Goal: Information Seeking & Learning: Check status

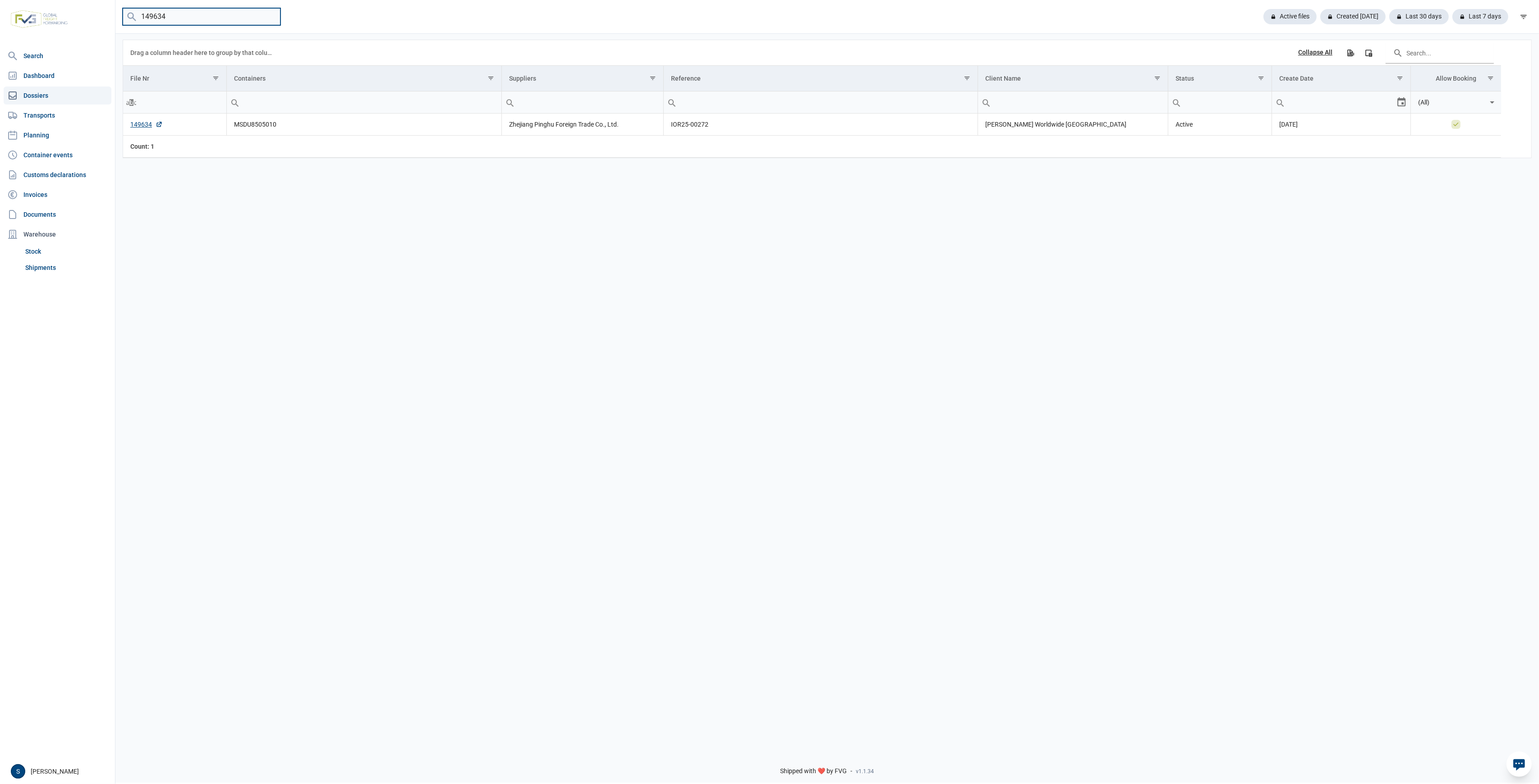
drag, startPoint x: 186, startPoint y: 14, endPoint x: -124, endPoint y: 24, distance: 310.2
click at [0, 24] on html "For evaluation purposes only. Redistribution prohibited. Please register an exi…" at bounding box center [770, 392] width 1539 height 784
paste input "529"
type input "149529"
click at [63, 269] on link "Shipments" at bounding box center [66, 268] width 90 height 16
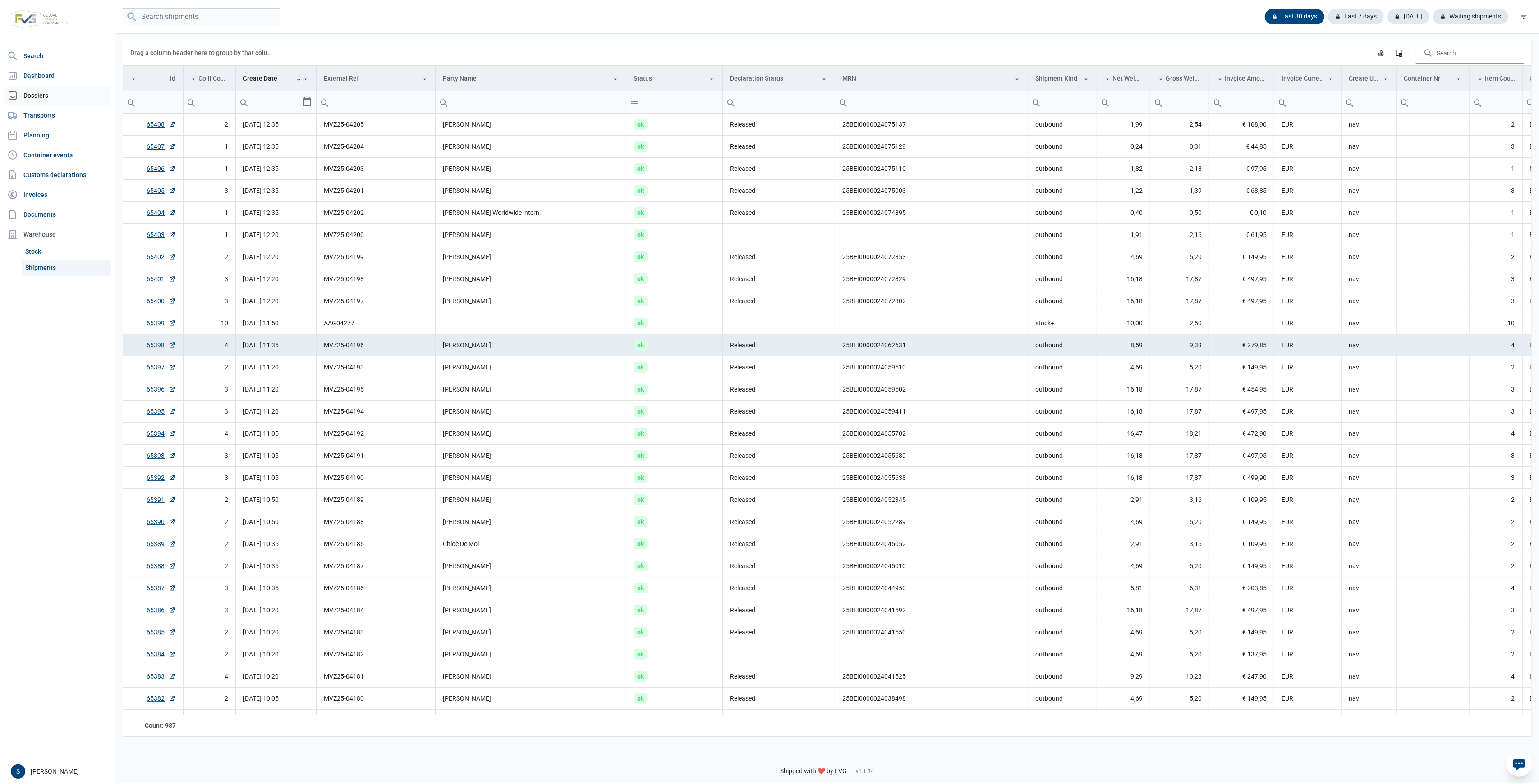
click at [68, 93] on link "Dossiers" at bounding box center [57, 96] width 108 height 18
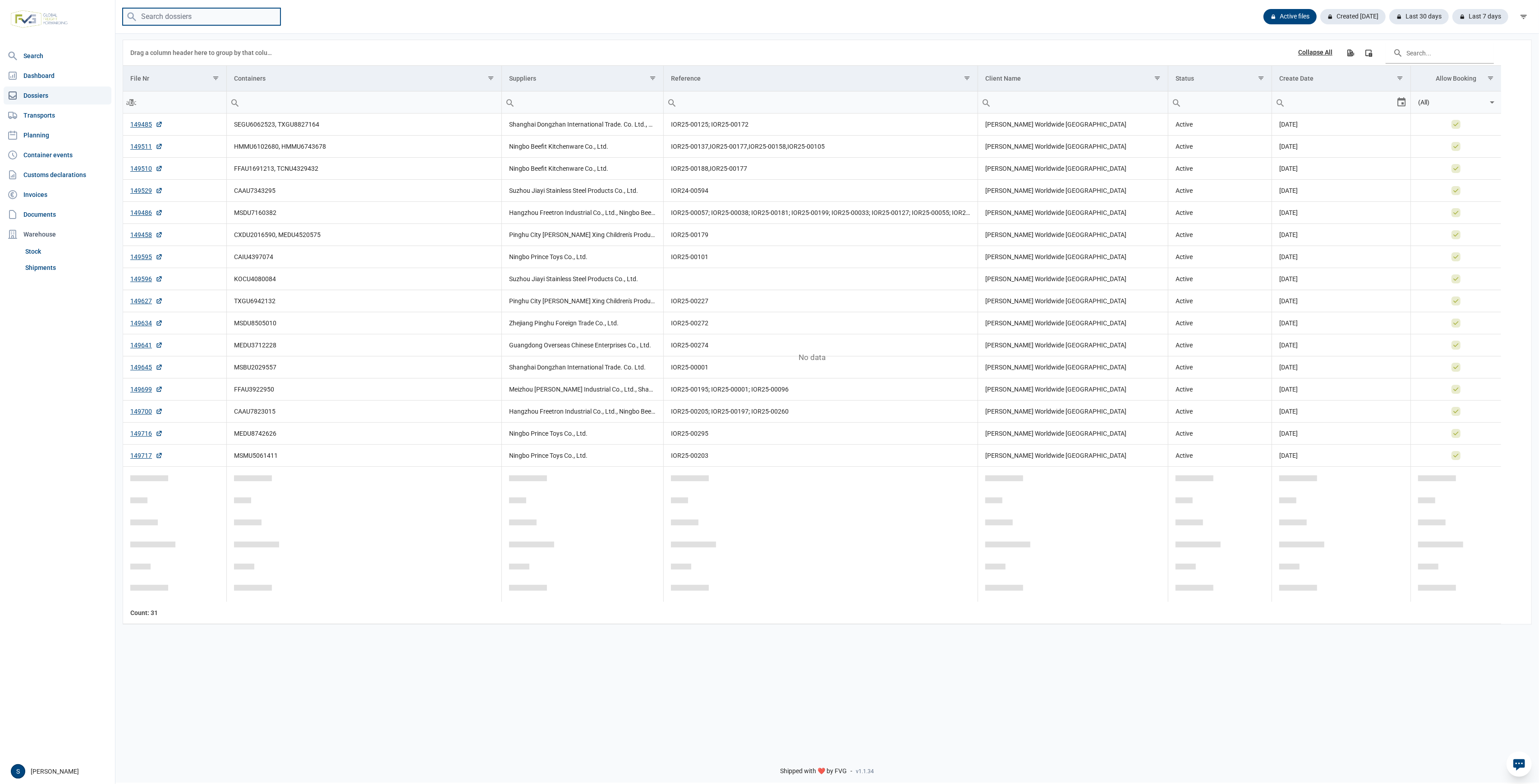
click at [193, 17] on input "search" at bounding box center [201, 17] width 158 height 17
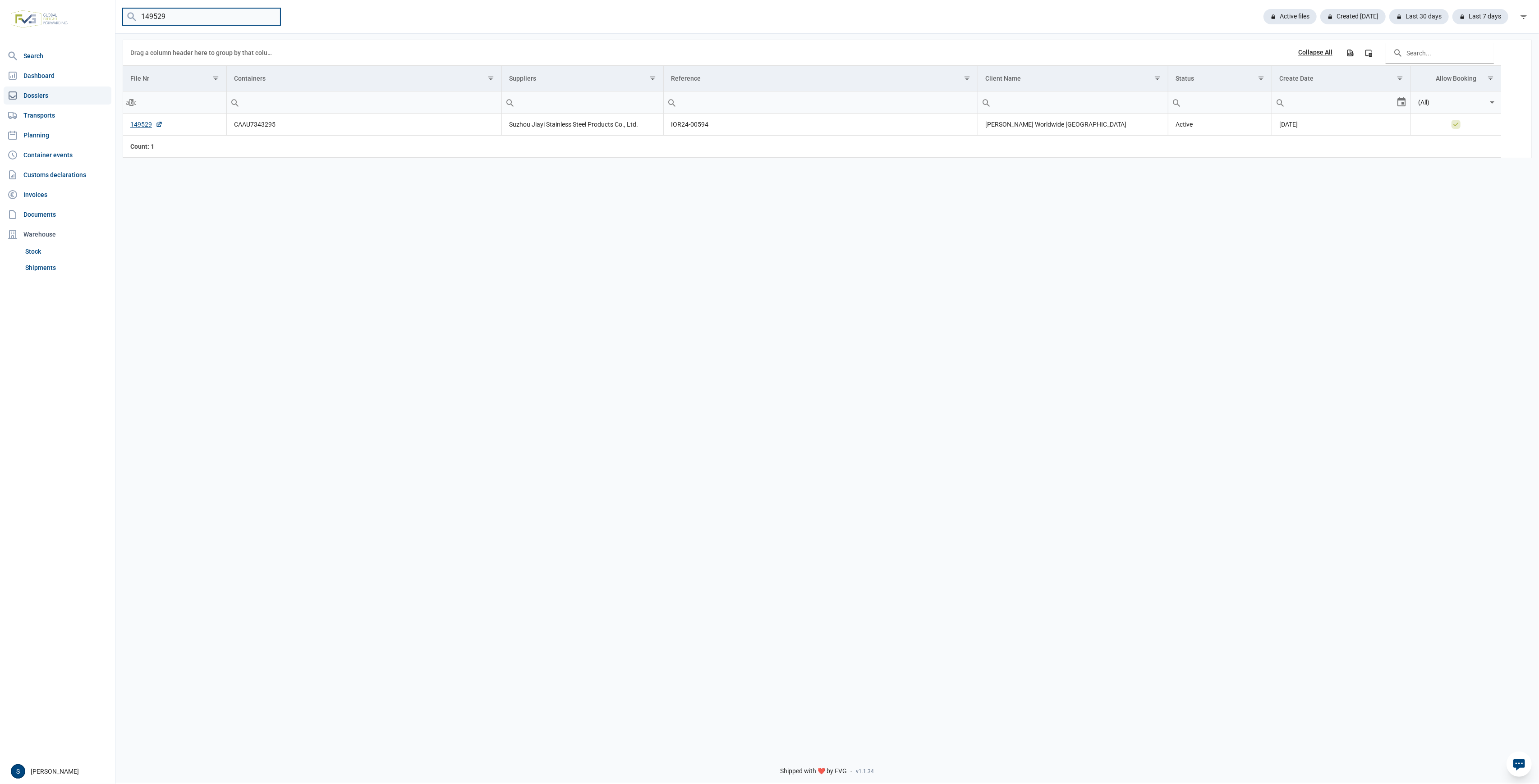
drag, startPoint x: 225, startPoint y: 17, endPoint x: 158, endPoint y: 20, distance: 67.1
click at [158, 20] on input "149529" at bounding box center [201, 17] width 158 height 17
drag, startPoint x: 202, startPoint y: 7, endPoint x: -195, endPoint y: 39, distance: 398.3
click at [0, 39] on html "For evaluation purposes only. Redistribution prohibited. Please register an exi…" at bounding box center [770, 392] width 1539 height 784
click at [177, 14] on input "149634" at bounding box center [201, 17] width 158 height 17
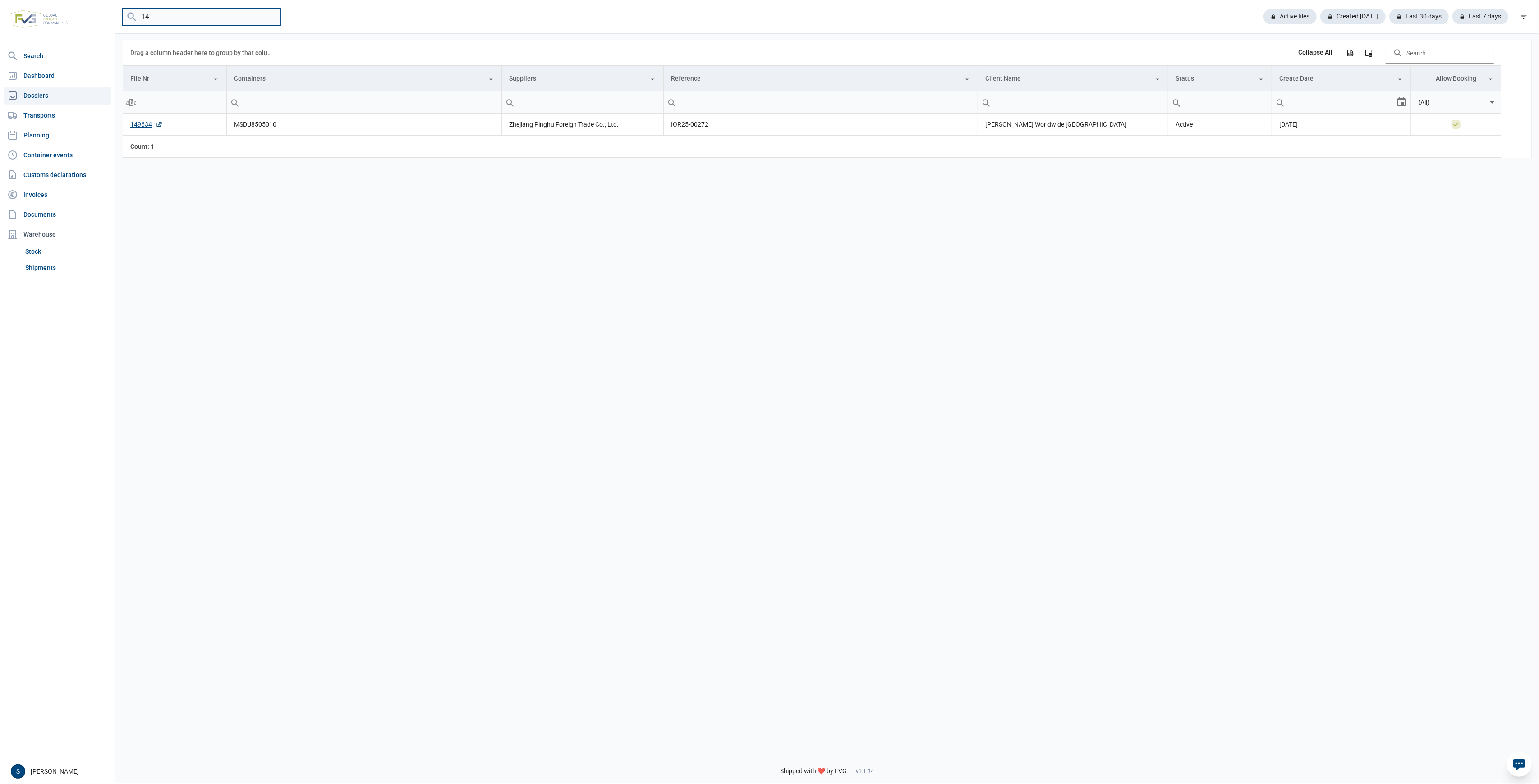
type input "1"
paste input "149627"
drag, startPoint x: 199, startPoint y: 8, endPoint x: -122, endPoint y: 51, distance: 323.9
click at [0, 51] on html "For evaluation purposes only. Redistribution prohibited. Please register an exi…" at bounding box center [770, 392] width 1539 height 784
paste input "MSMU6864892"
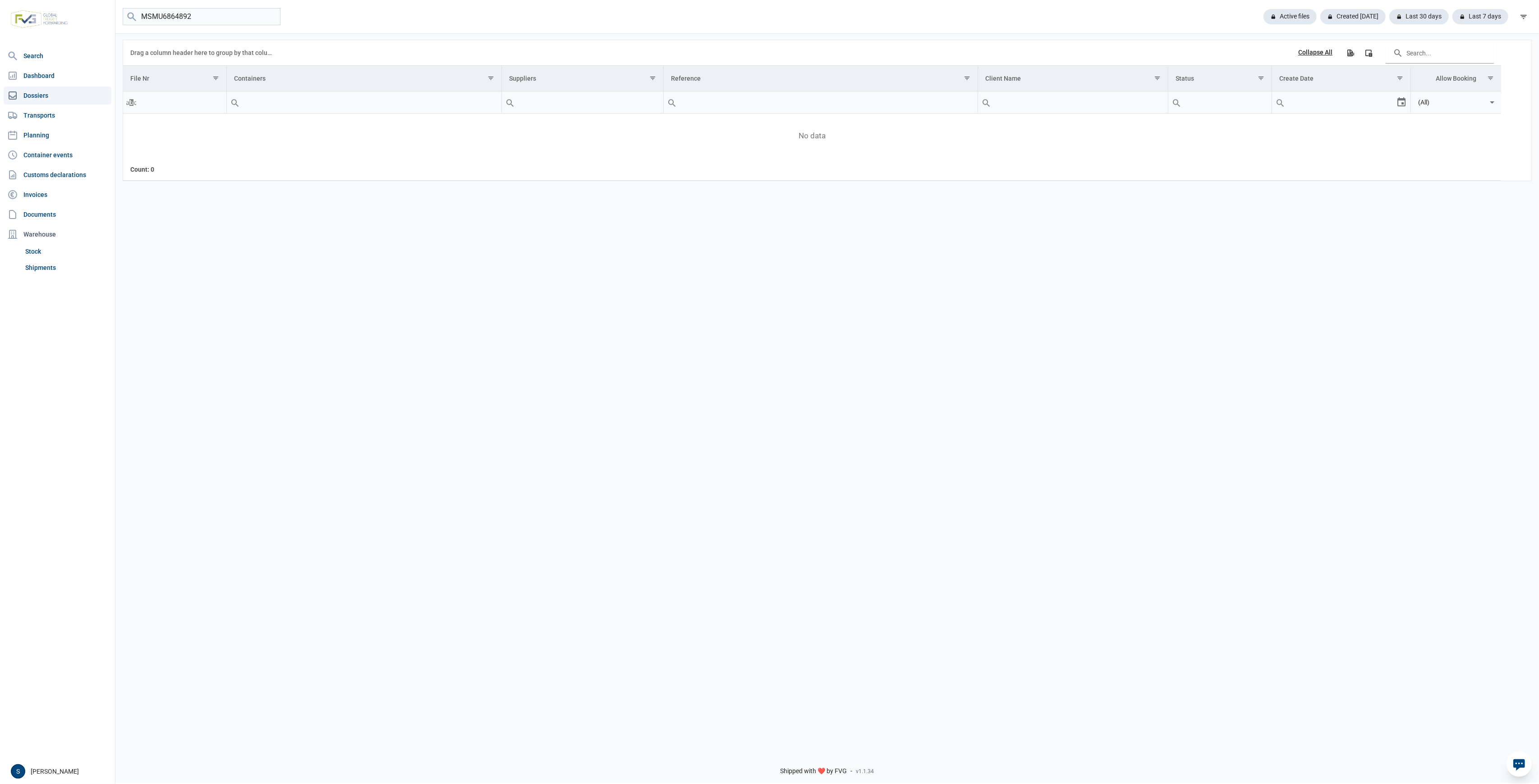
drag, startPoint x: 220, startPoint y: 5, endPoint x: 200, endPoint y: 23, distance: 26.9
click at [200, 23] on div "MSMU6864892 Active files Created today Last 30 days Last 7 days" at bounding box center [827, 17] width 1424 height 34
drag, startPoint x: 200, startPoint y: 23, endPoint x: -192, endPoint y: 36, distance: 392.2
click at [0, 36] on html "For evaluation purposes only. Redistribution prohibited. Please register an exi…" at bounding box center [770, 392] width 1539 height 784
type input "MSCU5335723"
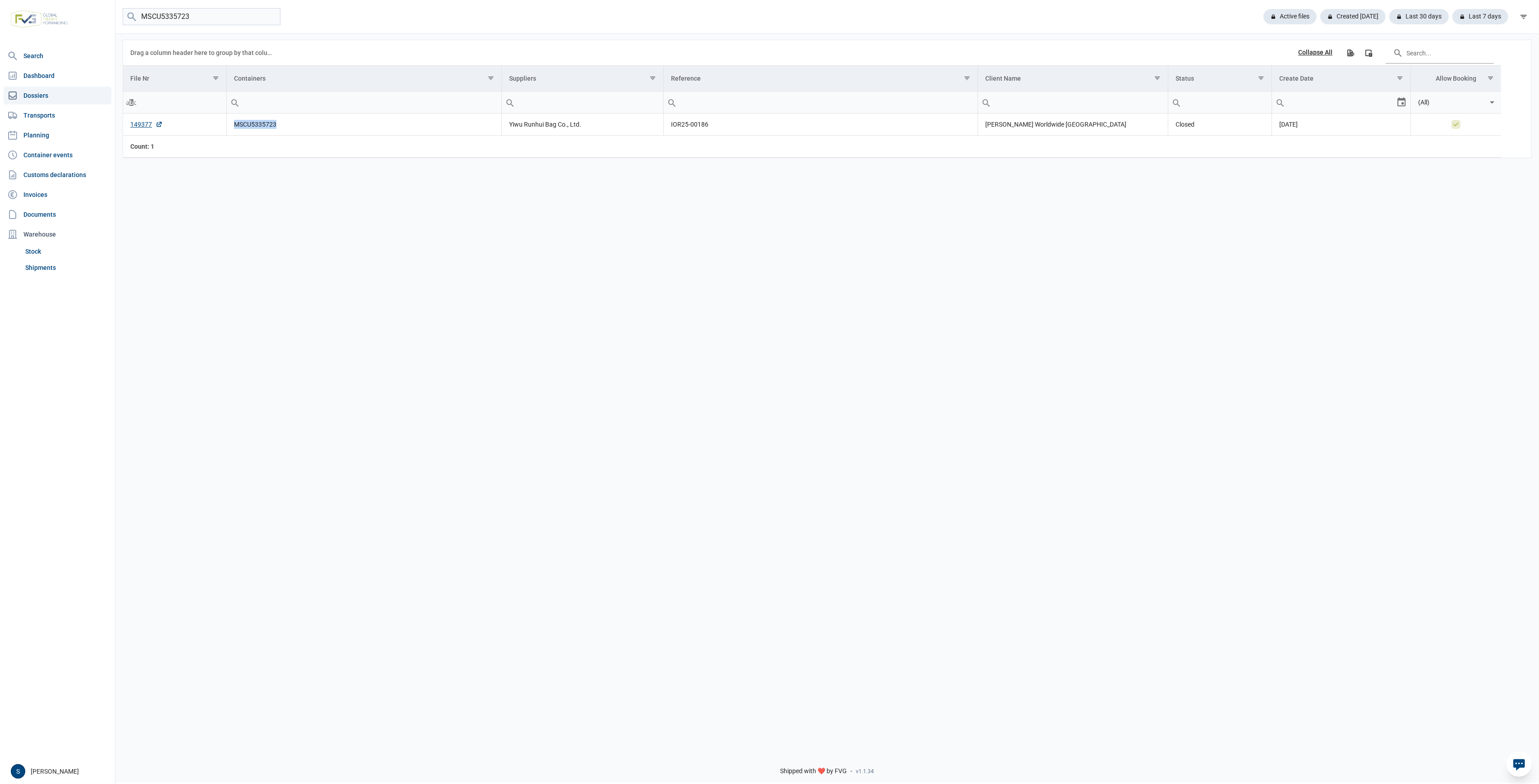
drag, startPoint x: 226, startPoint y: 137, endPoint x: 236, endPoint y: 128, distance: 13.5
click at [236, 128] on td "MSCU5335723" at bounding box center [364, 124] width 275 height 22
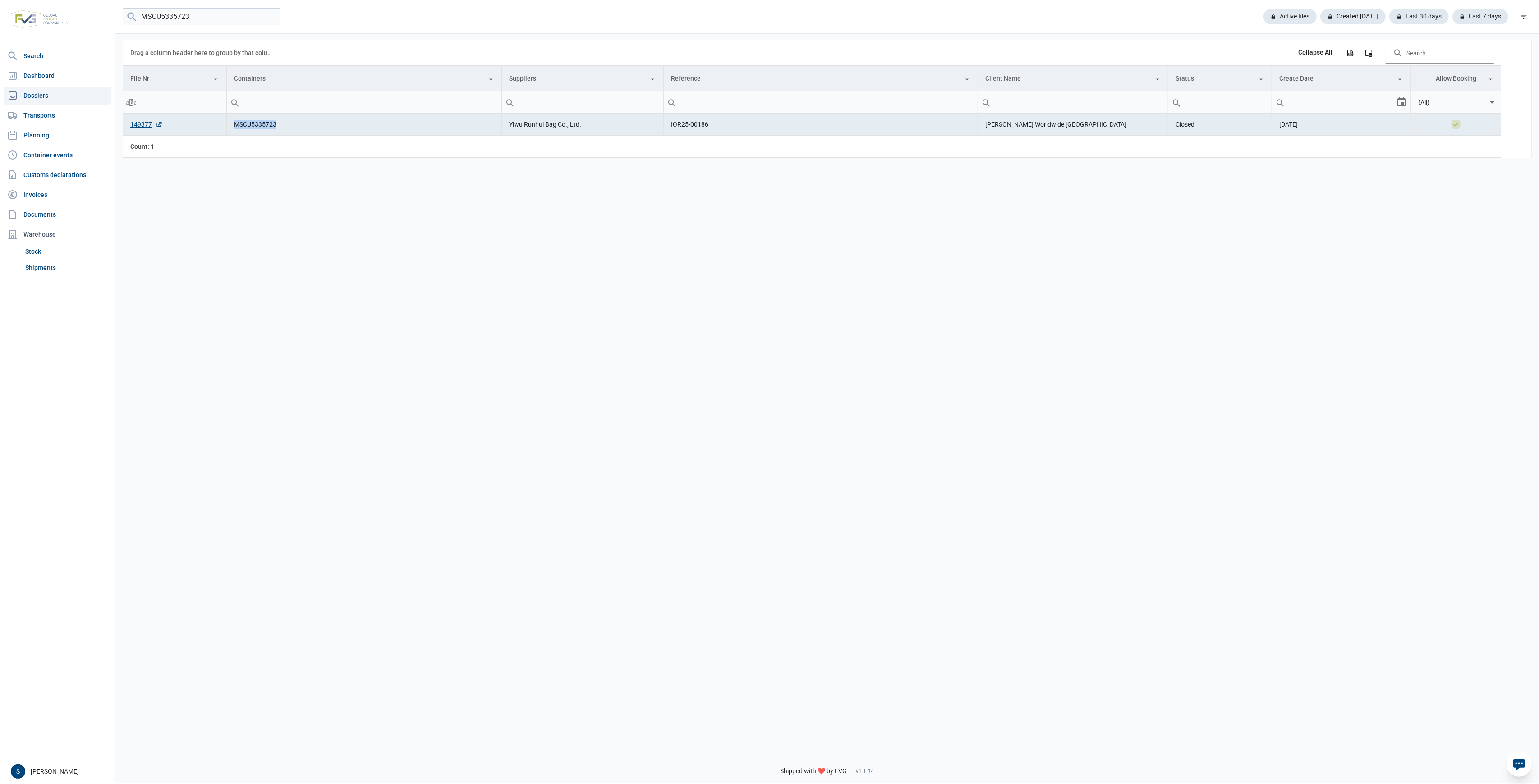
copy td "MSCU5335723"
drag, startPoint x: 247, startPoint y: 115, endPoint x: 247, endPoint y: 119, distance: 4.0
copy td "MSCU5335723"
drag, startPoint x: 194, startPoint y: 21, endPoint x: -278, endPoint y: 14, distance: 472.1
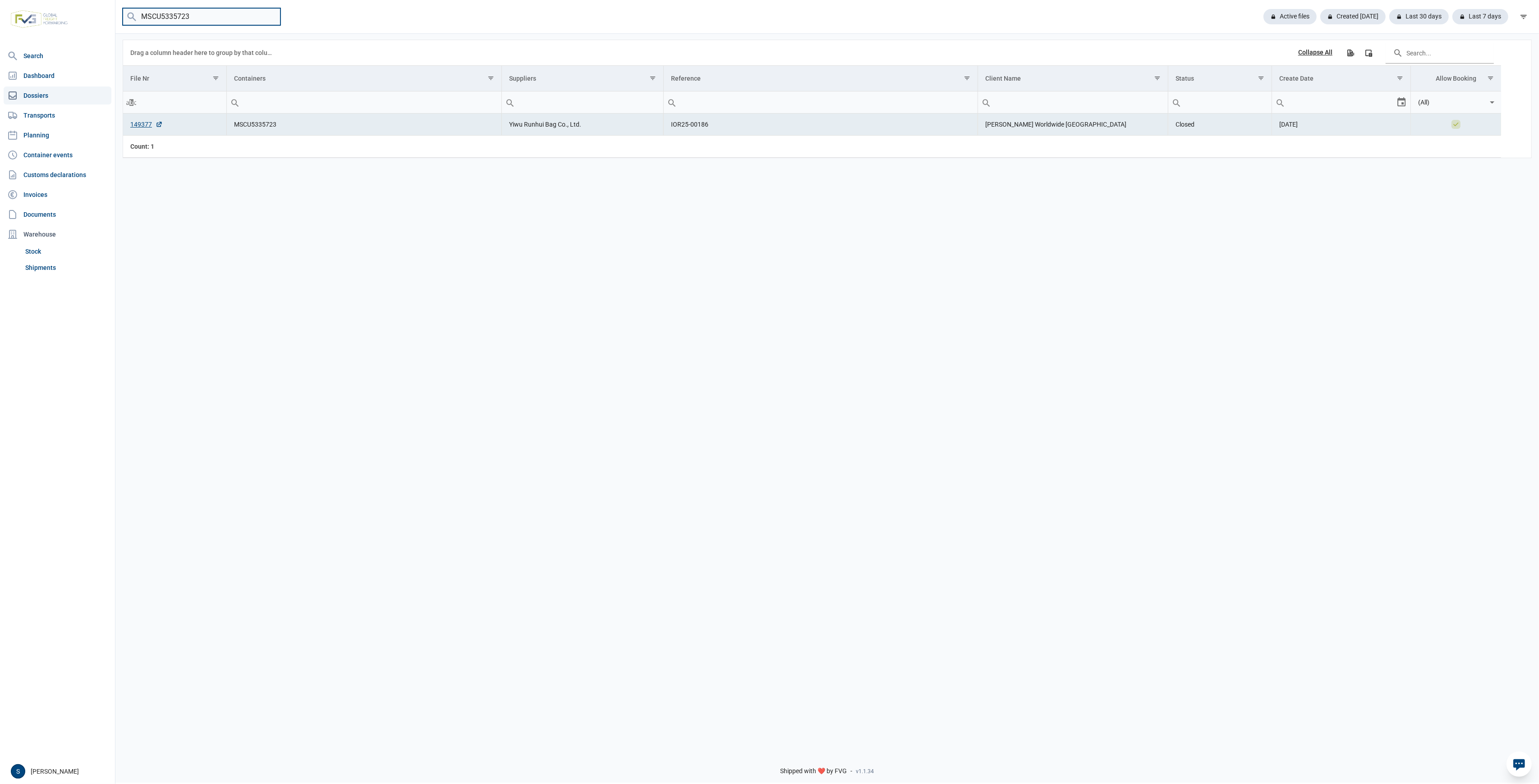
click at [0, 14] on html "For evaluation purposes only. Redistribution prohibited. Please register an exi…" at bounding box center [770, 392] width 1539 height 784
click at [159, 23] on input "search" at bounding box center [201, 17] width 158 height 17
paste input "TGBU5965017"
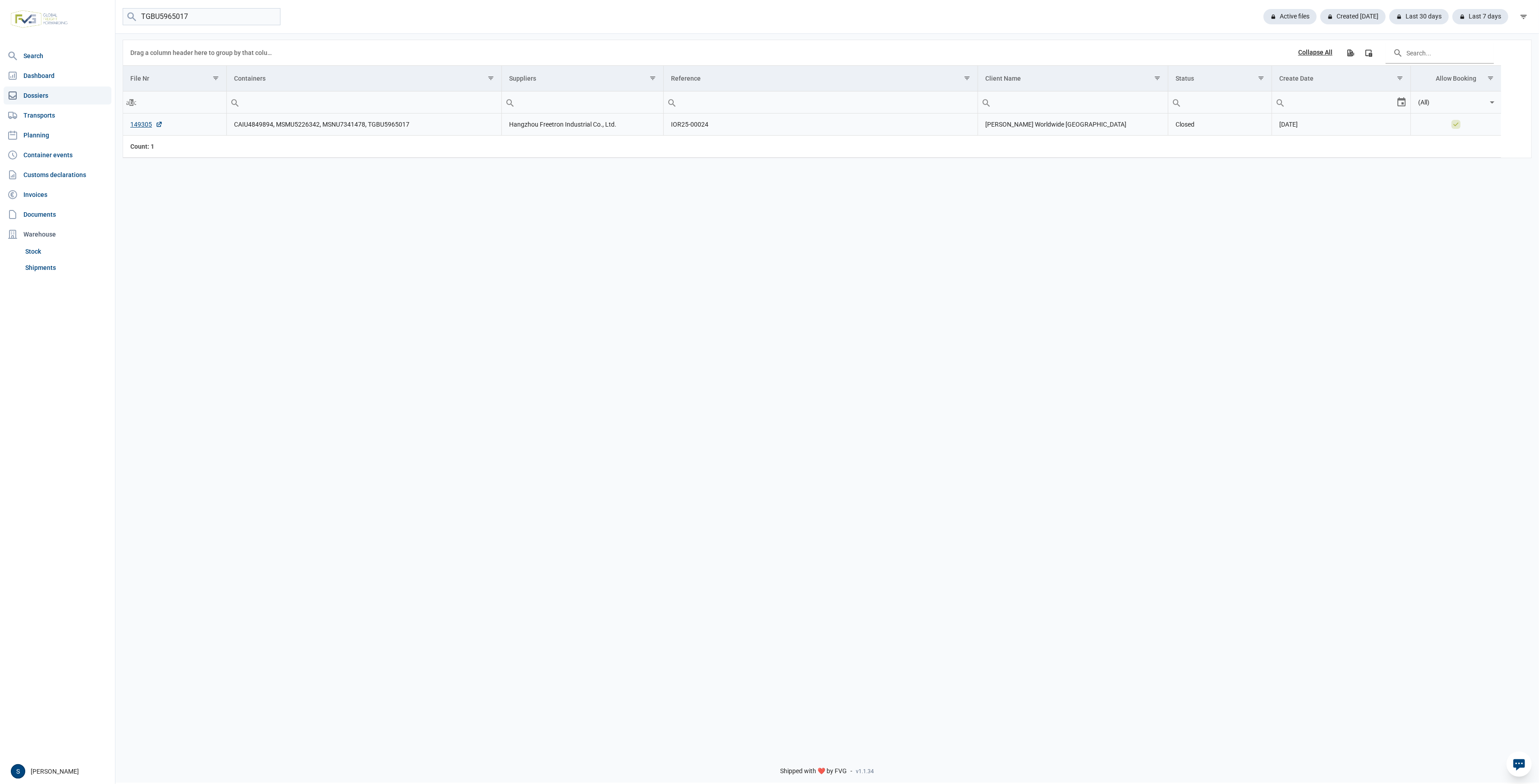
click at [269, 124] on td "CAIU4849894, MSMU5226342, MSNU7341478, TGBU5965017" at bounding box center [364, 124] width 275 height 22
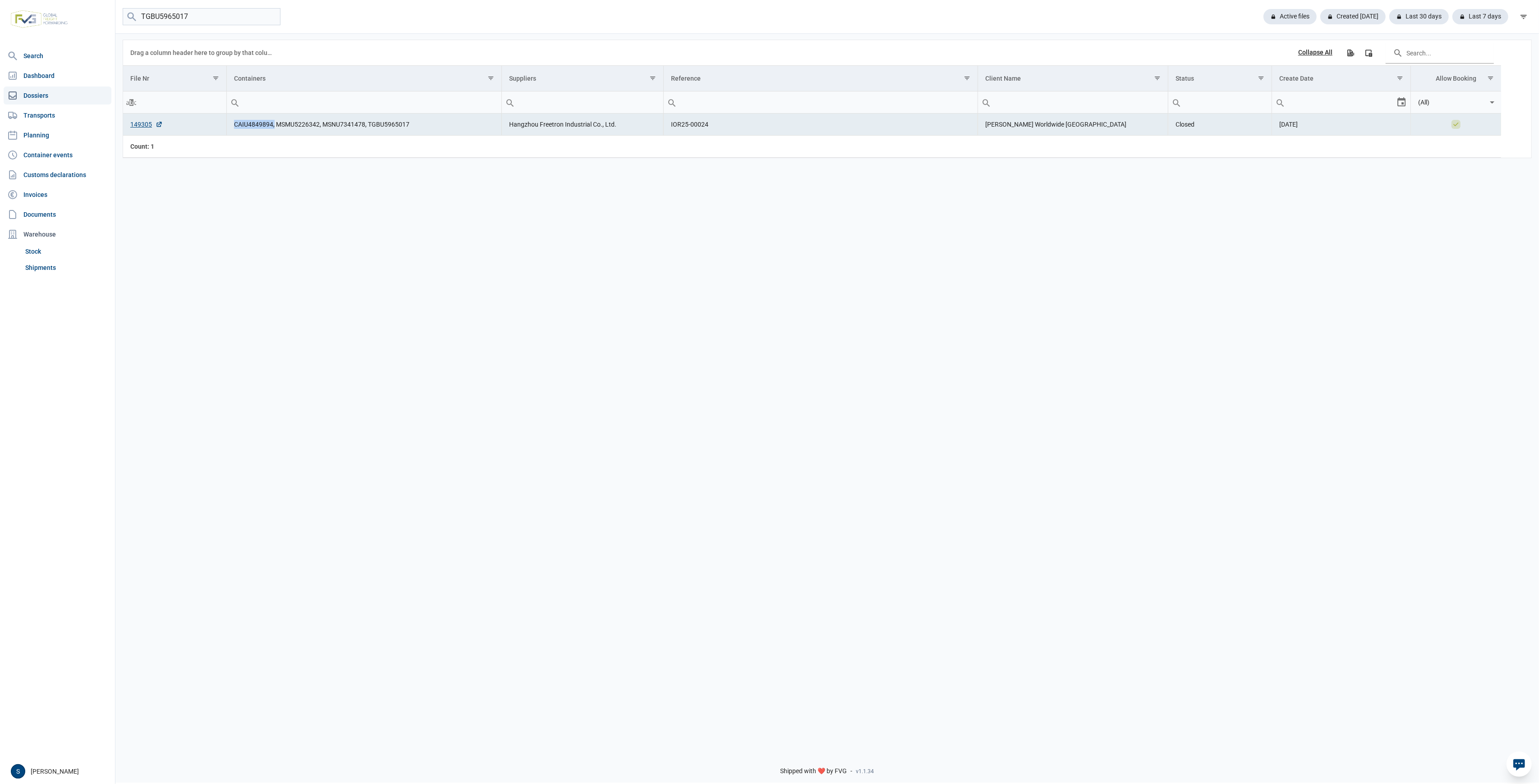
drag, startPoint x: 274, startPoint y: 124, endPoint x: 226, endPoint y: 126, distance: 48.0
click at [226, 126] on td "CAIU4849894, MSMU5226342, MSNU7341478, TGBU5965017" at bounding box center [364, 124] width 275 height 22
copy td "CAIU4849894,"
drag, startPoint x: 166, startPoint y: 16, endPoint x: -5, endPoint y: 18, distance: 171.0
click at [0, 18] on html "For evaluation purposes only. Redistribution prohibited. Please register an exi…" at bounding box center [770, 392] width 1539 height 784
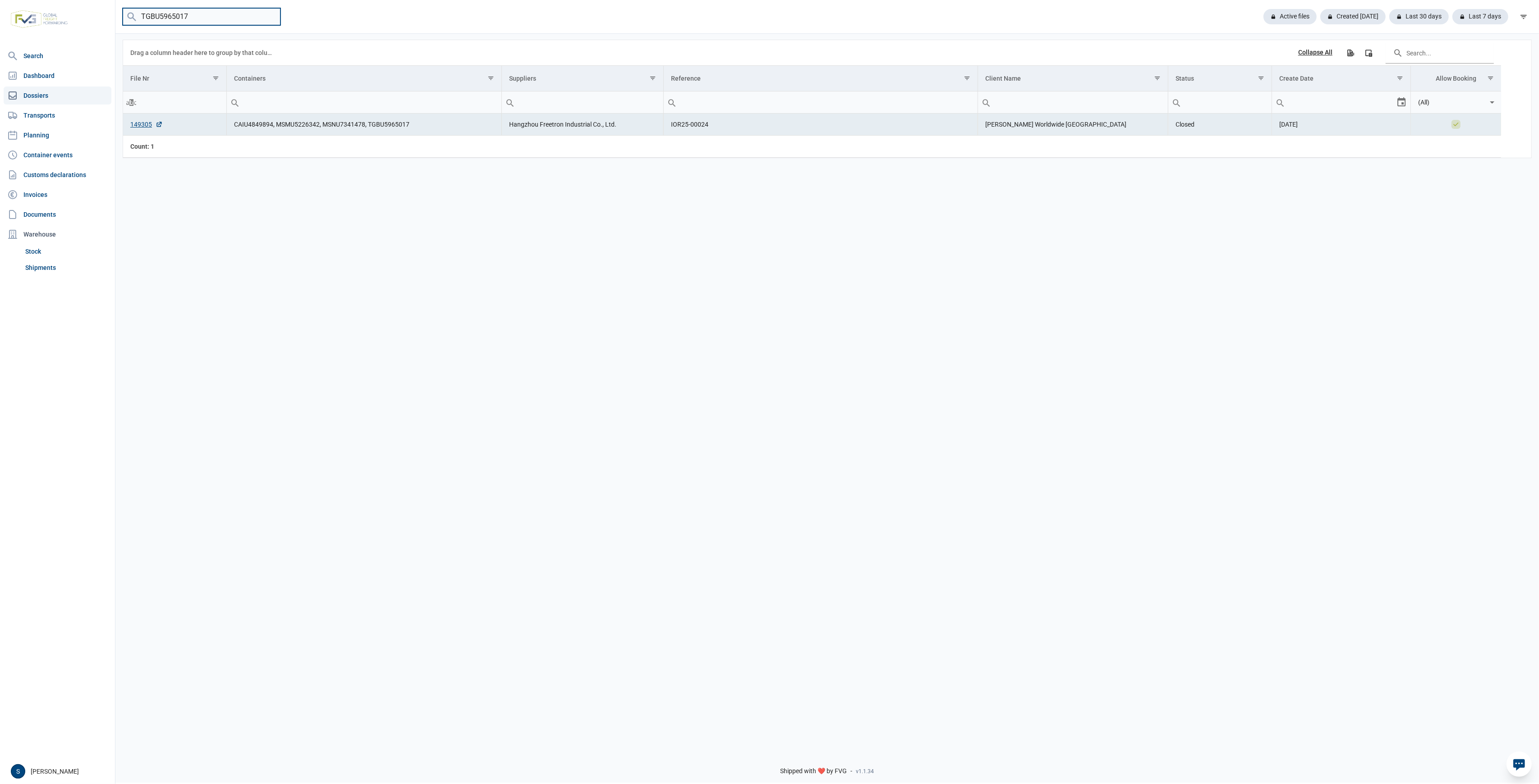
paste input "6343975"
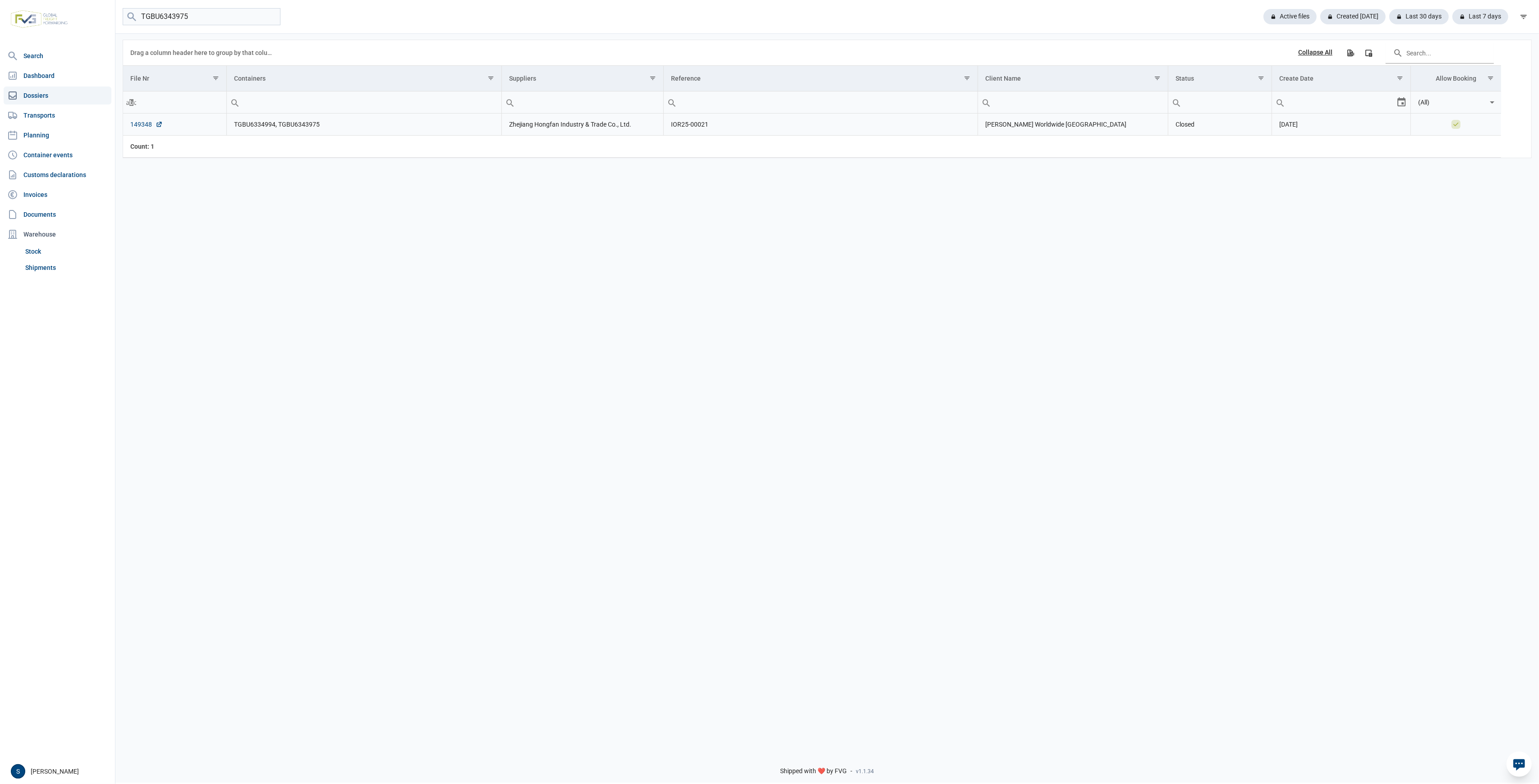
click at [146, 126] on link "149348" at bounding box center [146, 124] width 32 height 9
click at [274, 124] on td "TGBU6334994, TGBU6343975" at bounding box center [364, 124] width 275 height 22
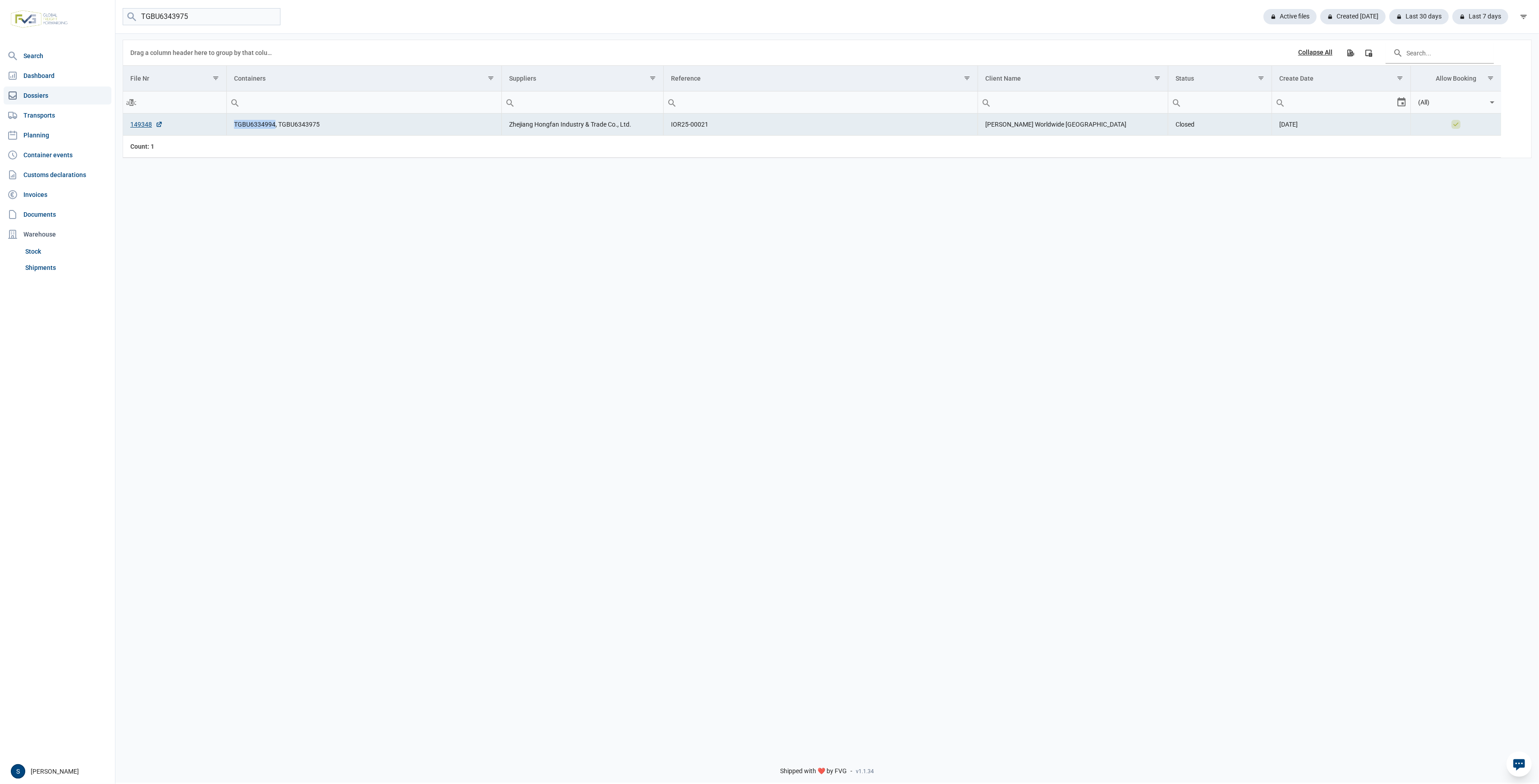
drag, startPoint x: 274, startPoint y: 124, endPoint x: 232, endPoint y: 126, distance: 42.0
click at [232, 126] on td "TGBU6334994, TGBU6343975" at bounding box center [364, 124] width 275 height 22
copy td "TGBU6334994"
drag, startPoint x: 201, startPoint y: 16, endPoint x: -108, endPoint y: 20, distance: 309.0
click at [0, 20] on html "For evaluation purposes only. Redistribution prohibited. Please register an exi…" at bounding box center [770, 392] width 1539 height 784
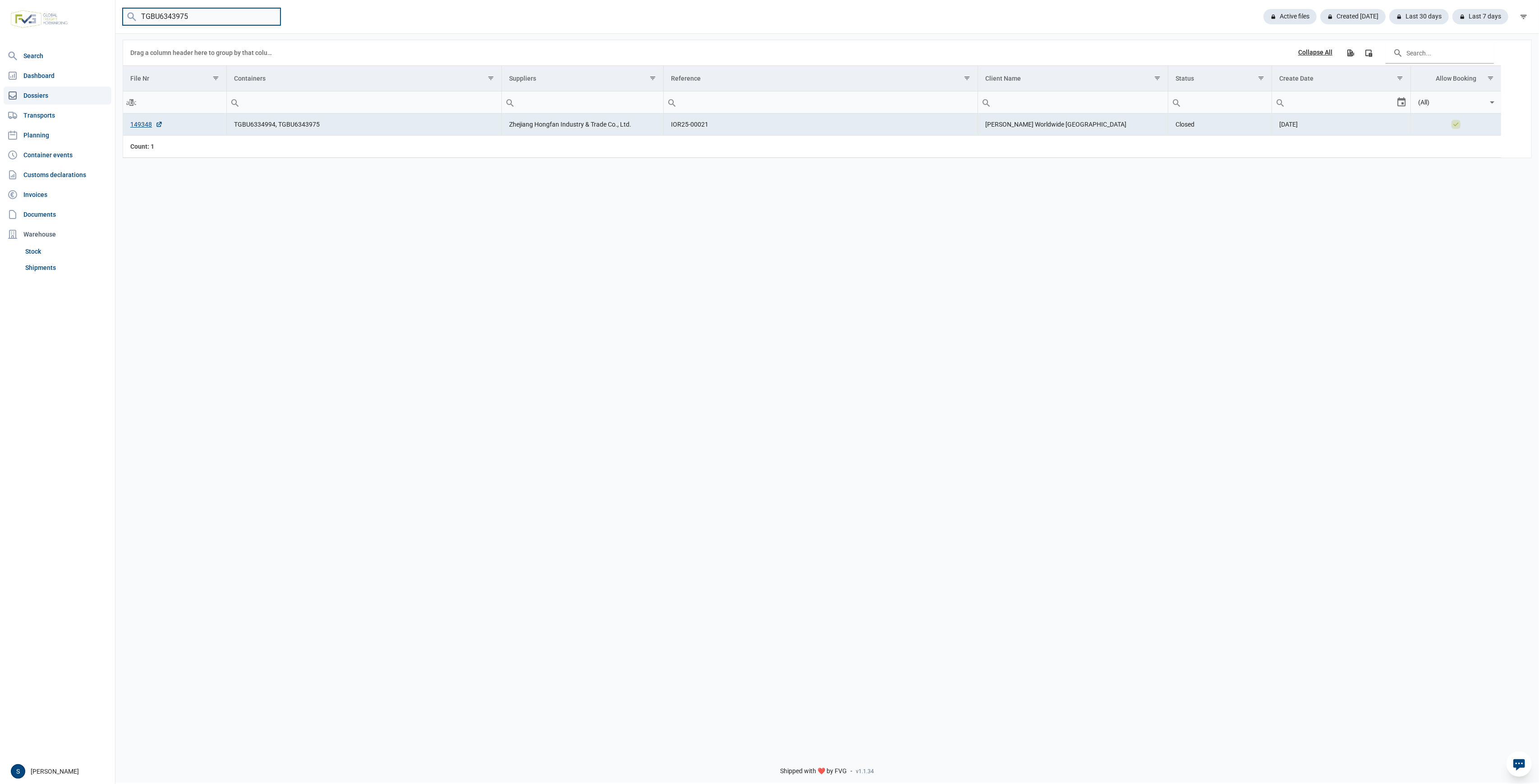
paste input "LLU7932374"
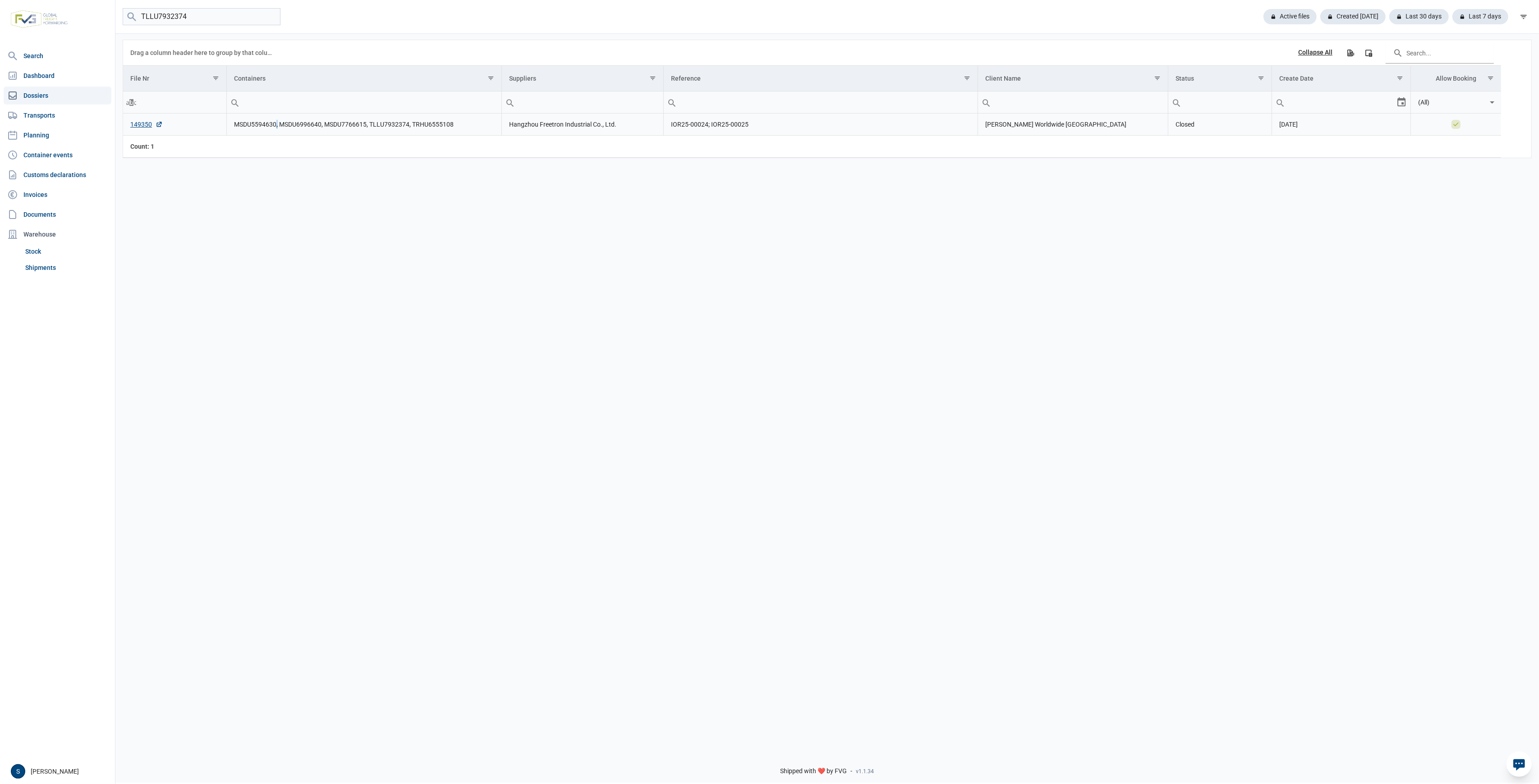
click at [277, 125] on td "MSDU5594630, MSDU6996640, MSDU7766615, TLLU7932374, TRHU6555108" at bounding box center [364, 124] width 275 height 22
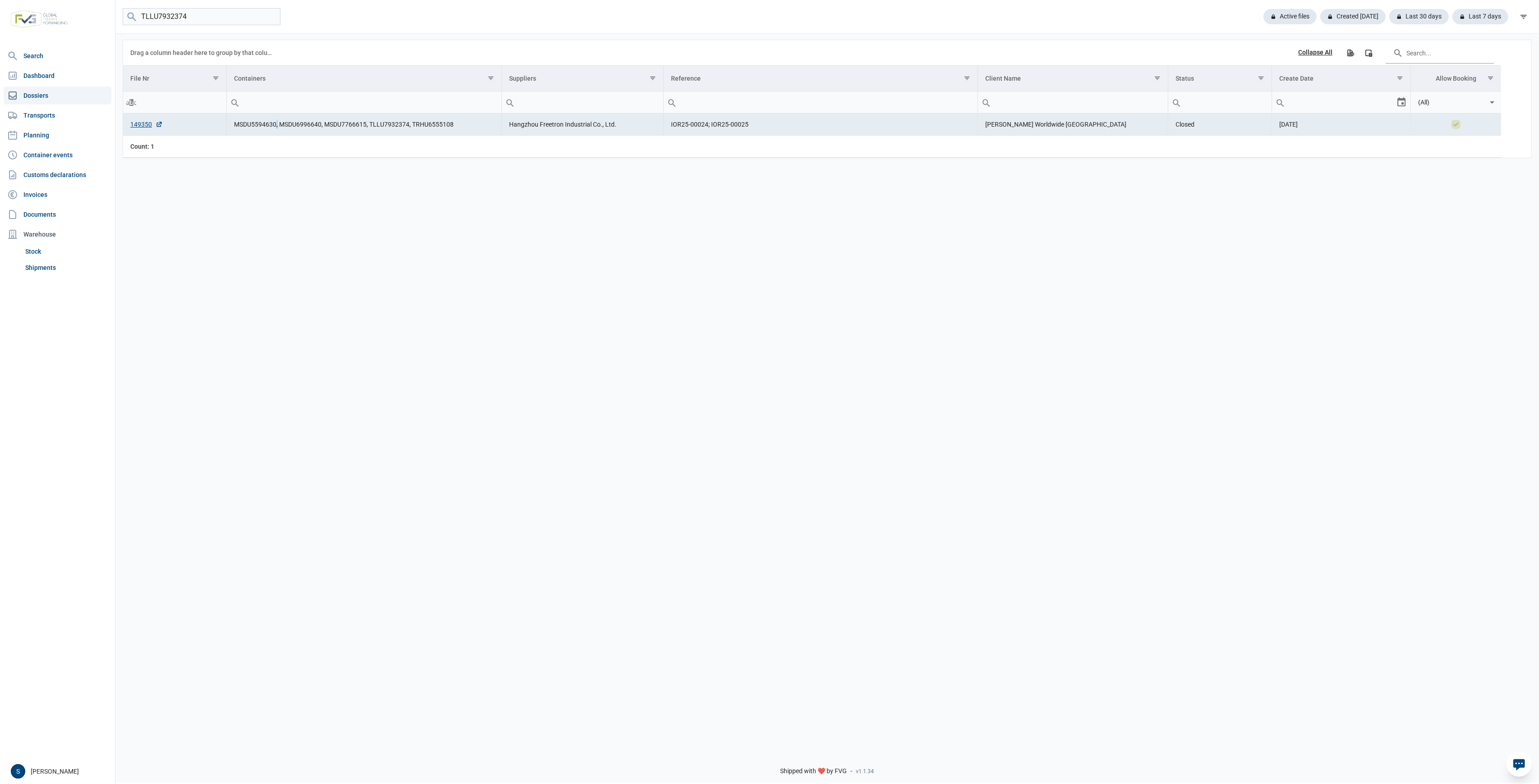
click at [278, 126] on td "MSDU5594630, MSDU6996640, MSDU7766615, TLLU7932374, TRHU6555108" at bounding box center [364, 124] width 275 height 22
click at [274, 124] on td "MSDU5594630, MSDU6996640, MSDU7766615, TLLU7932374, TRHU6555108" at bounding box center [364, 124] width 275 height 22
drag, startPoint x: 274, startPoint y: 125, endPoint x: 222, endPoint y: 130, distance: 52.2
click at [220, 130] on tr "149350 MSDU5594630, MSDU6996640, MSDU7766615, TLLU7932374, TRHU6555108 Hangzhou…" at bounding box center [812, 124] width 1378 height 22
click at [277, 125] on td "MSDU5594630, MSDU6996640, MSDU7766615, TLLU7932374, TRHU6555108" at bounding box center [364, 124] width 275 height 22
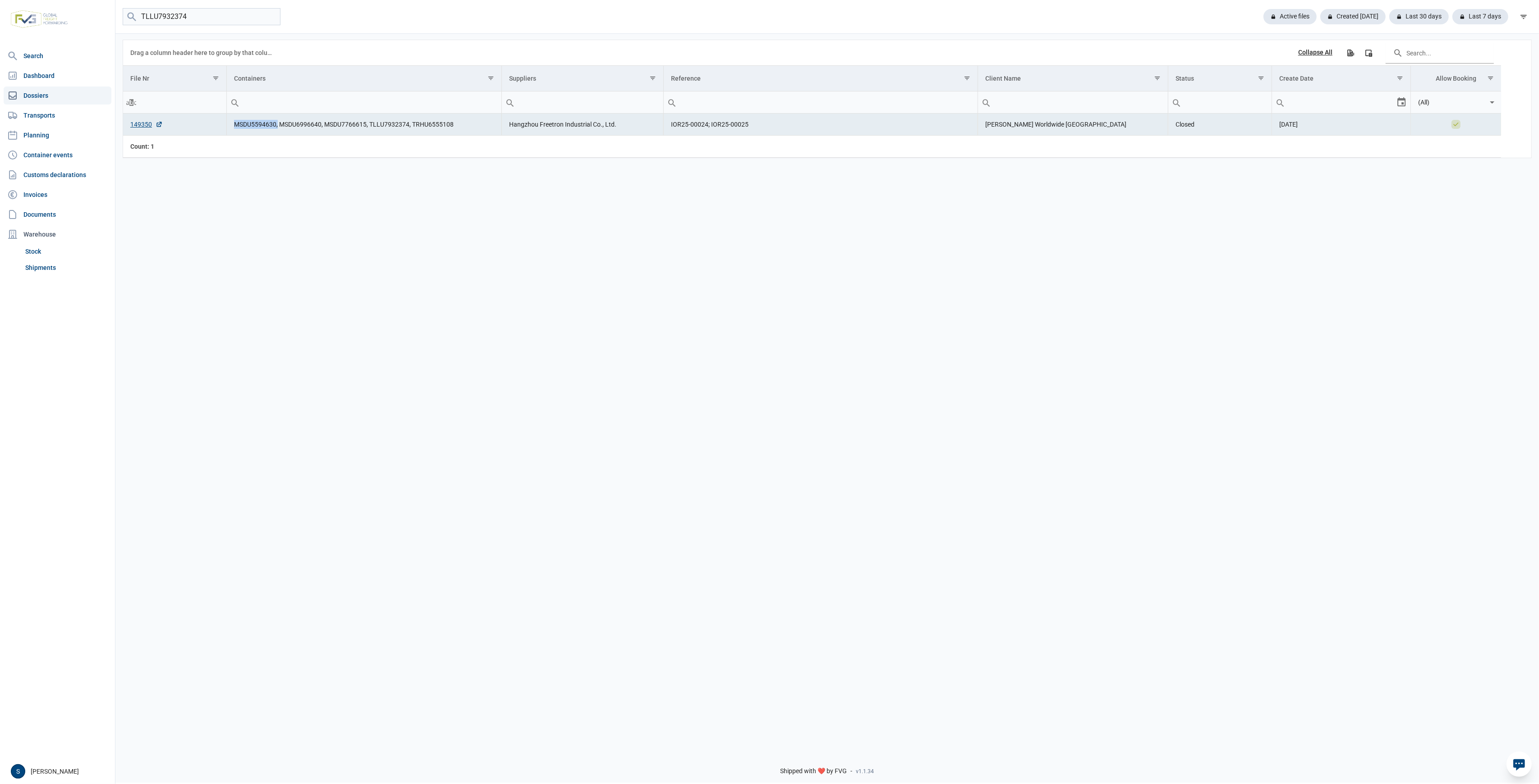
drag, startPoint x: 276, startPoint y: 124, endPoint x: 231, endPoint y: 125, distance: 45.0
click at [231, 125] on td "MSDU5594630, MSDU6996640, MSDU7766615, TLLU7932374, TRHU6555108" at bounding box center [364, 124] width 275 height 22
copy td "MSDU5594630,"
click at [319, 122] on td "MSDU5594630, MSDU6996640, MSDU7766615, TLLU7932374, TRHU6555108" at bounding box center [364, 124] width 275 height 22
drag, startPoint x: 321, startPoint y: 129, endPoint x: 278, endPoint y: 124, distance: 43.3
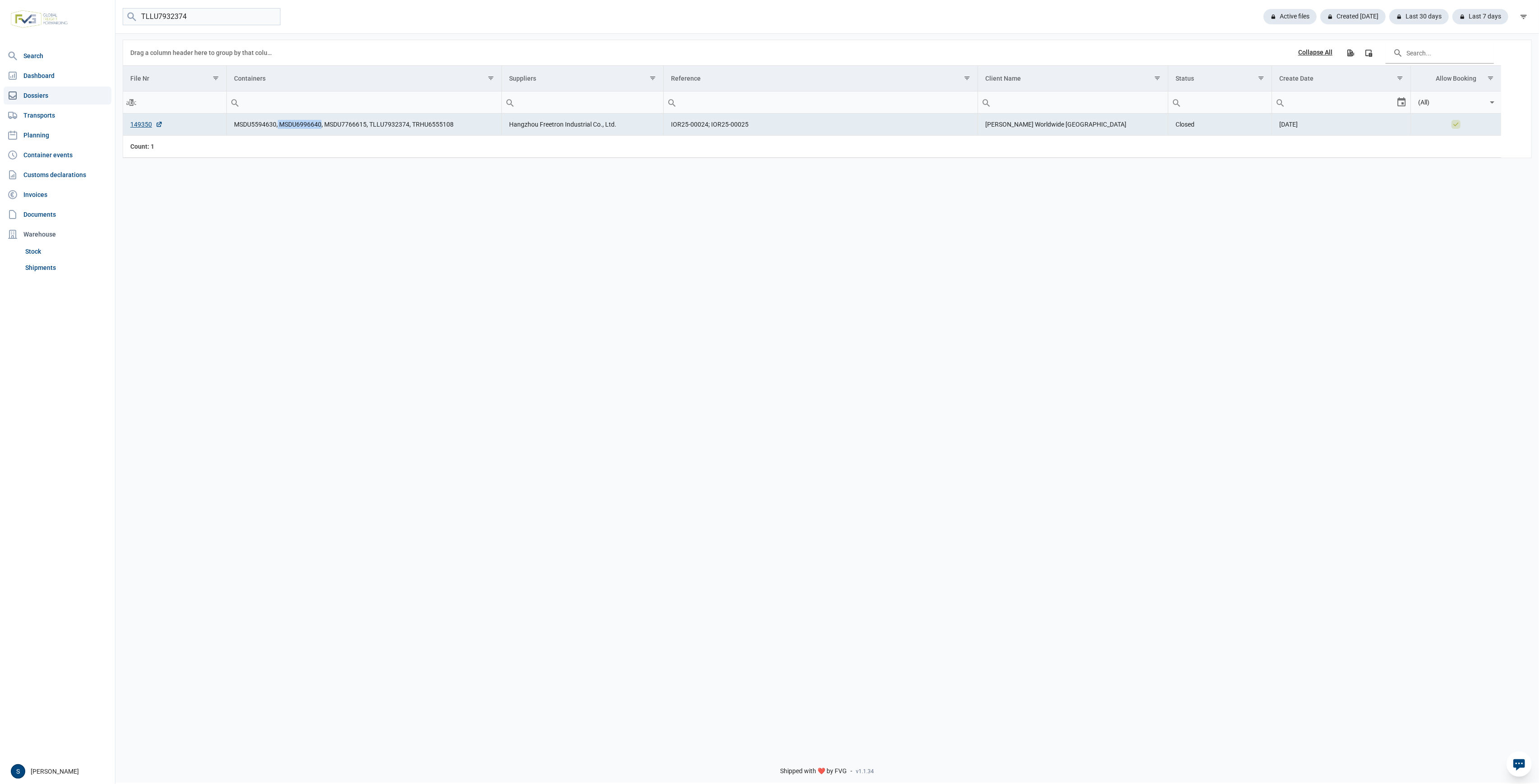
click at [278, 124] on td "MSDU5594630, MSDU6996640, MSDU7766615, TLLU7932374, TRHU6555108" at bounding box center [364, 124] width 275 height 22
copy td "MSDU6996640"
click at [376, 131] on td "MSDU5594630, MSDU6996640, MSDU7766615, TLLU7932374, TRHU6555108" at bounding box center [364, 124] width 275 height 22
drag, startPoint x: 409, startPoint y: 127, endPoint x: 405, endPoint y: 126, distance: 4.1
click at [405, 126] on td "MSDU5594630, MSDU6996640, MSDU7766615, TLLU7932374, TRHU6555108" at bounding box center [364, 124] width 275 height 22
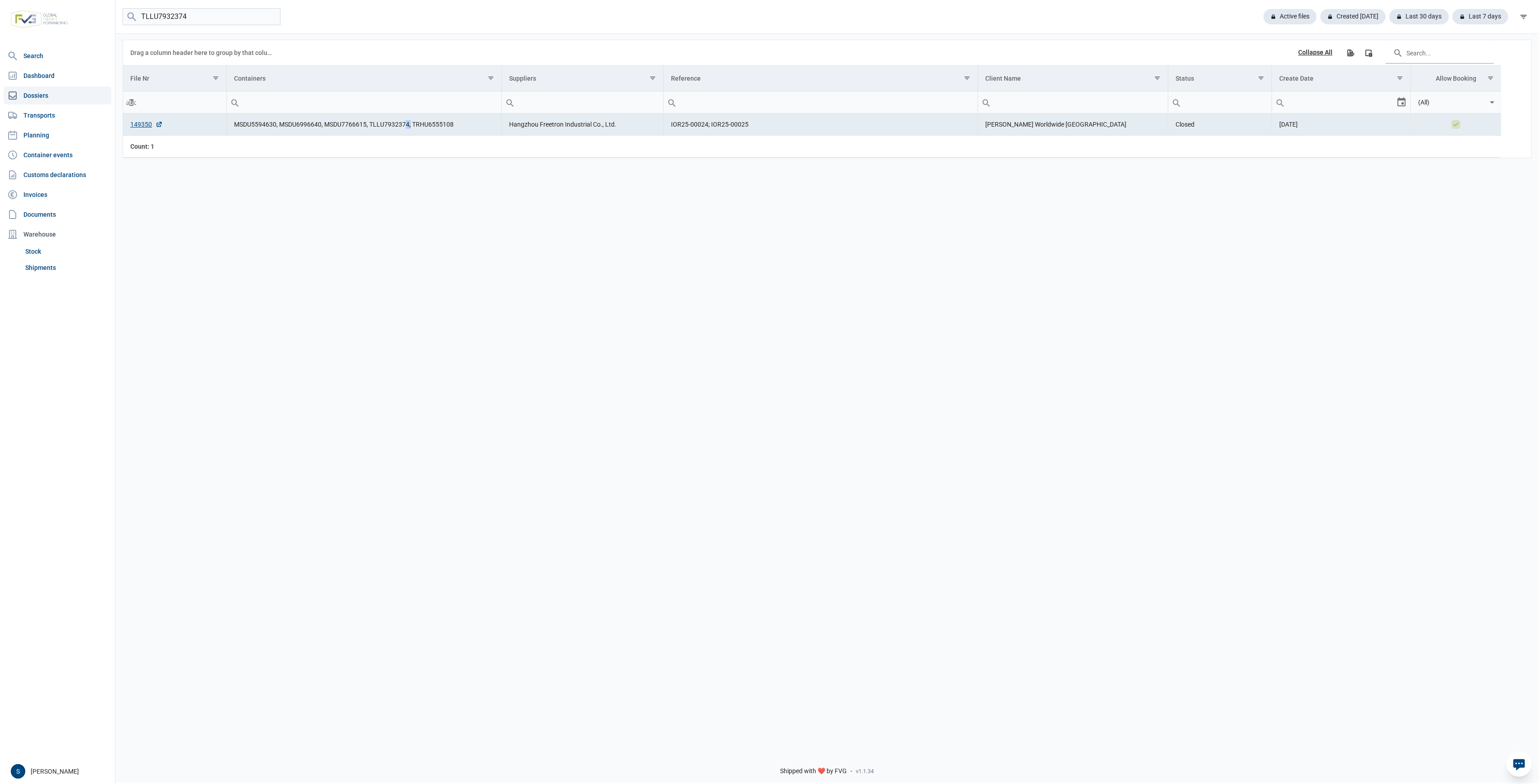
click at [404, 126] on td "MSDU5594630, MSDU6996640, MSDU7766615, TLLU7932374, TRHU6555108" at bounding box center [364, 124] width 275 height 22
drag, startPoint x: 408, startPoint y: 125, endPoint x: 370, endPoint y: 130, distance: 38.3
click at [370, 130] on td "MSDU5594630, MSDU6996640, MSDU7766615, TLLU7932374, TRHU6555108" at bounding box center [364, 124] width 275 height 22
copy td "TLLU7932374"
drag, startPoint x: 198, startPoint y: 16, endPoint x: -58, endPoint y: 37, distance: 256.9
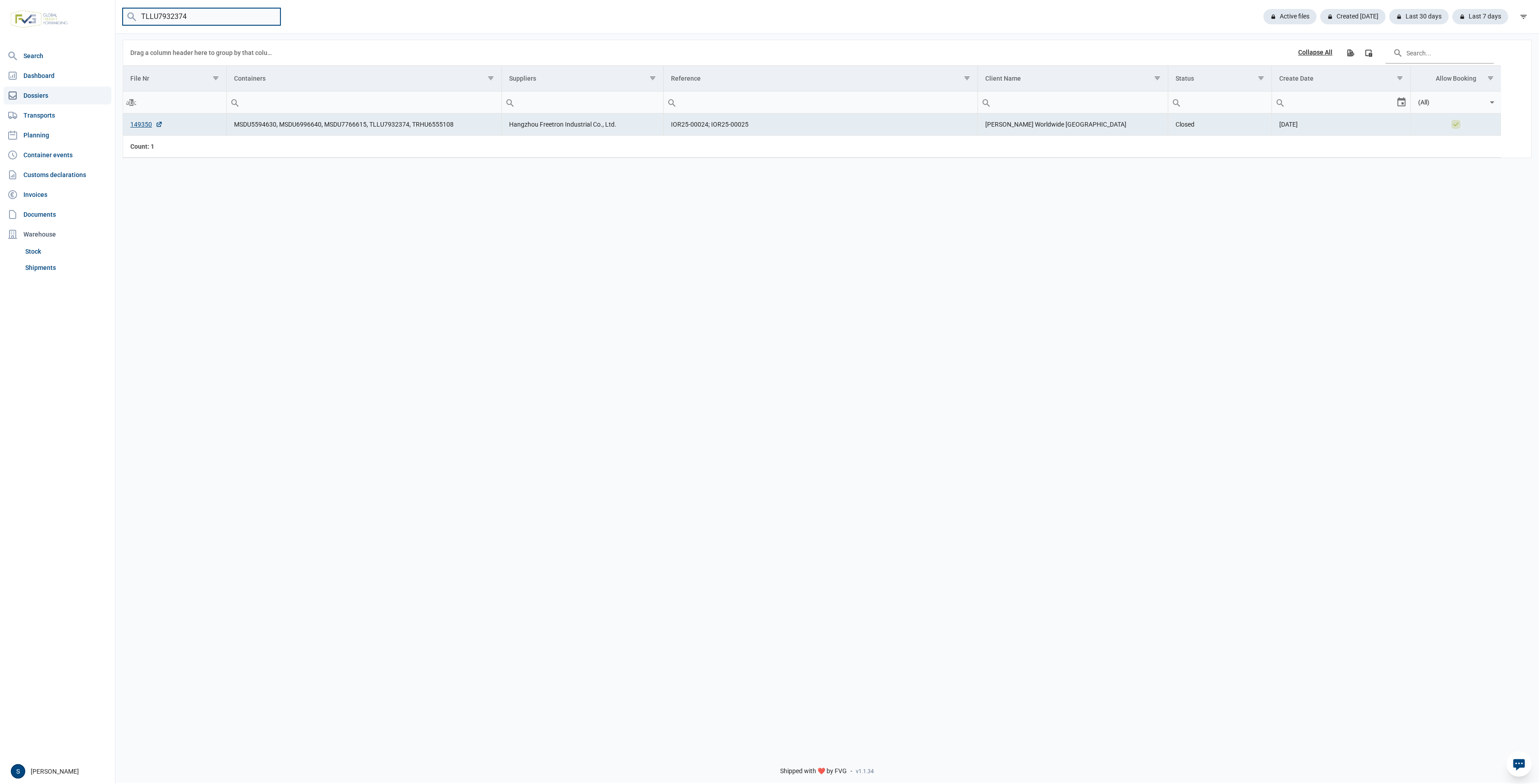
click at [0, 37] on html "For evaluation purposes only. Redistribution prohibited. Please register an exi…" at bounding box center [770, 392] width 1539 height 784
paste input "FFAU2041676"
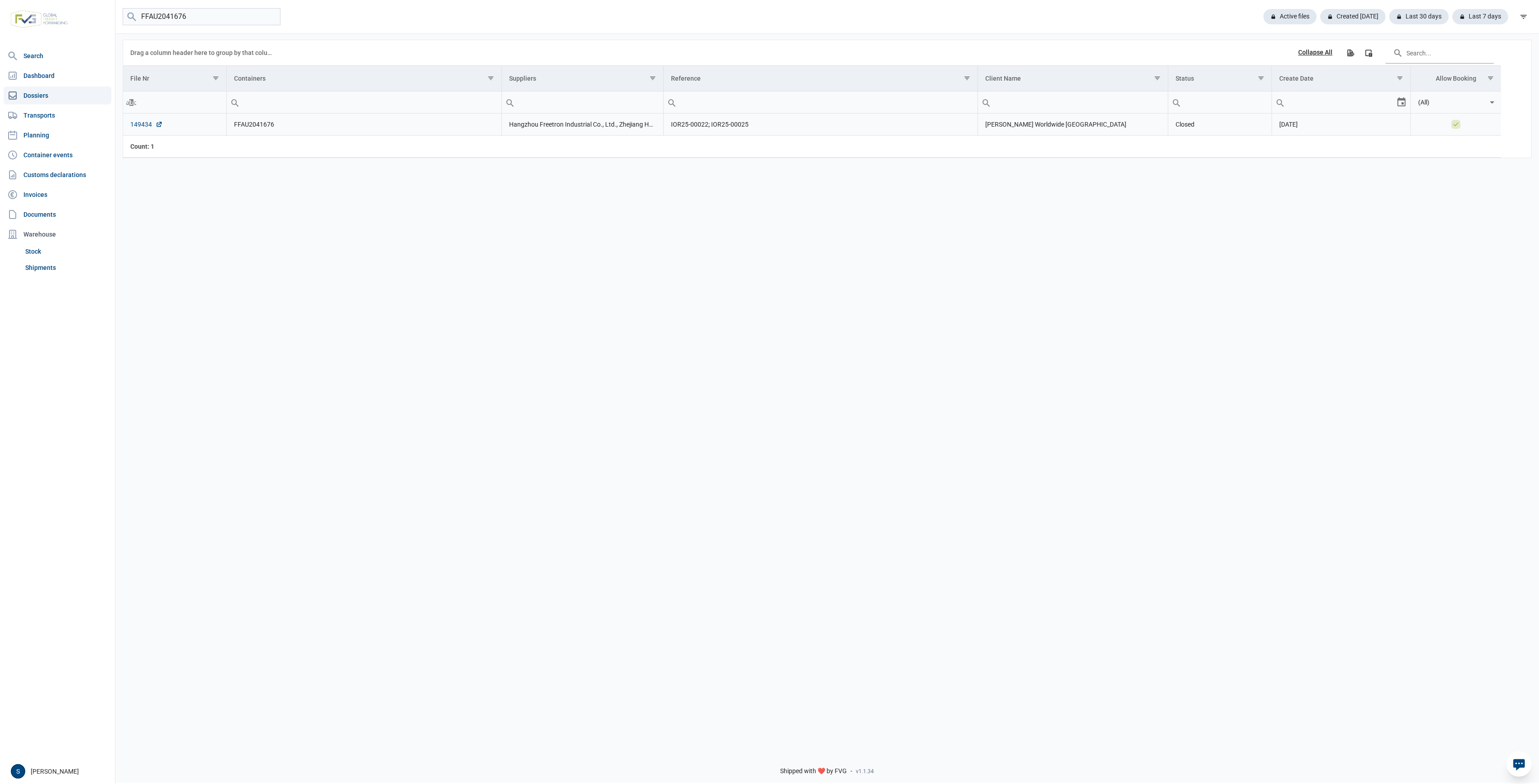
click at [140, 123] on link "149434" at bounding box center [146, 124] width 32 height 9
click at [146, 126] on link "149434" at bounding box center [146, 124] width 32 height 9
drag, startPoint x: 214, startPoint y: 14, endPoint x: -289, endPoint y: 44, distance: 503.9
click at [0, 44] on html "For evaluation purposes only. Redistribution prohibited. Please register an exi…" at bounding box center [770, 392] width 1539 height 784
paste input "TRHU7124255"
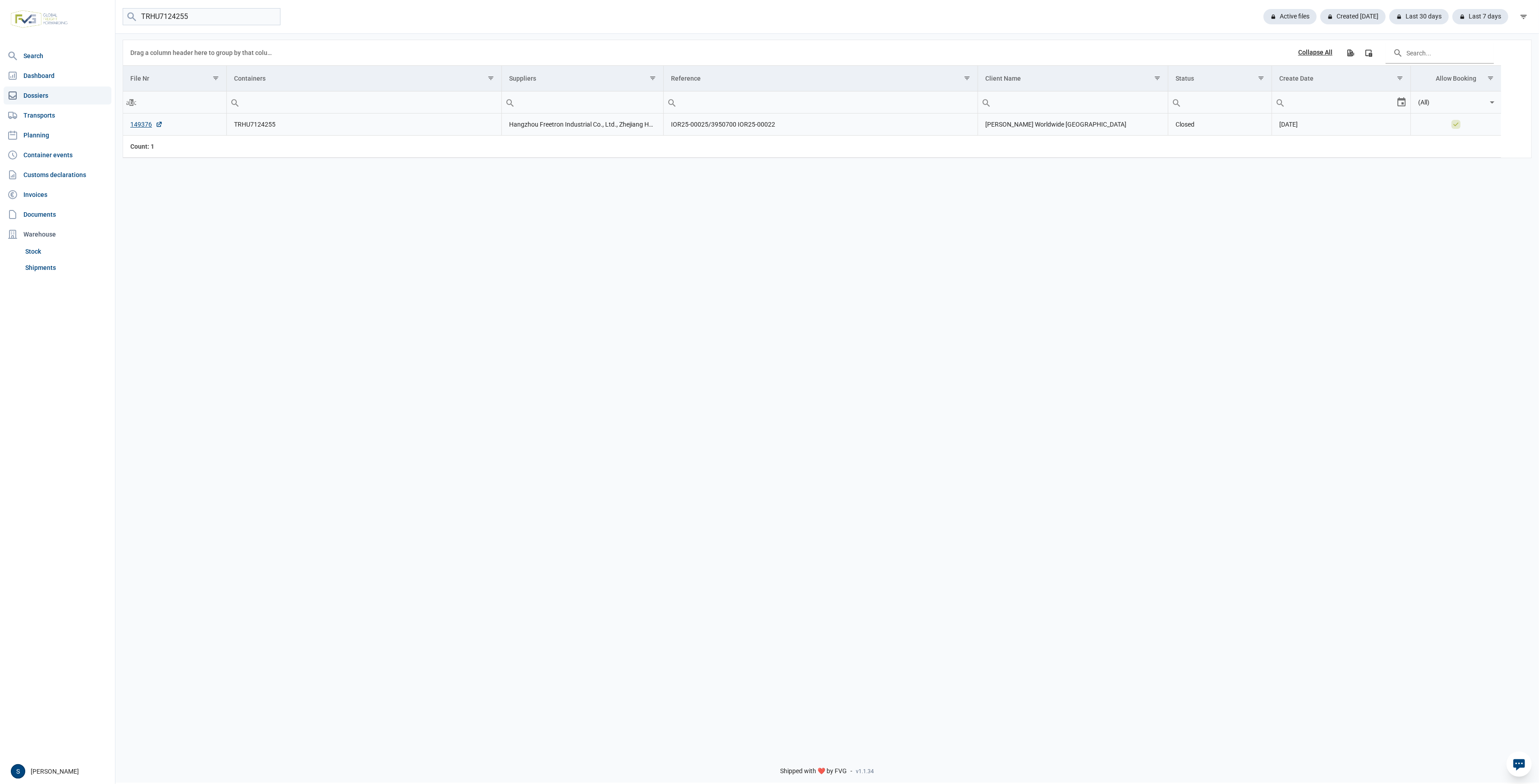
drag, startPoint x: 285, startPoint y: 128, endPoint x: 218, endPoint y: 131, distance: 67.1
click at [218, 131] on tr "149376 TRHU7124255 Hangzhou Freetron Industrial Co., Ltd., Zhejiang Hongfan Ind…" at bounding box center [812, 124] width 1378 height 22
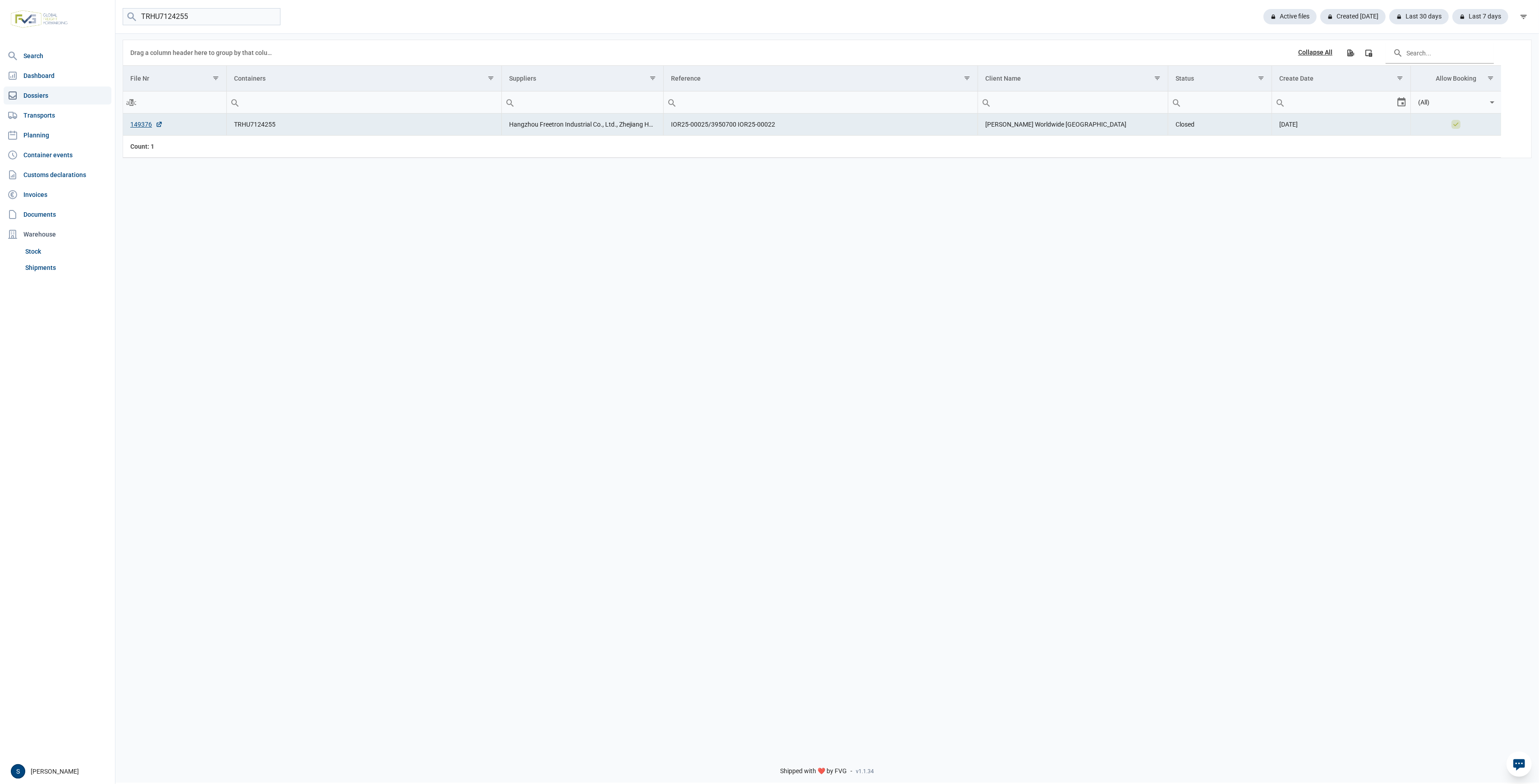
copy tr "TRHU7124255"
drag, startPoint x: 209, startPoint y: 17, endPoint x: -242, endPoint y: 34, distance: 451.3
click at [0, 34] on html "For evaluation purposes only. Redistribution prohibited. Please register an exi…" at bounding box center [770, 392] width 1539 height 784
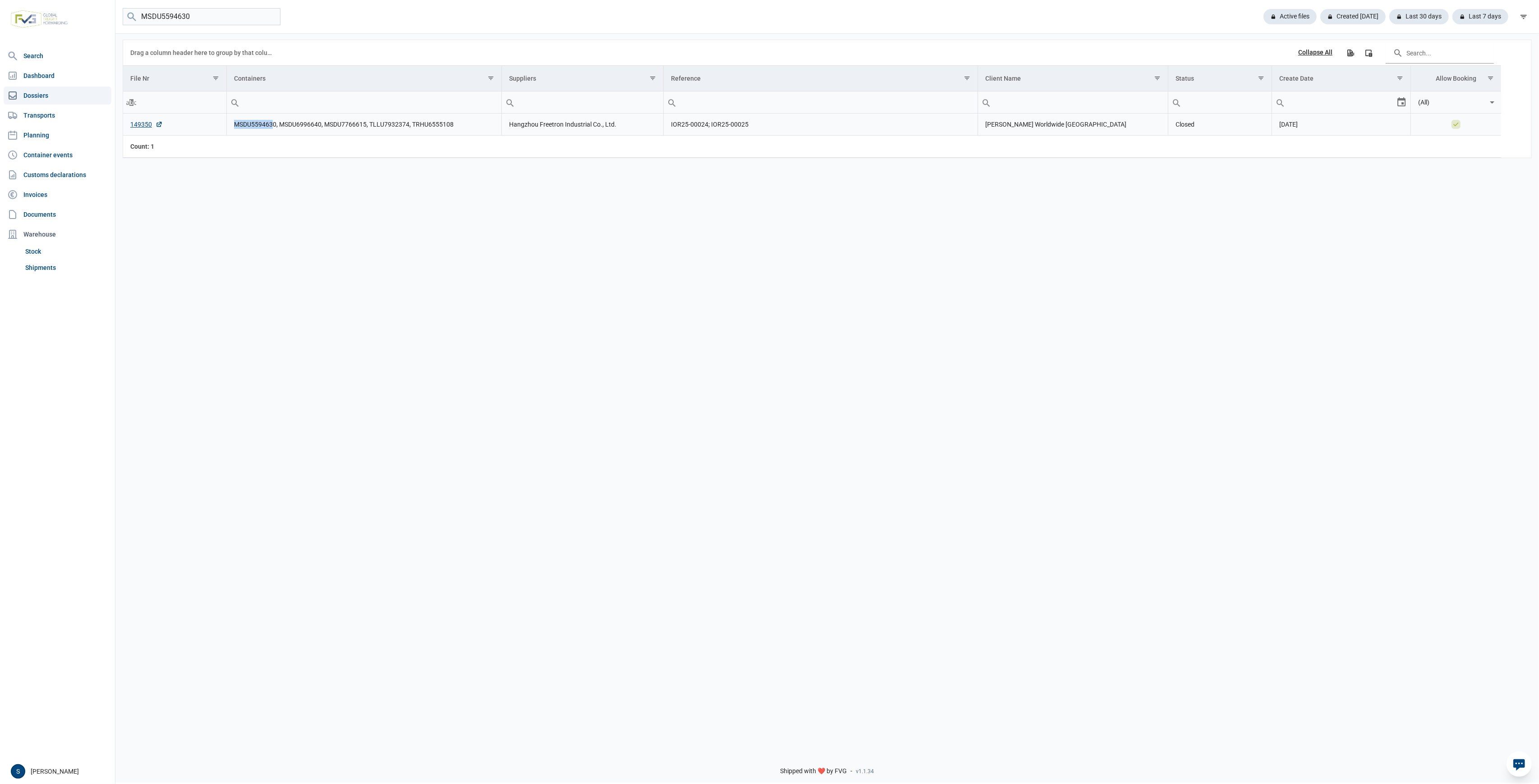
drag, startPoint x: 274, startPoint y: 124, endPoint x: 242, endPoint y: 129, distance: 32.4
click at [227, 129] on td "MSDU5594630, MSDU6996640, MSDU7766615, TLLU7932374, TRHU6555108" at bounding box center [364, 124] width 275 height 22
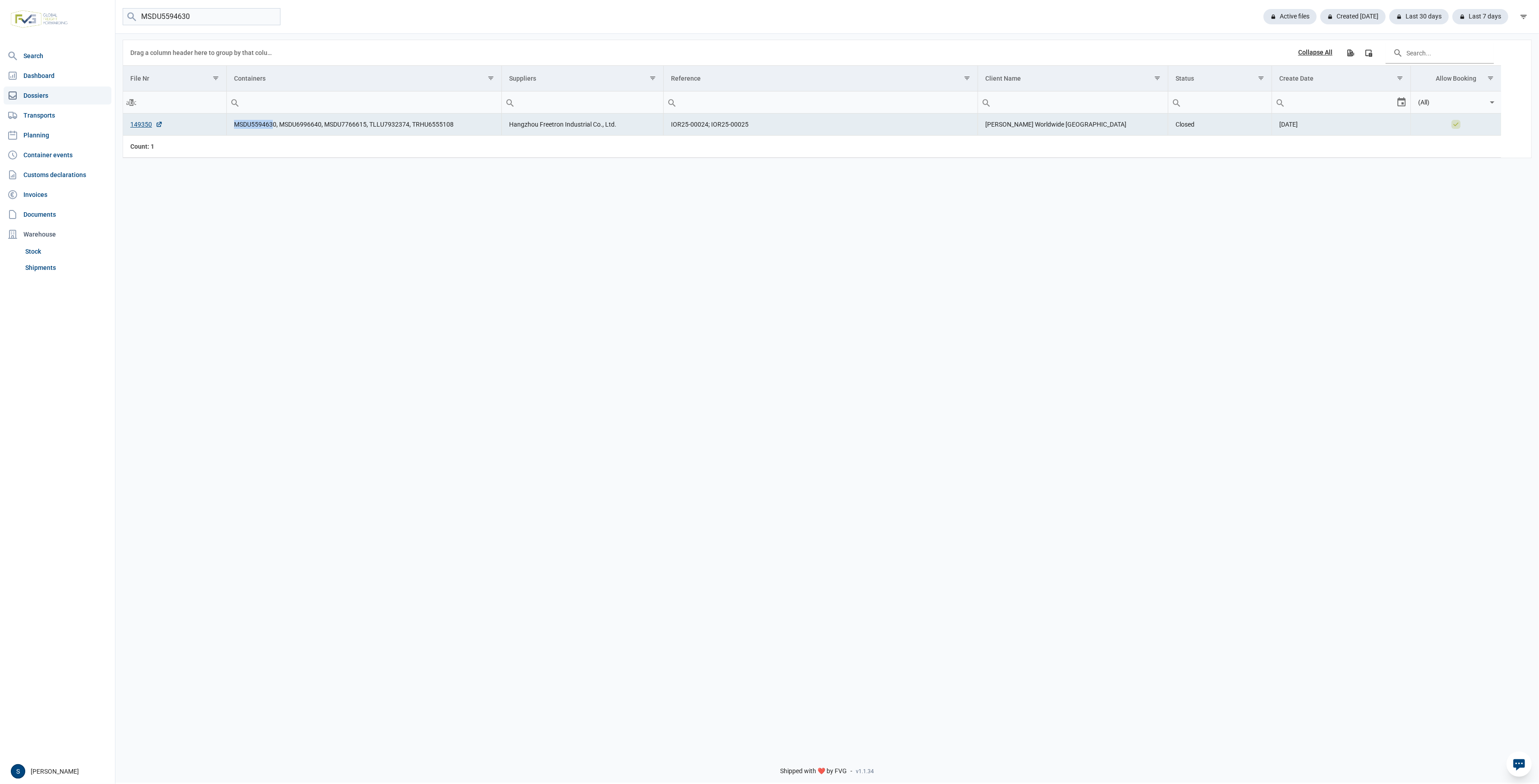
click at [269, 122] on td "MSDU5594630, MSDU6996640, MSDU7766615, TLLU7932374, TRHU6555108" at bounding box center [364, 124] width 275 height 22
drag, startPoint x: 277, startPoint y: 125, endPoint x: 231, endPoint y: 124, distance: 46.0
click at [231, 124] on td "MSDU5594630, MSDU6996640, MSDU7766615, TLLU7932374, TRHU6555108" at bounding box center [364, 124] width 275 height 22
copy td "MSDU5594630"
drag, startPoint x: 321, startPoint y: 122, endPoint x: 280, endPoint y: 131, distance: 42.0
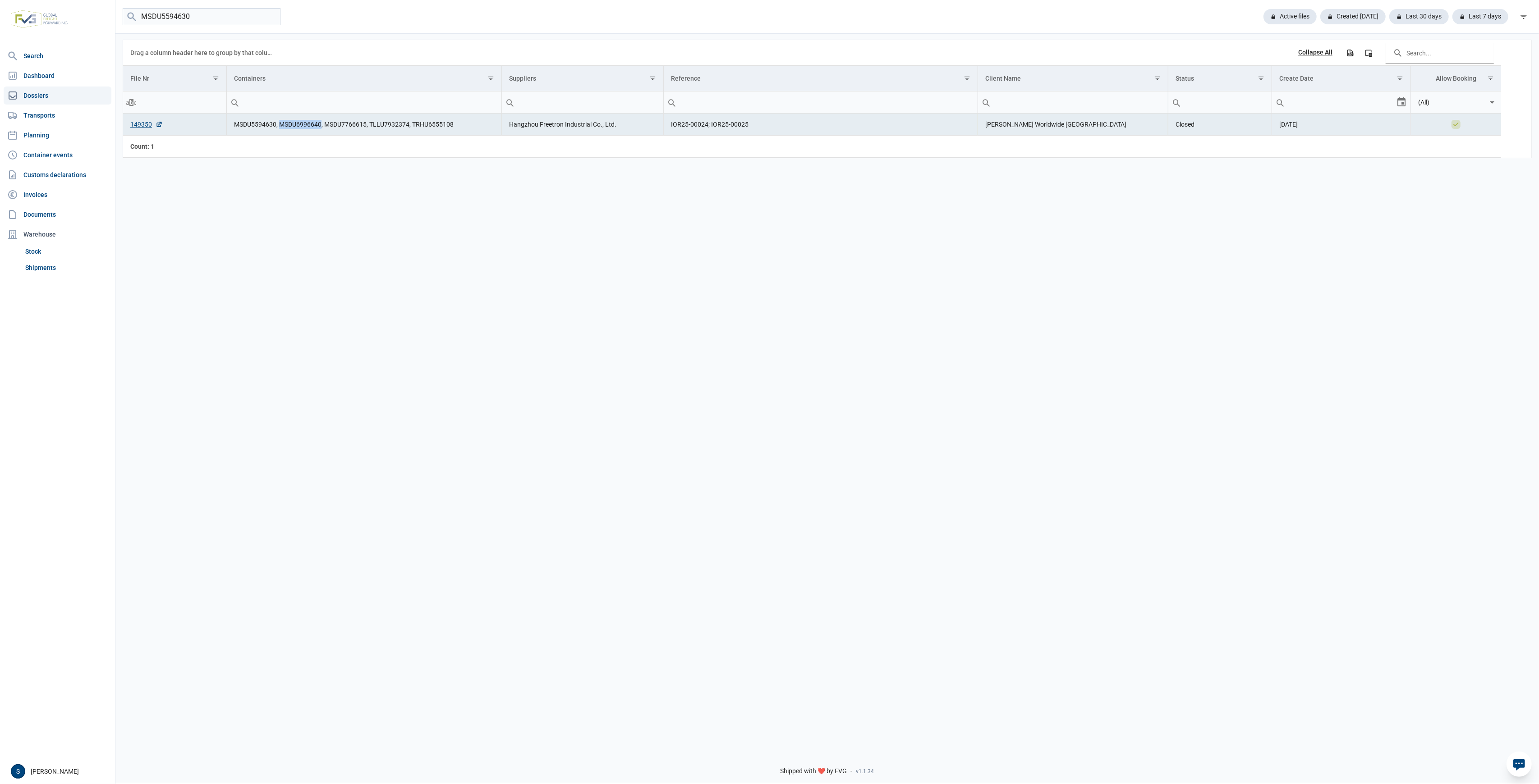
click at [280, 131] on td "MSDU5594630, MSDU6996640, MSDU7766615, TLLU7932374, TRHU6555108" at bounding box center [364, 124] width 275 height 22
drag, startPoint x: 366, startPoint y: 124, endPoint x: 324, endPoint y: 127, distance: 42.1
click at [324, 127] on td "MSDU5594630, MSDU6996640, MSDU7766615, TLLU7932374, TRHU6555108" at bounding box center [364, 124] width 275 height 22
drag, startPoint x: 406, startPoint y: 124, endPoint x: 396, endPoint y: 125, distance: 10.0
click at [396, 125] on td "MSDU5594630, MSDU6996640, MSDU7766615, TLLU7932374, TRHU6555108" at bounding box center [364, 124] width 275 height 22
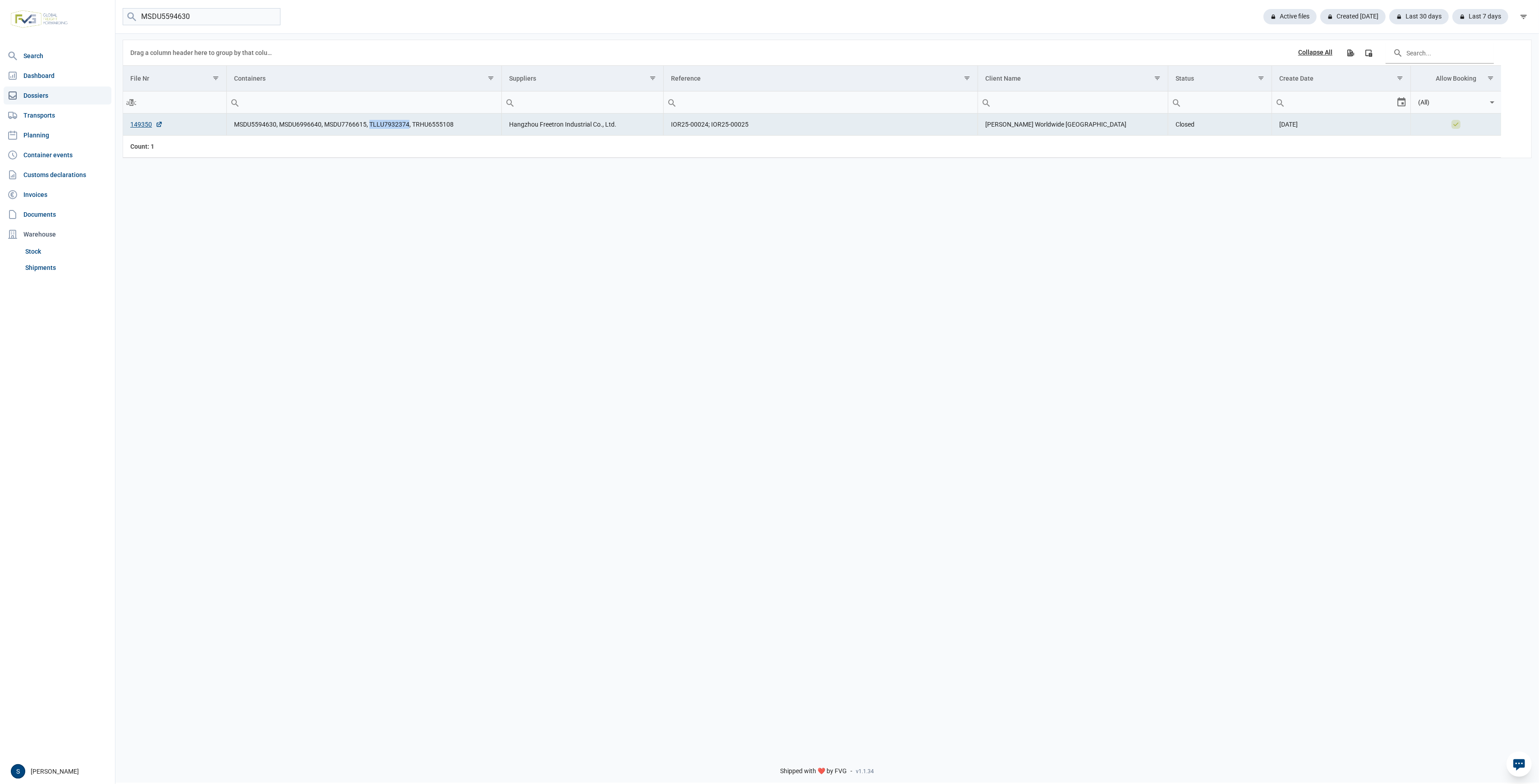
drag, startPoint x: 407, startPoint y: 126, endPoint x: 370, endPoint y: 122, distance: 37.2
click at [370, 122] on td "MSDU5594630, MSDU6996640, MSDU7766615, TLLU7932374, TRHU6555108" at bounding box center [364, 124] width 275 height 22
drag, startPoint x: 459, startPoint y: 126, endPoint x: 413, endPoint y: 132, distance: 46.4
click at [413, 132] on td "MSDU5594630, MSDU6996640, MSDU7766615, TLLU7932374, TRHU6555108" at bounding box center [364, 124] width 275 height 22
click at [278, 124] on td "MSDU5594630, MSDU6996640, MSDU7766615, TLLU7932374, TRHU6555108" at bounding box center [364, 124] width 275 height 22
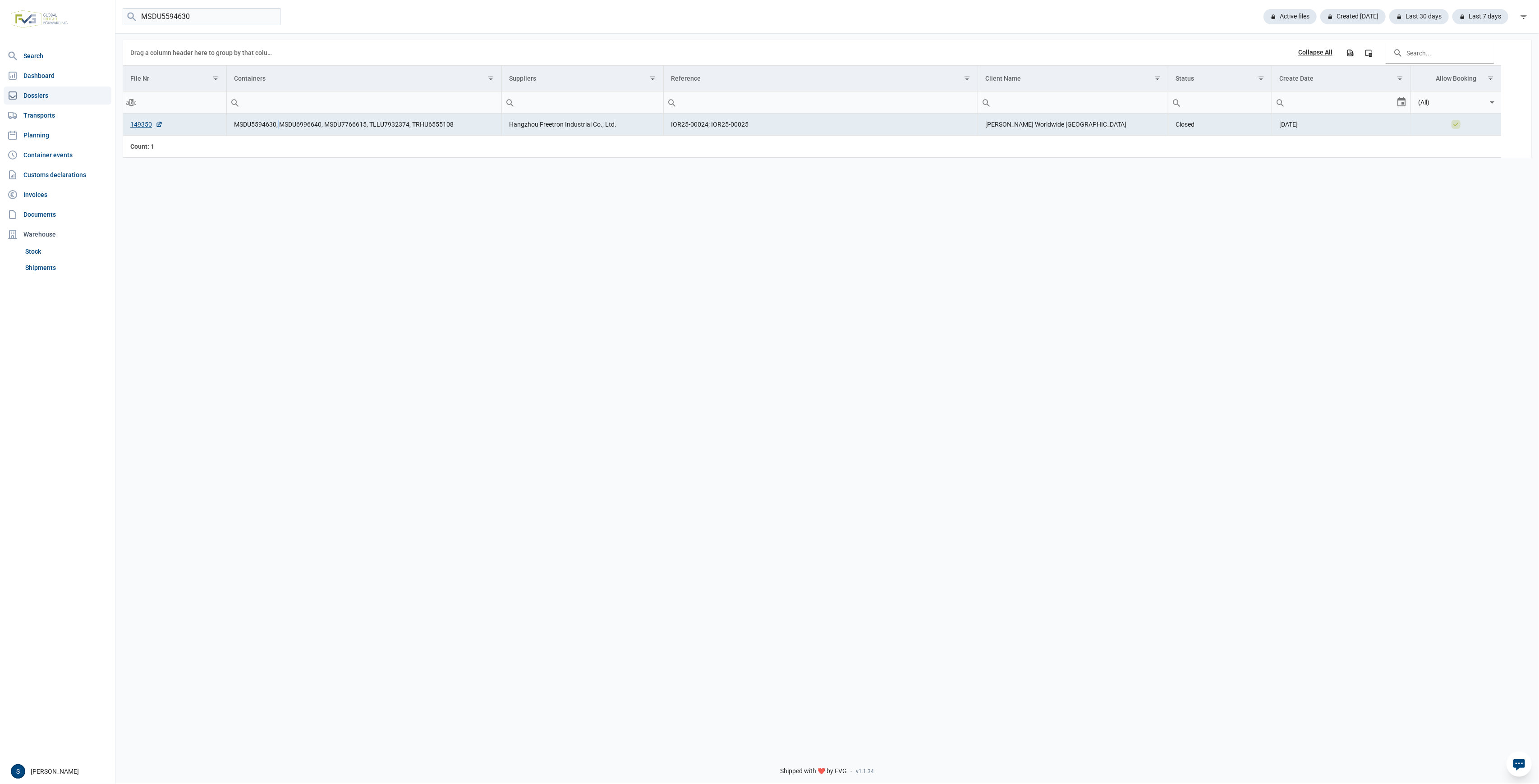
drag, startPoint x: 275, startPoint y: 124, endPoint x: 252, endPoint y: 125, distance: 23.0
click at [229, 128] on td "MSDU5594630, MSDU6996640, MSDU7766615, TLLU7932374, TRHU6555108" at bounding box center [364, 124] width 275 height 22
drag, startPoint x: 323, startPoint y: 125, endPoint x: 319, endPoint y: 126, distance: 4.1
click at [319, 126] on td "MSDU5594630, MSDU6996640, MSDU7766615, TLLU7932374, TRHU6555108" at bounding box center [364, 124] width 275 height 22
click at [318, 126] on td "MSDU5594630, MSDU6996640, MSDU7766615, TLLU7932374, TRHU6555108" at bounding box center [364, 124] width 275 height 22
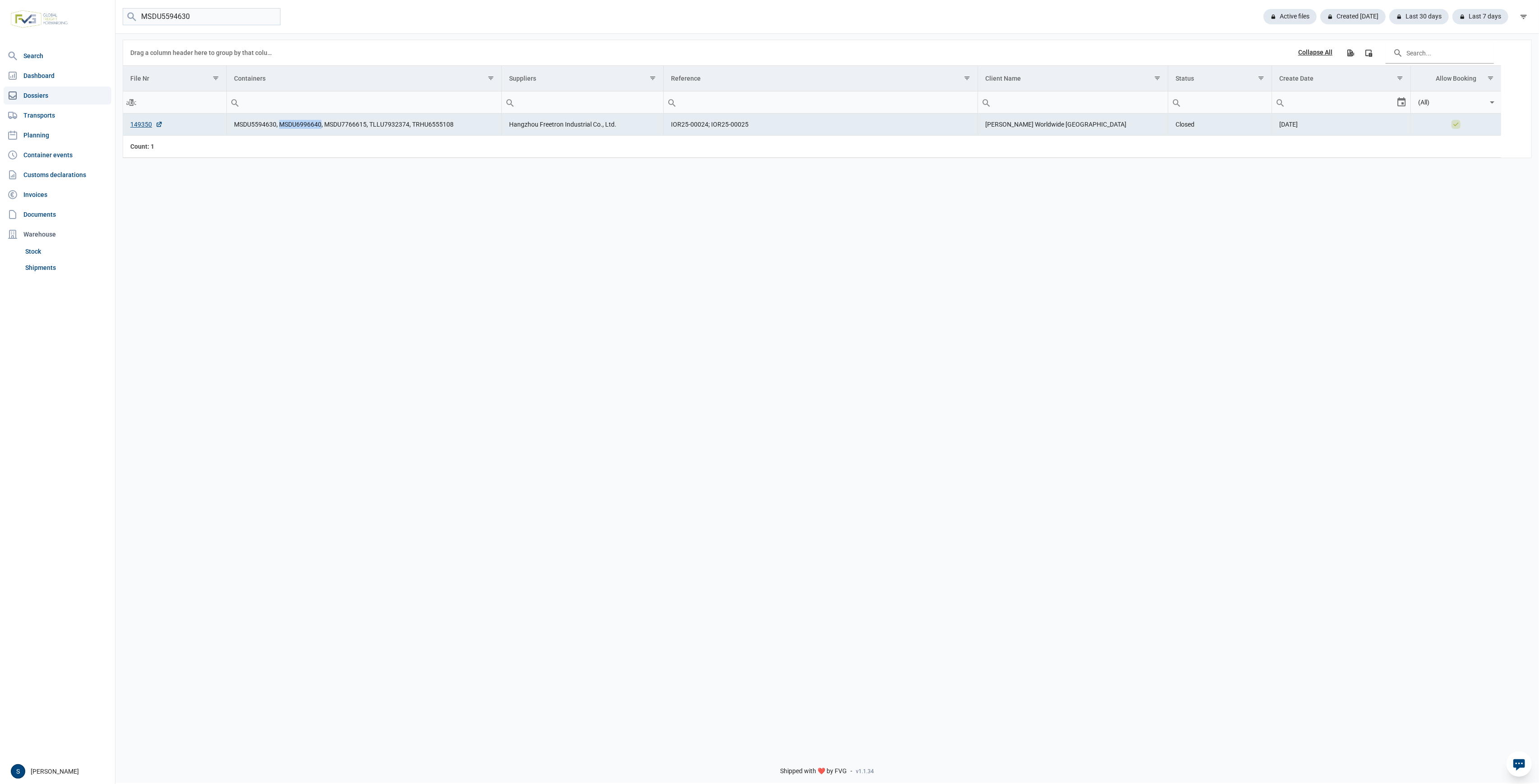
drag, startPoint x: 320, startPoint y: 126, endPoint x: 280, endPoint y: 125, distance: 40.0
click at [280, 125] on td "MSDU5594630, MSDU6996640, MSDU7766615, TLLU7932374, TRHU6555108" at bounding box center [364, 124] width 275 height 22
drag, startPoint x: 368, startPoint y: 124, endPoint x: 329, endPoint y: 128, distance: 39.2
click at [329, 128] on td "MSDU5594630, MSDU6996640, MSDU7766615, TLLU7932374, TRHU6555108" at bounding box center [364, 124] width 275 height 22
click at [321, 127] on td "MSDU5594630, MSDU6996640, MSDU7766615, TLLU7932374, TRHU6555108" at bounding box center [364, 124] width 275 height 22
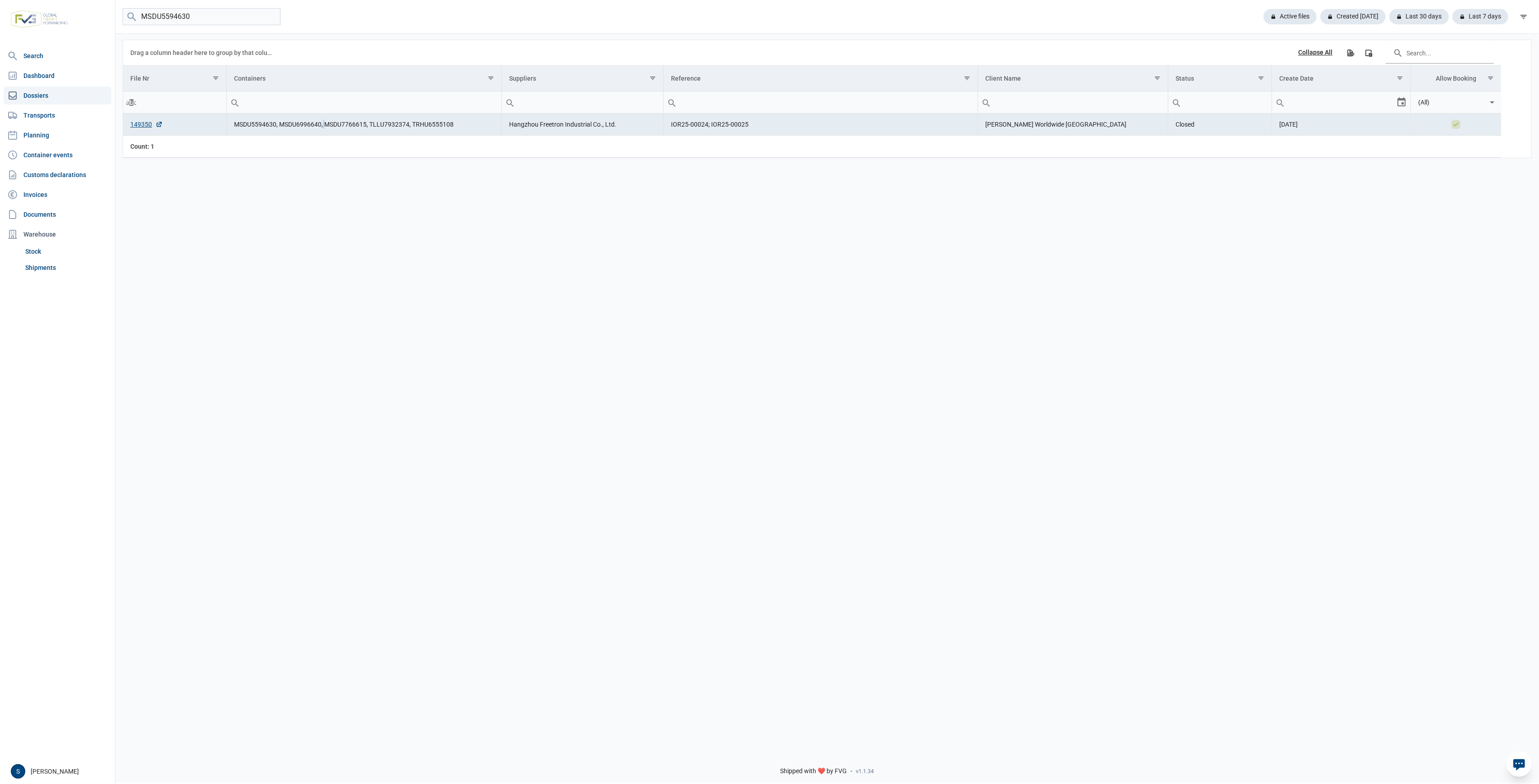
drag, startPoint x: 323, startPoint y: 121, endPoint x: 328, endPoint y: 124, distance: 5.8
click at [327, 124] on td "MSDU5594630, MSDU6996640, MSDU7766615, TLLU7932374, TRHU6555108" at bounding box center [364, 124] width 275 height 22
click at [324, 124] on td "MSDU5594630, MSDU6996640, MSDU7766615, TLLU7932374, TRHU6555108" at bounding box center [364, 124] width 275 height 22
drag, startPoint x: 324, startPoint y: 124, endPoint x: 363, endPoint y: 126, distance: 39.1
click at [363, 126] on td "MSDU5594630, MSDU6996640, MSDU7766615, TLLU7932374, TRHU6555108" at bounding box center [364, 124] width 275 height 22
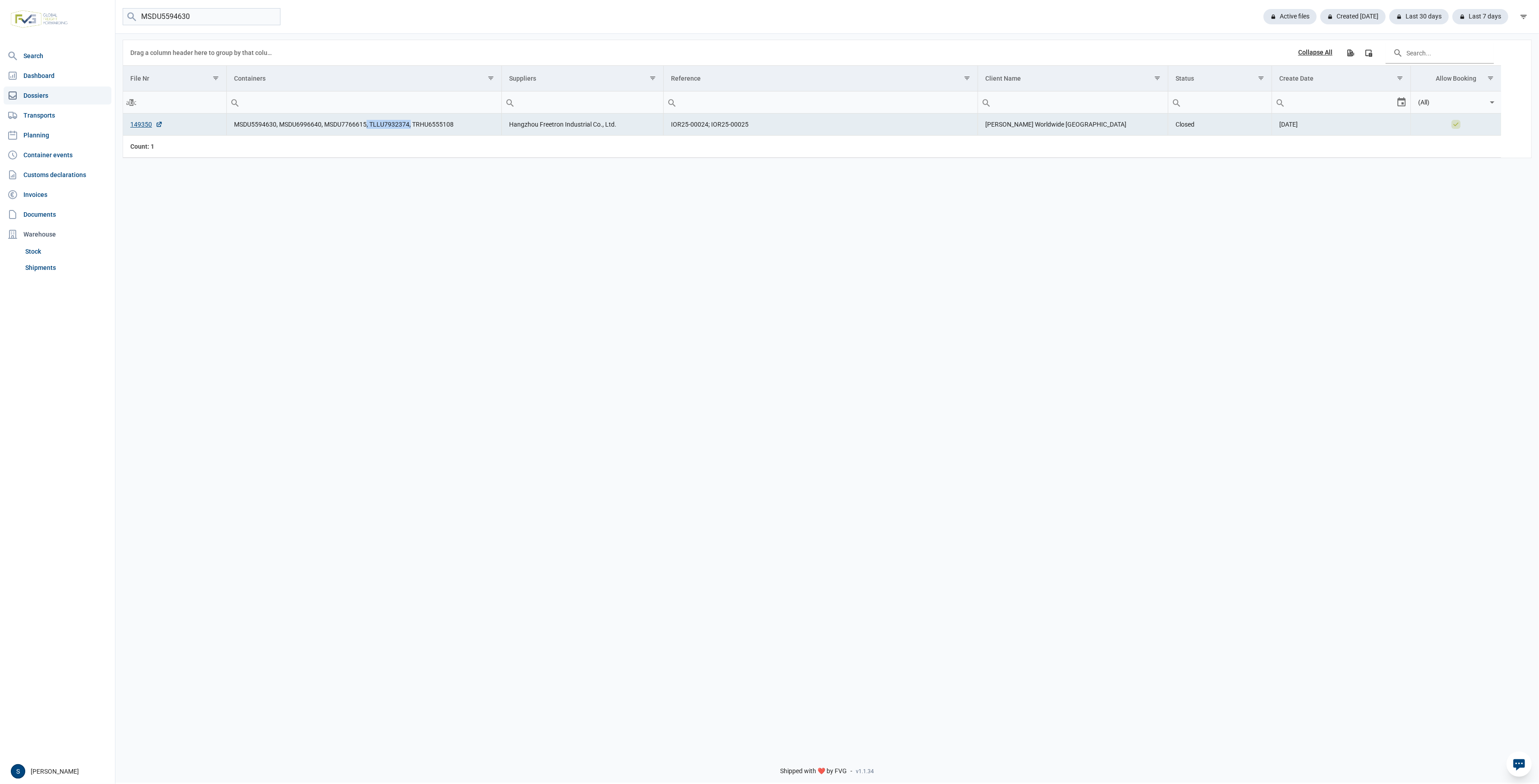
drag, startPoint x: 409, startPoint y: 121, endPoint x: 366, endPoint y: 124, distance: 43.1
click at [366, 124] on td "MSDU5594630, MSDU6996640, MSDU7766615, TLLU7932374, TRHU6555108" at bounding box center [364, 124] width 275 height 22
click at [372, 128] on td "MSDU5594630, MSDU6996640, MSDU7766615, TLLU7932374, TRHU6555108" at bounding box center [364, 124] width 275 height 22
drag, startPoint x: 368, startPoint y: 126, endPoint x: 407, endPoint y: 124, distance: 39.1
click at [407, 124] on td "MSDU5594630, MSDU6996640, MSDU7766615, TLLU7932374, TRHU6555108" at bounding box center [364, 124] width 275 height 22
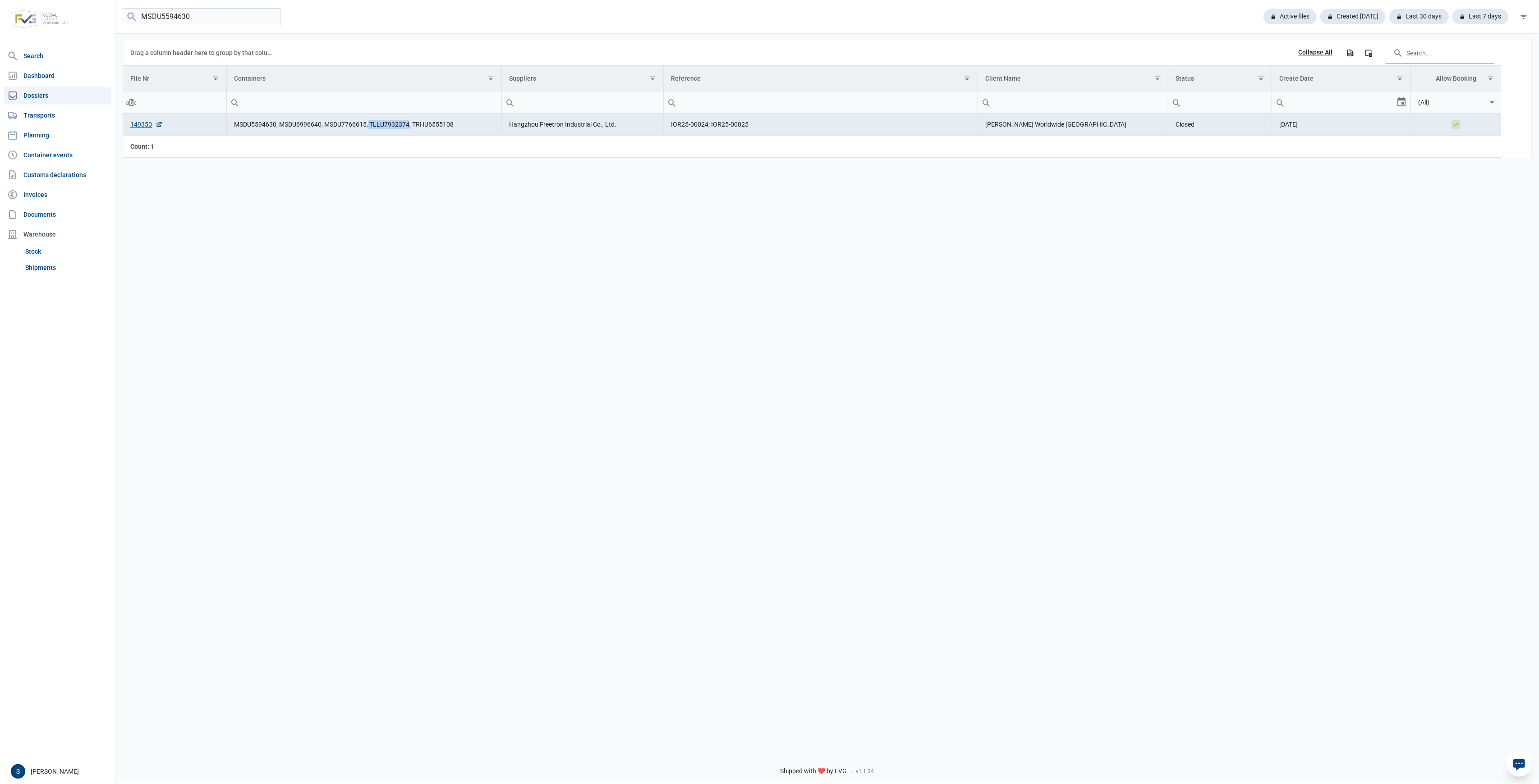
click at [406, 125] on td "MSDU5594630, MSDU6996640, MSDU7766615, TLLU7932374, TRHU6555108" at bounding box center [364, 124] width 275 height 22
click at [415, 127] on td "MSDU5594630, MSDU6996640, MSDU7766615, TLLU7932374, TRHU6555108" at bounding box center [364, 124] width 275 height 22
drag, startPoint x: 408, startPoint y: 124, endPoint x: 369, endPoint y: 124, distance: 39.0
click at [369, 124] on td "MSDU5594630, MSDU6996640, MSDU7766615, TLLU7932374, TRHU6555108" at bounding box center [364, 124] width 275 height 22
drag, startPoint x: 455, startPoint y: 128, endPoint x: 411, endPoint y: 130, distance: 44.0
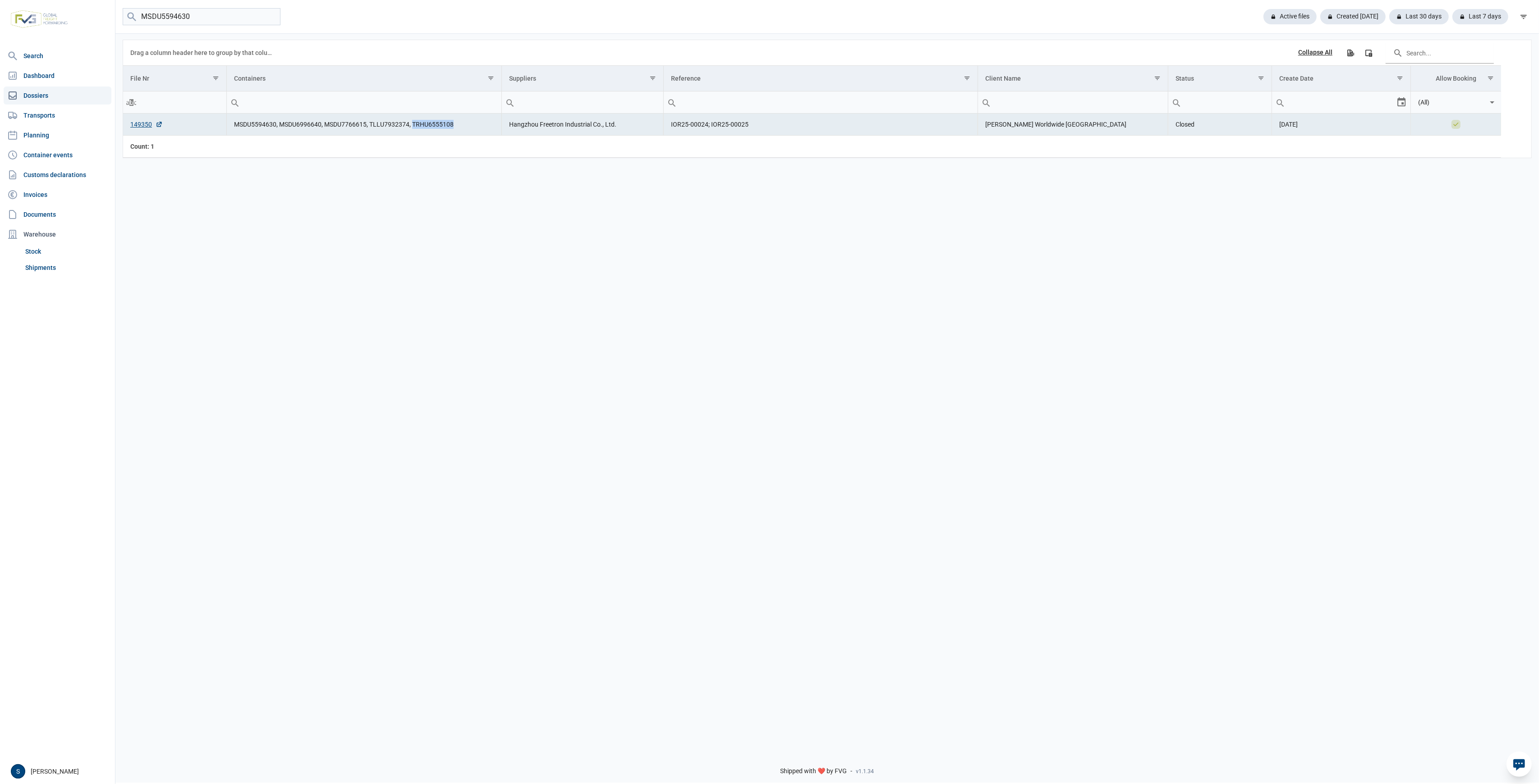
click at [411, 130] on td "MSDU5594630, MSDU6996640, MSDU7766615, TLLU7932374, TRHU6555108" at bounding box center [364, 124] width 275 height 22
click at [278, 122] on td "MSDU5594630, MSDU6996640, MSDU7766615, TLLU7932374, TRHU6555108" at bounding box center [364, 124] width 275 height 22
drag, startPoint x: 273, startPoint y: 125, endPoint x: 143, endPoint y: 151, distance: 132.6
click at [166, 136] on tr "149350 MSDU5594630, MSDU6996640, MSDU7766615, TLLU7932374, TRHU6555108 Hangzhou…" at bounding box center [812, 124] width 1378 height 22
click at [317, 127] on td "MSDU5594630, MSDU6996640, MSDU7766615, TLLU7932374, TRHU6555108" at bounding box center [364, 124] width 275 height 22
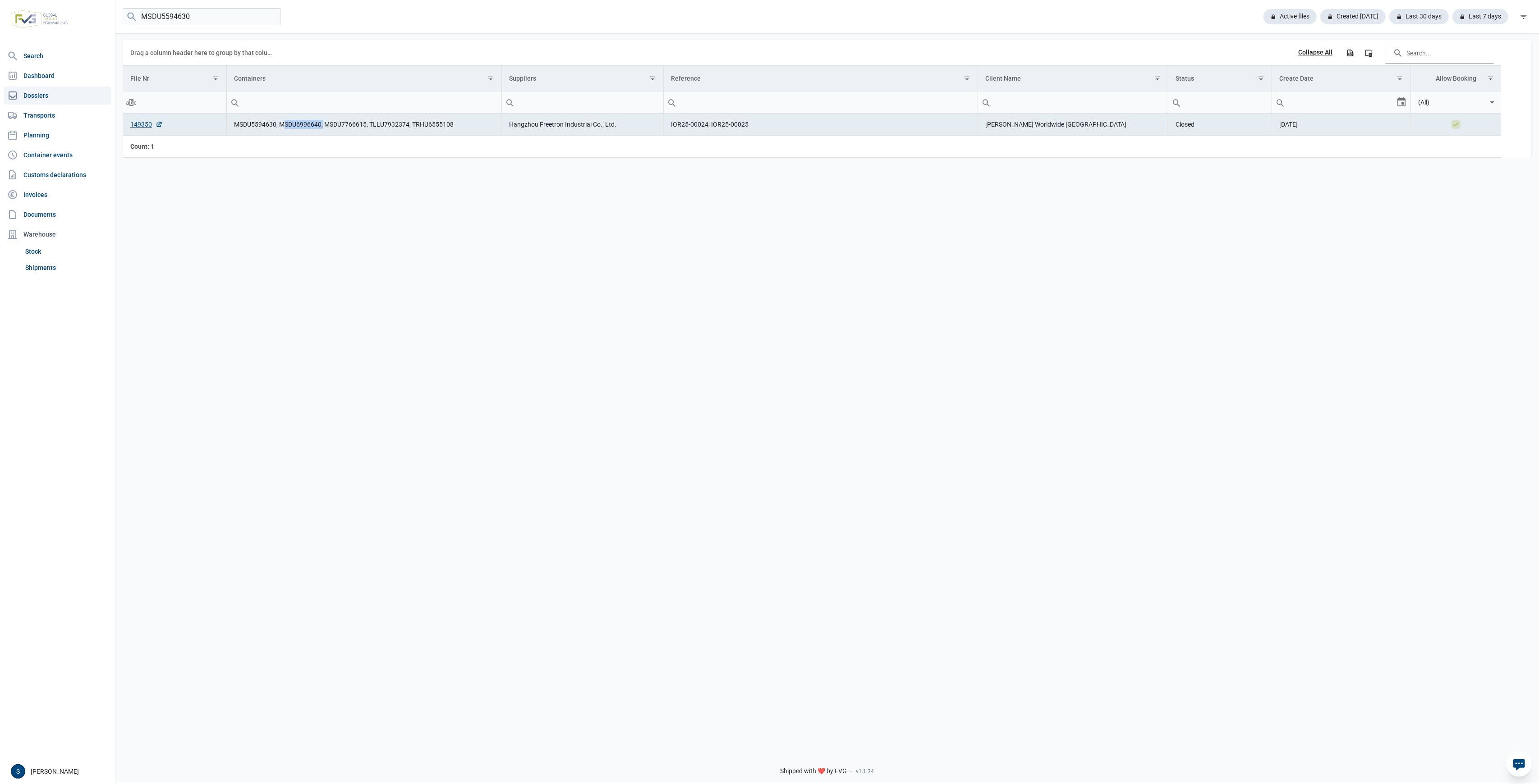
drag, startPoint x: 322, startPoint y: 126, endPoint x: 281, endPoint y: 127, distance: 41.0
click at [281, 127] on td "MSDU5594630, MSDU6996640, MSDU7766615, TLLU7932374, TRHU6555108" at bounding box center [364, 124] width 275 height 22
click at [278, 127] on td "MSDU5594630, MSDU6996640, MSDU7766615, TLLU7932374, TRHU6555108" at bounding box center [364, 124] width 275 height 22
drag, startPoint x: 278, startPoint y: 127, endPoint x: 320, endPoint y: 127, distance: 42.0
click at [321, 127] on td "MSDU5594630, MSDU6996640, MSDU7766615, TLLU7932374, TRHU6555108" at bounding box center [364, 124] width 275 height 22
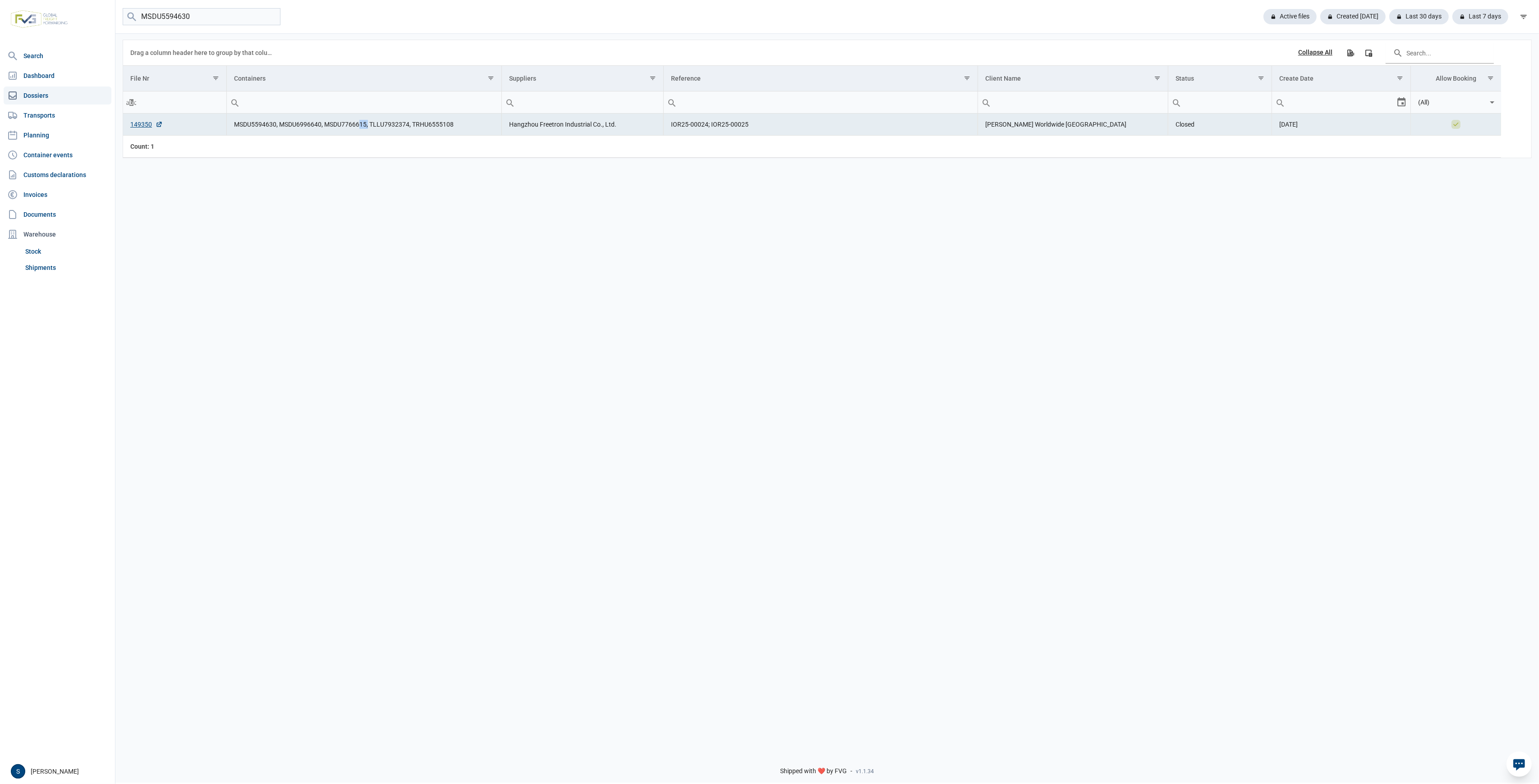
drag, startPoint x: 367, startPoint y: 126, endPoint x: 358, endPoint y: 122, distance: 9.8
click at [358, 122] on td "MSDU5594630, MSDU6996640, MSDU7766615, TLLU7932374, TRHU6555108" at bounding box center [364, 124] width 275 height 22
click at [358, 122] on td "MSDU5594630, MSDU6996640, MSDU7766615, TLLU7932374, TRHU6555108" at bounding box center [364, 124] width 275 height 22
drag, startPoint x: 366, startPoint y: 124, endPoint x: 324, endPoint y: 127, distance: 42.1
click at [324, 127] on td "MSDU5594630, MSDU6996640, MSDU7766615, TLLU7932374, TRHU6555108" at bounding box center [364, 124] width 275 height 22
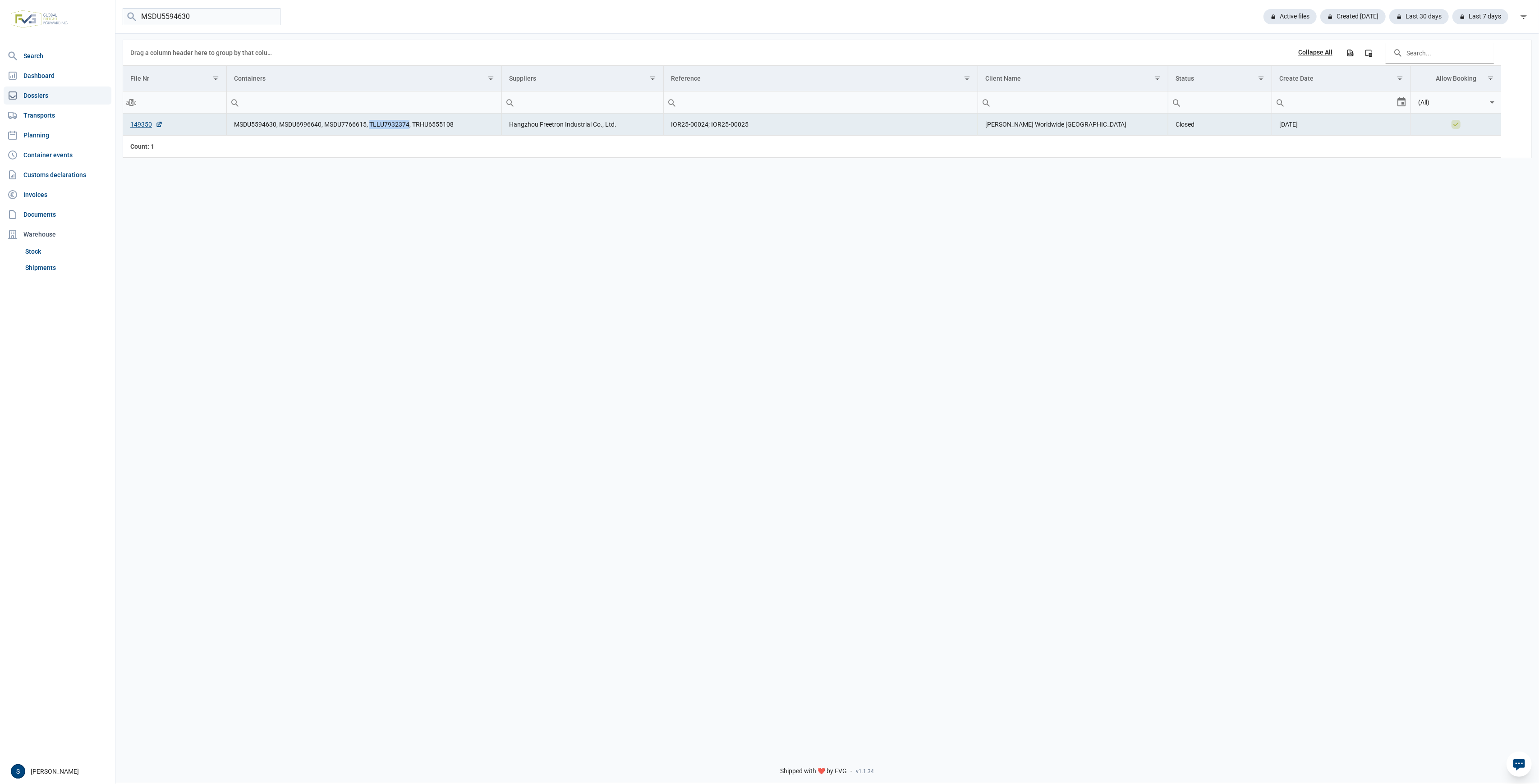
drag, startPoint x: 407, startPoint y: 123, endPoint x: 370, endPoint y: 128, distance: 37.3
click at [370, 128] on td "MSDU5594630, MSDU6996640, MSDU7766615, TLLU7932374, TRHU6555108" at bounding box center [364, 124] width 275 height 22
drag, startPoint x: 452, startPoint y: 123, endPoint x: 412, endPoint y: 127, distance: 40.2
click at [412, 127] on td "MSDU5594630, MSDU6996640, MSDU7766615, TLLU7932374, TRHU6555108" at bounding box center [364, 124] width 275 height 22
drag, startPoint x: 211, startPoint y: 20, endPoint x: -185, endPoint y: 33, distance: 396.2
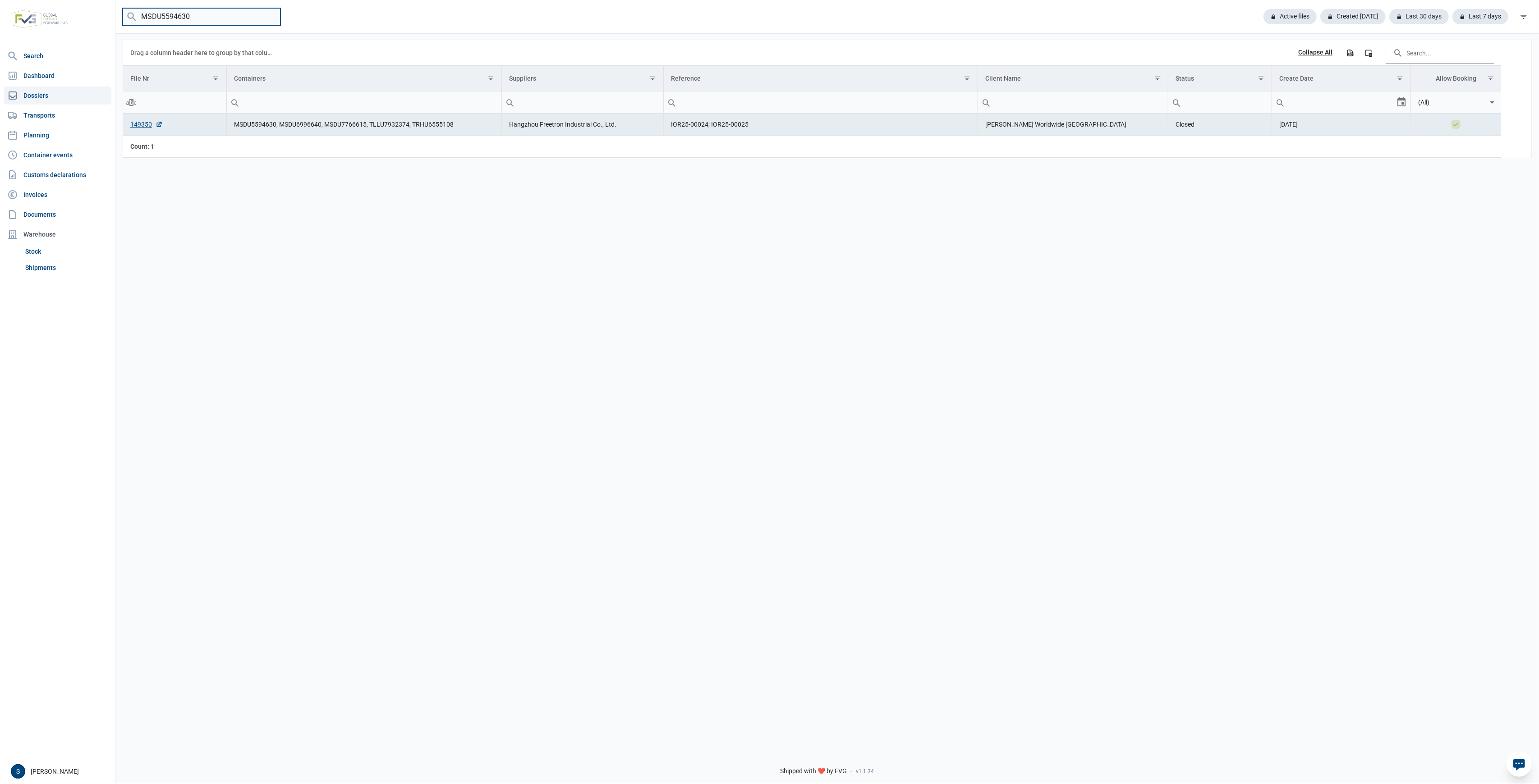
click at [0, 33] on html "For evaluation purposes only. Redistribution prohibited. Please register an exi…" at bounding box center [770, 392] width 1539 height 784
type input "FFAU1933512"
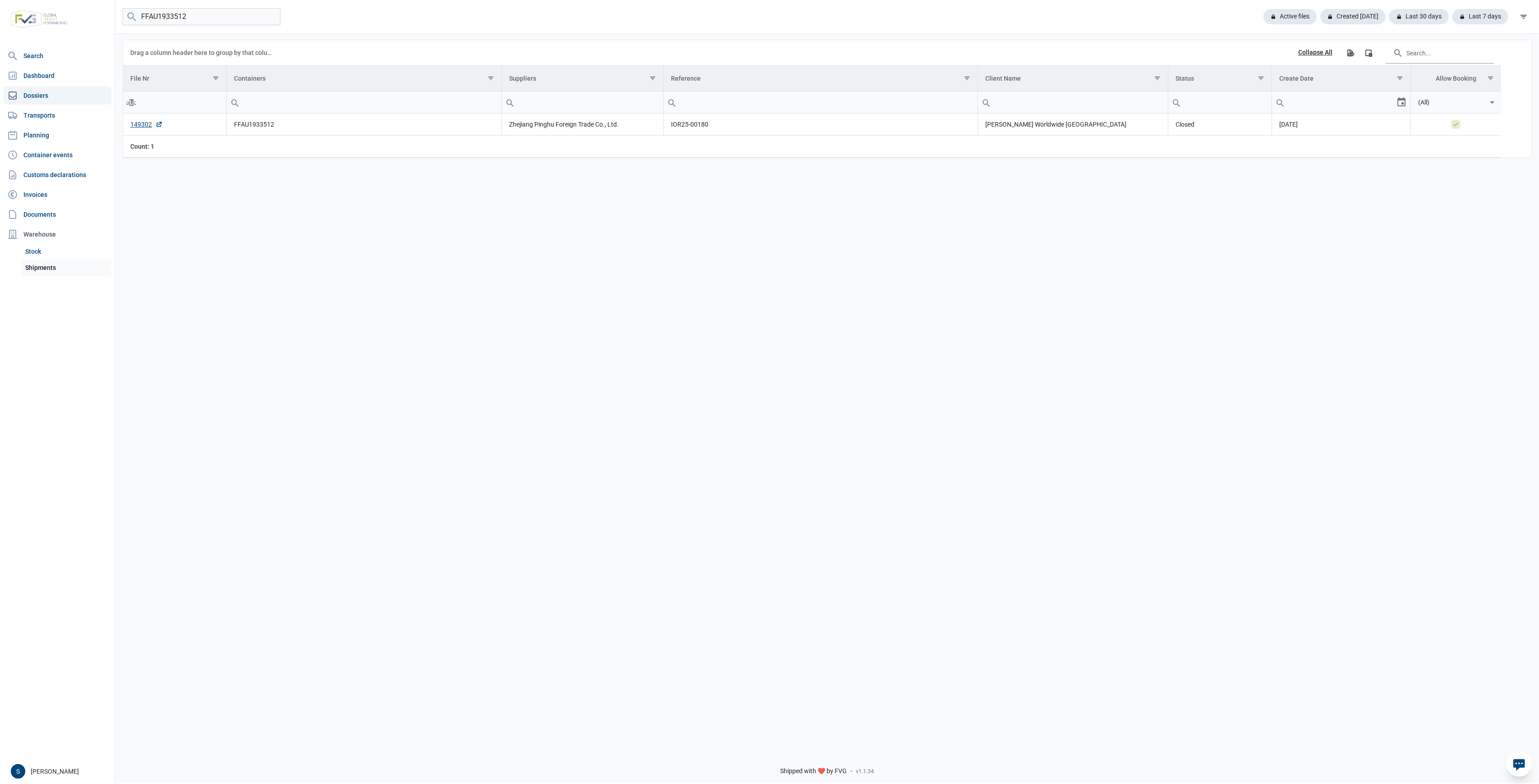
click at [59, 266] on link "Shipments" at bounding box center [66, 268] width 90 height 16
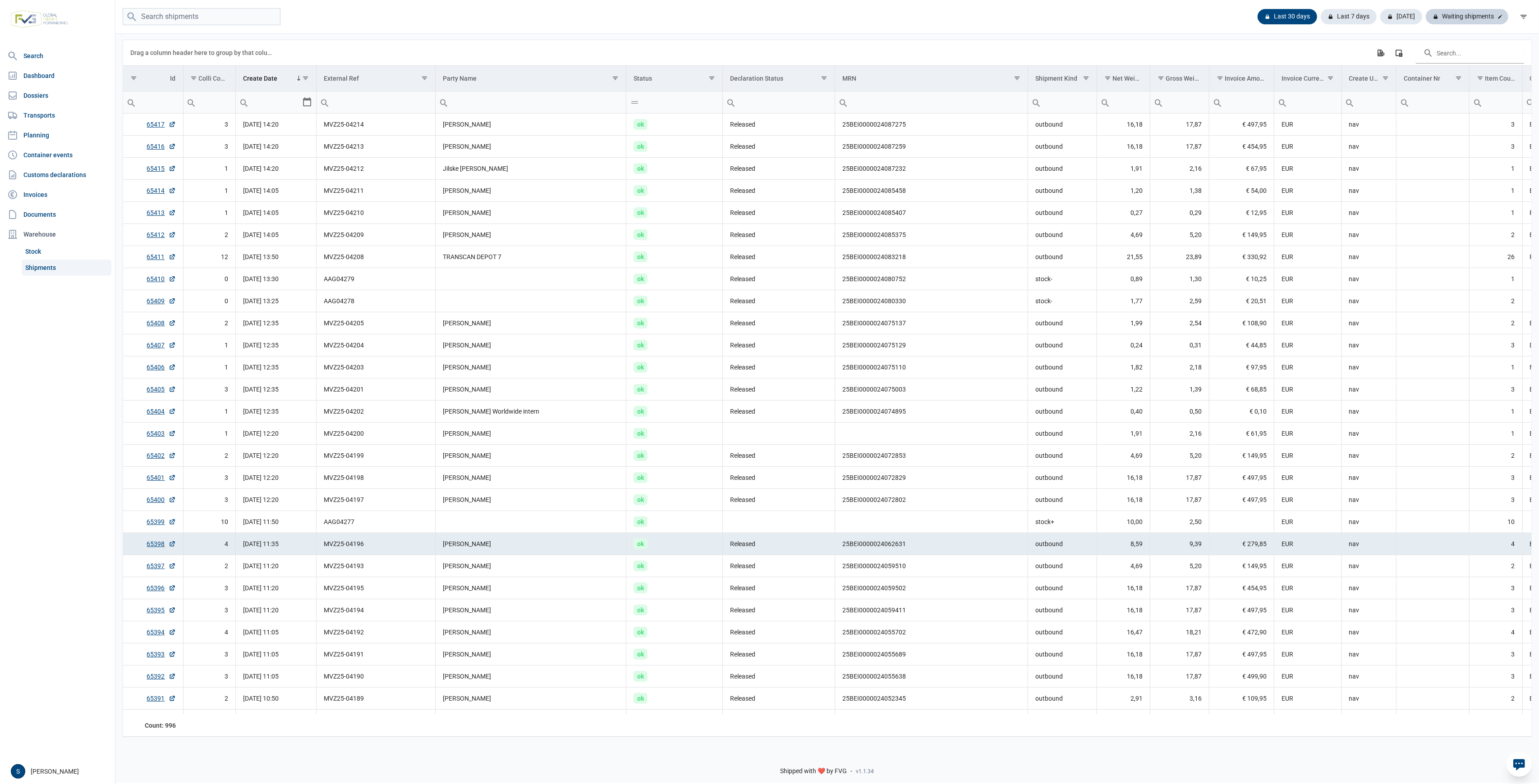
click at [1481, 20] on div "Waiting shipments" at bounding box center [1467, 17] width 82 height 16
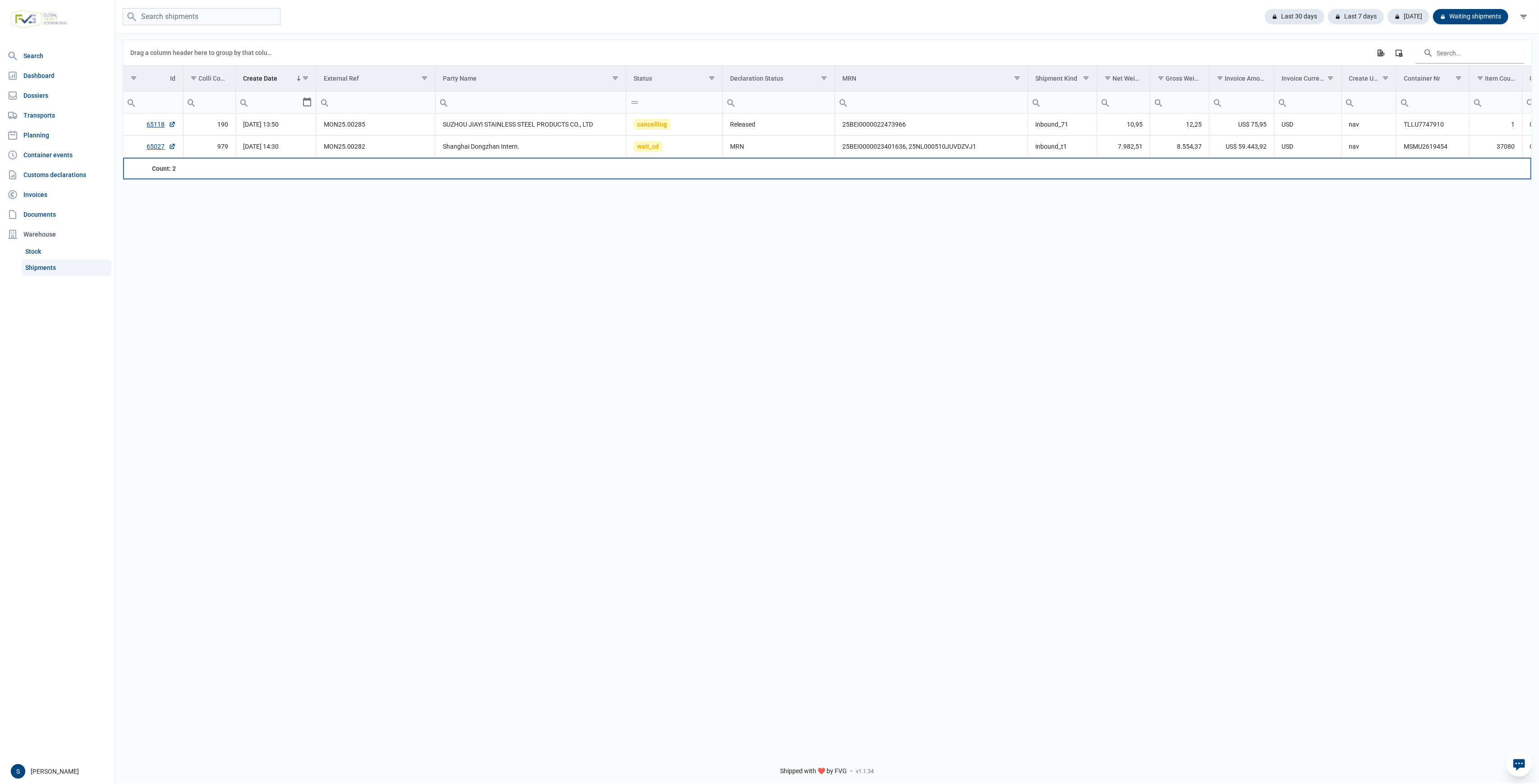
click at [685, 163] on td "Data grid with 2 rows and 18 columns" at bounding box center [675, 168] width 97 height 21
click at [689, 159] on td "Data grid with 2 rows and 18 columns" at bounding box center [675, 168] width 97 height 21
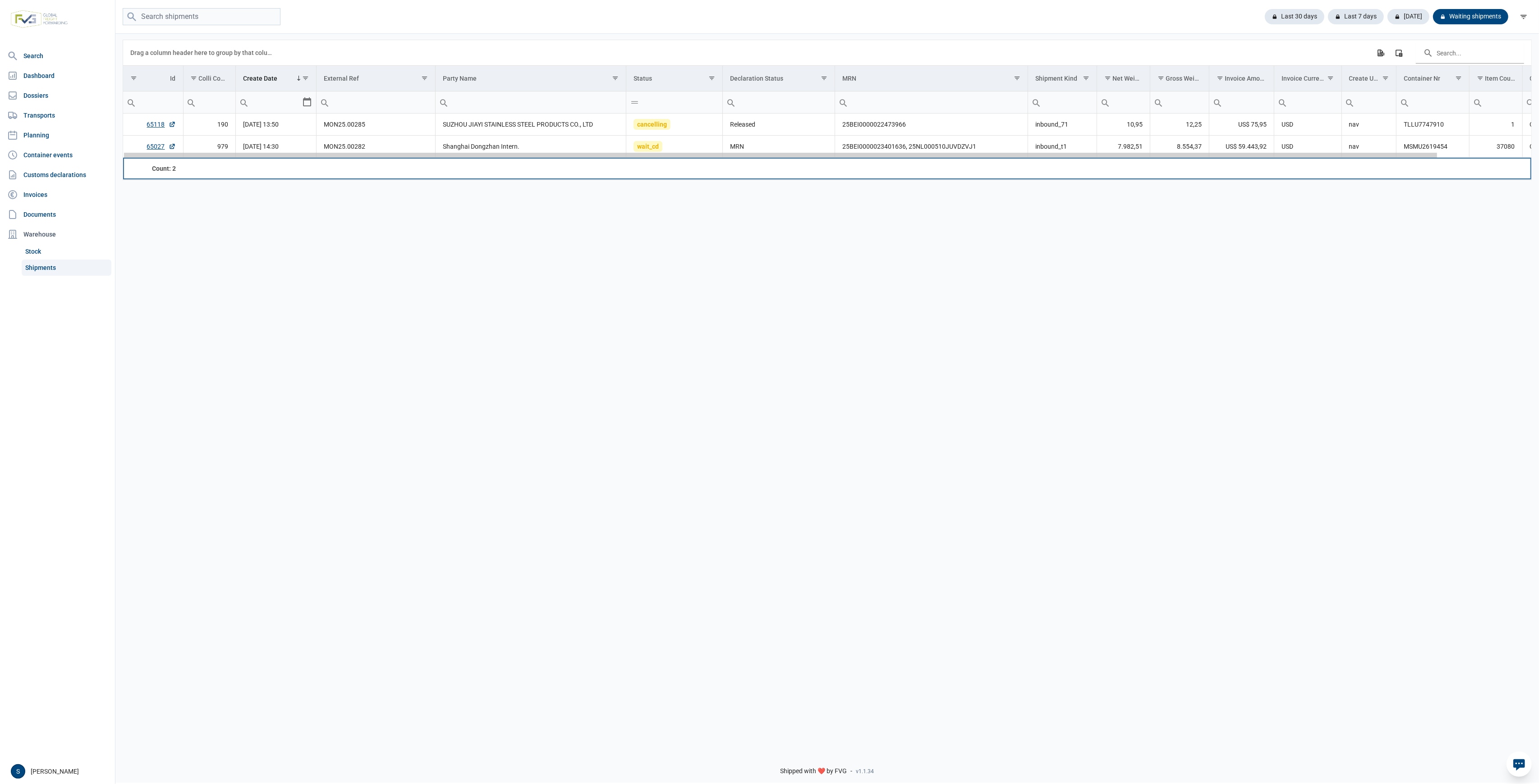
drag, startPoint x: 692, startPoint y: 158, endPoint x: 698, endPoint y: 153, distance: 7.8
click at [696, 155] on div "Data grid with 2 rows and 18 columns" at bounding box center [780, 155] width 1315 height 6
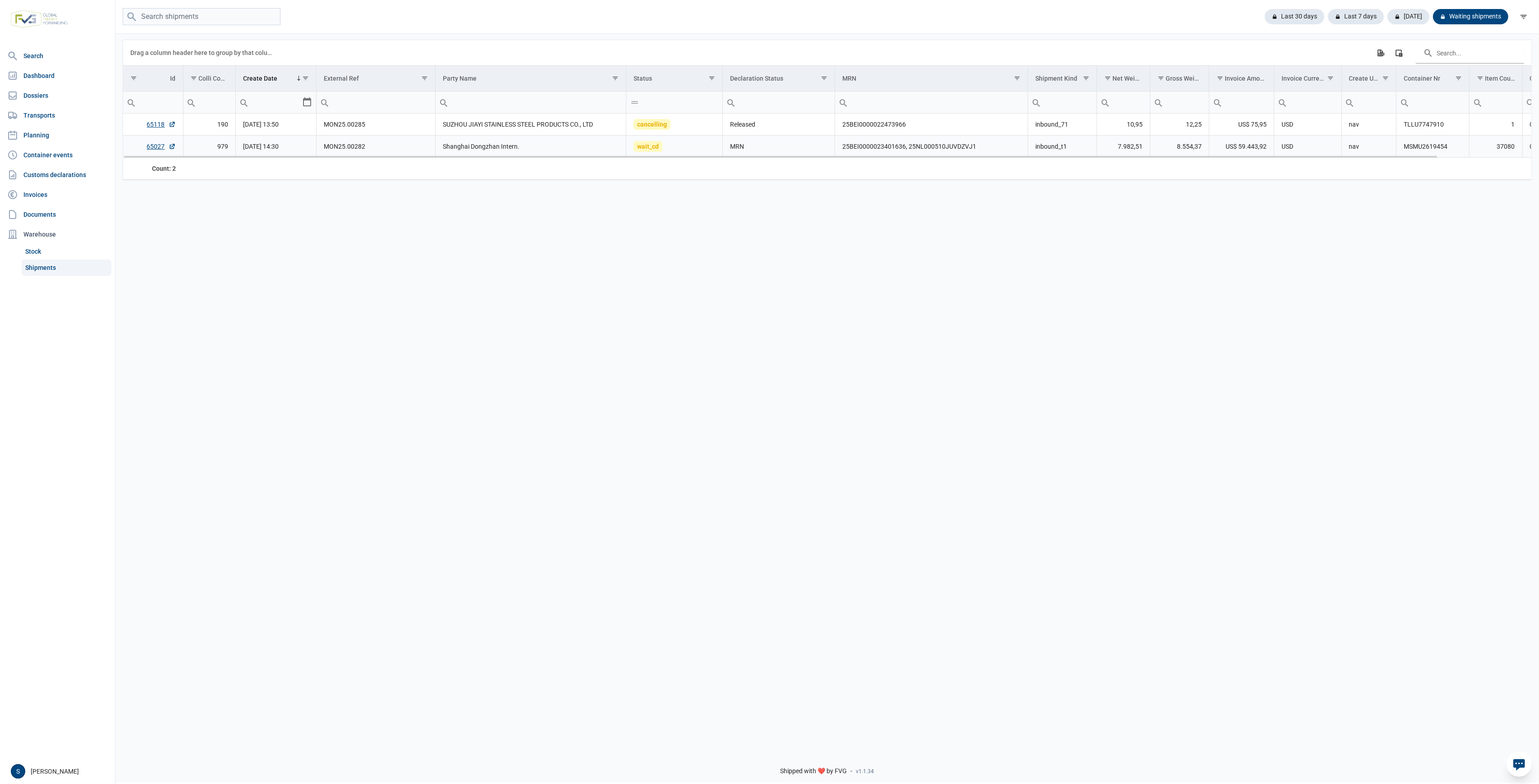
click at [698, 153] on td "wait_cd" at bounding box center [675, 146] width 97 height 22
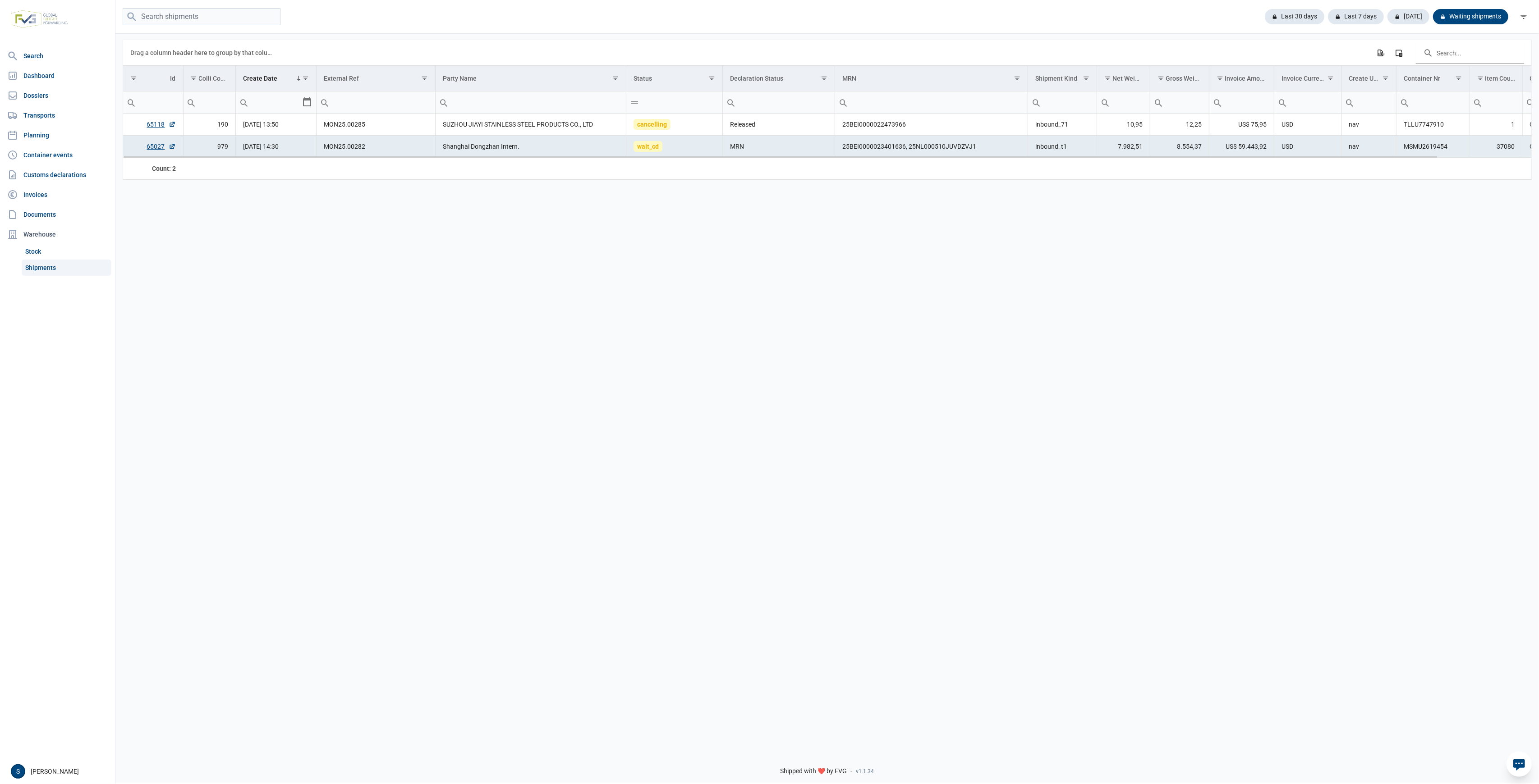
drag, startPoint x: 698, startPoint y: 153, endPoint x: 703, endPoint y: 158, distance: 7.1
click at [701, 153] on td "wait_cd" at bounding box center [675, 146] width 97 height 22
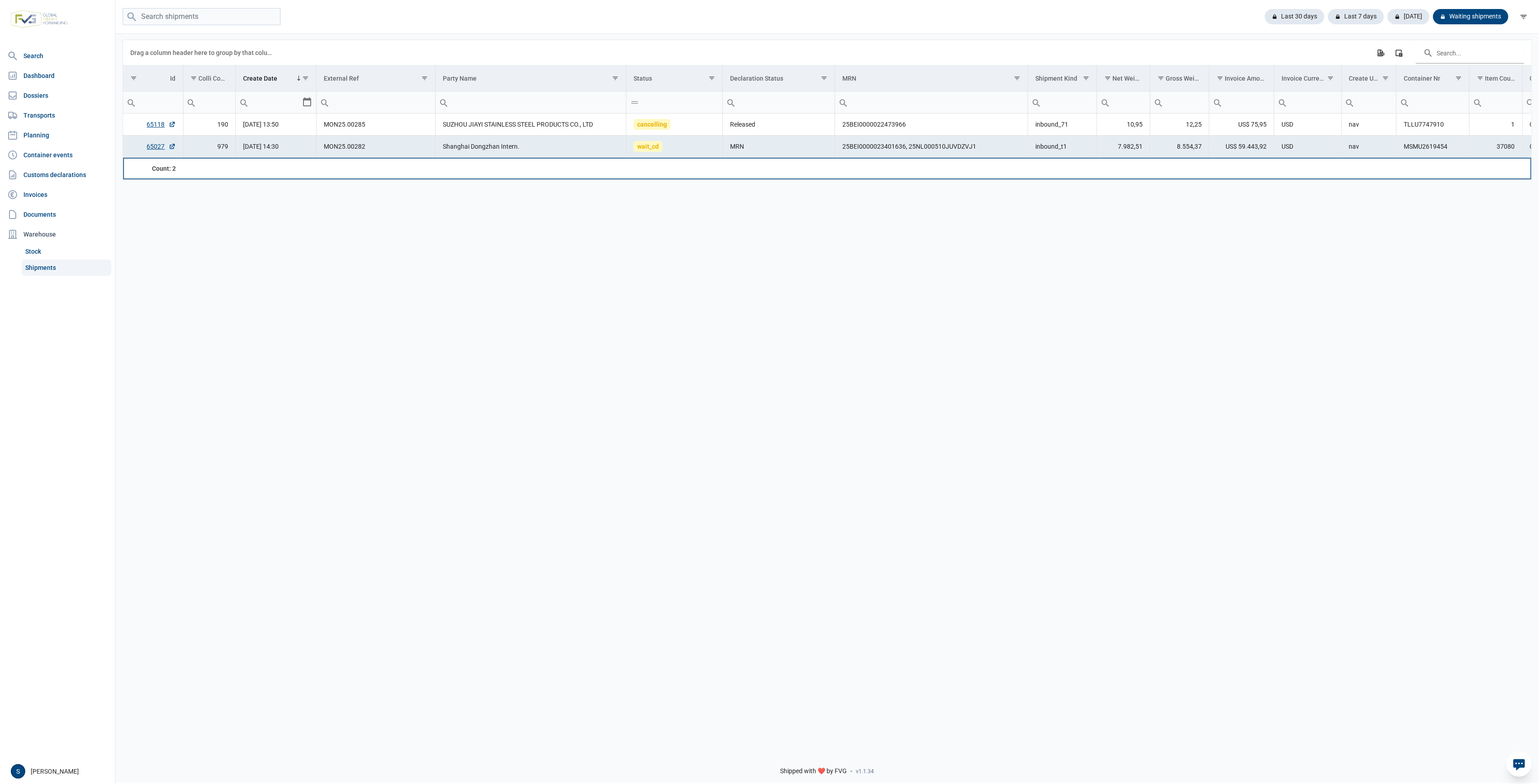
click at [703, 158] on td "Data grid with 2 rows and 18 columns" at bounding box center [675, 168] width 97 height 21
drag, startPoint x: 706, startPoint y: 159, endPoint x: 754, endPoint y: 153, distance: 48.4
click at [746, 153] on div "Data grid with 2 rows and 18 columns Drag a column header here to group by that…" at bounding box center [827, 110] width 1408 height 140
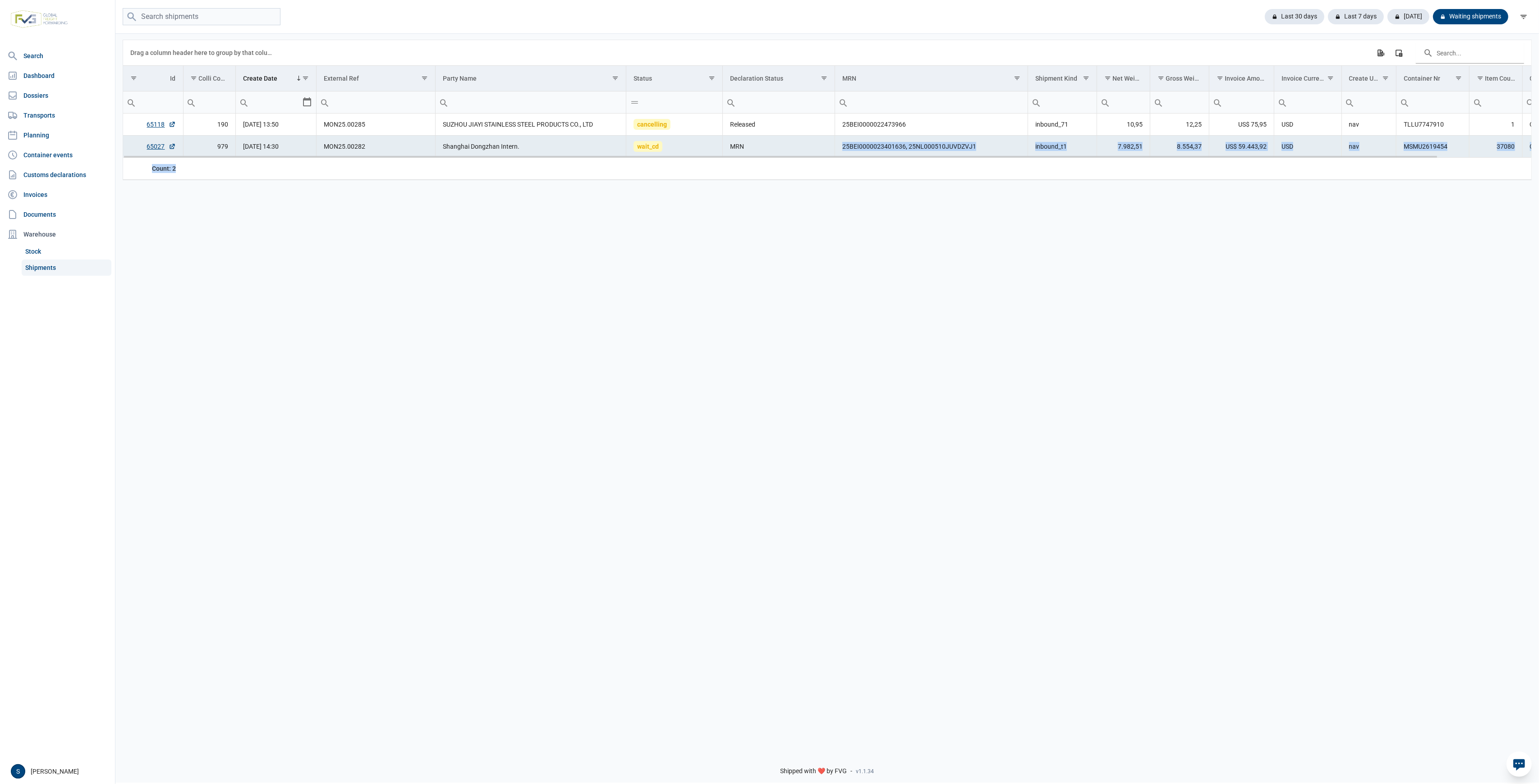
click at [754, 153] on td "MRN" at bounding box center [779, 146] width 112 height 22
click at [262, 158] on div "Data grid with 2 rows and 18 columns" at bounding box center [781, 155] width 1313 height 5
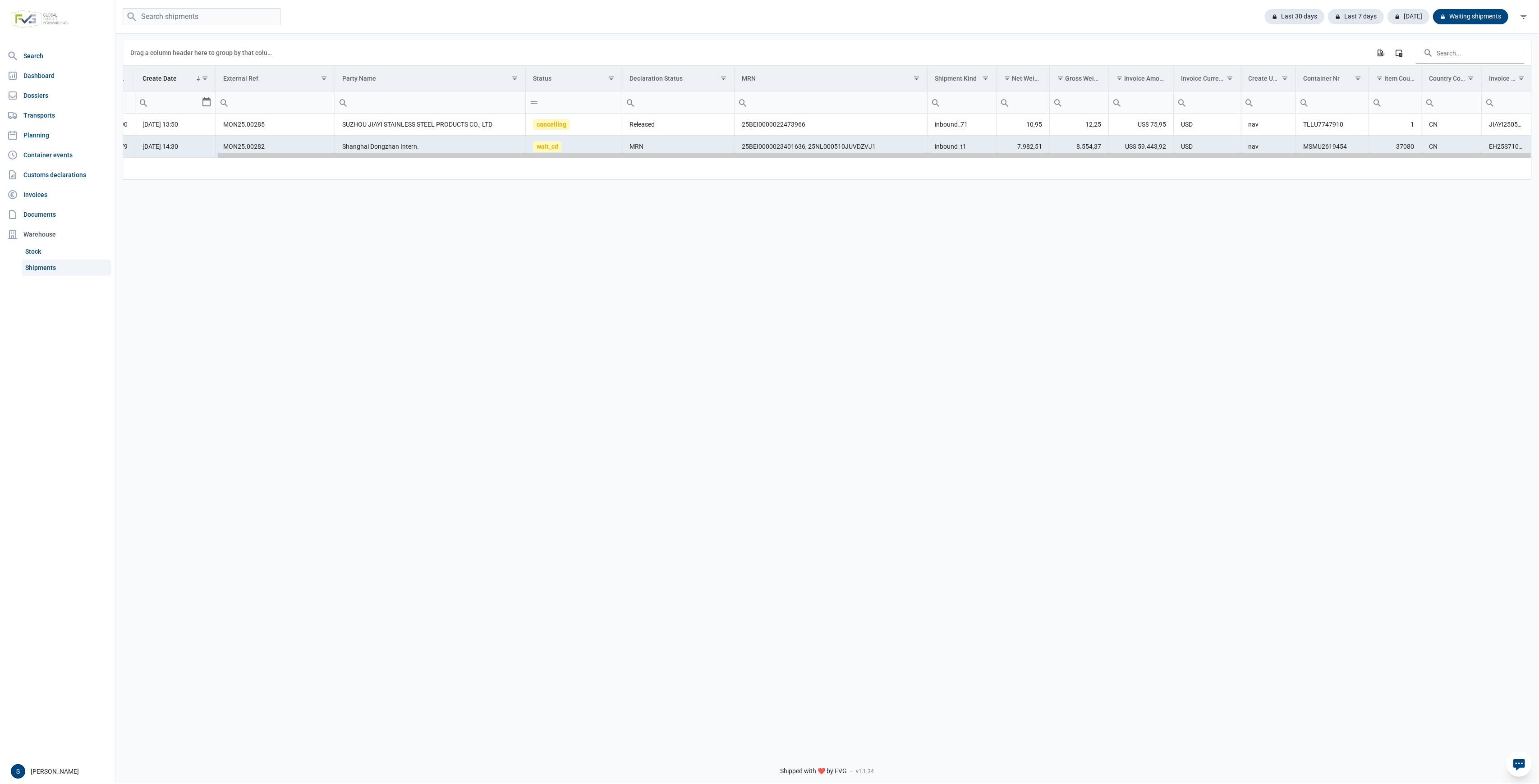
drag, startPoint x: 271, startPoint y: 158, endPoint x: 1082, endPoint y: 94, distance: 813.5
click at [662, 148] on body "For evaluation purposes only. Redistribution prohibited. Please register an exi…" at bounding box center [770, 376] width 1539 height 784
click at [65, 103] on link "Dossiers" at bounding box center [57, 96] width 108 height 18
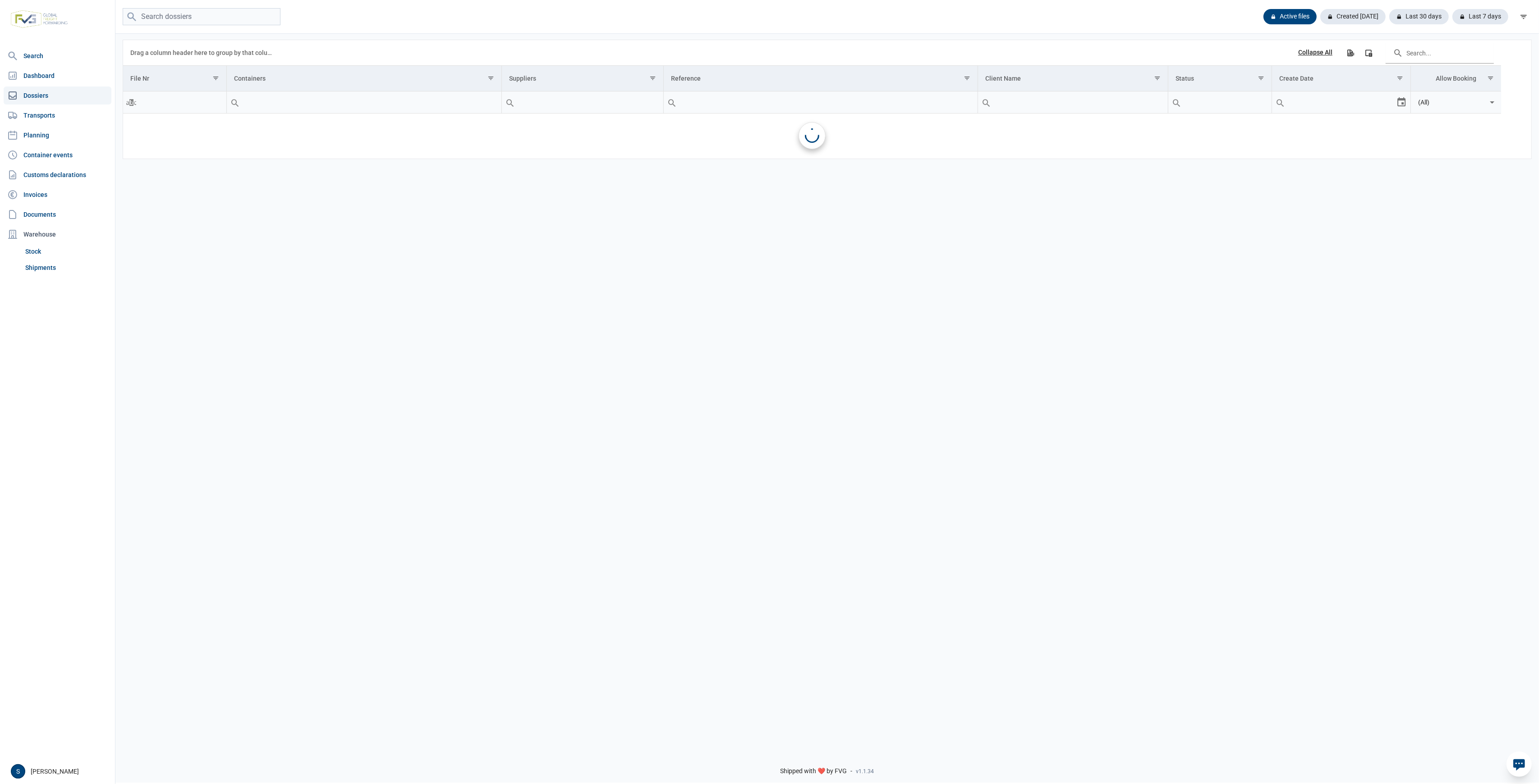
click at [63, 97] on link "Dossiers" at bounding box center [57, 96] width 108 height 18
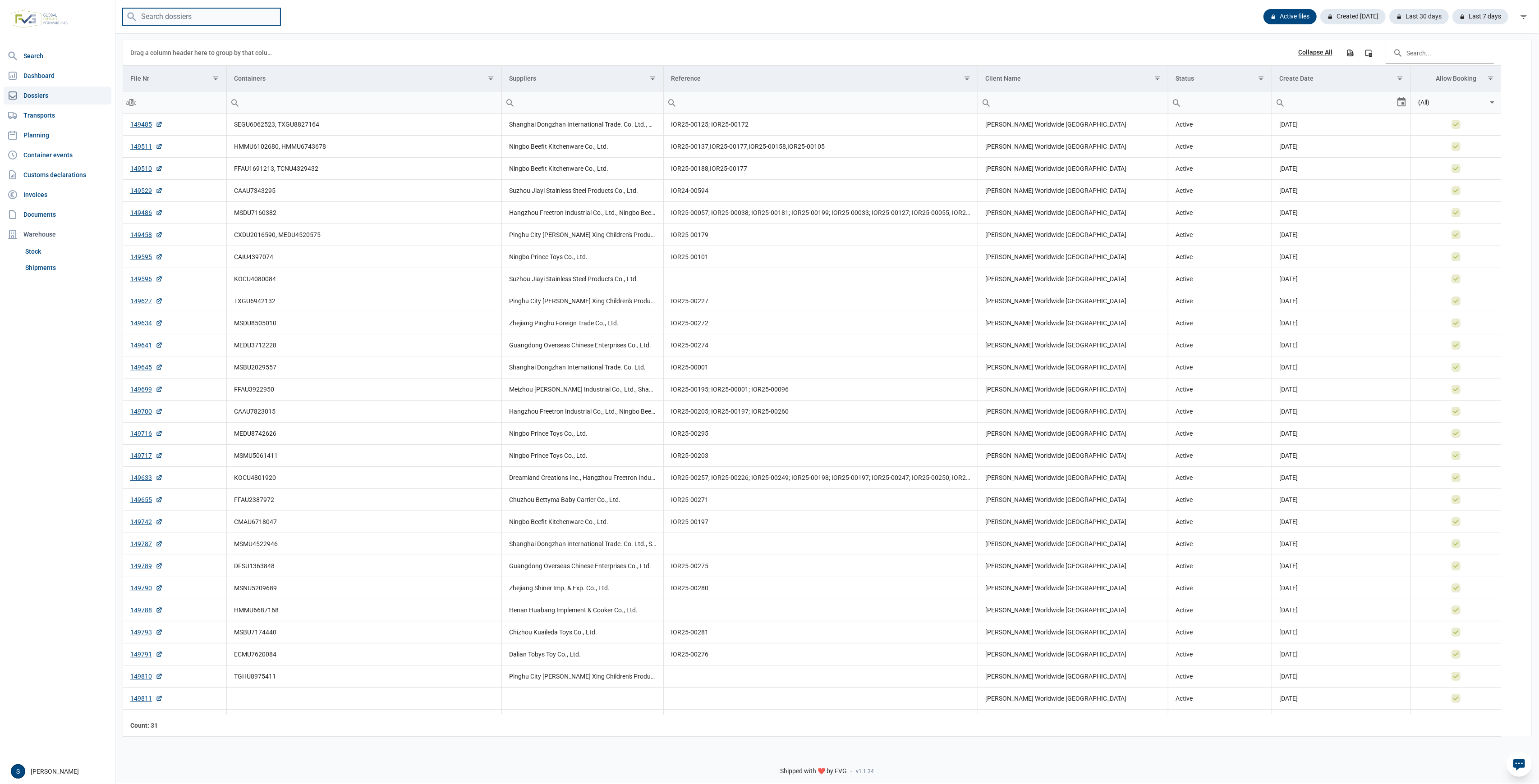
click at [194, 13] on input "search" at bounding box center [201, 17] width 158 height 17
paste input "FFAU2041676"
type input "FFAU2041676"
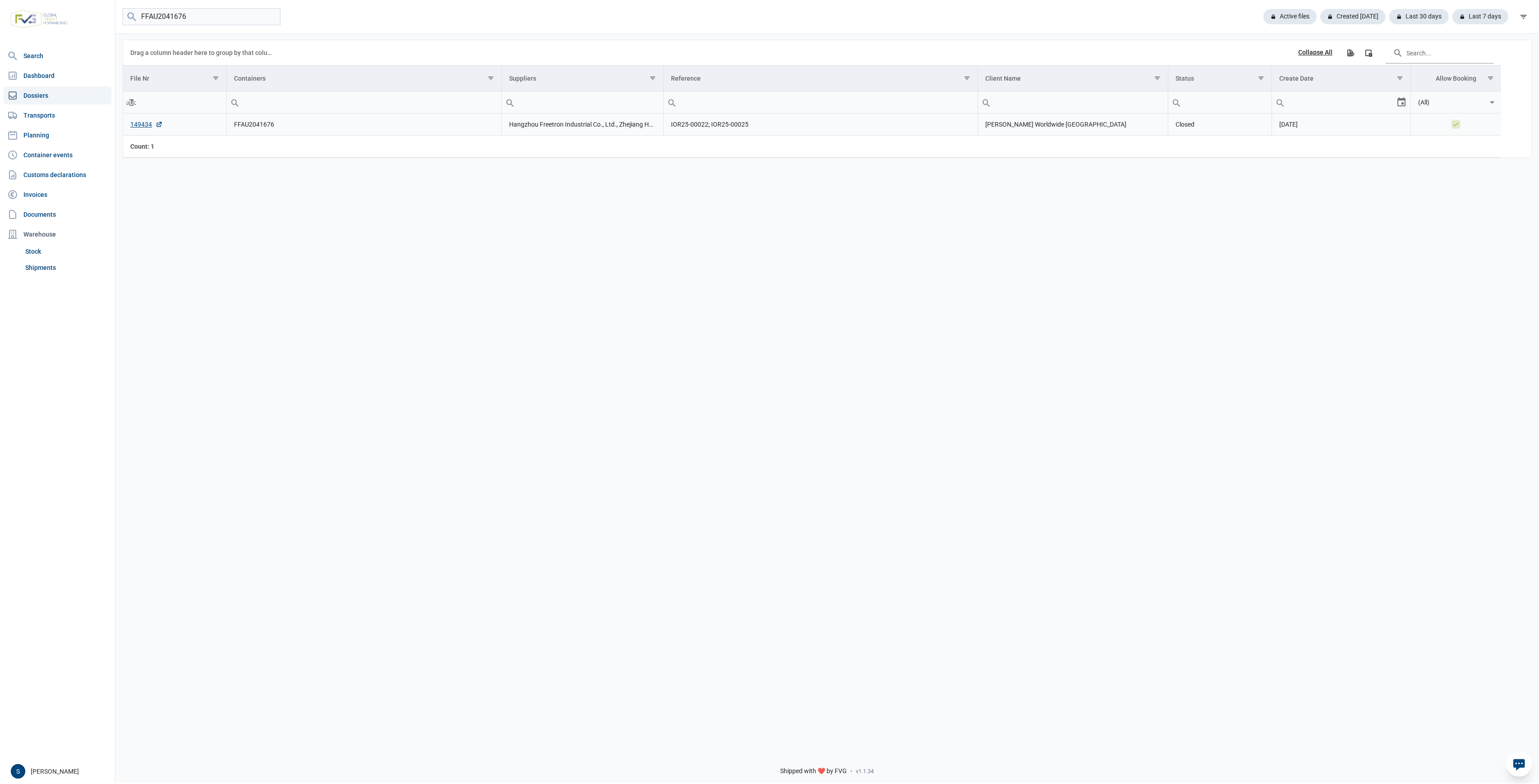
click at [142, 131] on td "149434" at bounding box center [174, 124] width 103 height 22
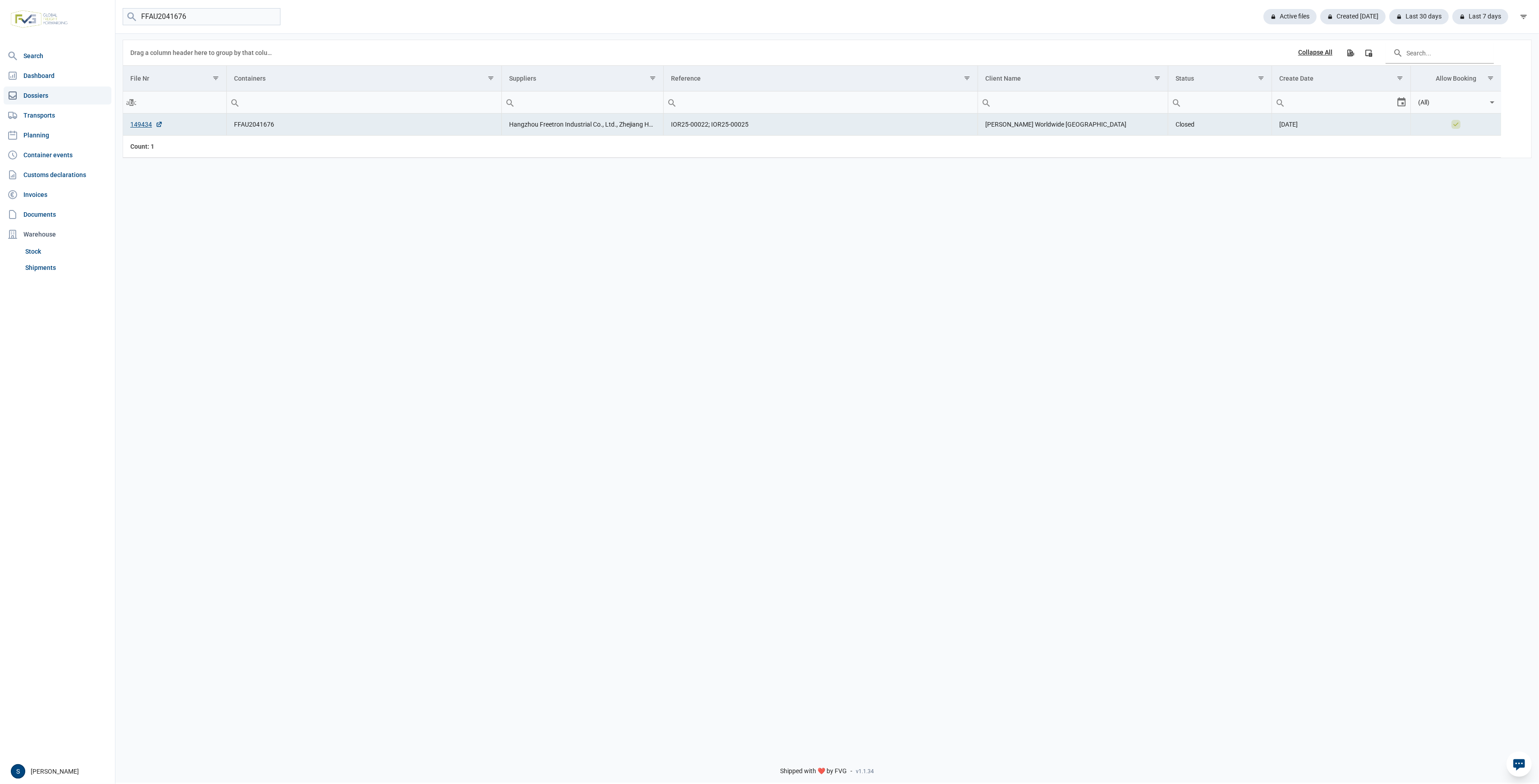
click at [142, 131] on td "149434" at bounding box center [174, 124] width 103 height 22
click at [140, 130] on td "149434" at bounding box center [174, 124] width 103 height 22
click at [140, 128] on link "149434" at bounding box center [146, 124] width 32 height 9
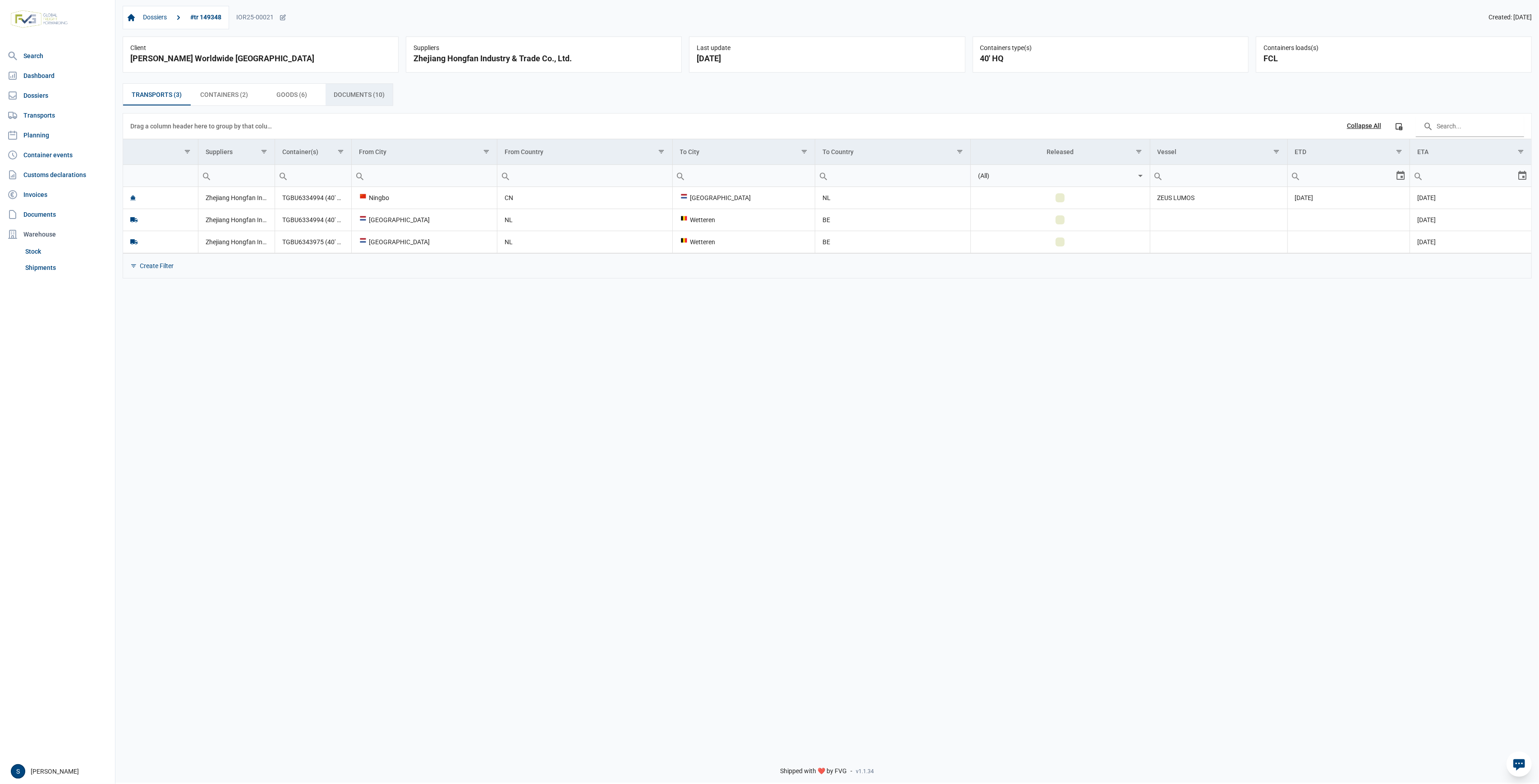
click at [369, 96] on span "Documents (10) Documents (10)" at bounding box center [359, 94] width 51 height 11
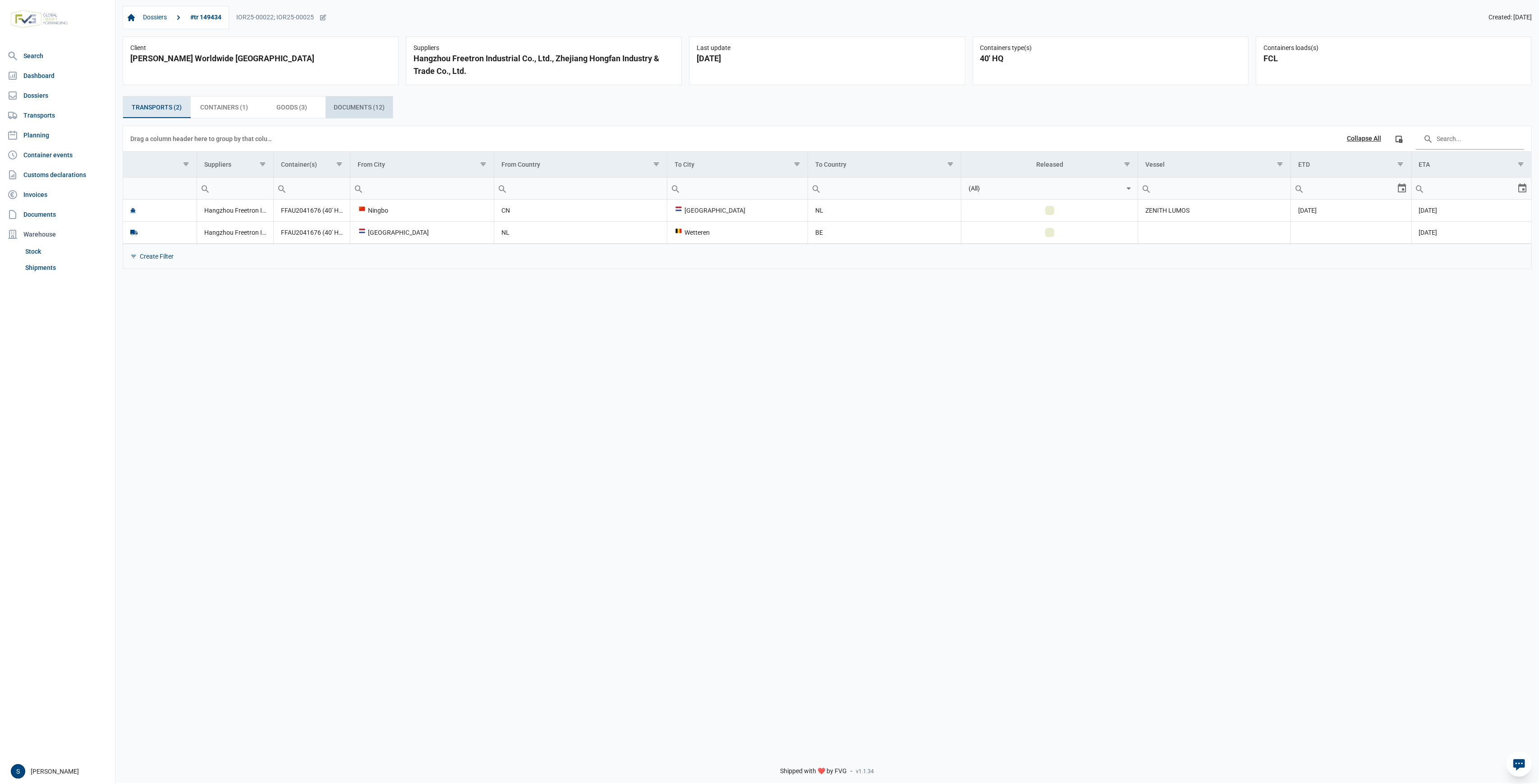
drag, startPoint x: 384, startPoint y: 105, endPoint x: 384, endPoint y: 109, distance: 4.0
click at [384, 105] on span "Documents (12) Documents (12)" at bounding box center [359, 107] width 51 height 11
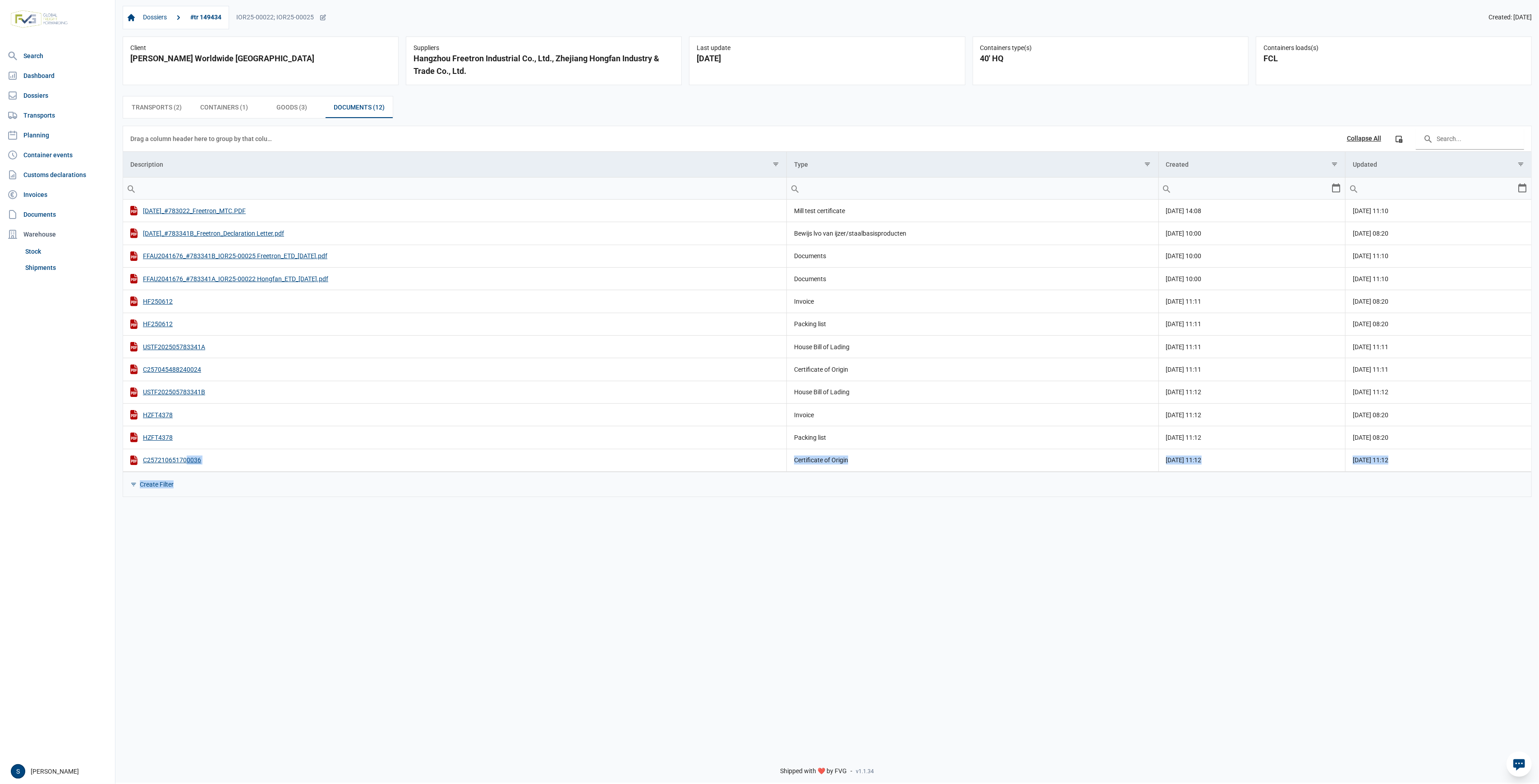
drag, startPoint x: 180, startPoint y: 461, endPoint x: 674, endPoint y: 545, distance: 501.1
click at [670, 555] on div "Dossiers #tr 149434 IOR25-00022; IOR25-00025 Created: 13-06-2025 Client BergHOF…" at bounding box center [827, 371] width 1424 height 746
click at [674, 545] on div "Dossiers #tr 149434 IOR25-00022; IOR25-00025 Created: 13-06-2025 Client BergHOF…" at bounding box center [827, 371] width 1424 height 746
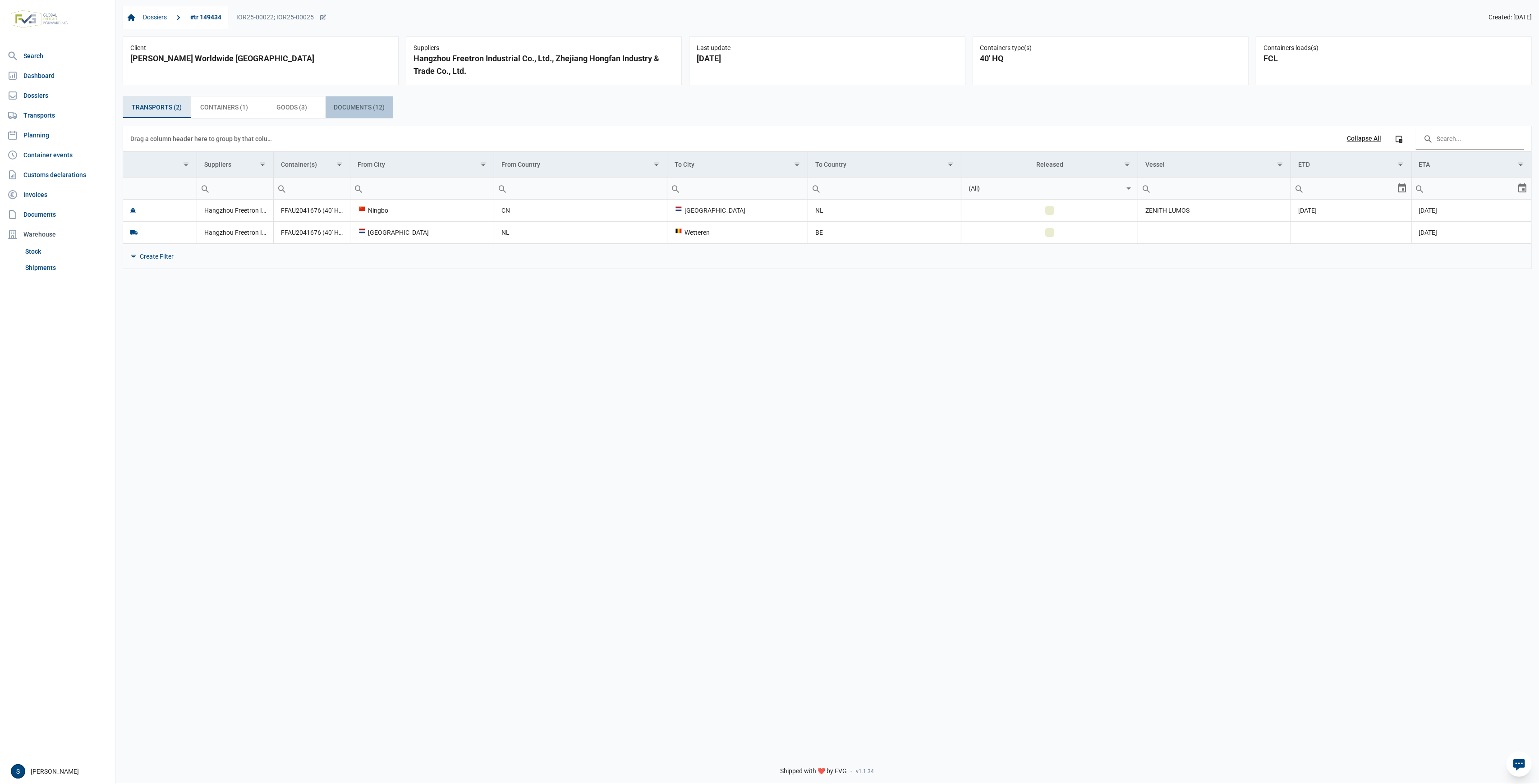
click at [389, 110] on div "Documents (12) Documents (12)" at bounding box center [359, 107] width 68 height 21
click at [1425, 235] on span "07-08-2025" at bounding box center [1428, 232] width 19 height 7
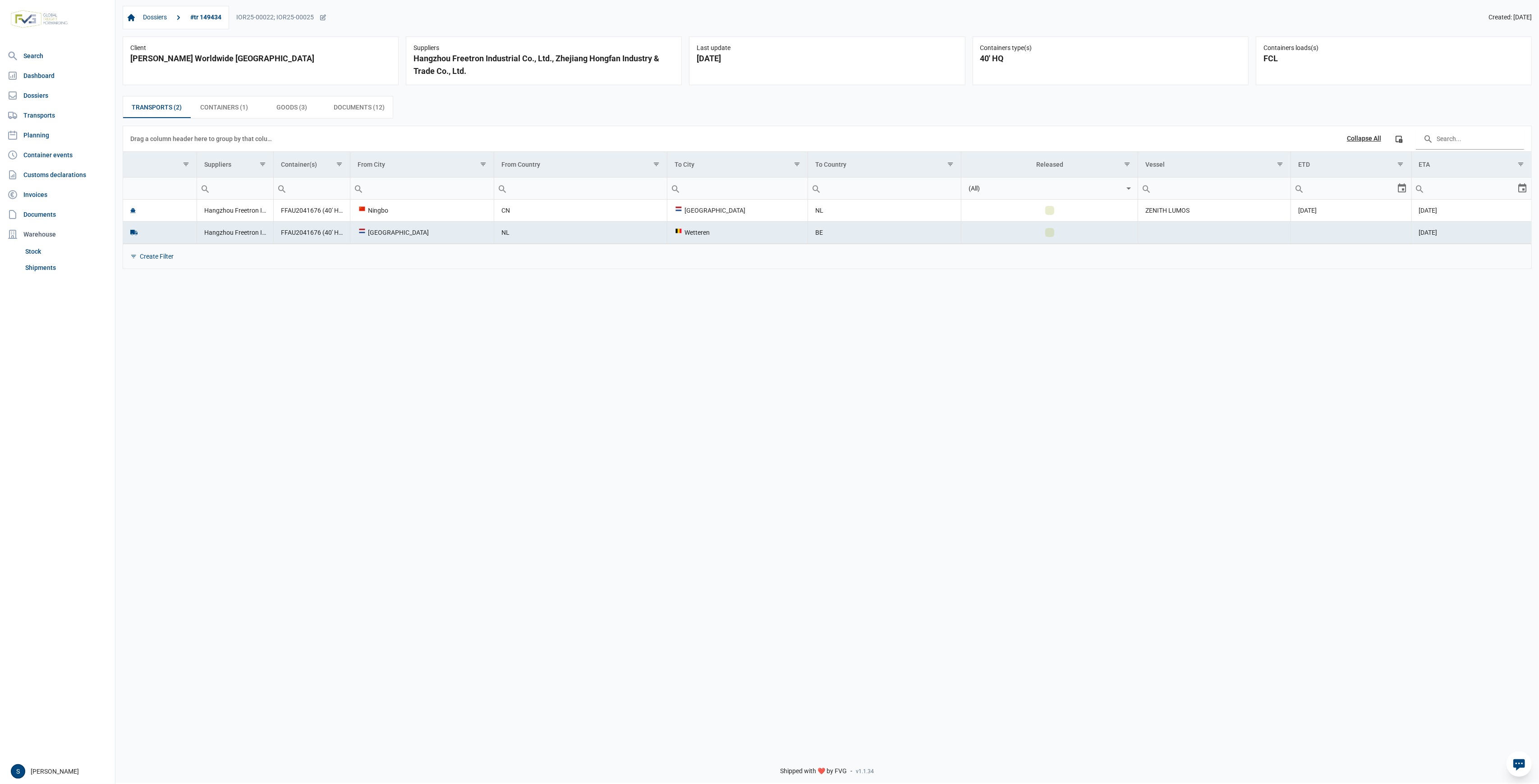
click at [1437, 229] on span "07-08-2025" at bounding box center [1428, 232] width 19 height 7
click at [56, 265] on link "Shipments" at bounding box center [66, 268] width 90 height 16
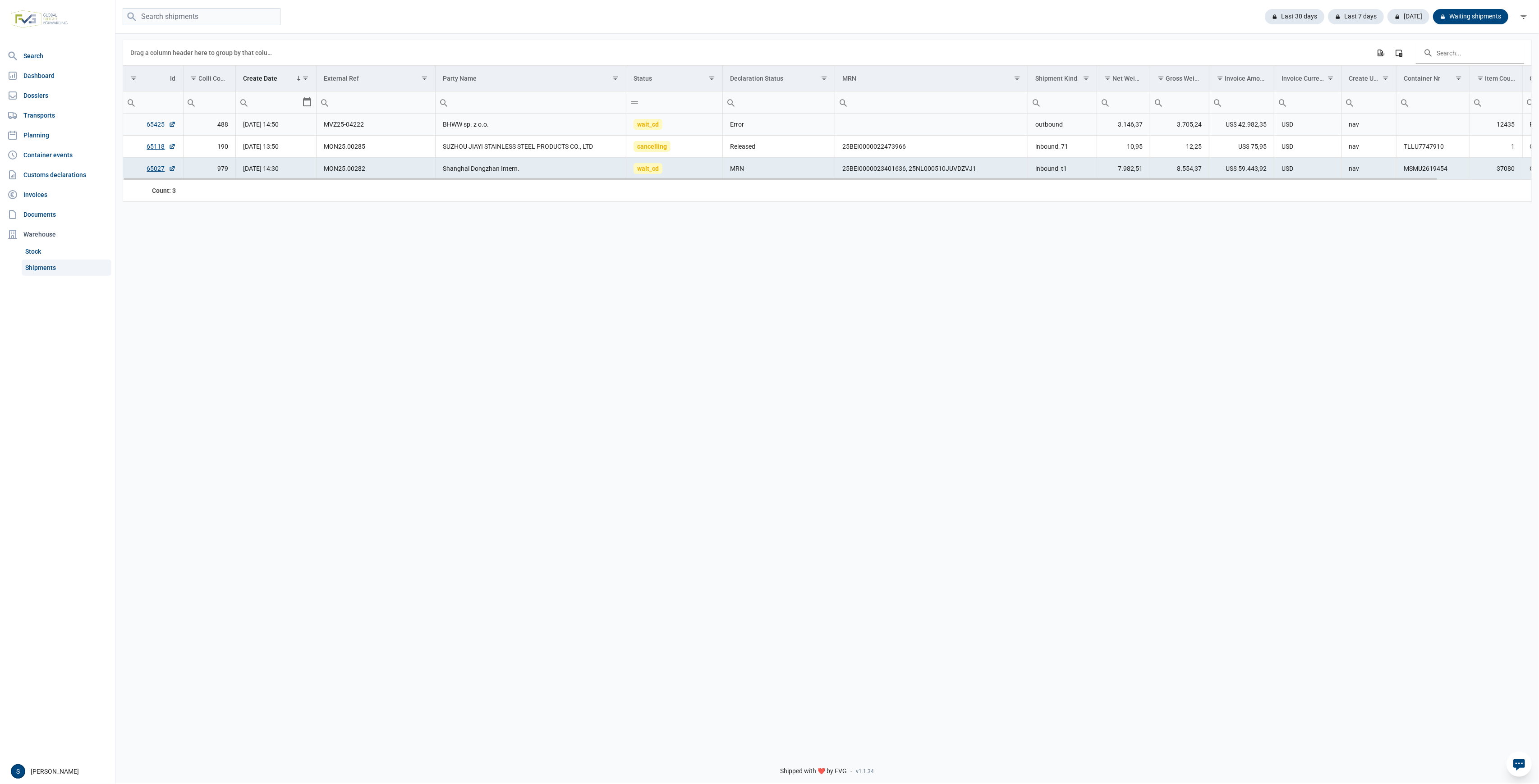
drag, startPoint x: 159, startPoint y: 119, endPoint x: 158, endPoint y: 124, distance: 5.1
click at [159, 121] on td "65425" at bounding box center [153, 124] width 60 height 22
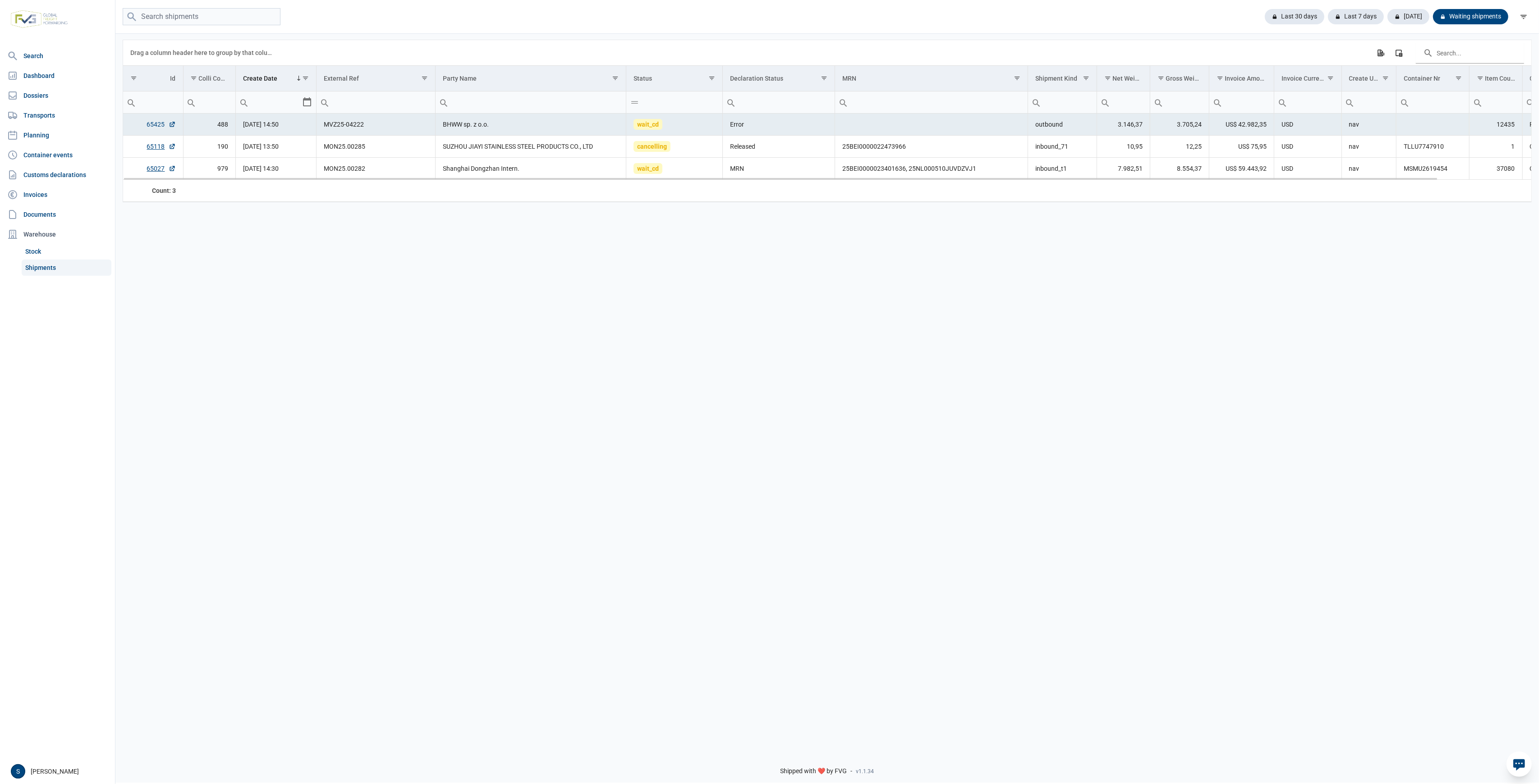
click at [157, 124] on link "65425" at bounding box center [161, 124] width 29 height 9
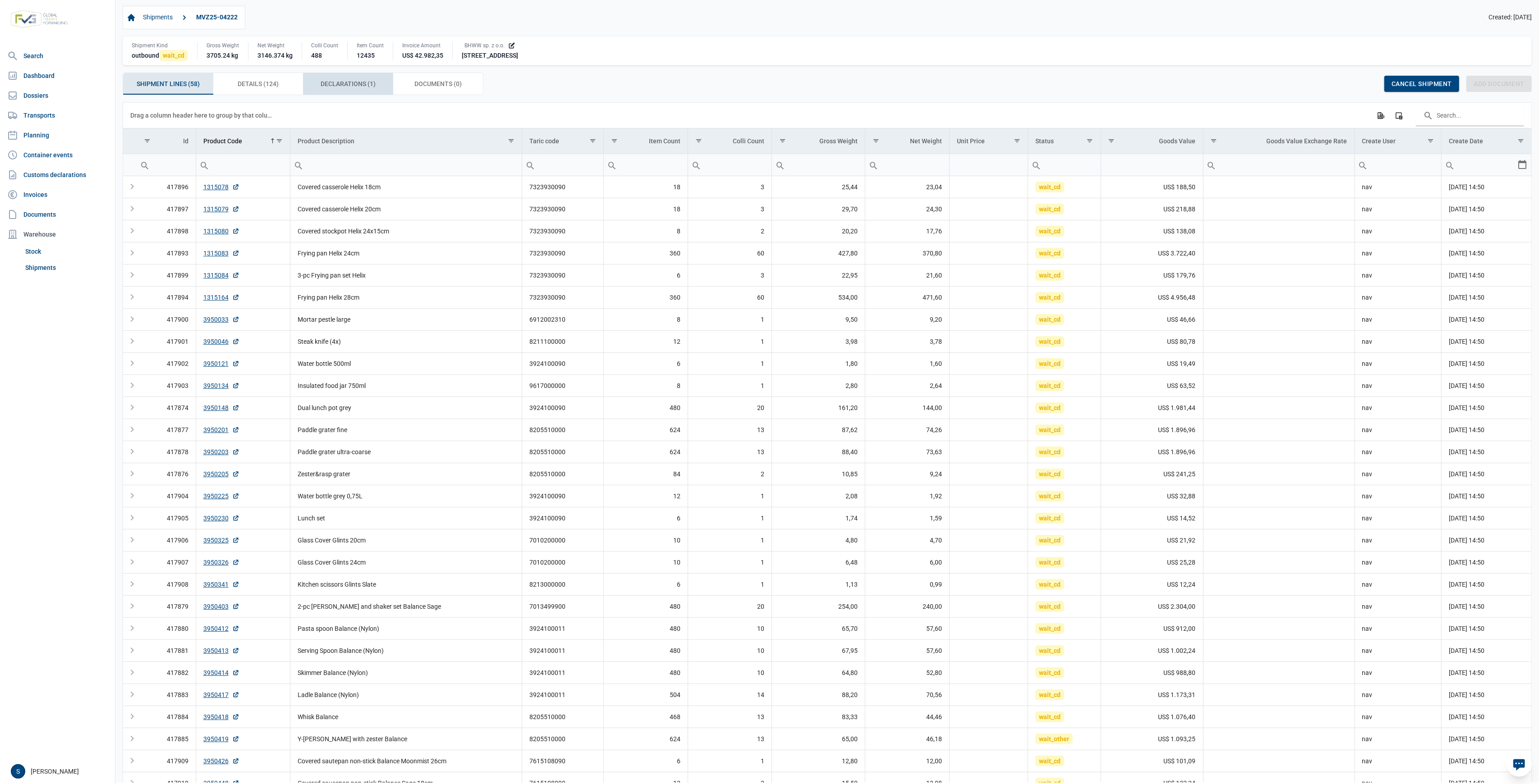
drag, startPoint x: 387, startPoint y: 87, endPoint x: 376, endPoint y: 87, distance: 11.0
click at [386, 87] on div "Declarations (1) Declarations (1)" at bounding box center [348, 84] width 90 height 21
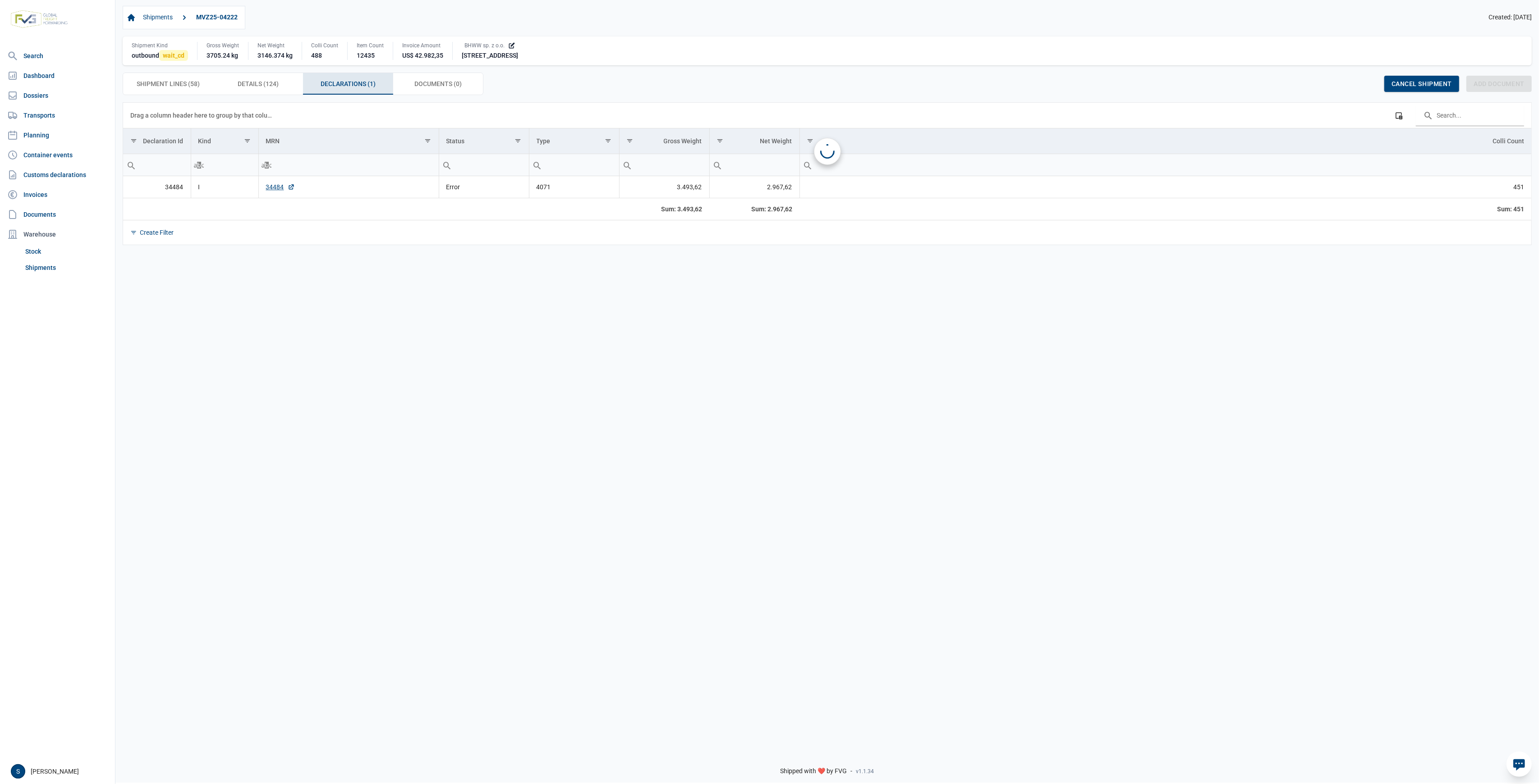
click at [376, 87] on div "Declarations (1) Declarations (1)" at bounding box center [348, 84] width 90 height 21
click at [271, 186] on link "34484" at bounding box center [280, 187] width 29 height 9
click at [60, 98] on link "Dossiers" at bounding box center [57, 96] width 108 height 18
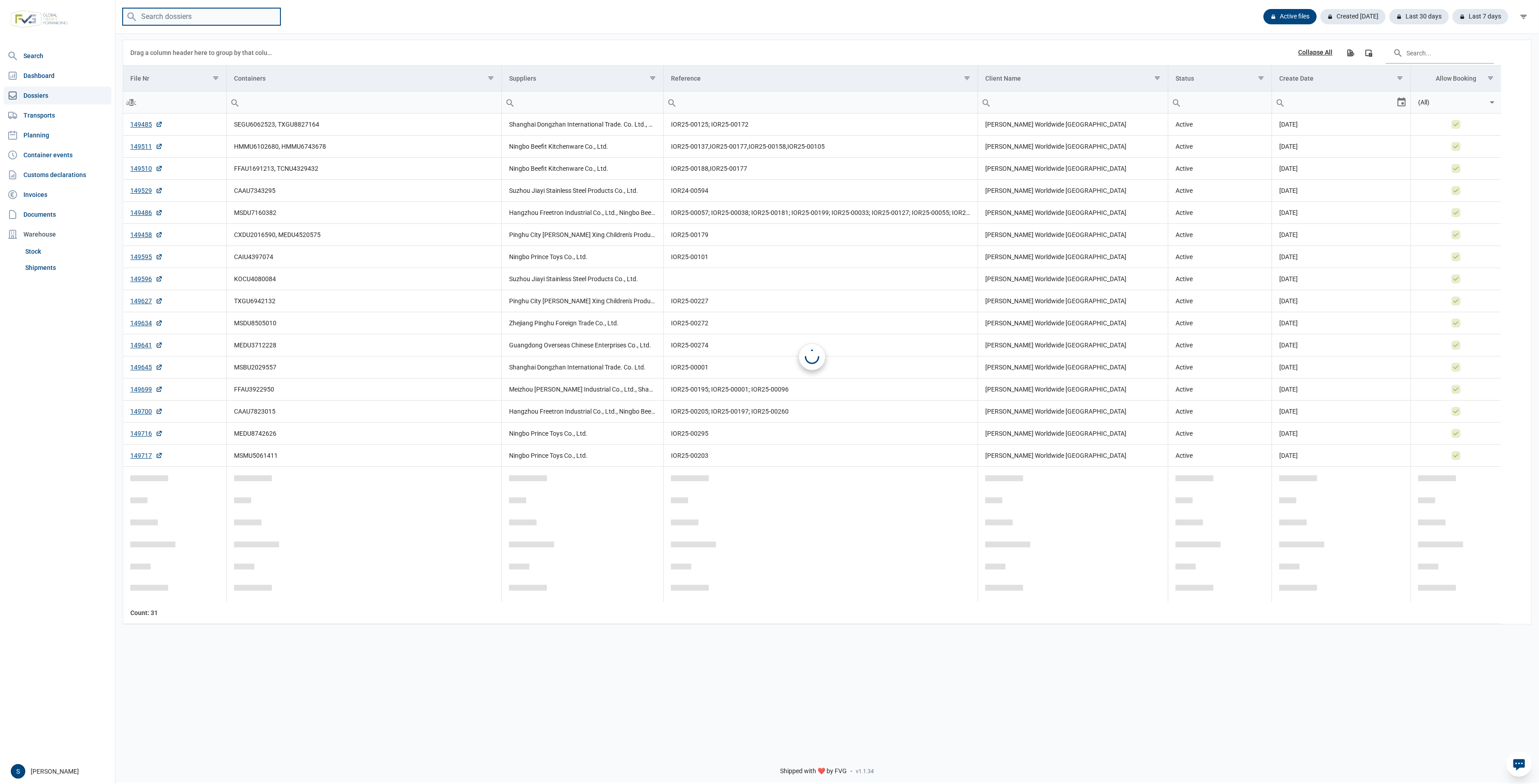
click at [235, 22] on input "search" at bounding box center [201, 17] width 158 height 17
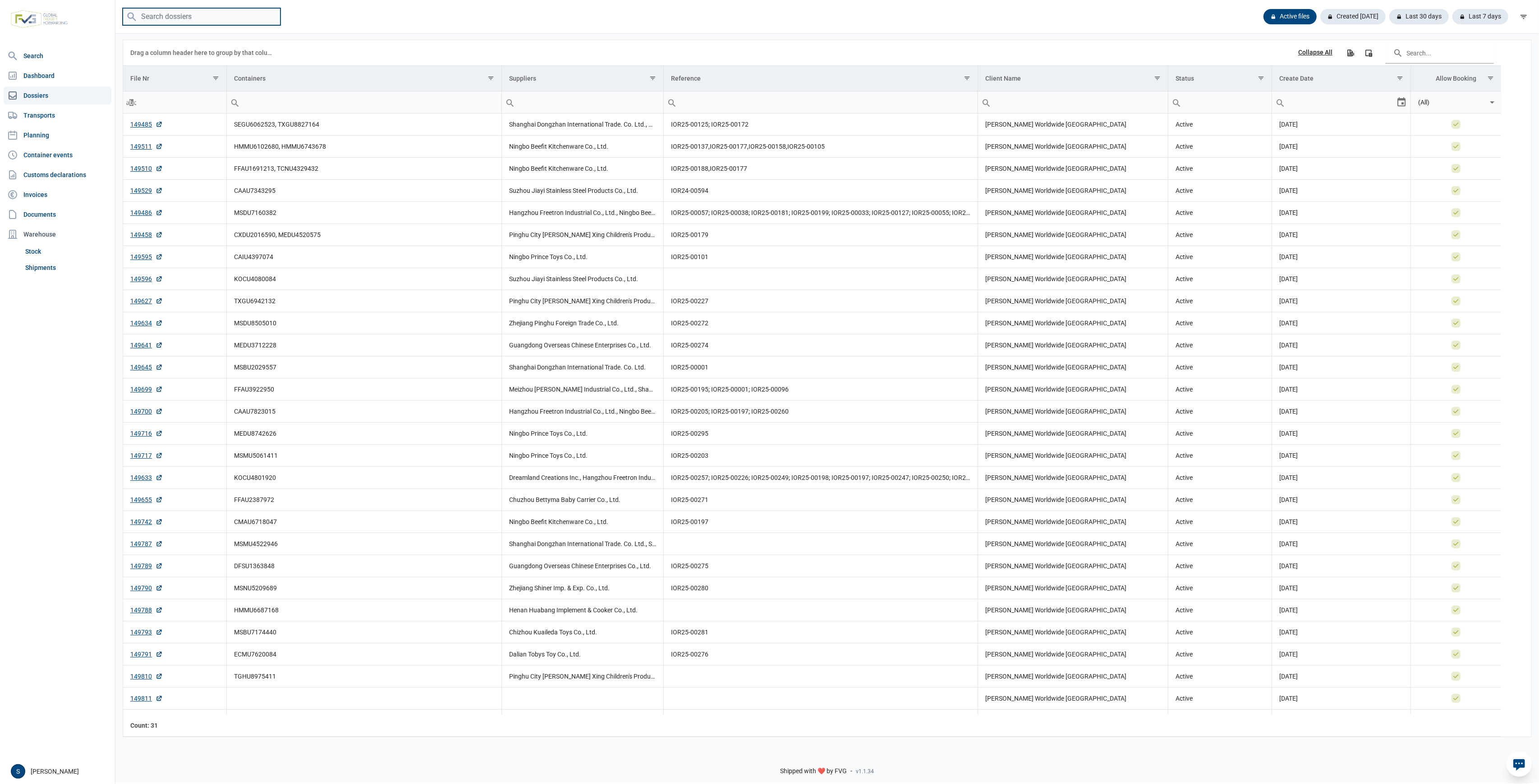
paste input "MSKU8628724"
type input "MSKU8628724"
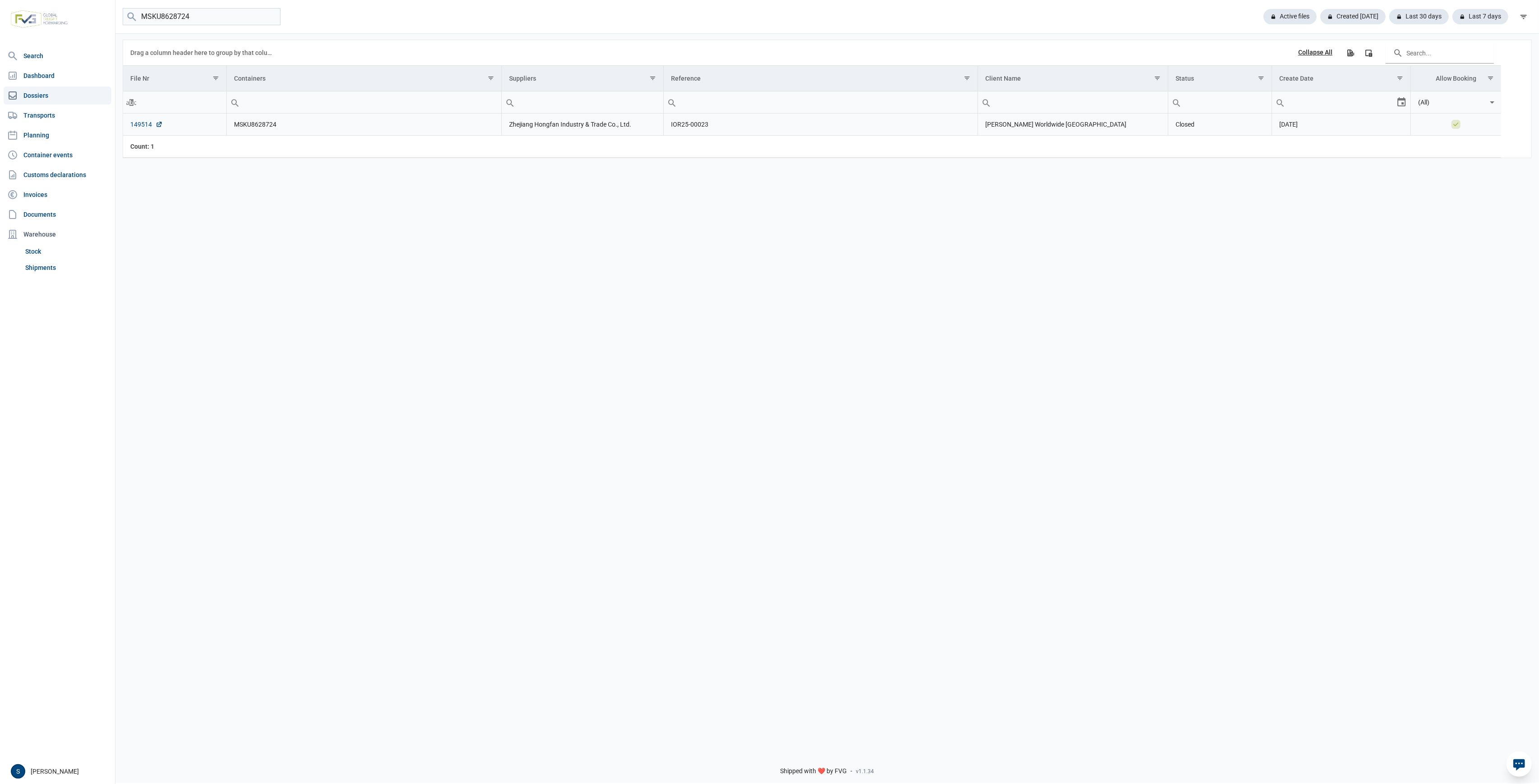
click at [143, 127] on link "149514" at bounding box center [146, 124] width 32 height 9
drag, startPoint x: 60, startPoint y: 280, endPoint x: 65, endPoint y: 263, distance: 17.7
click at [60, 279] on nav "Search Dashboard Dossiers Transports Planning Container events Customs declarat…" at bounding box center [57, 402] width 115 height 712
click at [65, 263] on link "Shipments" at bounding box center [66, 268] width 90 height 16
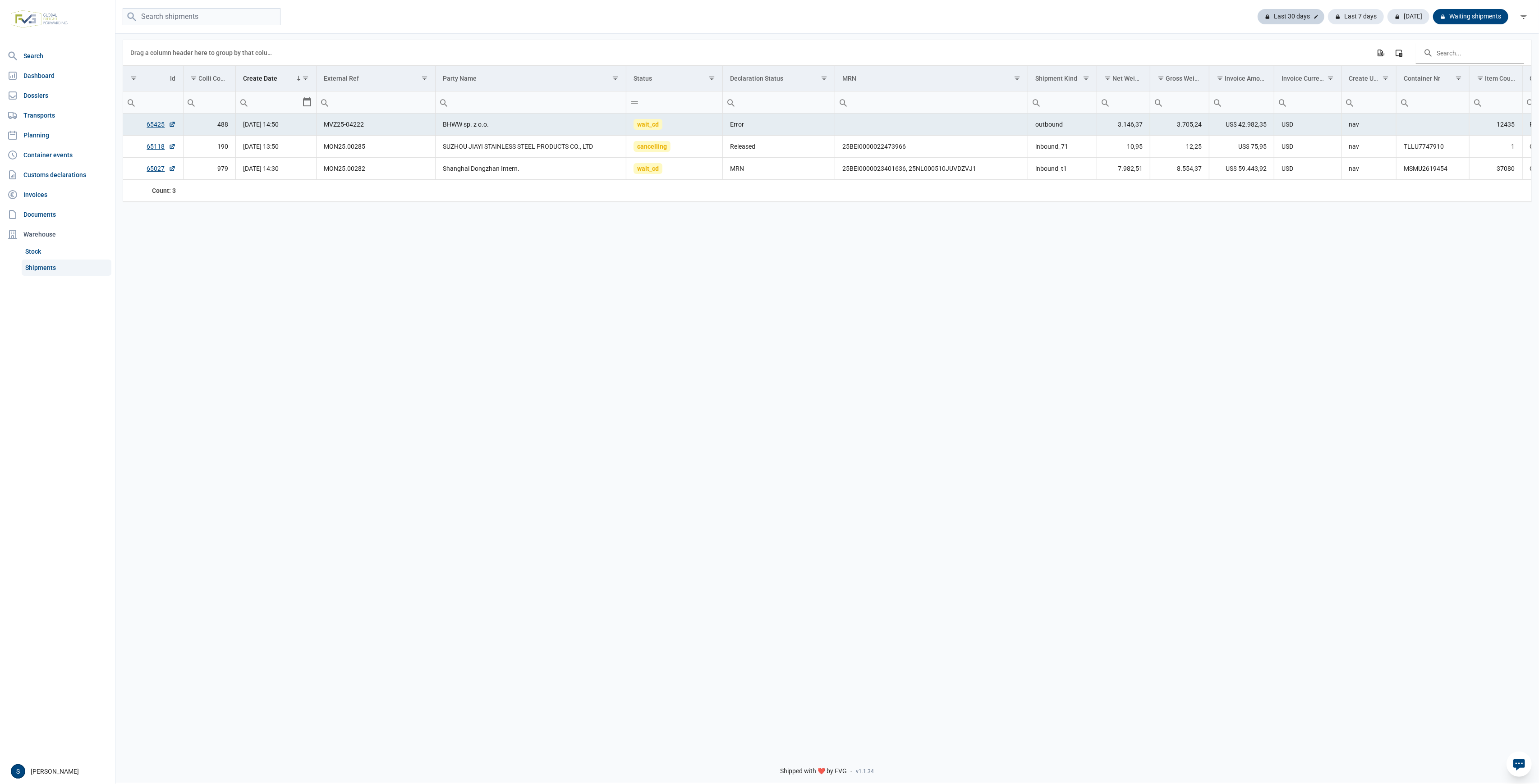
click at [1328, 20] on div "Last 30 days" at bounding box center [1356, 17] width 56 height 16
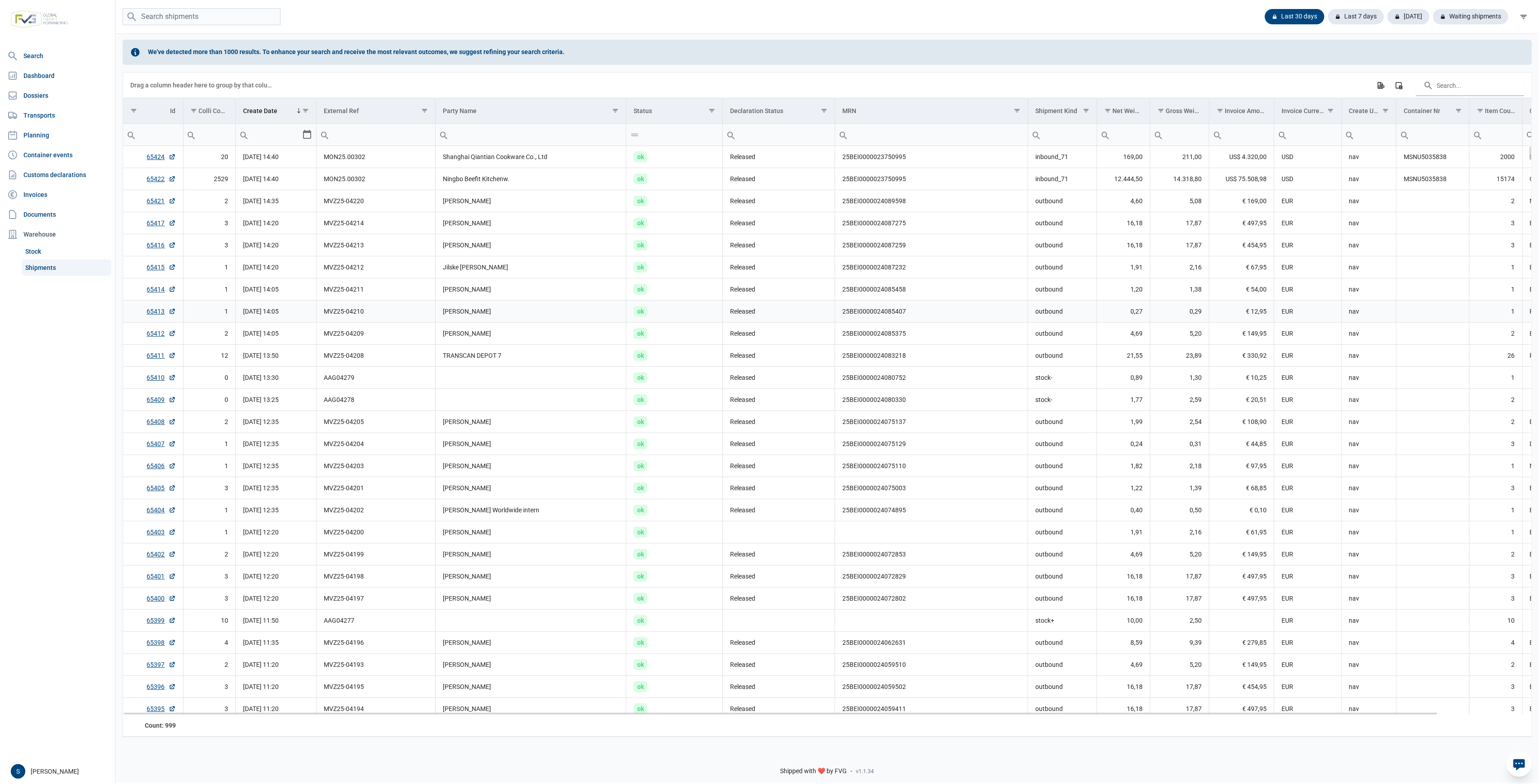
drag, startPoint x: 1292, startPoint y: 312, endPoint x: 1294, endPoint y: 302, distance: 10.2
click at [1294, 304] on td "EUR" at bounding box center [1308, 311] width 68 height 22
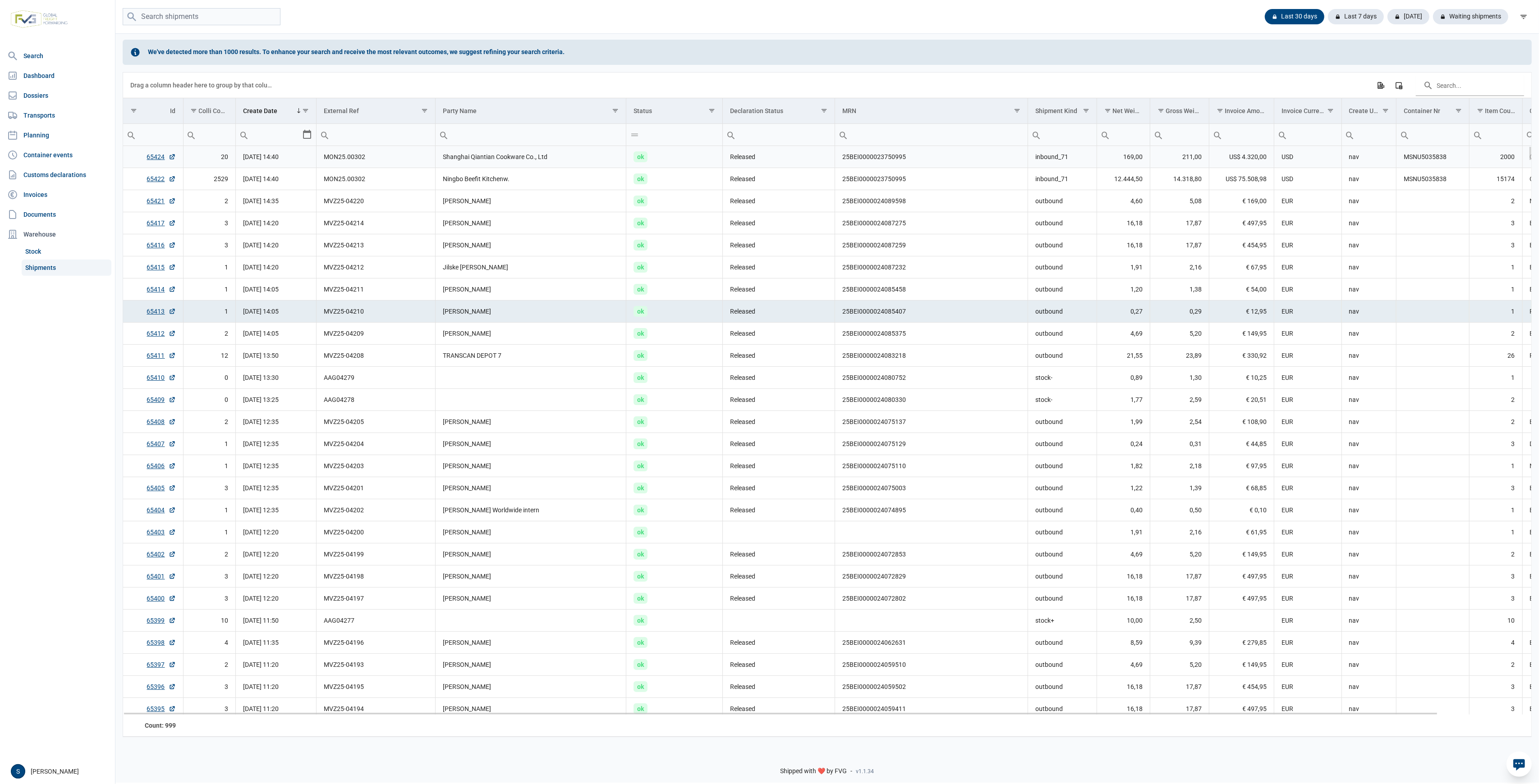
click at [1422, 156] on td "MSNU5035838" at bounding box center [1433, 157] width 73 height 22
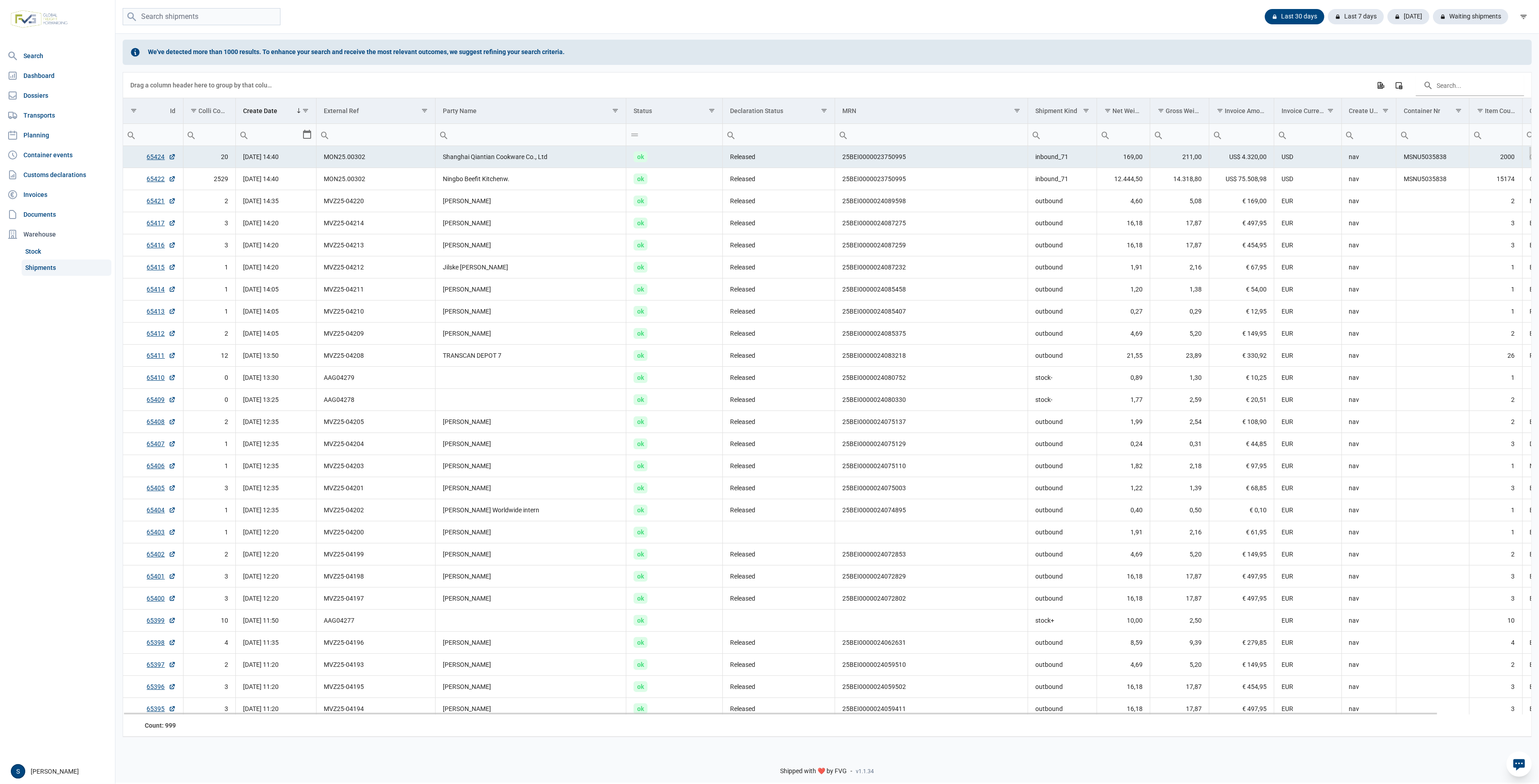
drag, startPoint x: 1414, startPoint y: 165, endPoint x: 1376, endPoint y: 193, distance: 47.2
click at [1412, 168] on td "MSNU5035838" at bounding box center [1433, 157] width 73 height 22
click at [1376, 193] on td "nav" at bounding box center [1368, 201] width 54 height 22
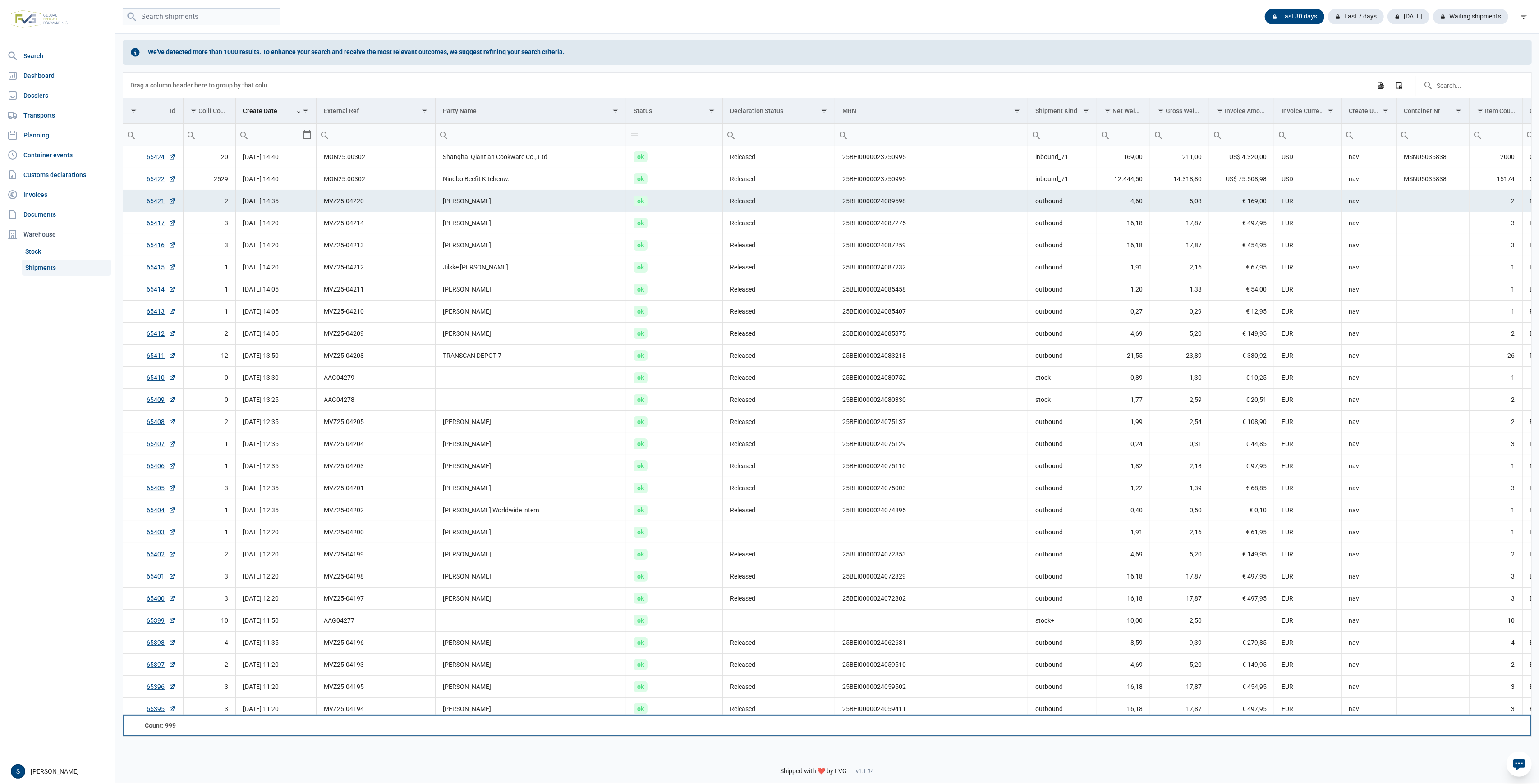
drag, startPoint x: 922, startPoint y: 722, endPoint x: 924, endPoint y: 712, distance: 10.2
click at [923, 721] on td "Data grid with 999 rows and 18 columns" at bounding box center [931, 725] width 193 height 21
click at [924, 711] on td "25BEI0000024059411" at bounding box center [931, 709] width 193 height 22
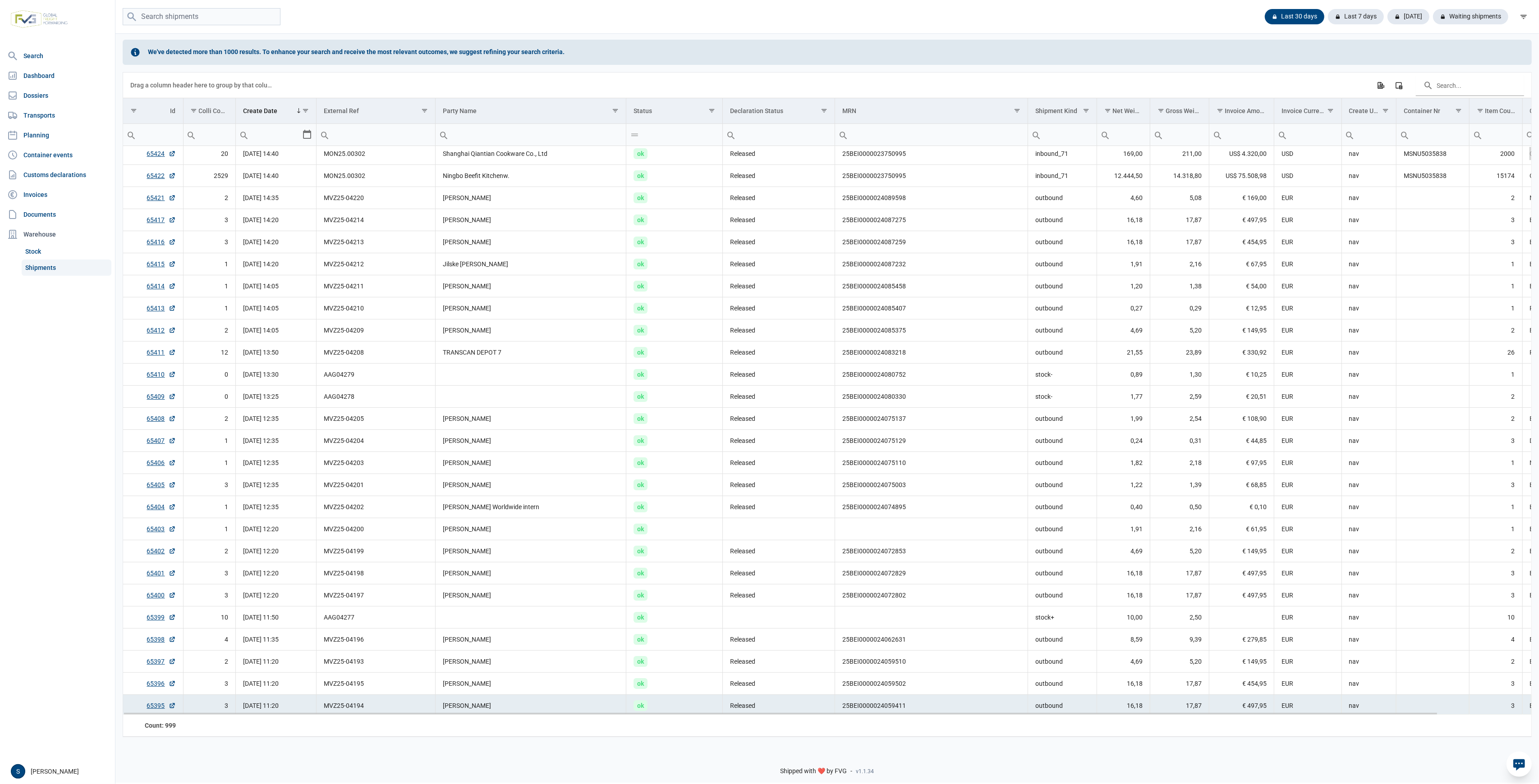
click at [905, 712] on td "25BEI0000024059411" at bounding box center [931, 706] width 193 height 22
click at [905, 715] on div "Data grid with 999 rows and 18 columns" at bounding box center [781, 712] width 1313 height 5
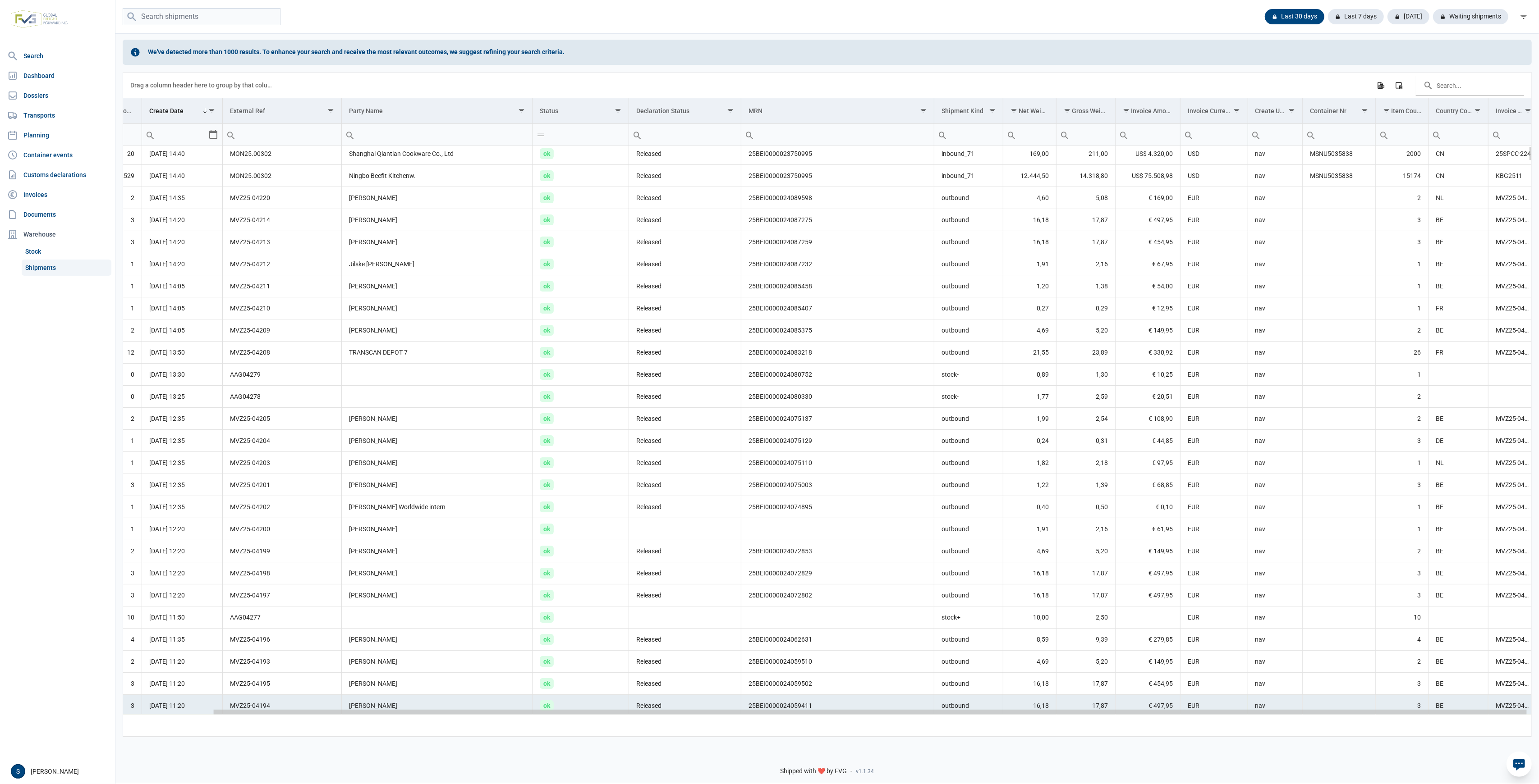
scroll to position [0, 100]
drag, startPoint x: 913, startPoint y: 712, endPoint x: 1284, endPoint y: 510, distance: 422.4
click at [1147, 712] on body "For evaluation purposes only. Redistribution prohibited. Please register an exi…" at bounding box center [770, 376] width 1539 height 784
drag, startPoint x: 200, startPoint y: 19, endPoint x: 39, endPoint y: 113, distance: 186.4
click at [197, 21] on input "search" at bounding box center [201, 17] width 158 height 17
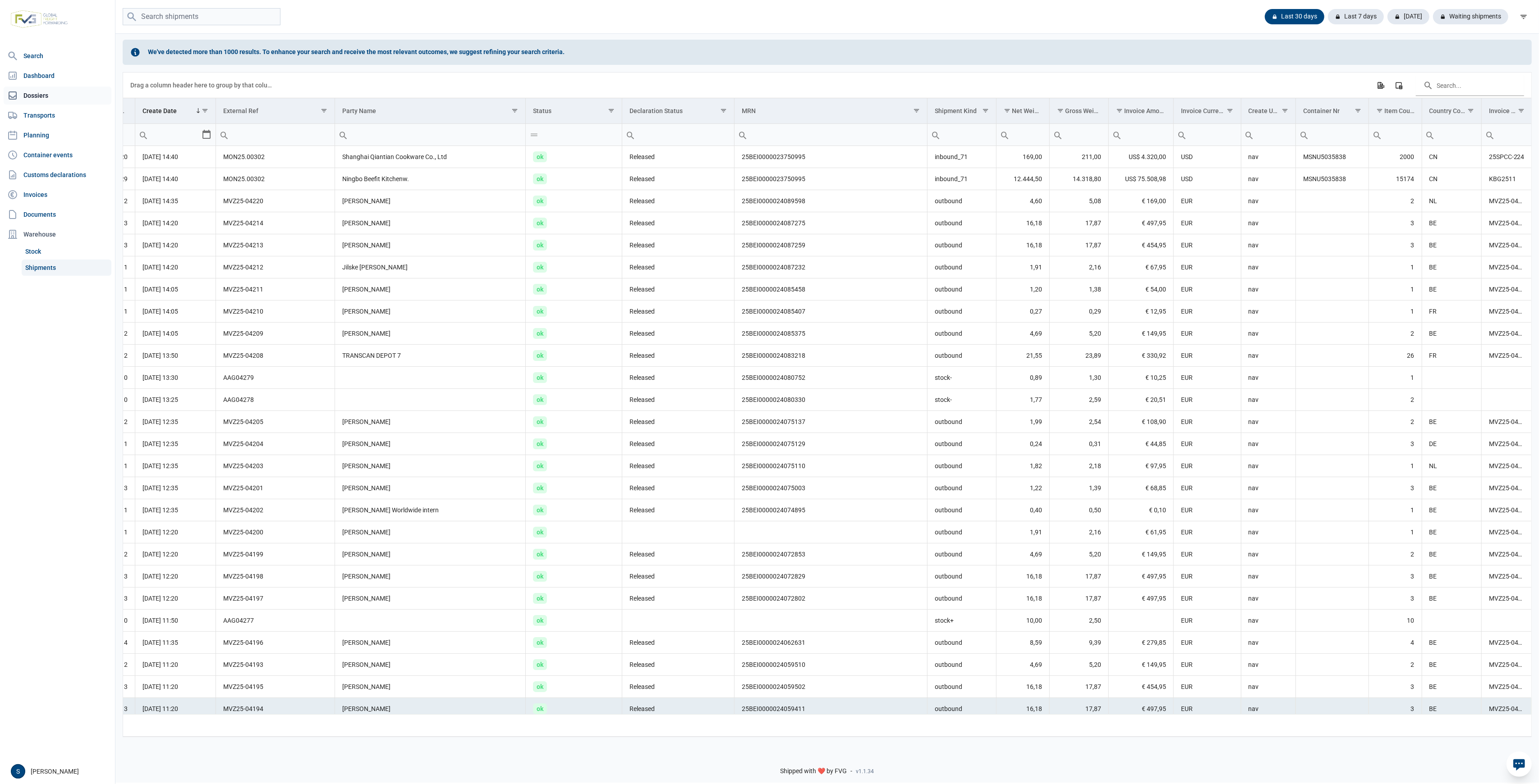
click at [53, 94] on link "Dossiers" at bounding box center [57, 96] width 108 height 18
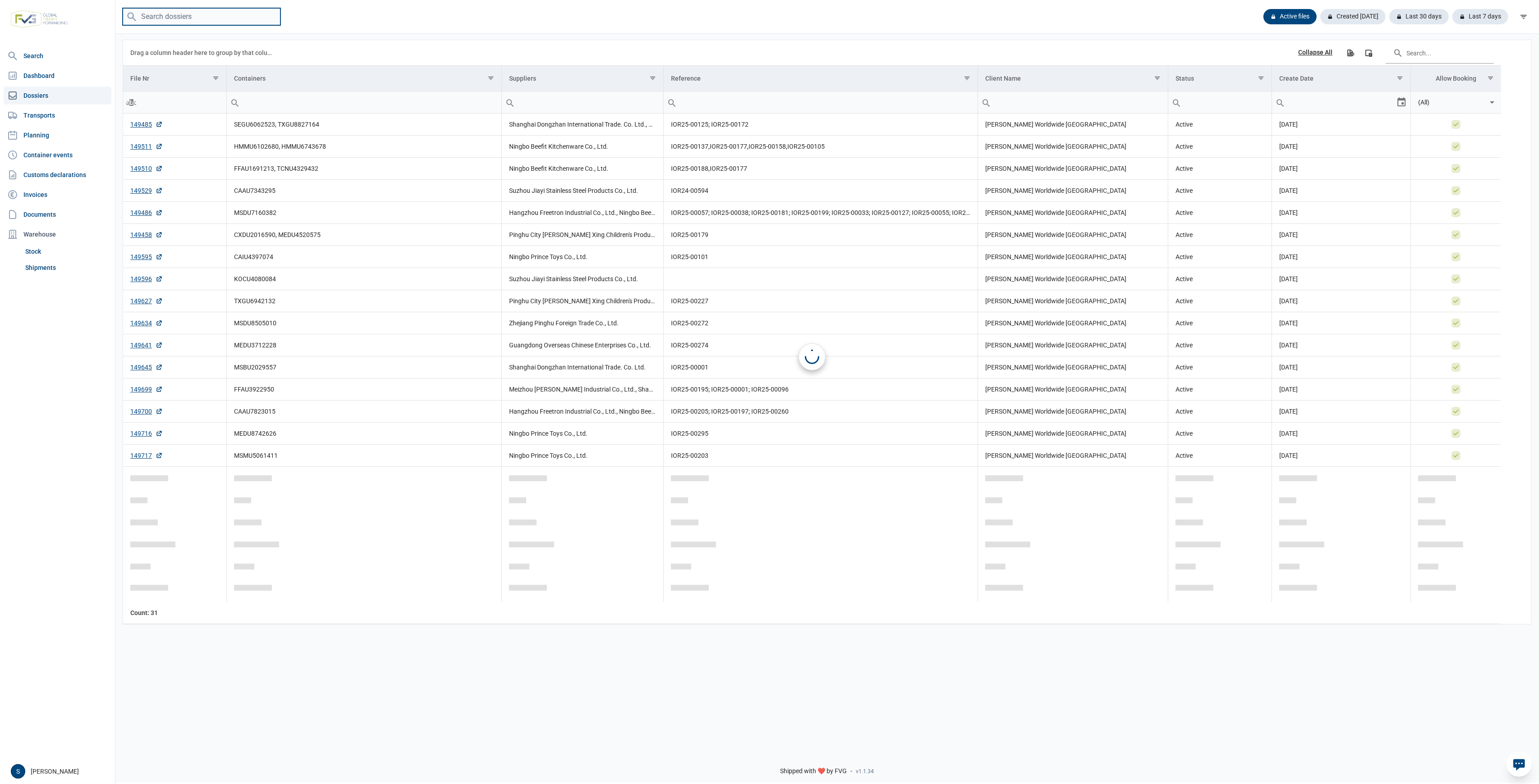
click at [200, 17] on input "search" at bounding box center [201, 17] width 158 height 17
paste input "TRHU7124255"
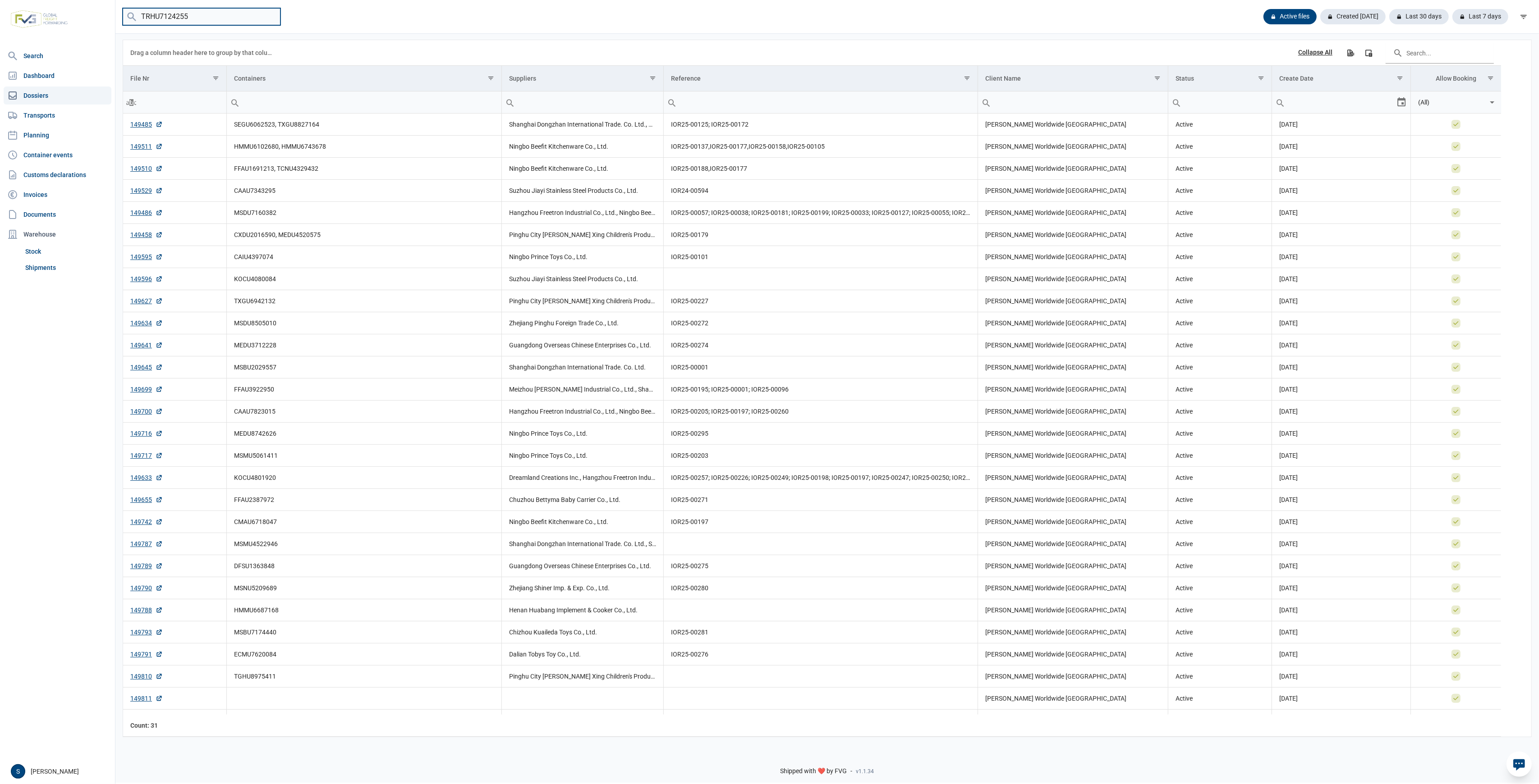
type input "TRHU7124255"
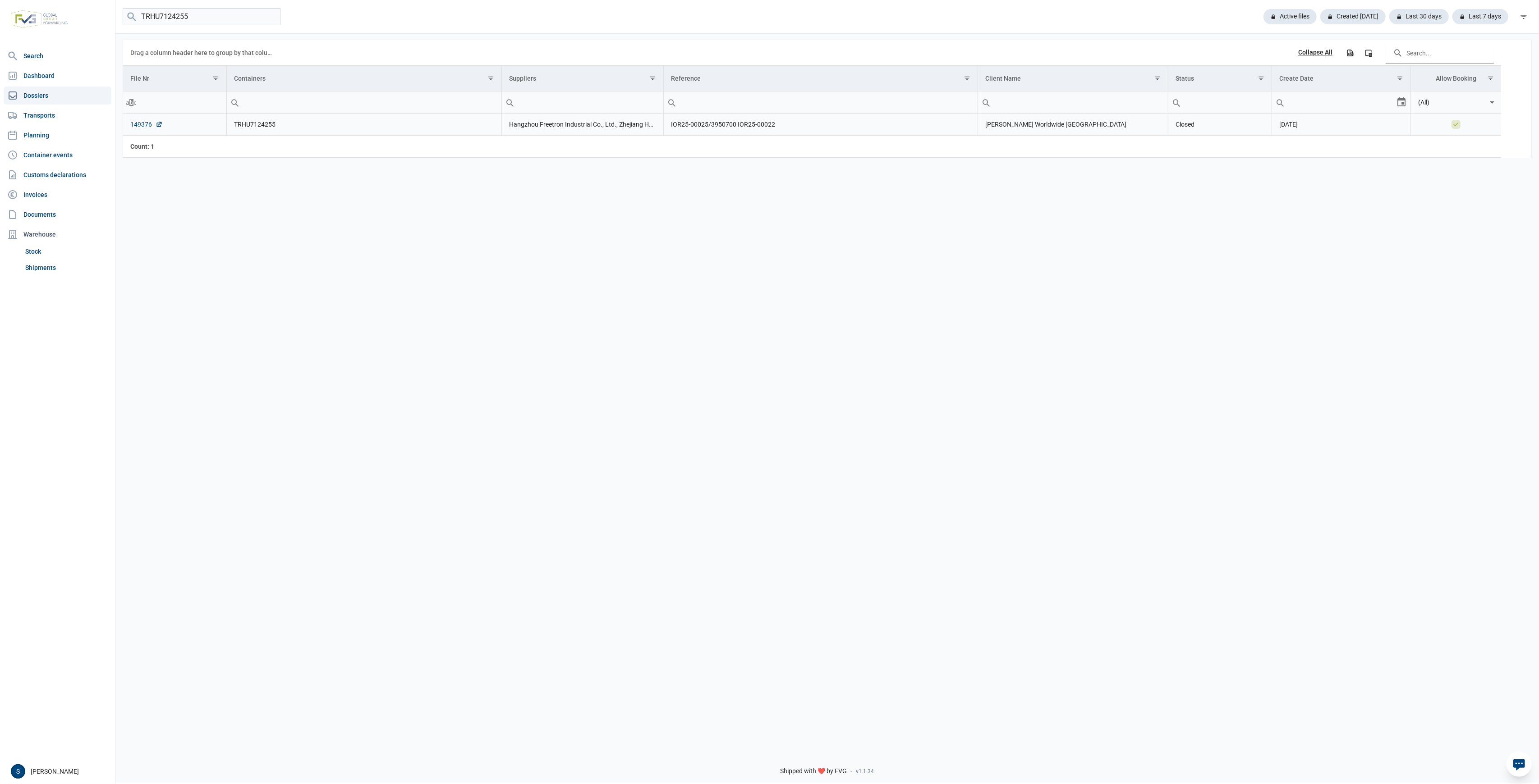
click at [137, 126] on link "149376" at bounding box center [146, 124] width 32 height 9
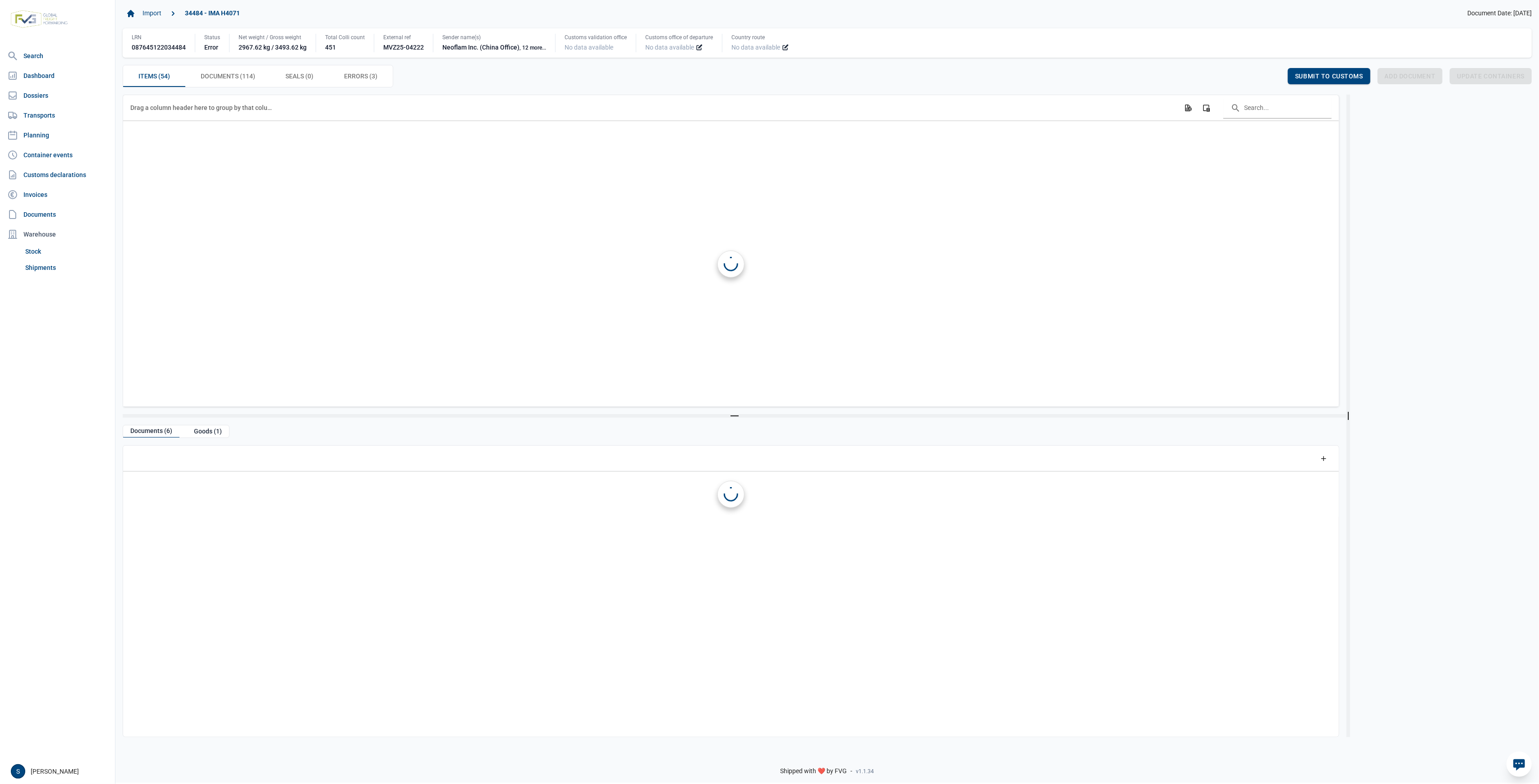
click at [393, 75] on div "Items (54) Items (54) Documents (114) Documents (114) Seals (0) Seals (0) Error…" at bounding box center [827, 76] width 1409 height 23
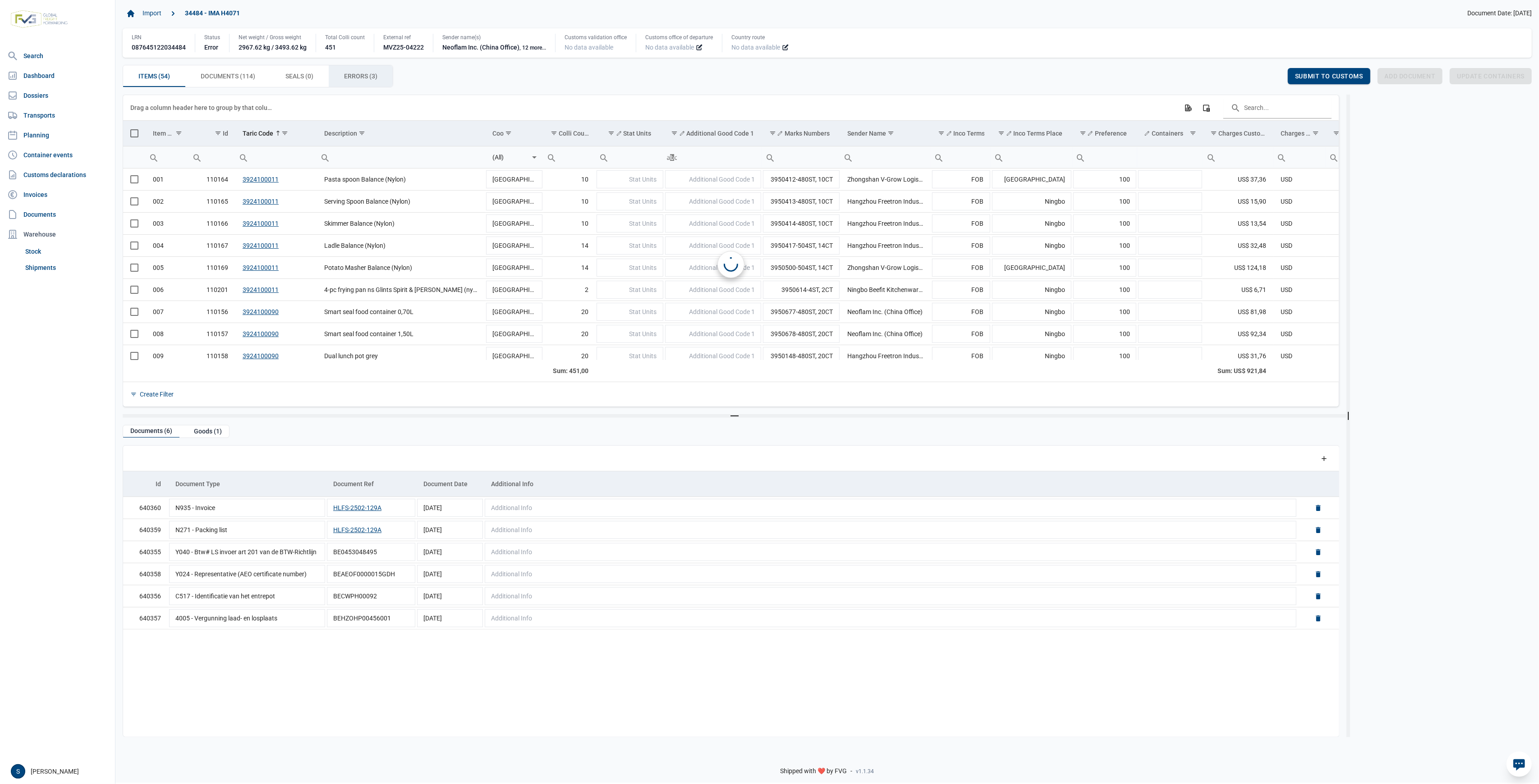
click at [368, 80] on span "Errors (3) Errors (3)" at bounding box center [361, 76] width 33 height 11
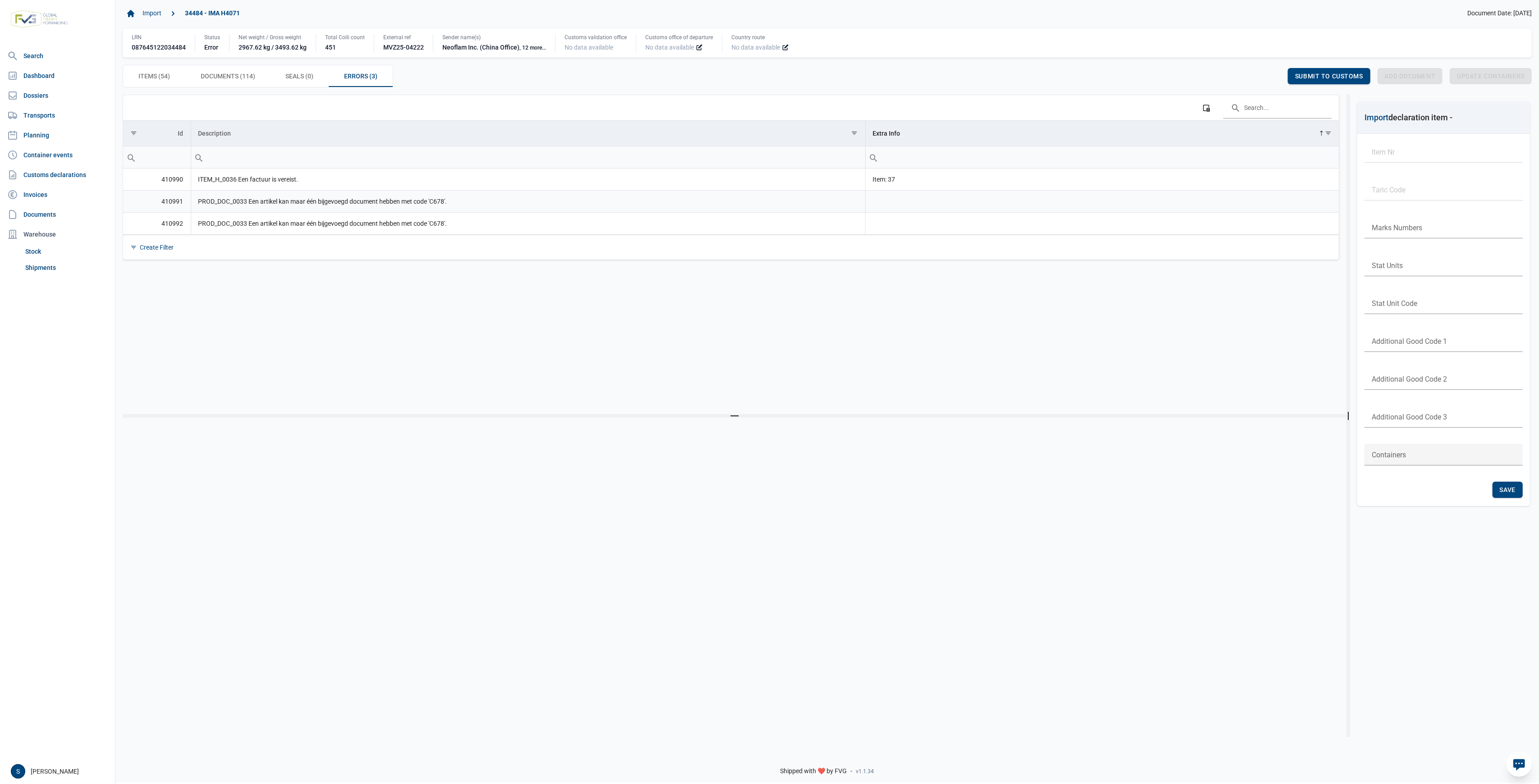
click at [367, 191] on td "PROD_DOC_0033 Een artikel kan maar één bijgevoegd document hebben met code 'C67…" at bounding box center [528, 201] width 675 height 22
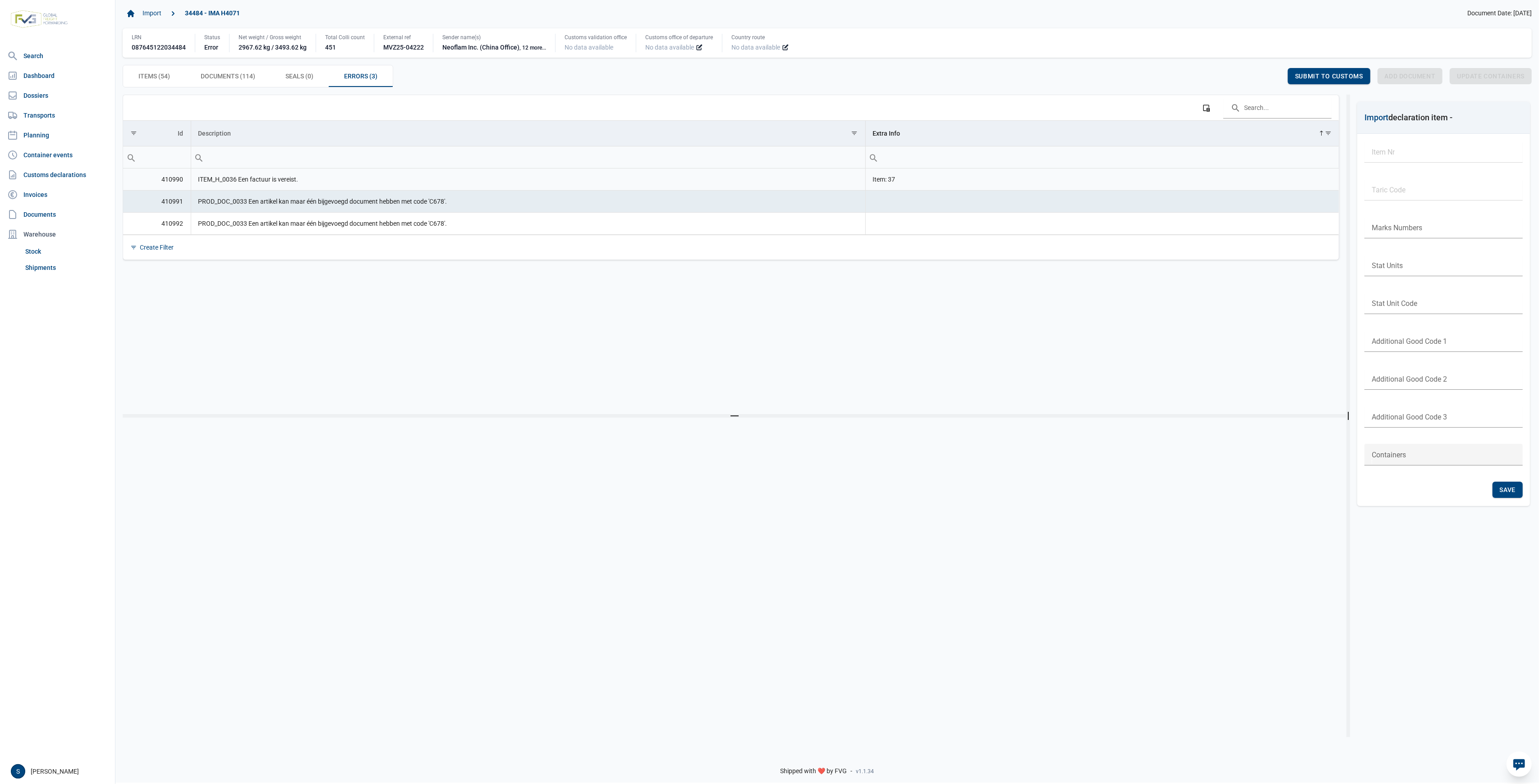
click at [224, 170] on td "ITEM_H_0036 Een factuur is vereist." at bounding box center [528, 179] width 675 height 22
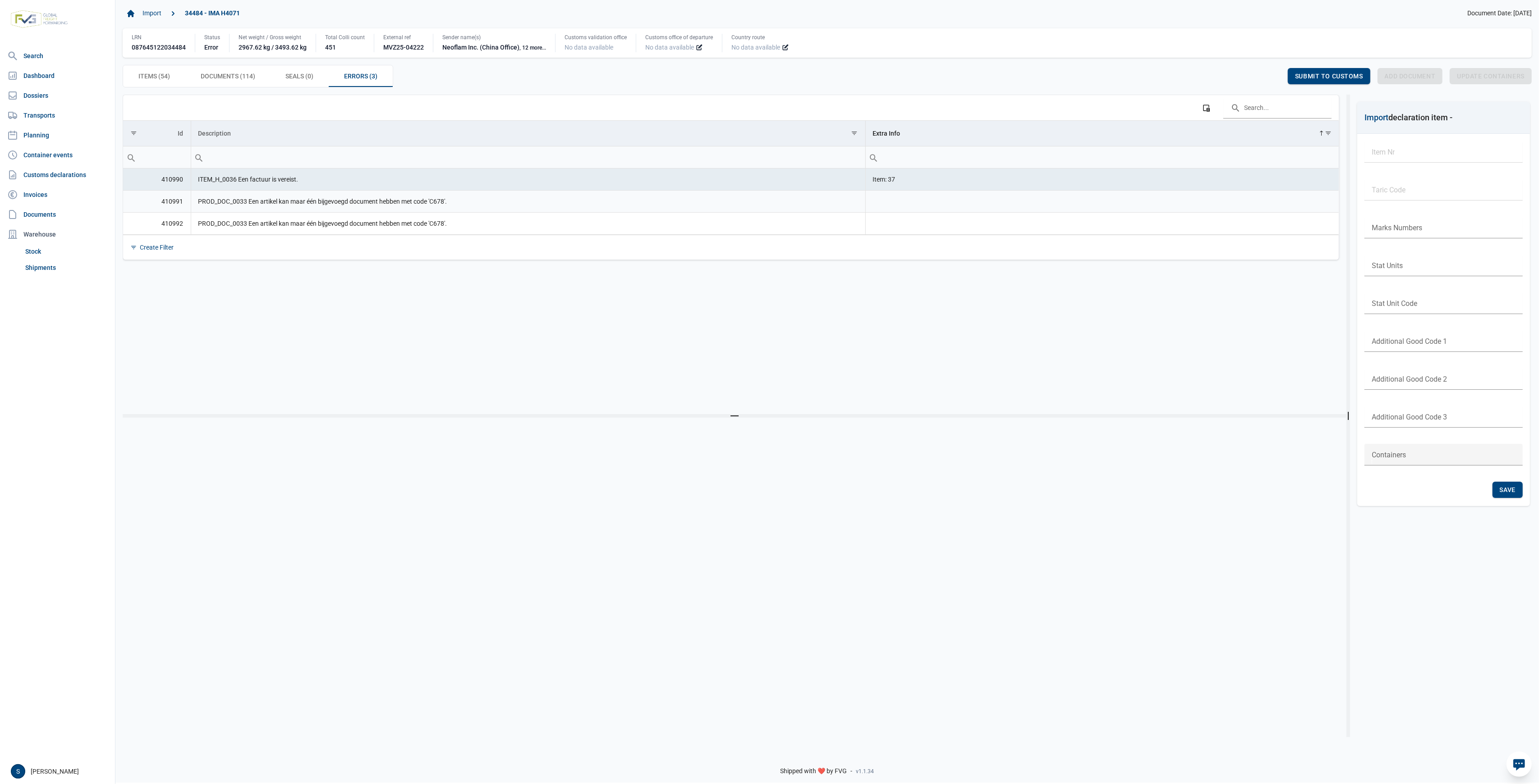
click at [306, 198] on td "PROD_DOC_0033 Een artikel kan maar één bijgevoegd document hebben met code 'C67…" at bounding box center [528, 201] width 675 height 22
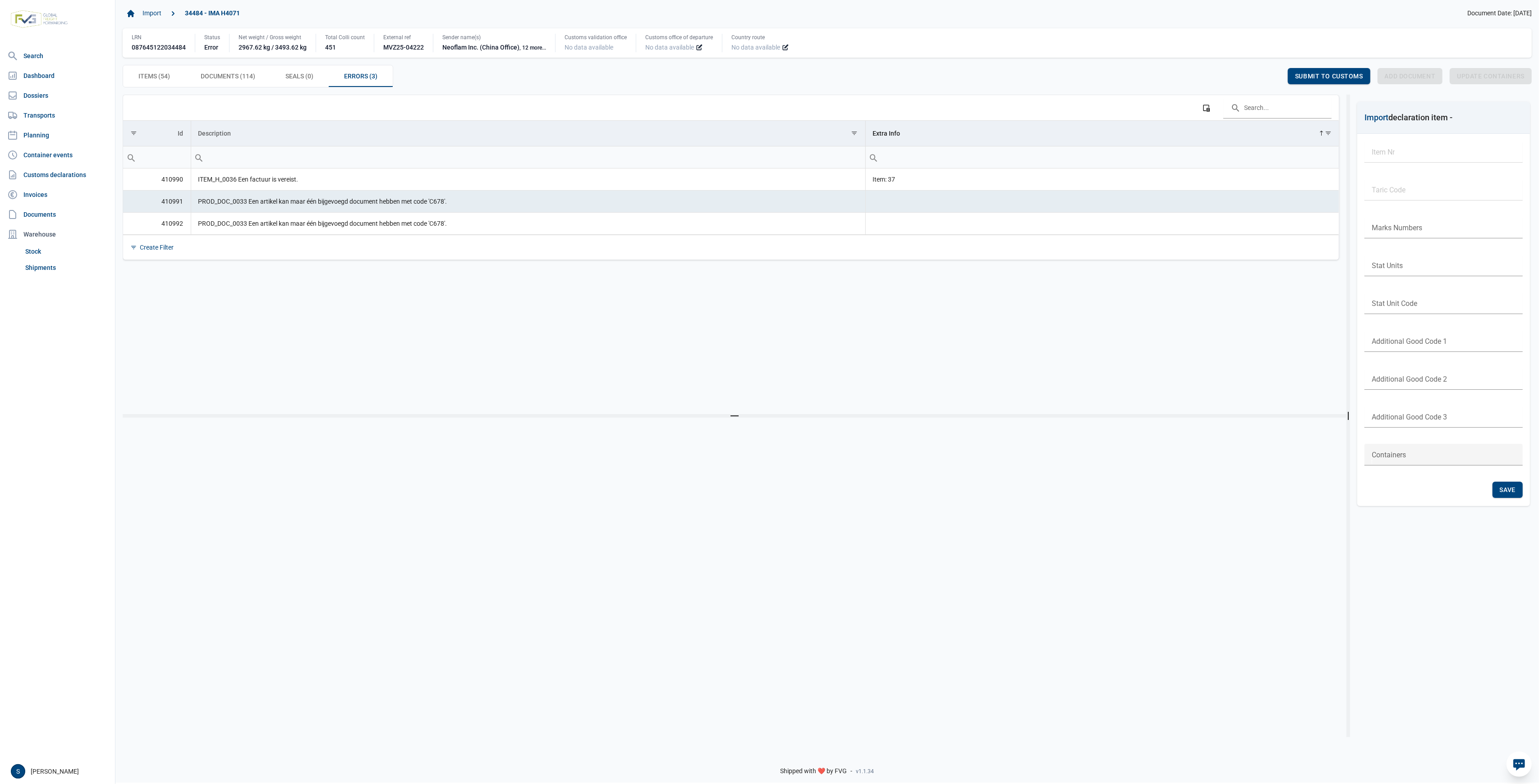
click at [489, 230] on td "PROD_DOC_0033 Een artikel kan maar één bijgevoegd document hebben met code 'C67…" at bounding box center [528, 223] width 675 height 22
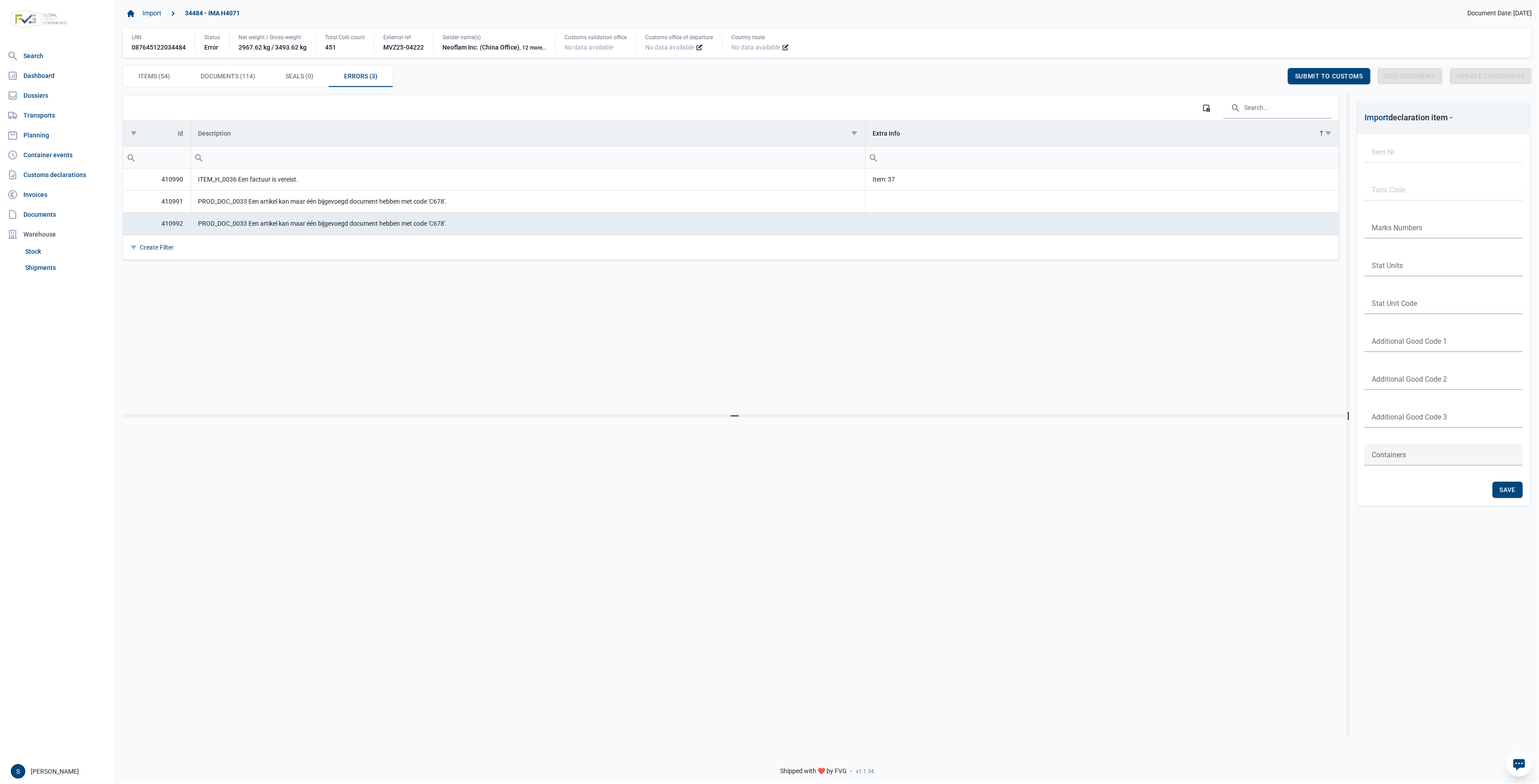
click at [595, 236] on div "Create Filter" at bounding box center [731, 247] width 1216 height 25
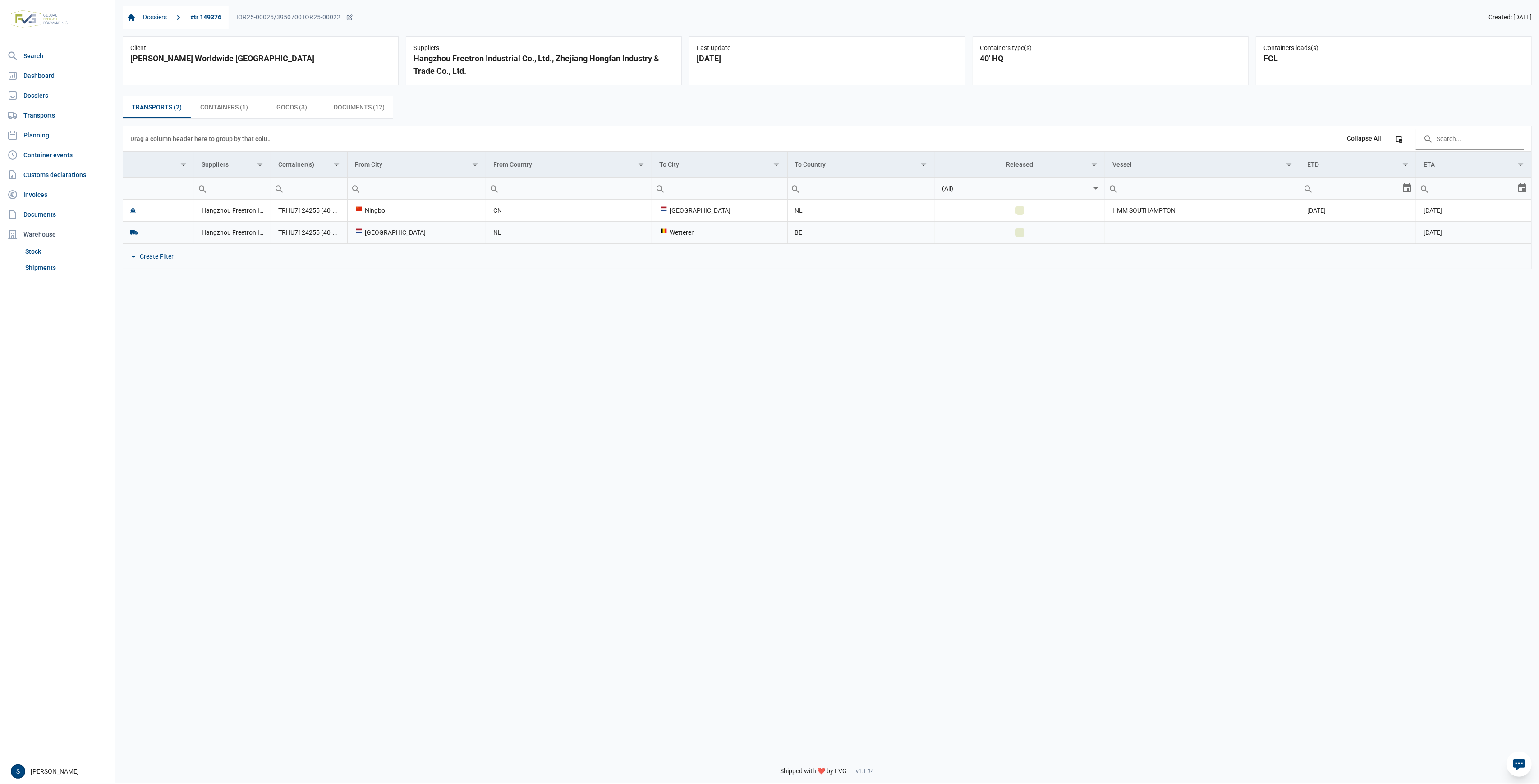
click at [1457, 234] on td "[DATE]" at bounding box center [1473, 232] width 115 height 22
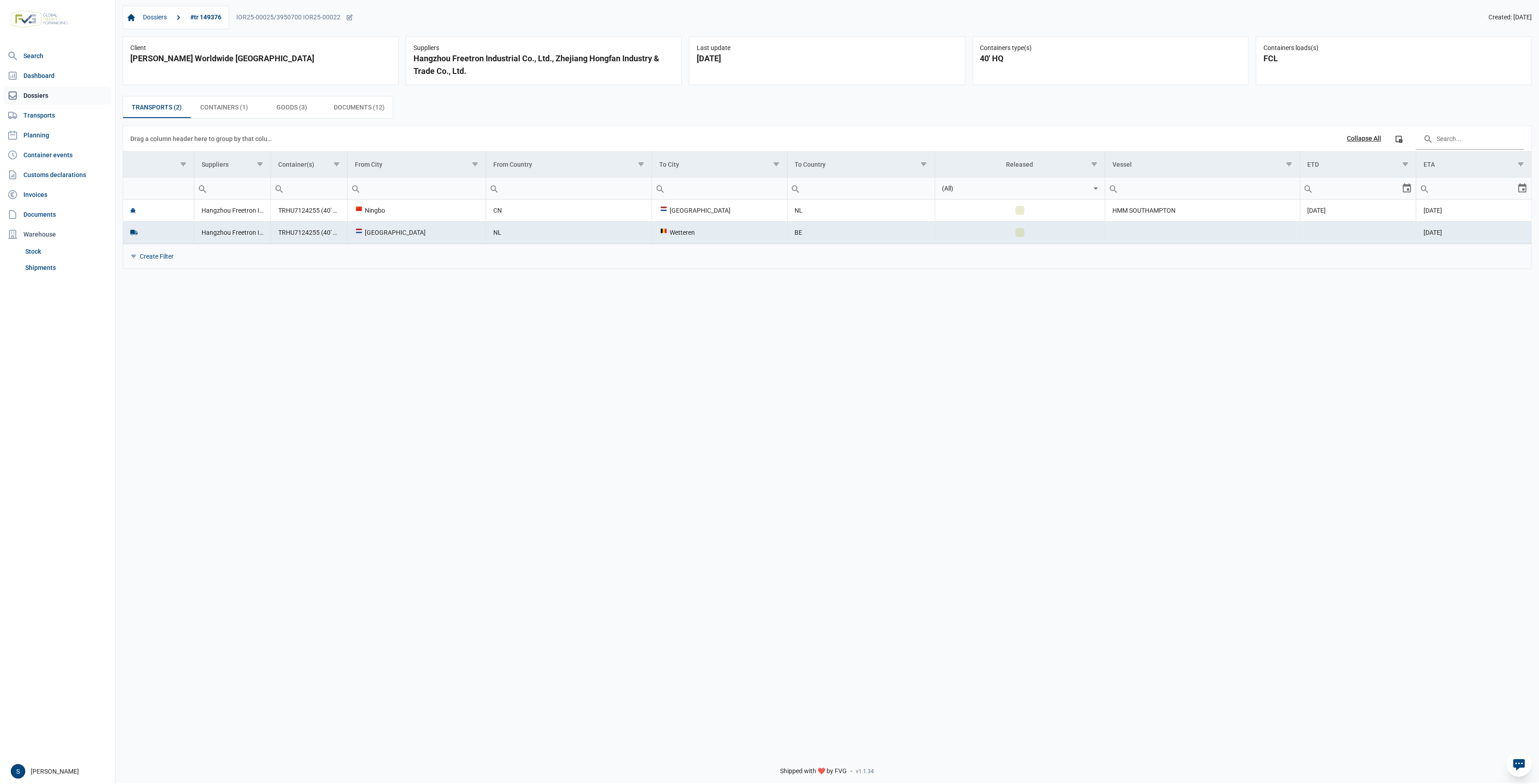
drag, startPoint x: 65, startPoint y: 99, endPoint x: 73, endPoint y: 101, distance: 8.2
click at [65, 99] on link "Dossiers" at bounding box center [57, 96] width 108 height 18
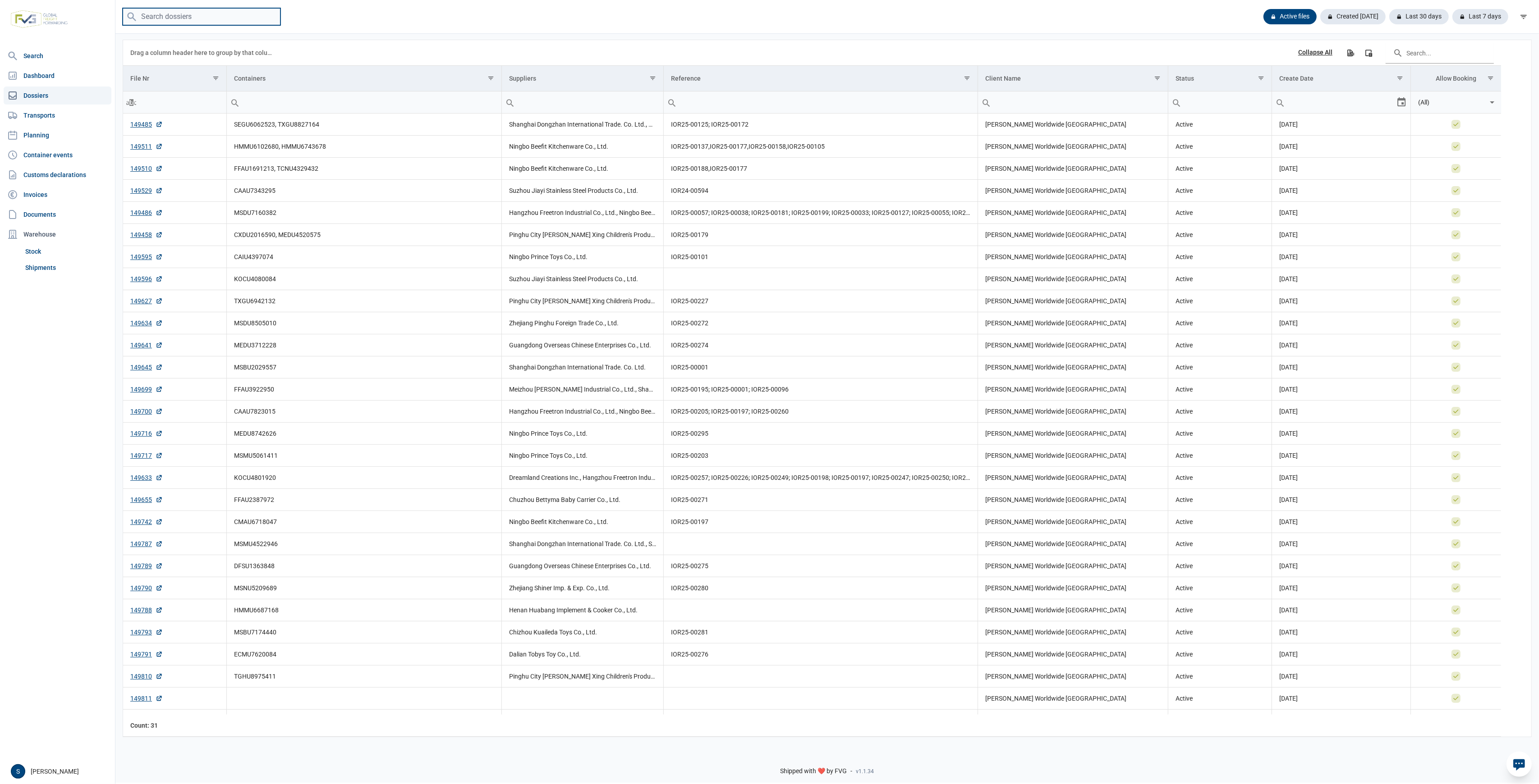
click at [220, 16] on input "search" at bounding box center [201, 17] width 158 height 17
type input "MSDU7766615"
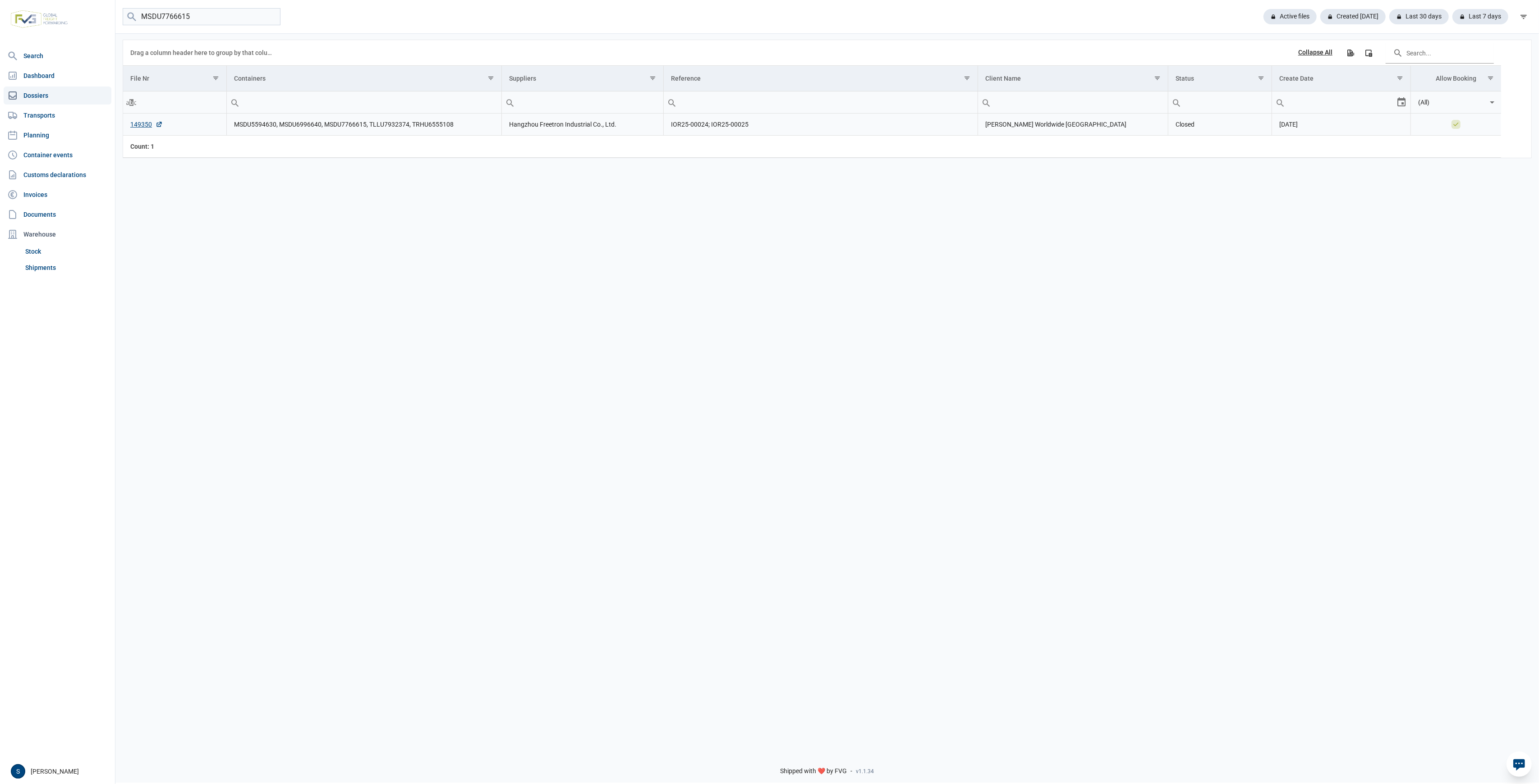
drag, startPoint x: 471, startPoint y: 121, endPoint x: 226, endPoint y: 128, distance: 245.1
click at [226, 128] on tr "149350 MSDU5594630, MSDU6996640, MSDU7766615, TLLU7932374, TRHU6555108 Hangzhou…" at bounding box center [812, 124] width 1378 height 22
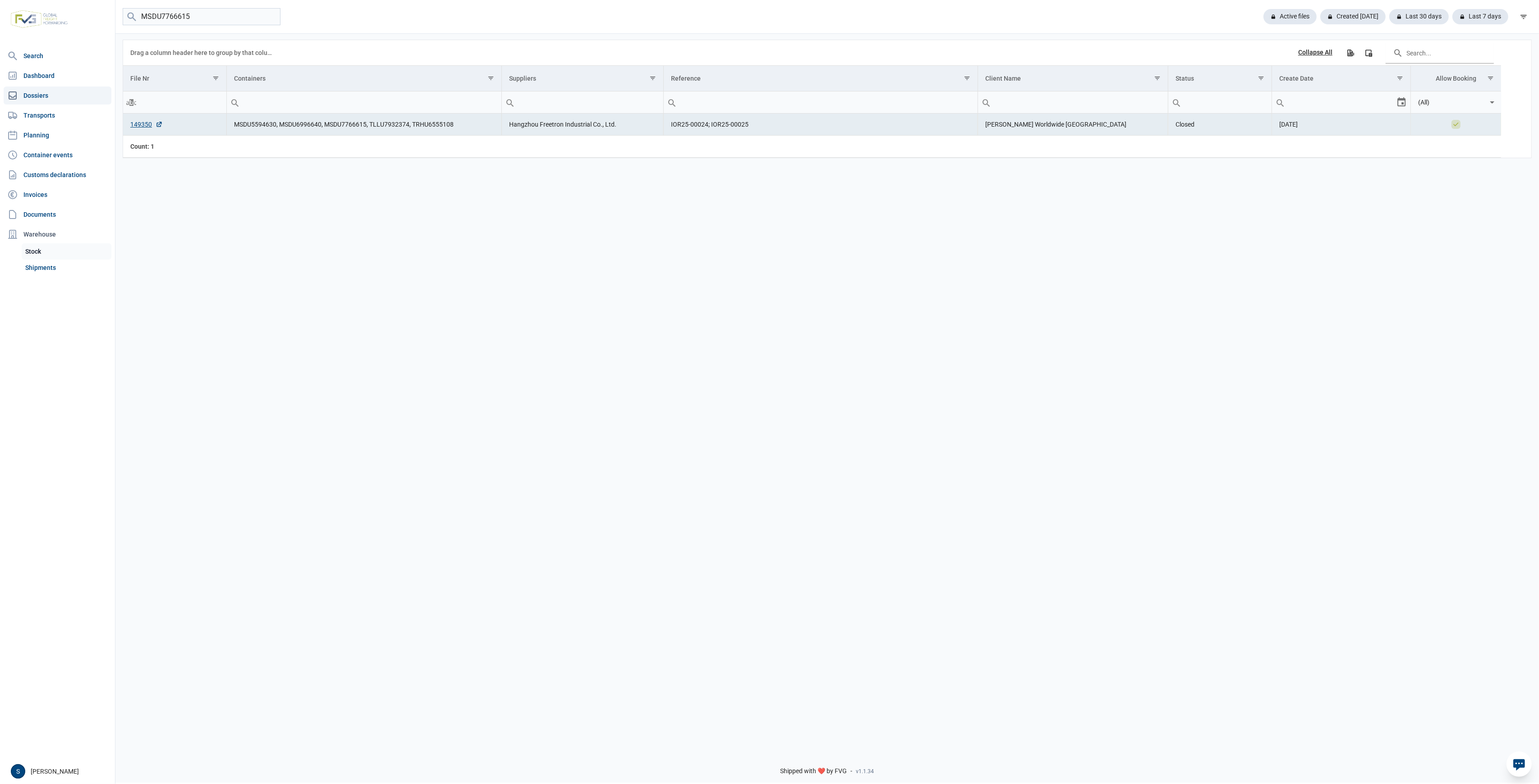
copy tr "MSDU5594630, MSDU6996640, MSDU7766615, TLLU7932374, TRHU6555108"
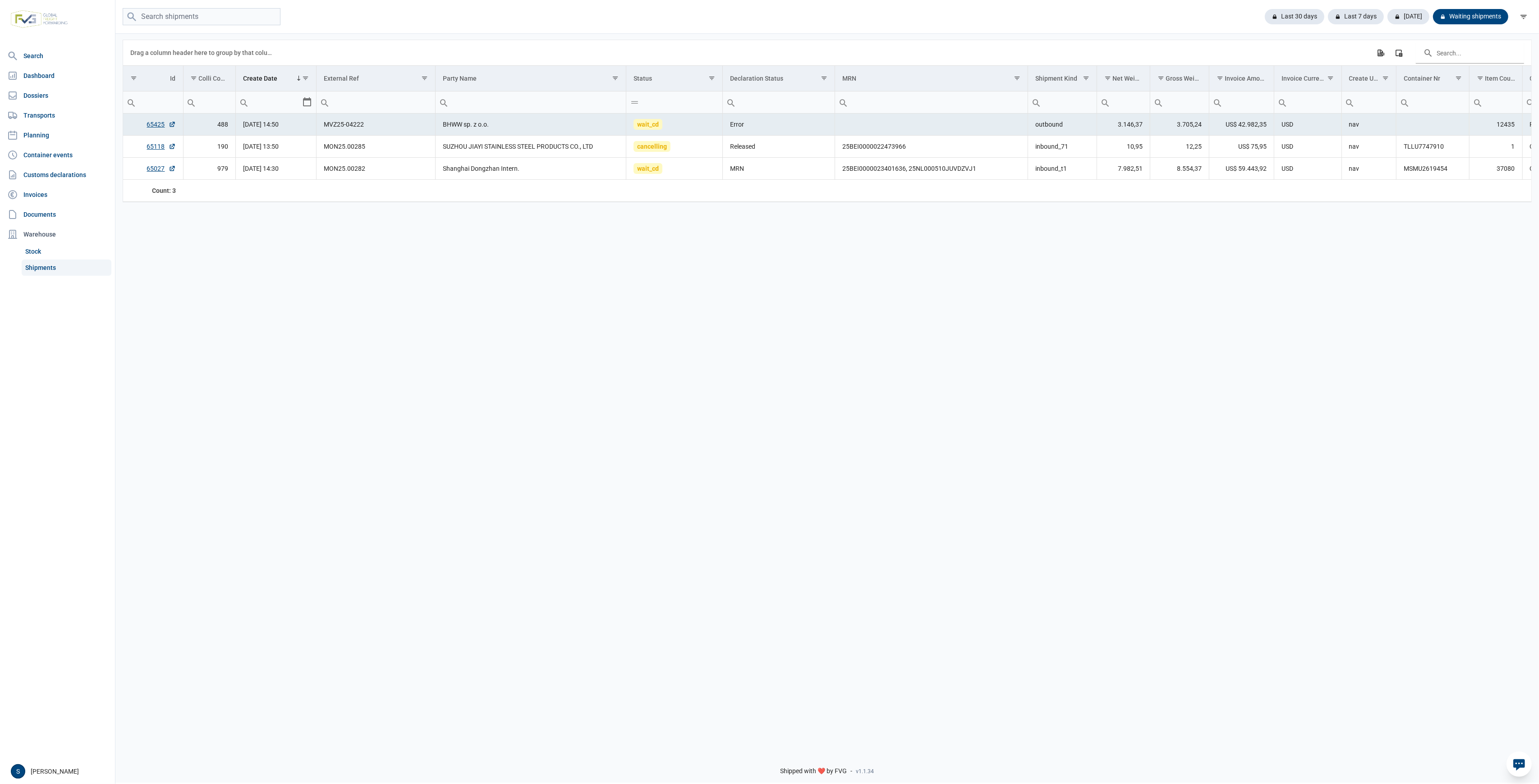
click at [53, 267] on link "Shipments" at bounding box center [66, 268] width 90 height 16
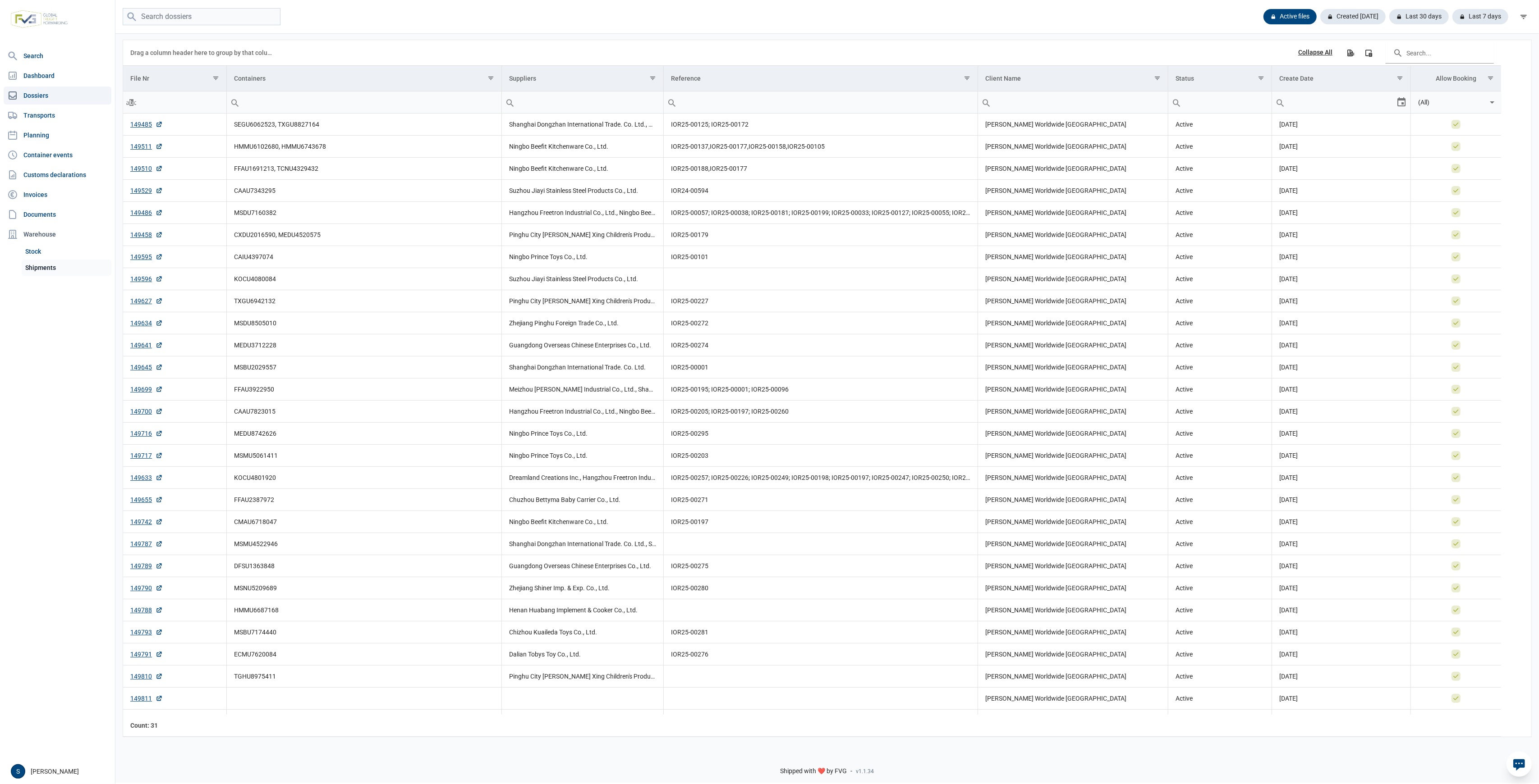
click at [80, 262] on link "Shipments" at bounding box center [66, 268] width 90 height 16
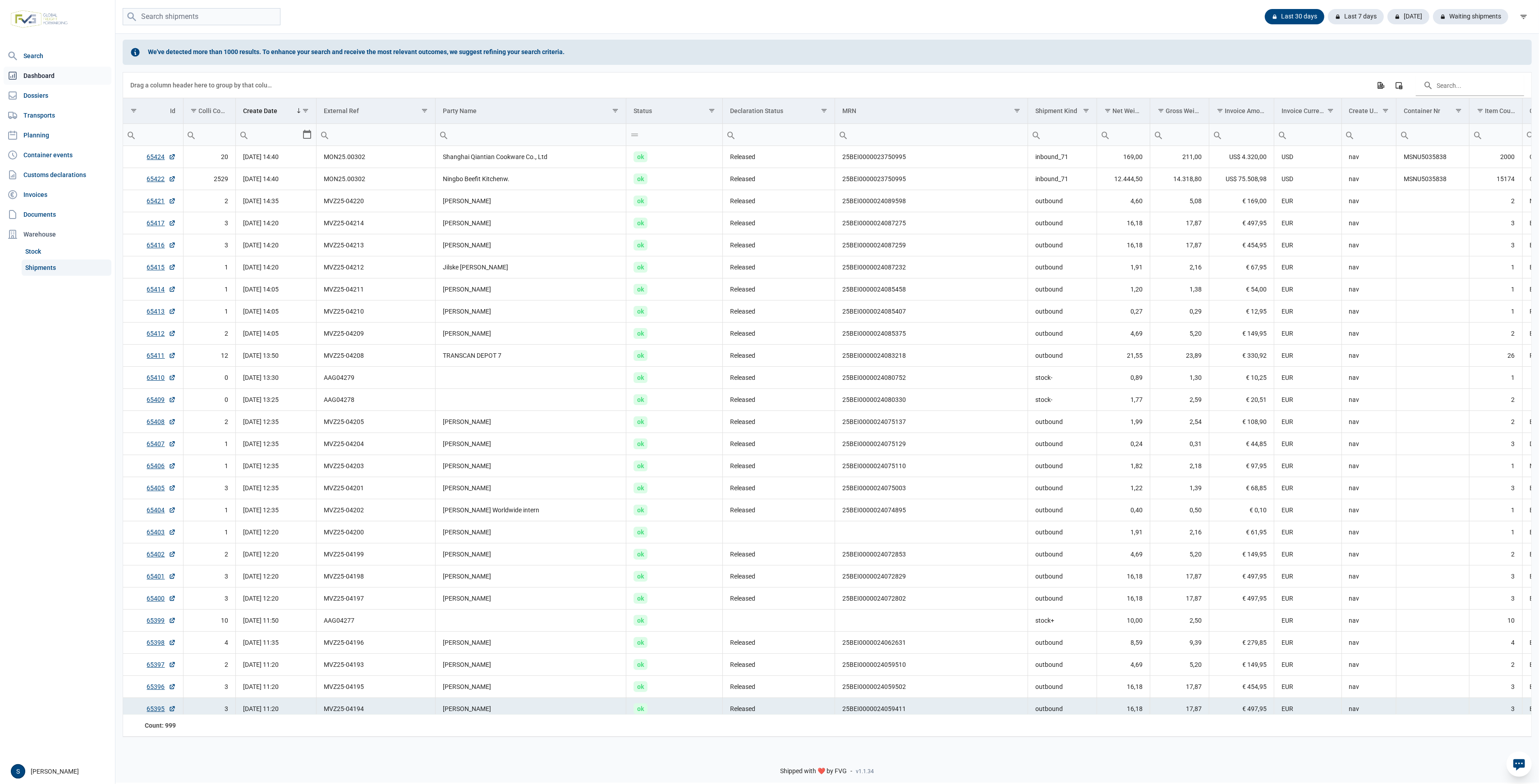
click at [58, 80] on link "Dashboard" at bounding box center [57, 76] width 108 height 18
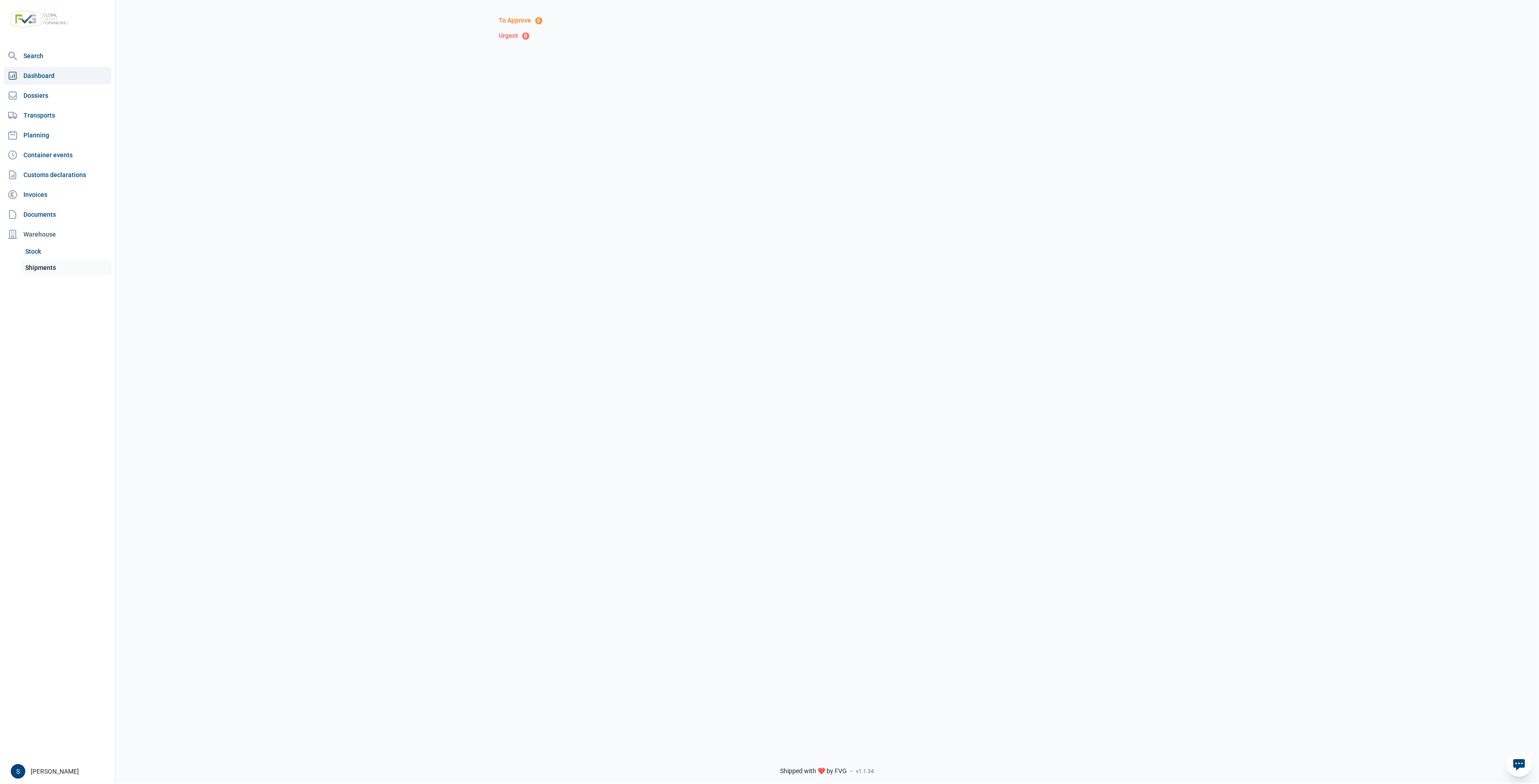
click at [38, 266] on link "Shipments" at bounding box center [66, 268] width 90 height 16
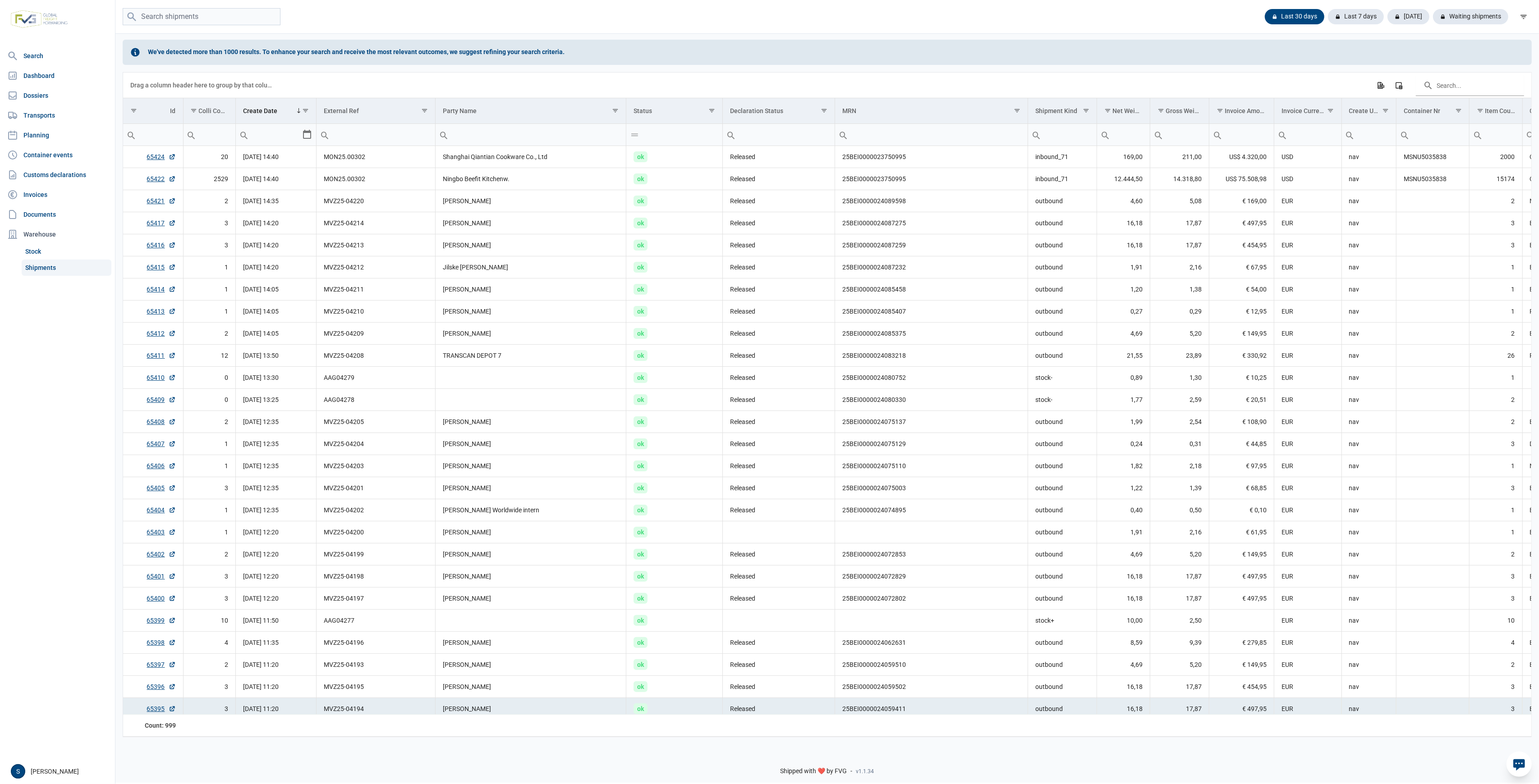
click at [155, 135] on input "Filter cell" at bounding box center [153, 135] width 60 height 21
click at [1446, 23] on div "Waiting shipments" at bounding box center [1467, 17] width 82 height 16
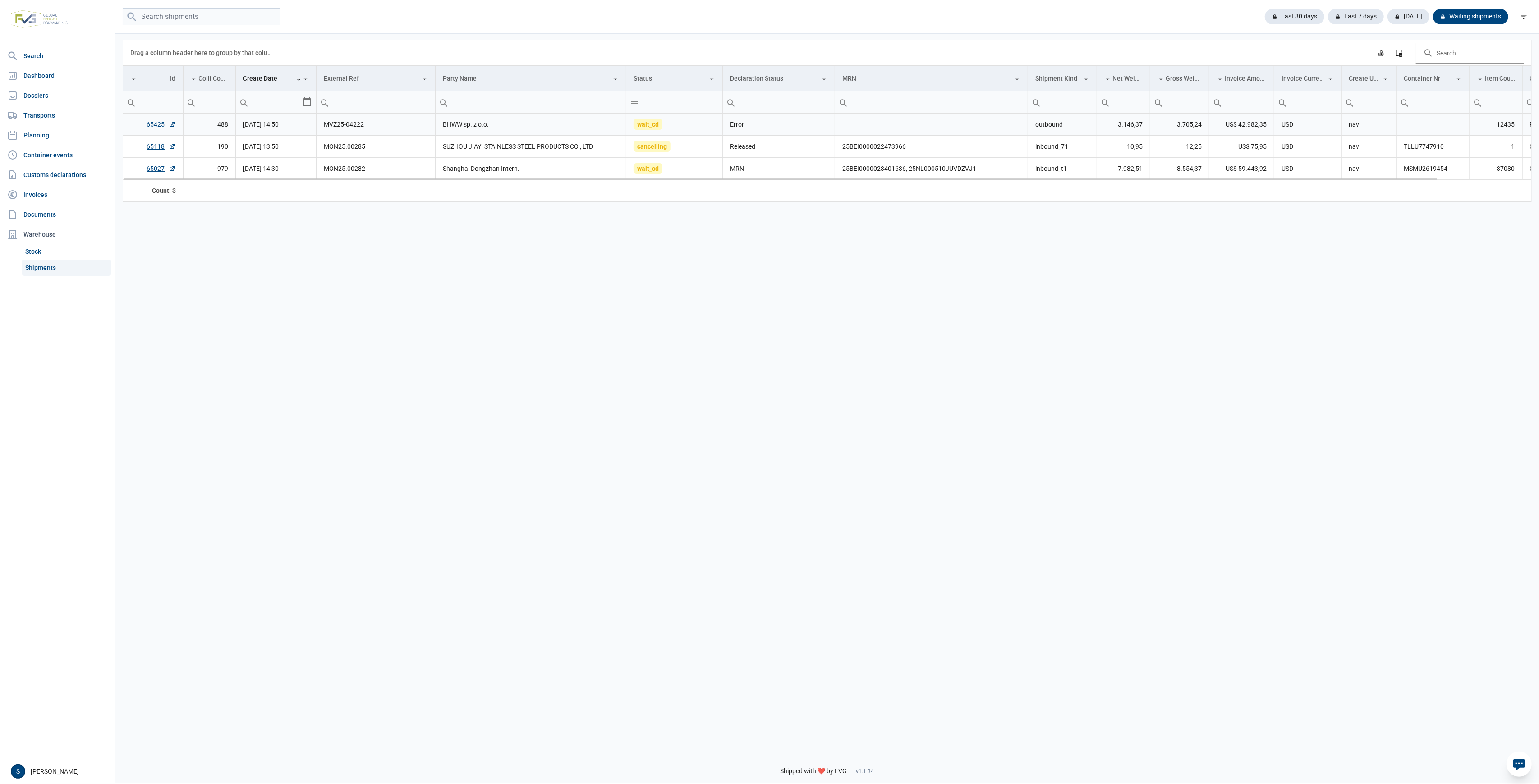
click at [152, 128] on link "65425" at bounding box center [161, 124] width 29 height 9
click at [1298, 25] on div "Last 30 days Last 7 days [DATE] Waiting shipments" at bounding box center [827, 17] width 1424 height 17
click at [1328, 19] on div "Last 30 days" at bounding box center [1356, 17] width 56 height 16
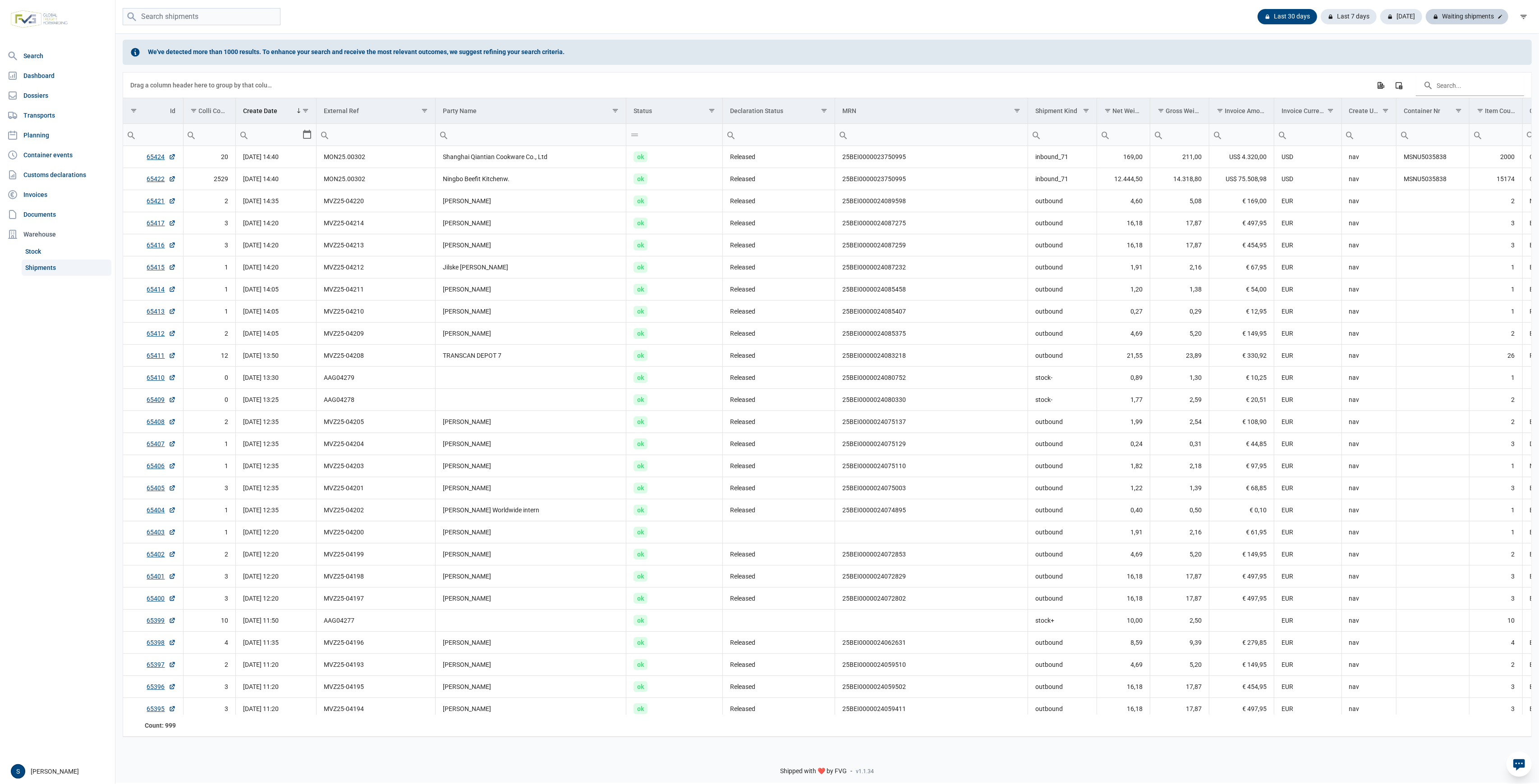
click at [1479, 19] on div "Waiting shipments" at bounding box center [1467, 17] width 82 height 16
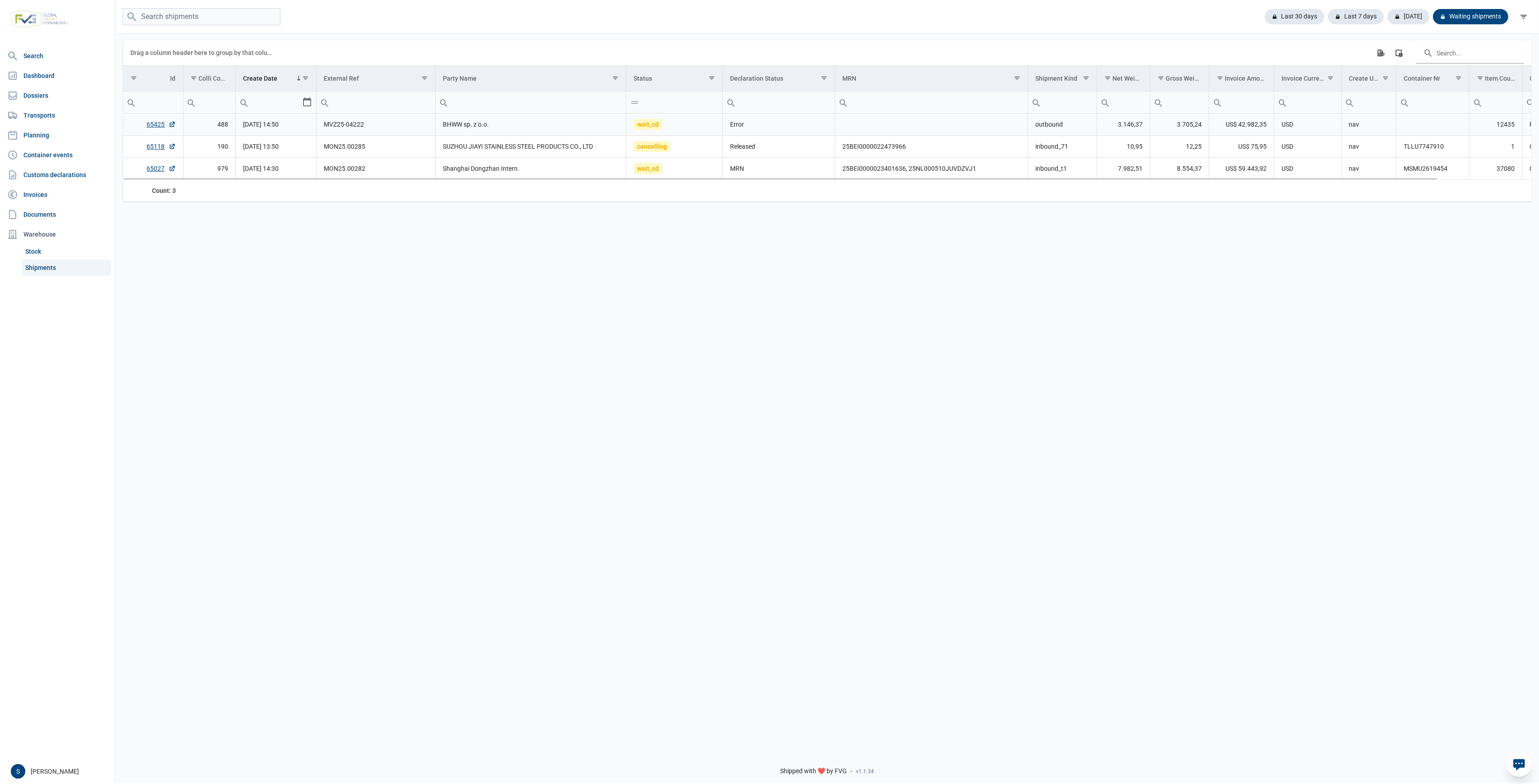
drag, startPoint x: 413, startPoint y: 121, endPoint x: 390, endPoint y: 124, distance: 23.2
click at [412, 121] on td "MVZ25-04222" at bounding box center [376, 124] width 119 height 22
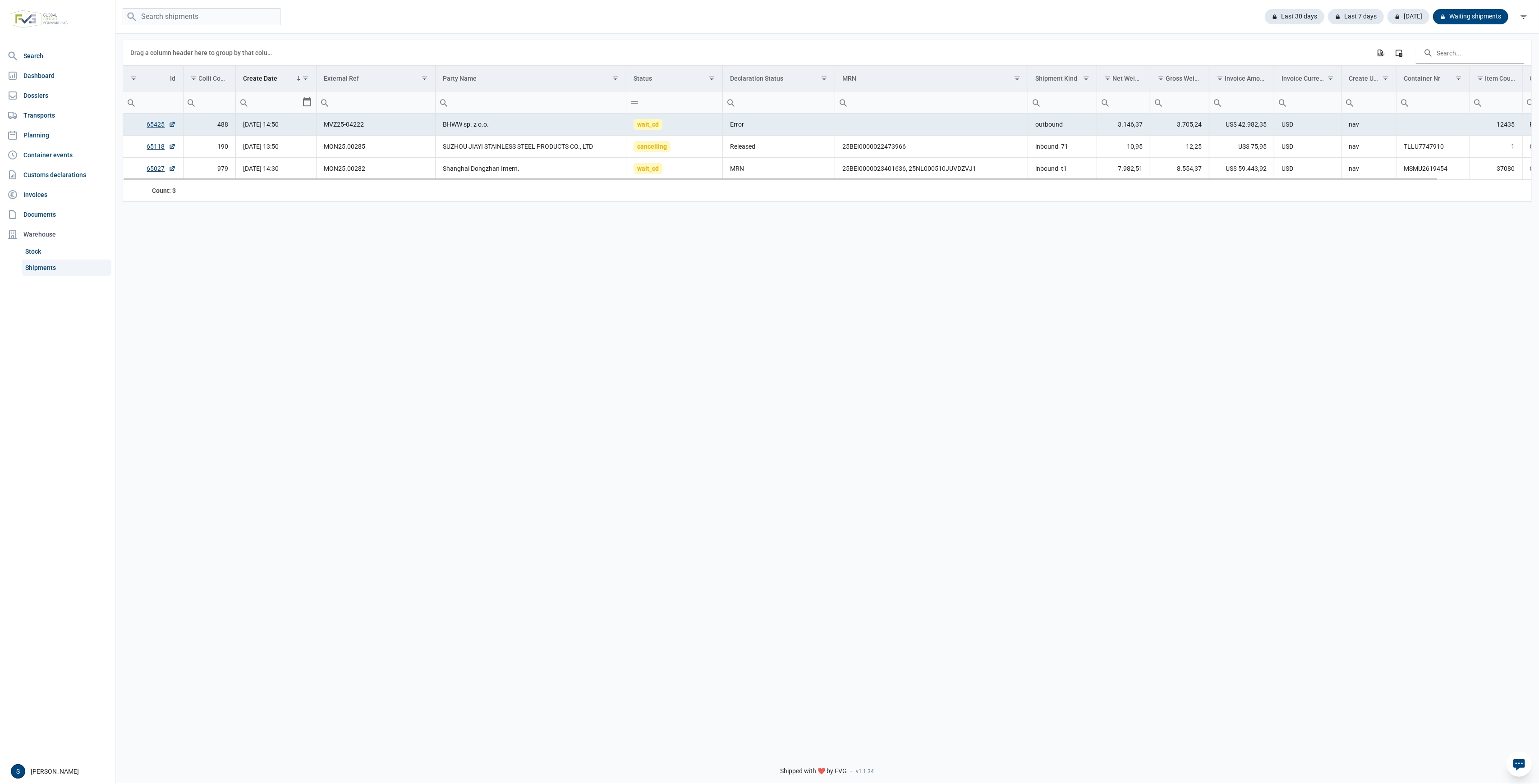
click at [358, 129] on td "MVZ25-04222" at bounding box center [376, 124] width 119 height 22
click at [140, 125] on td "65425" at bounding box center [153, 124] width 60 height 22
click at [151, 125] on link "65425" at bounding box center [161, 124] width 29 height 9
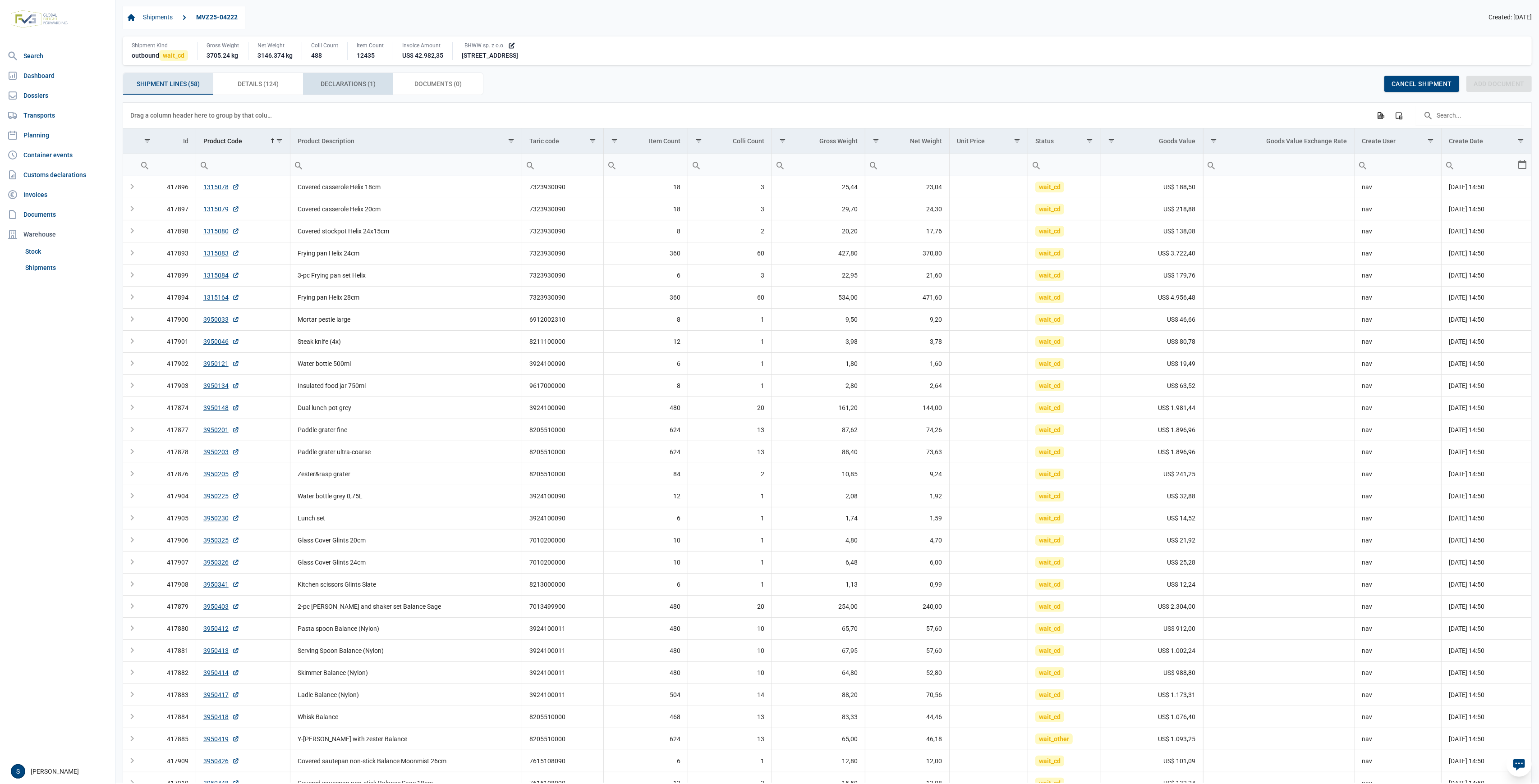
click at [388, 85] on div "Declarations (1) Declarations (1)" at bounding box center [348, 84] width 90 height 21
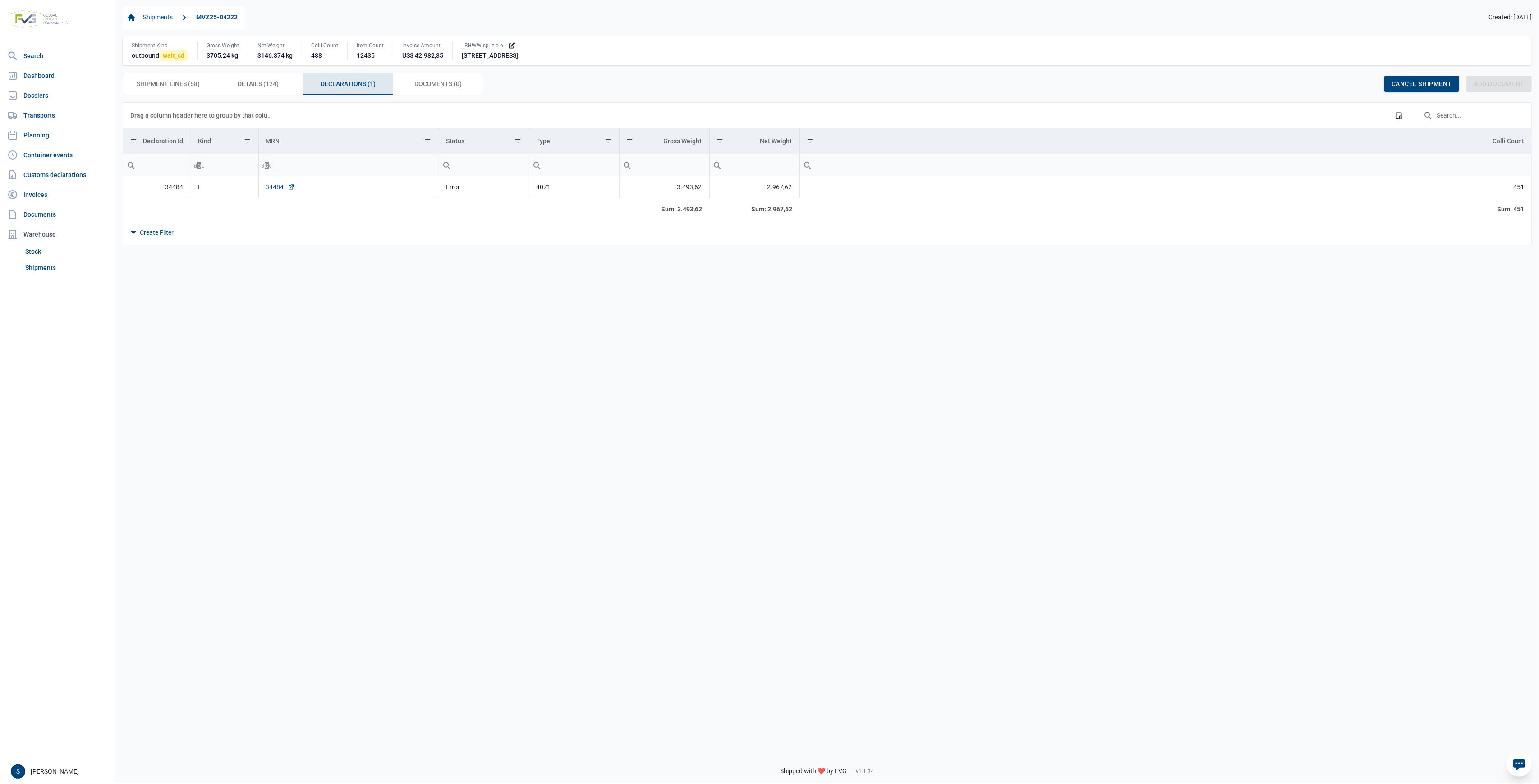
click at [280, 186] on link "34484" at bounding box center [280, 187] width 29 height 9
click at [164, 93] on div "Shipment Lines (58) Shipment Lines (58)" at bounding box center [168, 84] width 90 height 21
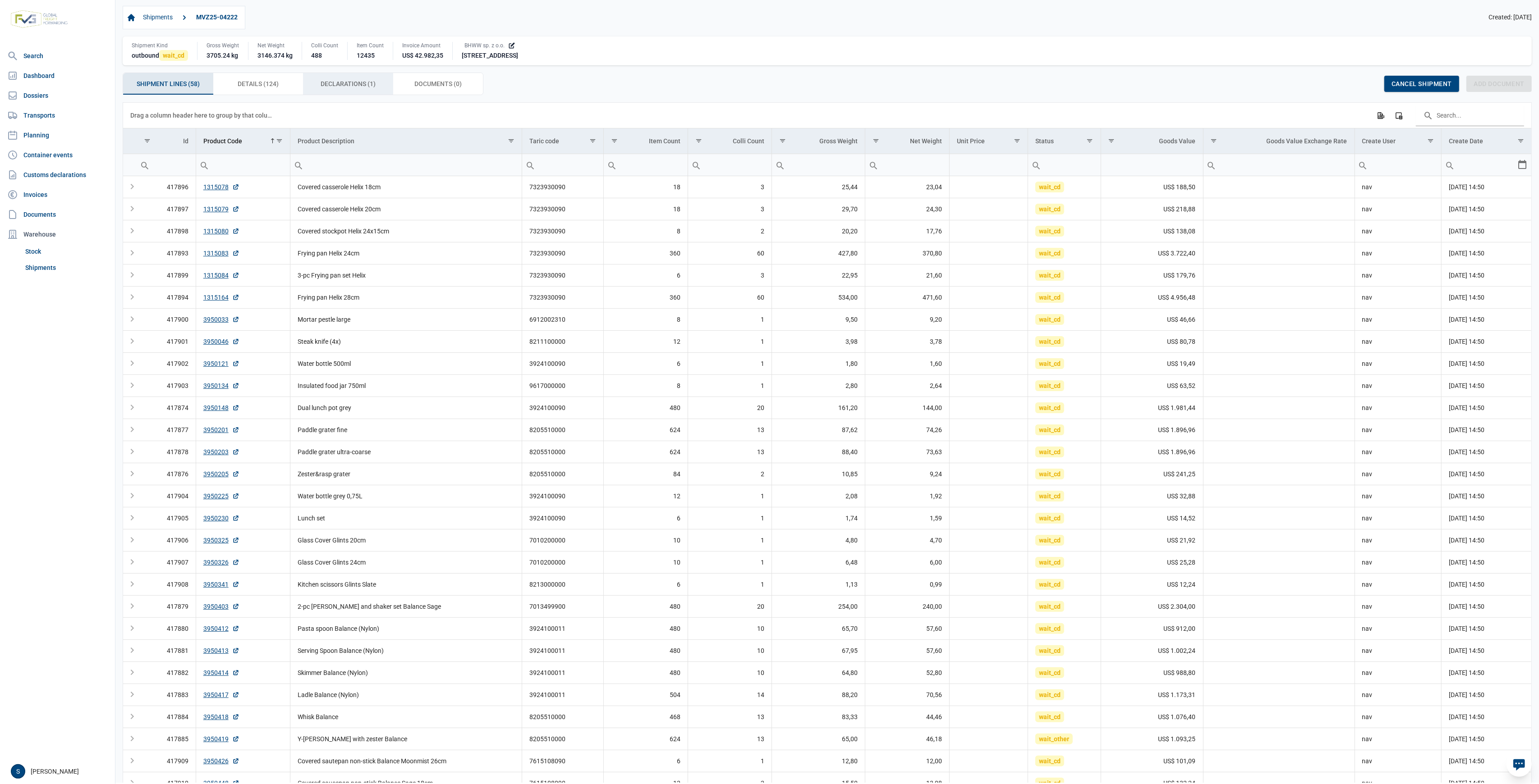
click at [330, 84] on span "Declarations (1) Declarations (1)" at bounding box center [348, 84] width 55 height 11
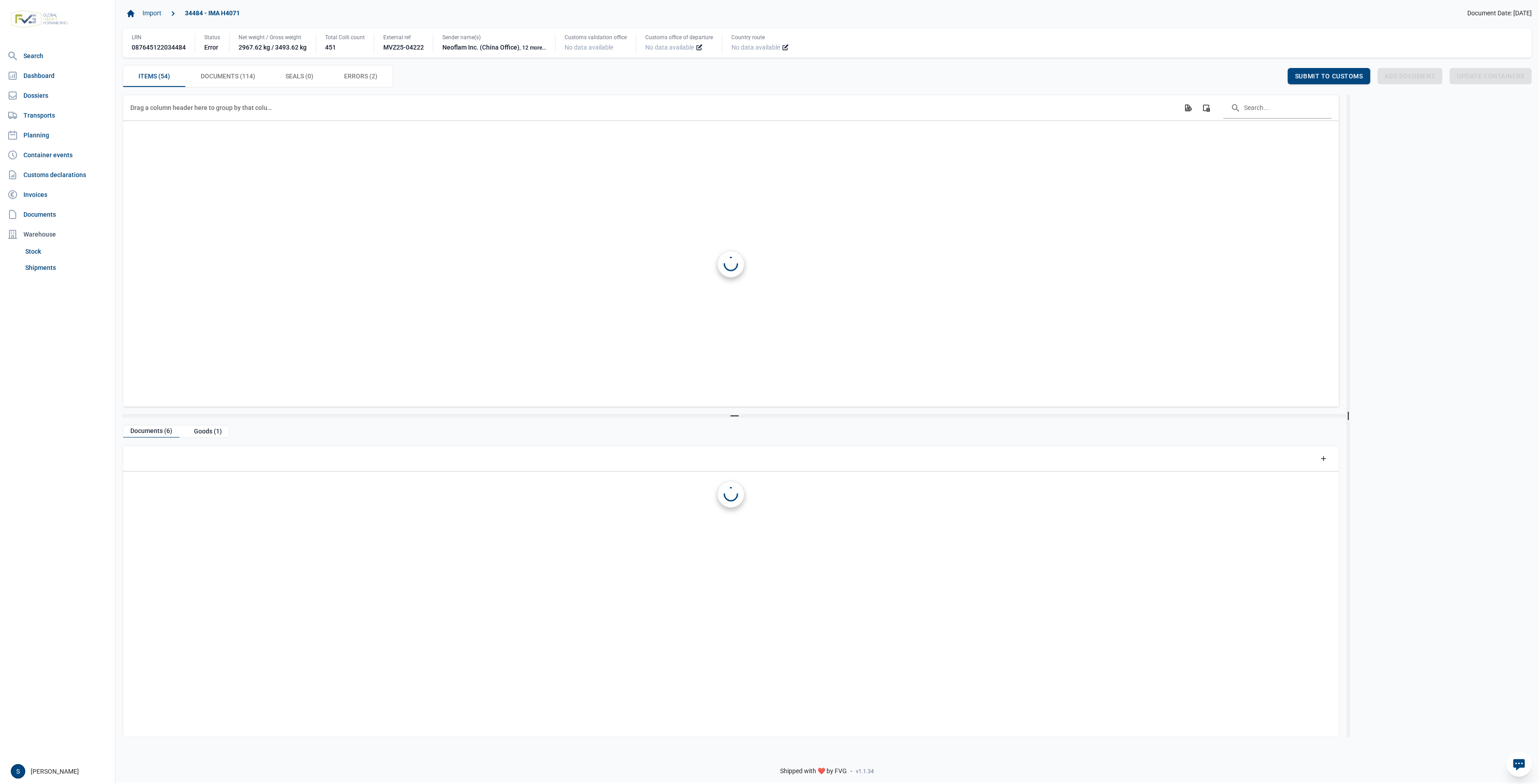
click at [363, 67] on div "Errors (2) Errors (2)" at bounding box center [360, 76] width 64 height 21
click at [361, 75] on span "Errors (2) Errors (2)" at bounding box center [361, 76] width 33 height 11
click at [370, 80] on span "Errors (2) Errors (2)" at bounding box center [361, 76] width 33 height 11
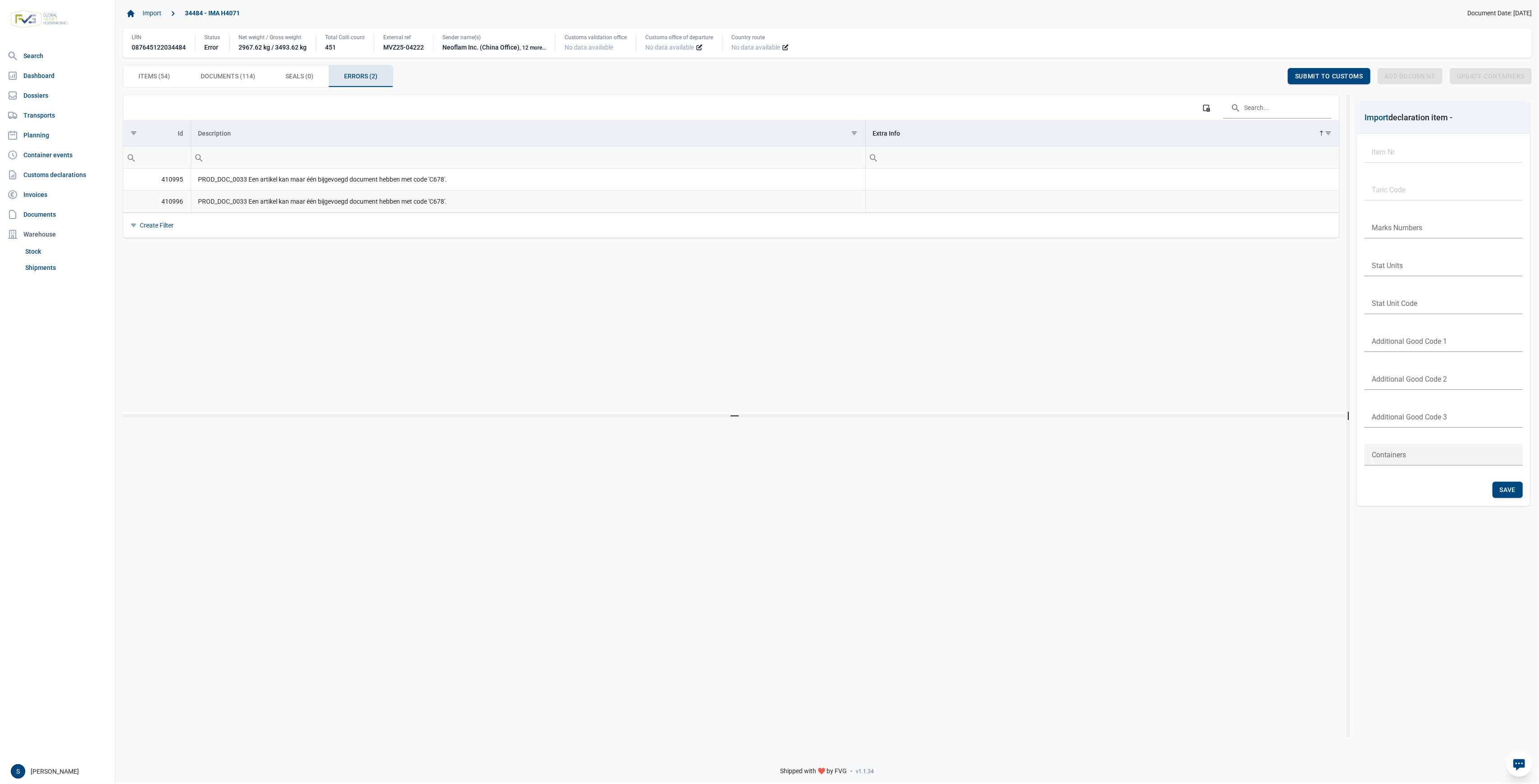
click at [455, 178] on td "PROD_DOC_0033 Een artikel kan maar één bijgevoegd document hebben met code 'C67…" at bounding box center [528, 179] width 675 height 22
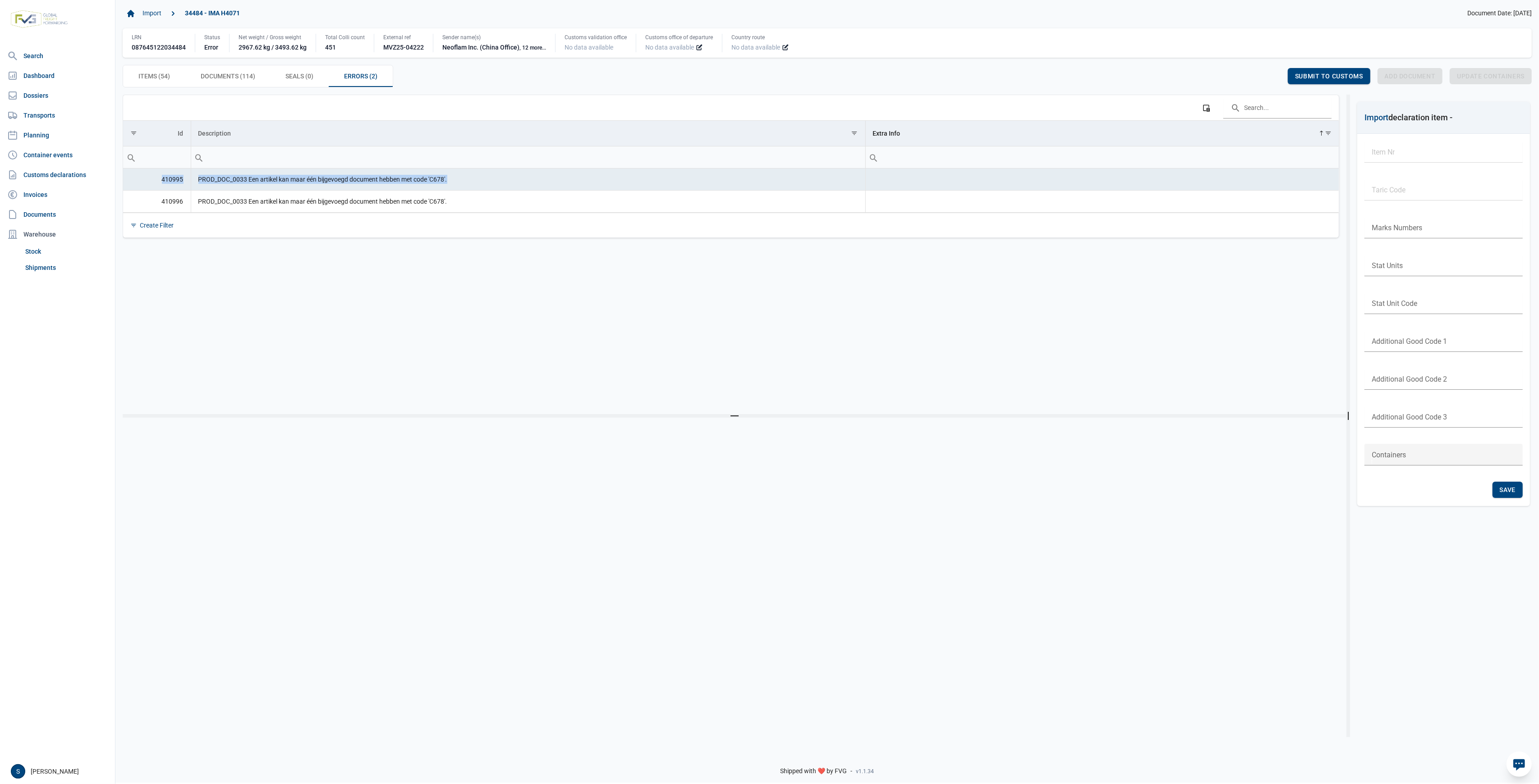
drag, startPoint x: 491, startPoint y: 172, endPoint x: 685, endPoint y: 166, distance: 194.1
click at [685, 166] on div "Data grid with 2 rows and 3 columns Column Chooser Id Description Extra Info 41…" at bounding box center [731, 166] width 1216 height 143
click at [344, 197] on td "PROD_DOC_0033 Een artikel kan maar één bijgevoegd document hebben met code 'C67…" at bounding box center [528, 201] width 675 height 22
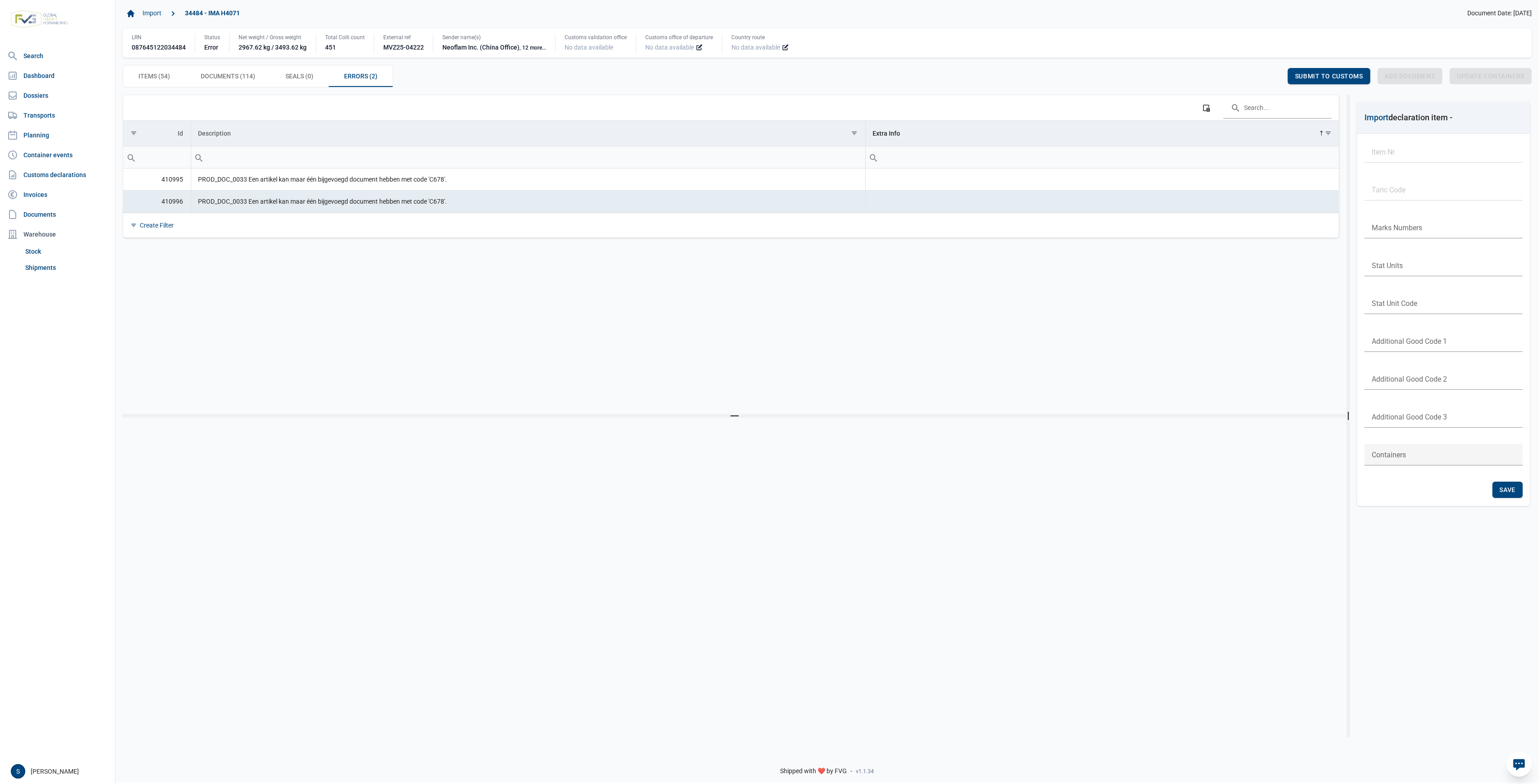
drag, startPoint x: 1494, startPoint y: 2, endPoint x: 151, endPoint y: 82, distance: 1345.4
click at [151, 82] on div "Items (54) Items (54)" at bounding box center [154, 76] width 62 height 21
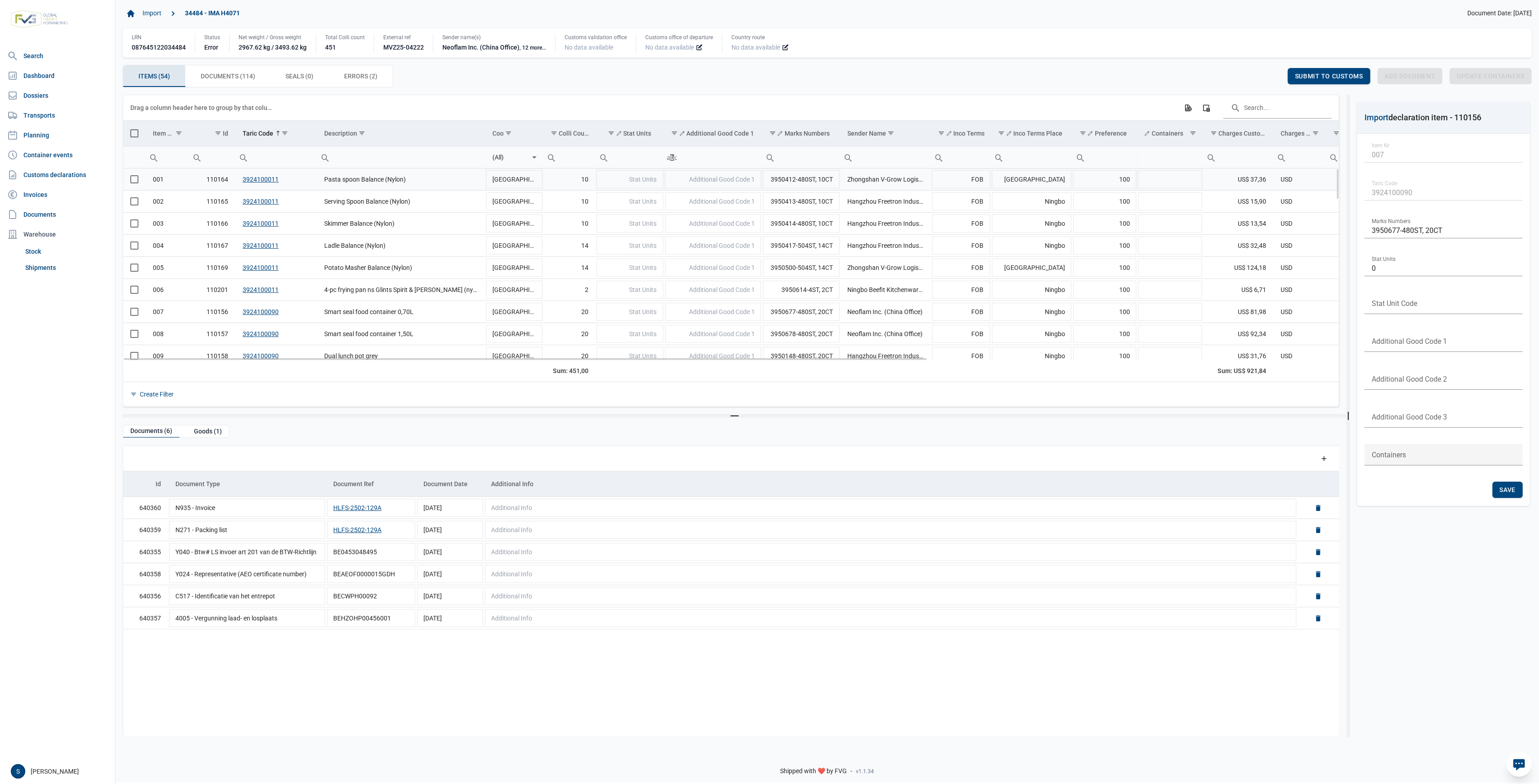
click at [407, 186] on td "Pasta spoon Balance (Nylon)" at bounding box center [401, 179] width 168 height 22
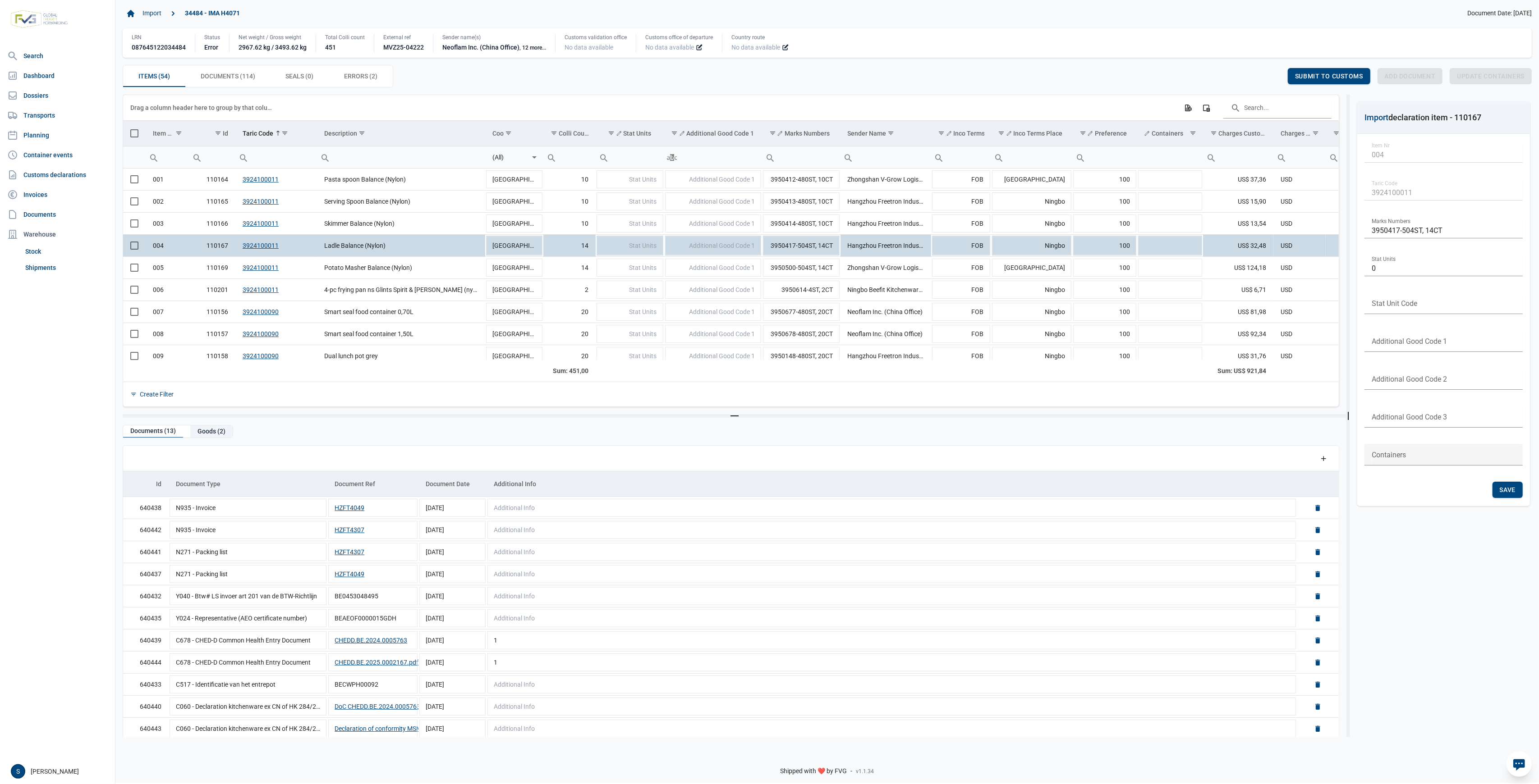
click at [219, 436] on div "Goods (2)" at bounding box center [211, 431] width 42 height 12
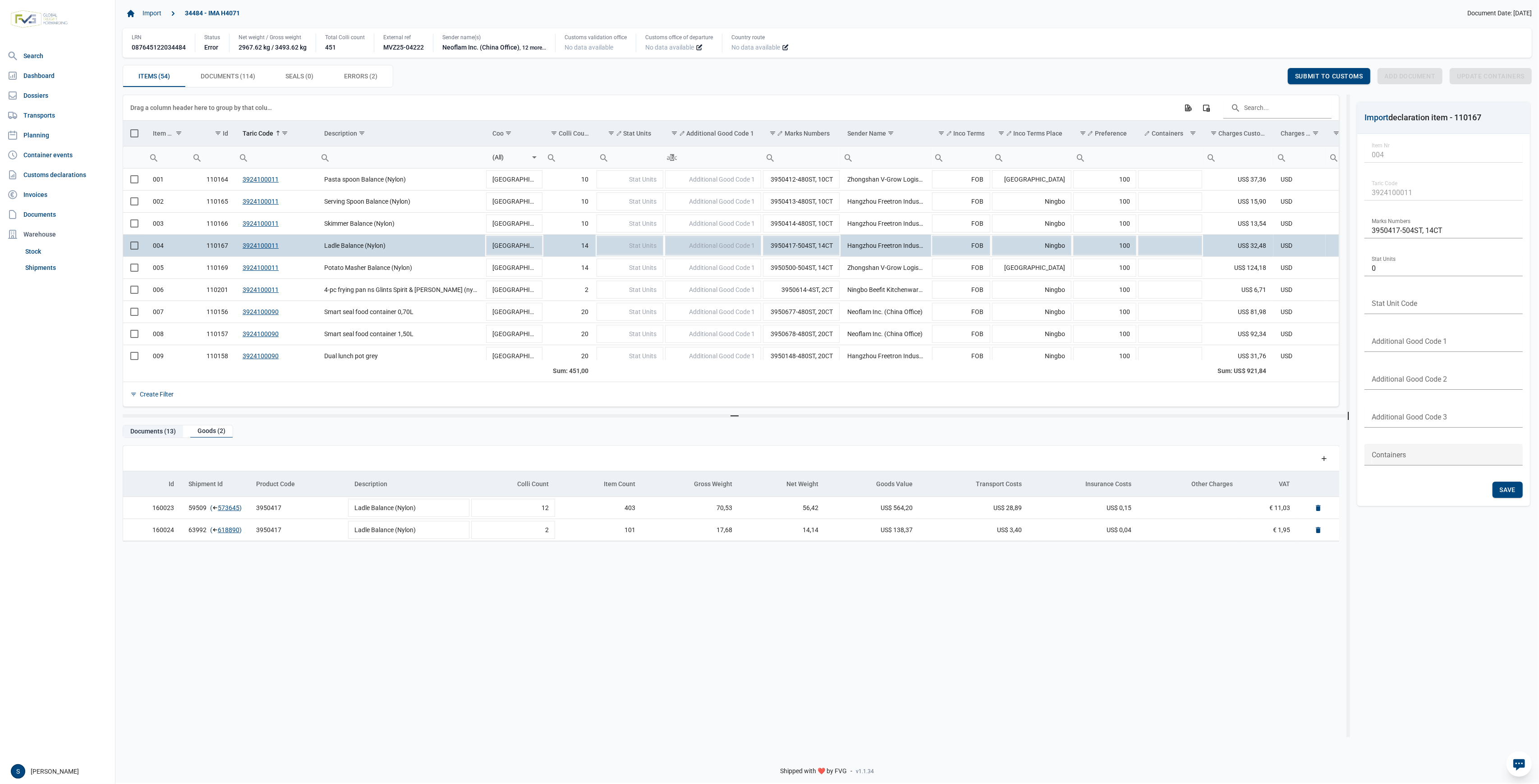
click at [155, 432] on div "Documents (13)" at bounding box center [153, 431] width 60 height 12
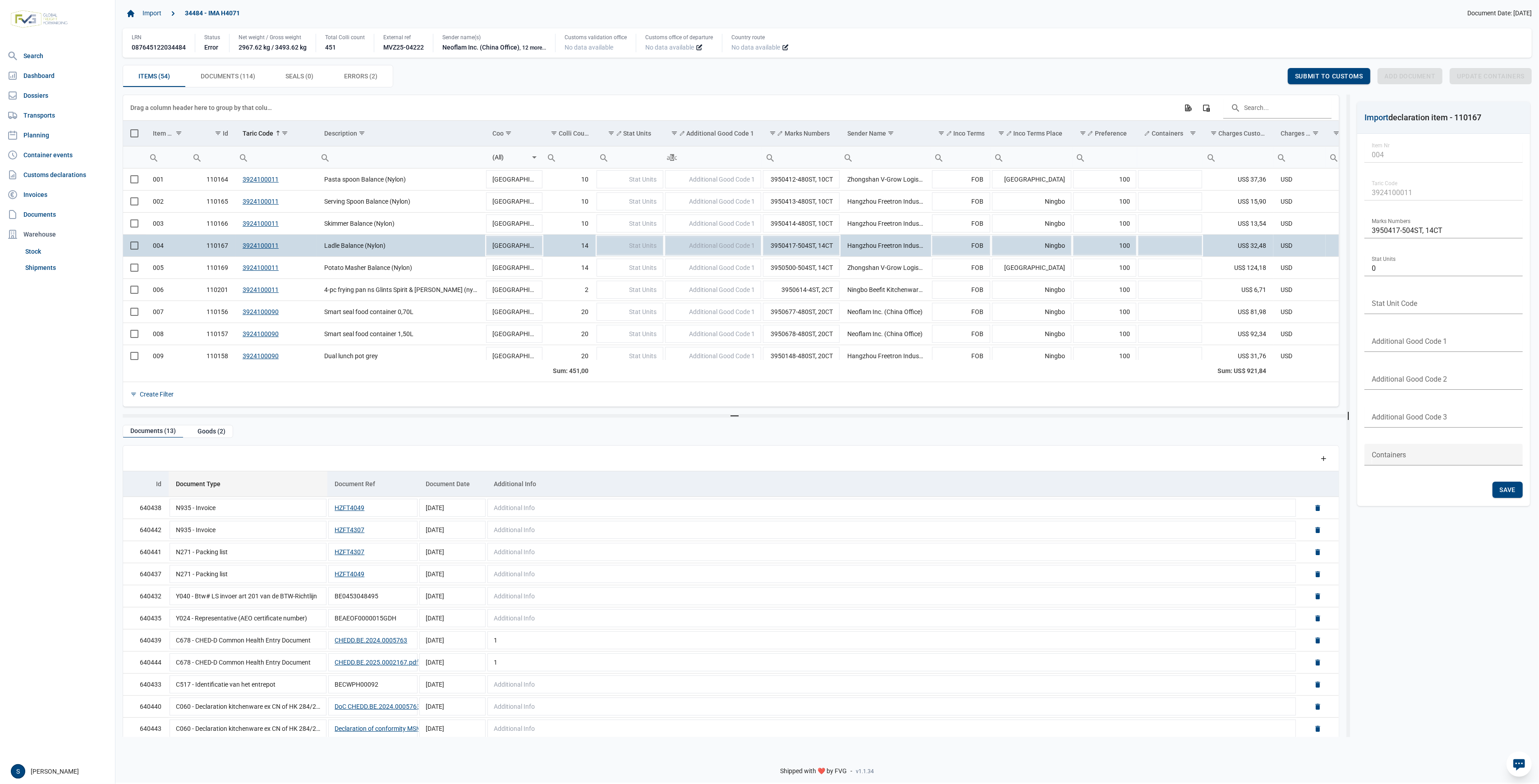
scroll to position [46, 0]
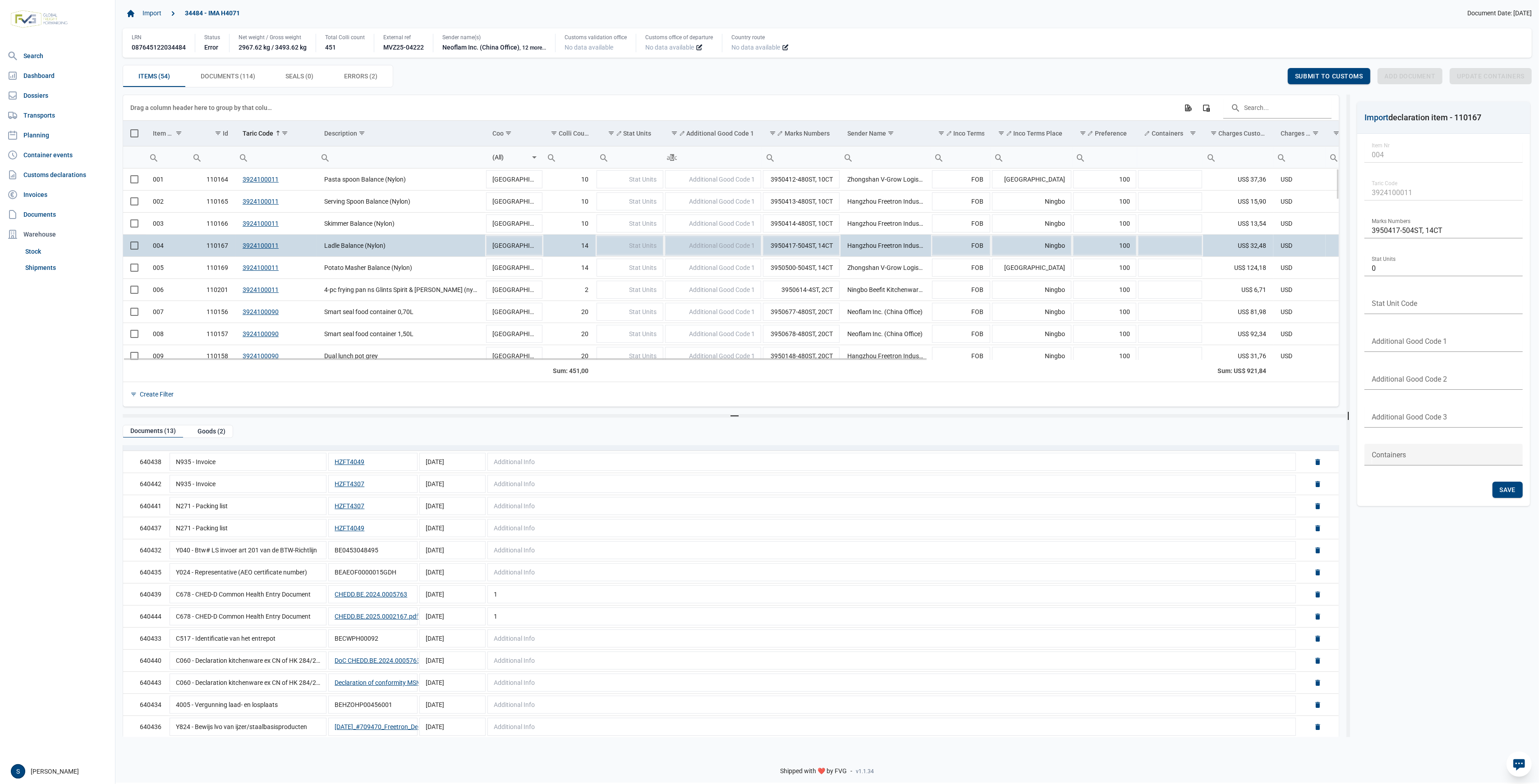
click at [182, 244] on td "004" at bounding box center [167, 245] width 43 height 22
click at [328, 244] on td "Ladle Balance (Nylon)" at bounding box center [401, 245] width 168 height 22
click at [231, 79] on span "Documents (114) Documents (114)" at bounding box center [228, 76] width 54 height 11
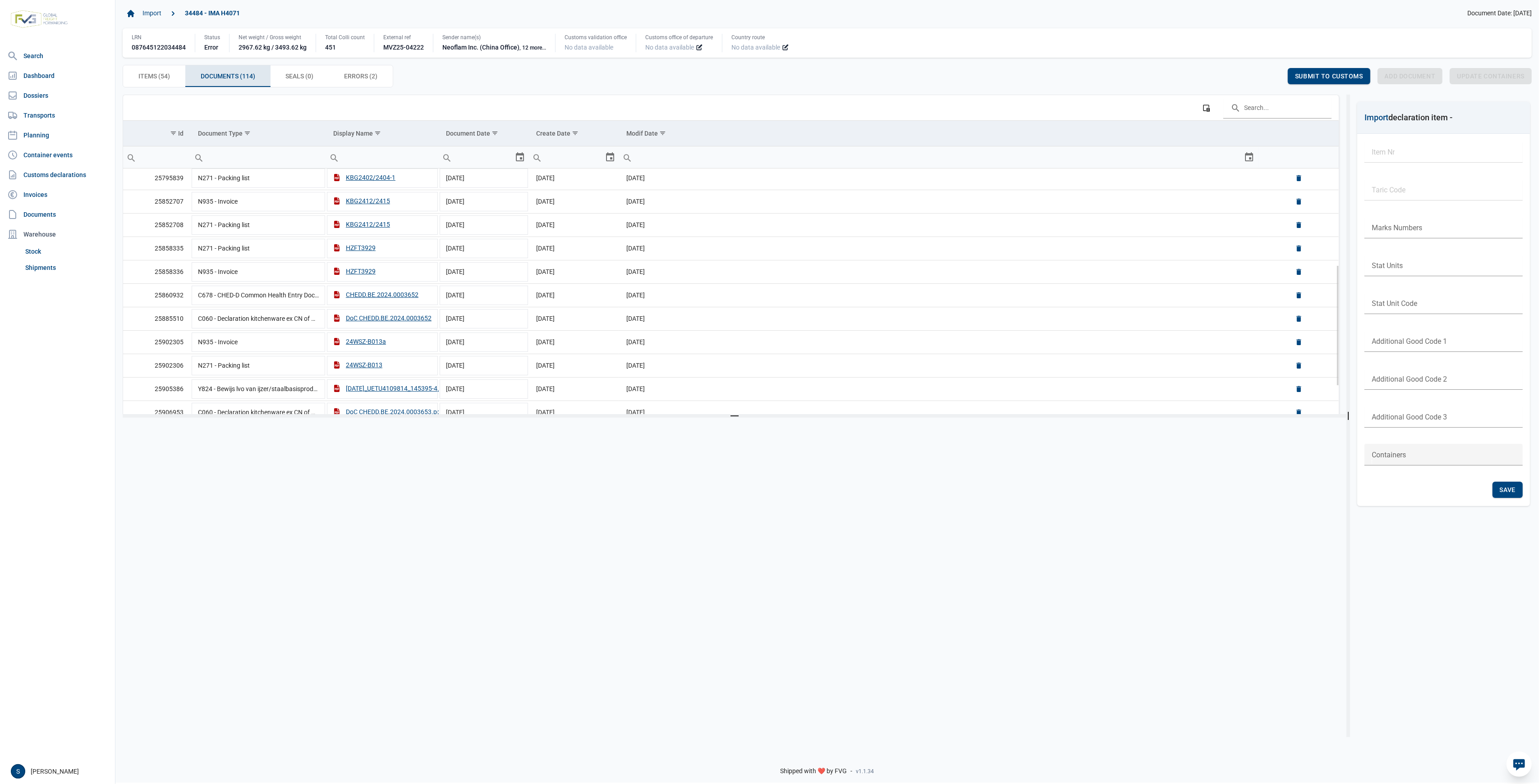
scroll to position [426, 0]
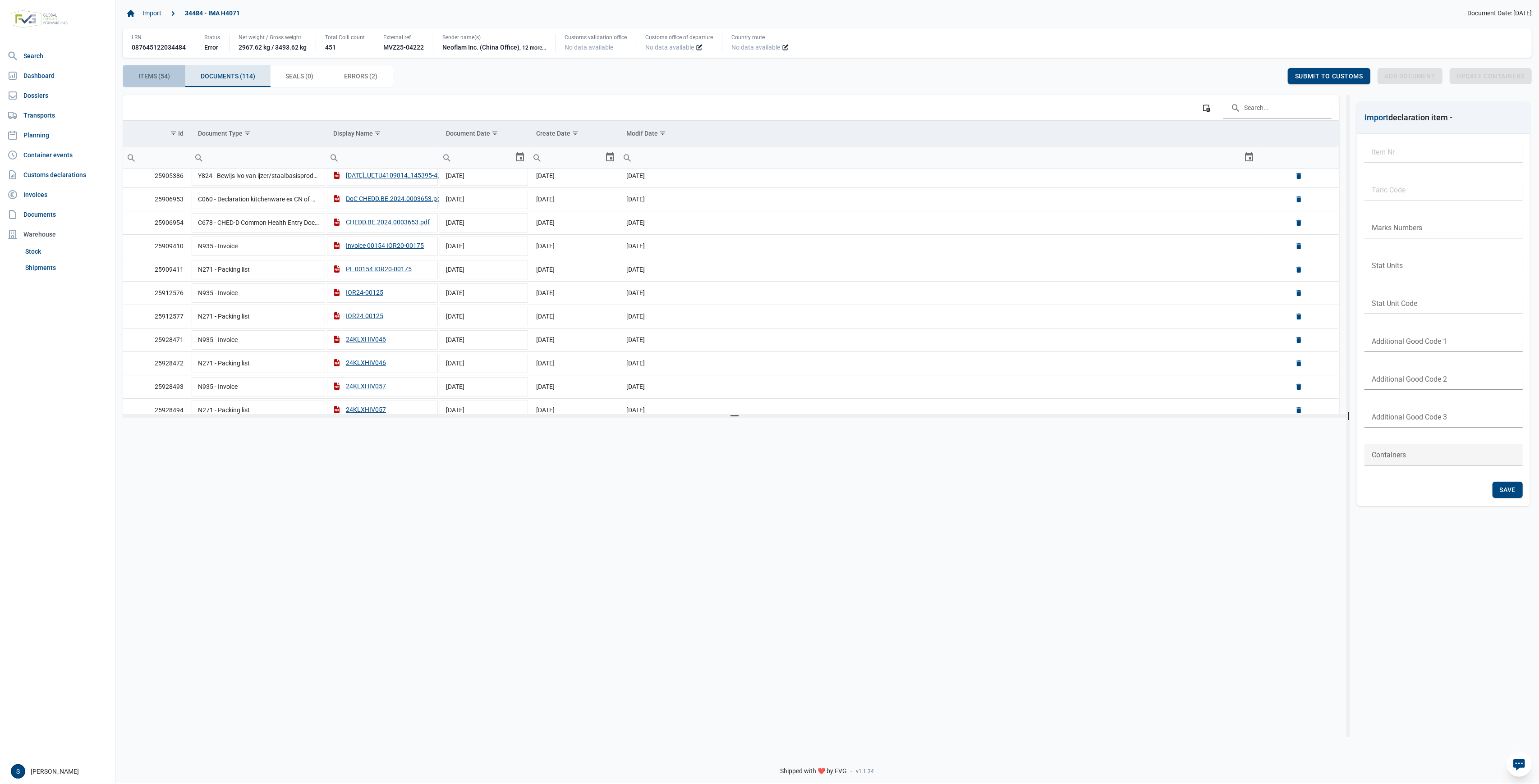
click at [163, 78] on span "Items (54) Items (54)" at bounding box center [154, 76] width 32 height 11
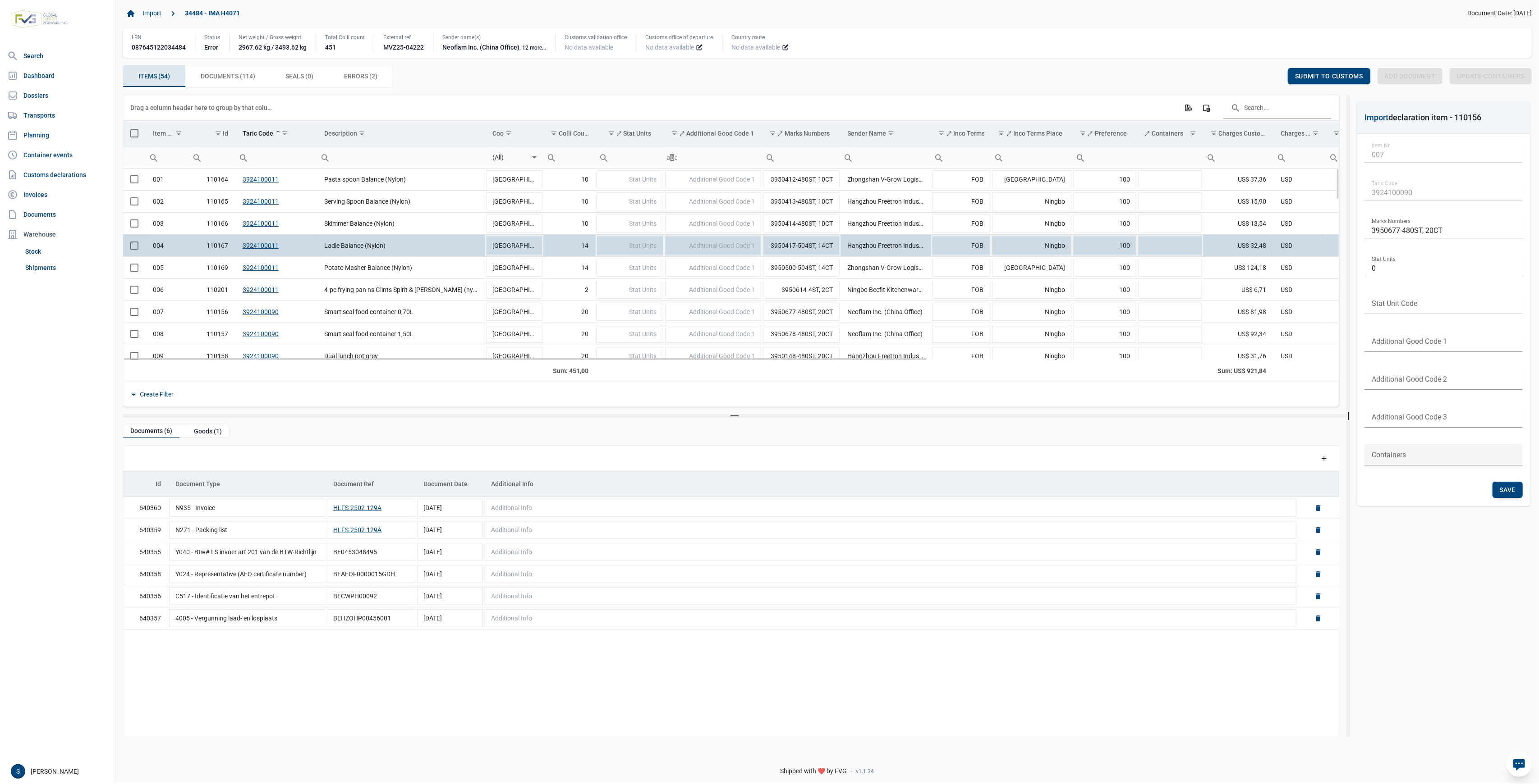
click at [306, 254] on td "3924100011" at bounding box center [276, 245] width 82 height 22
click at [184, 220] on td "003" at bounding box center [167, 223] width 43 height 22
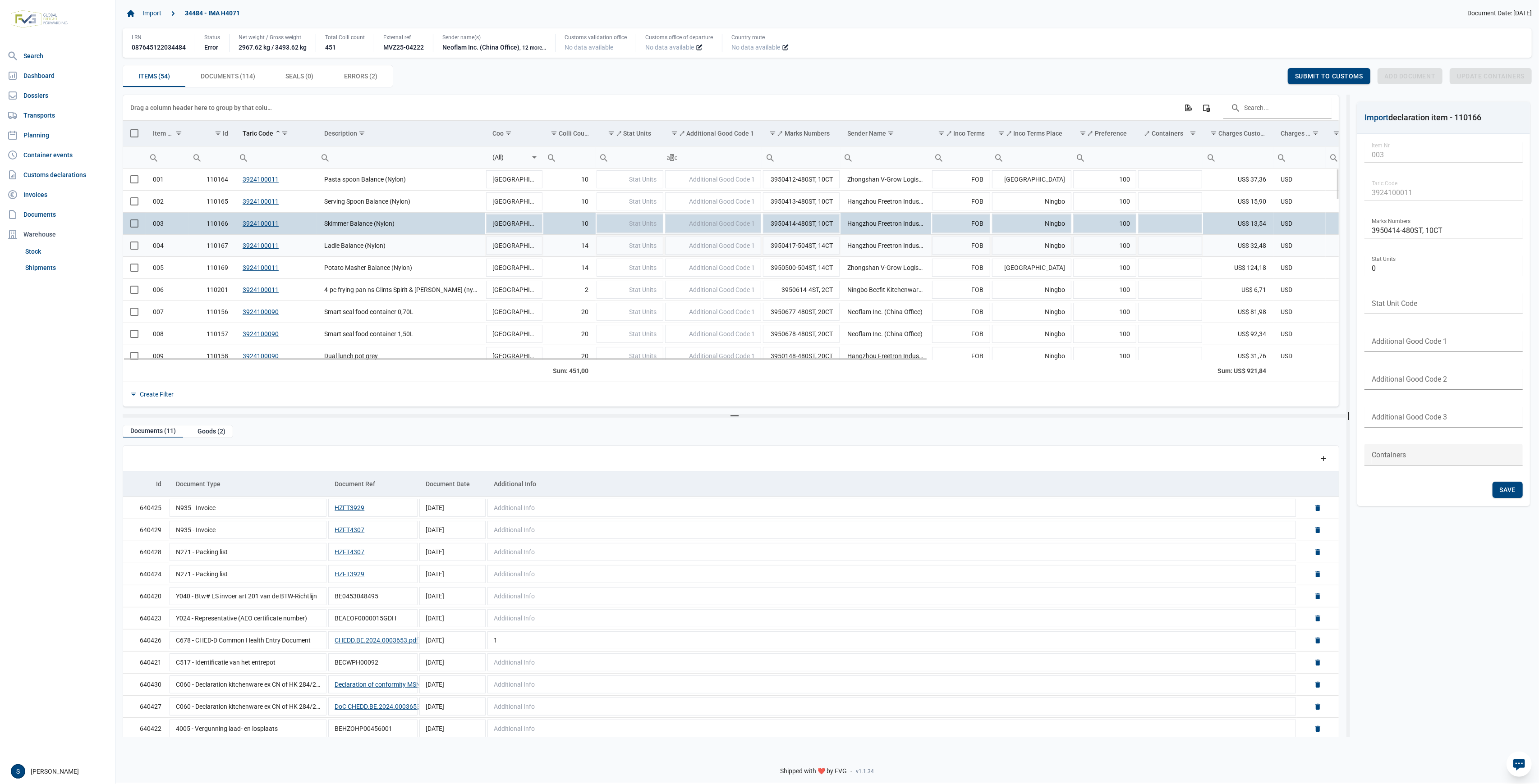
click at [180, 243] on td "004" at bounding box center [167, 245] width 43 height 22
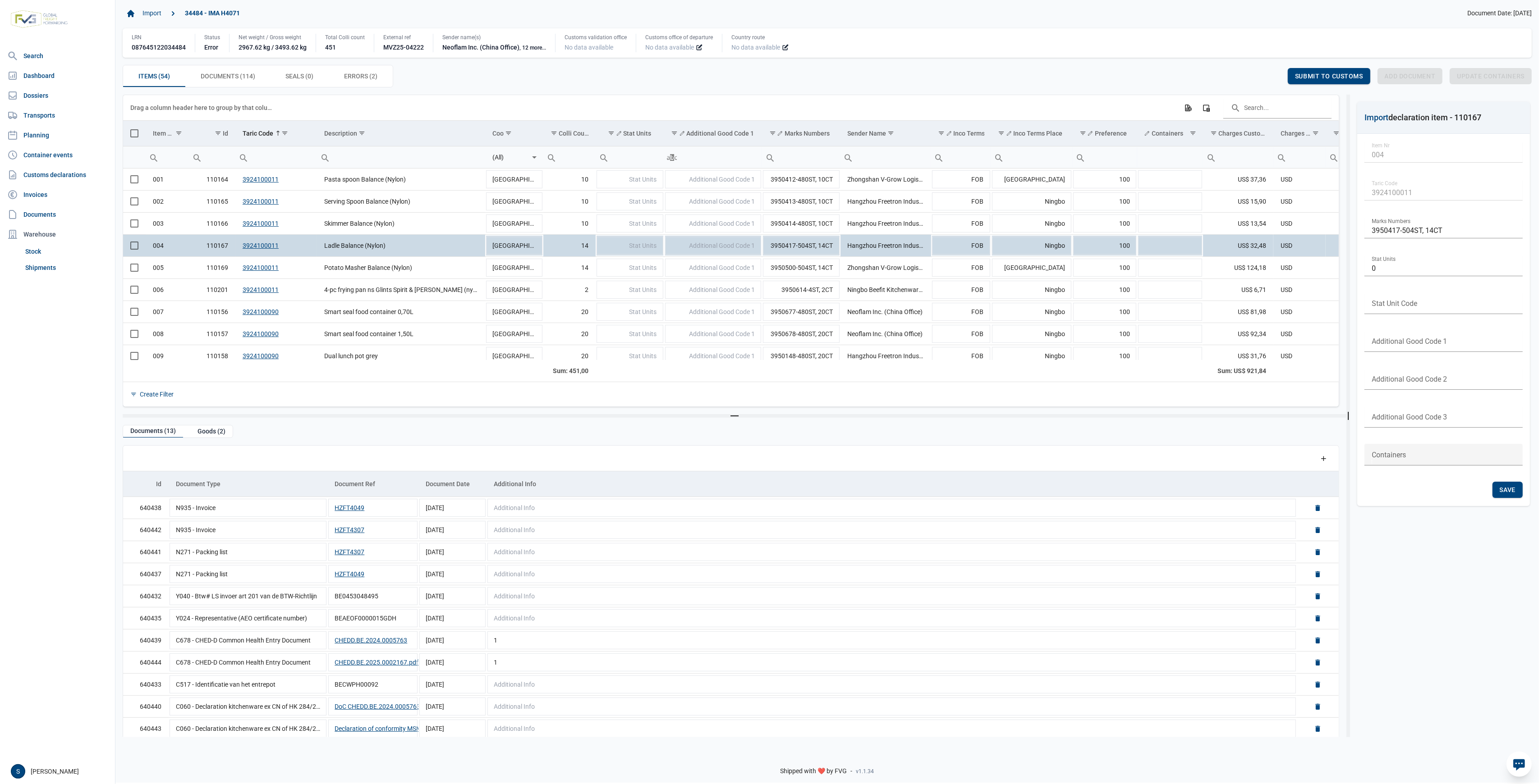
click at [220, 73] on span "Documents (114) Documents (114)" at bounding box center [228, 76] width 54 height 11
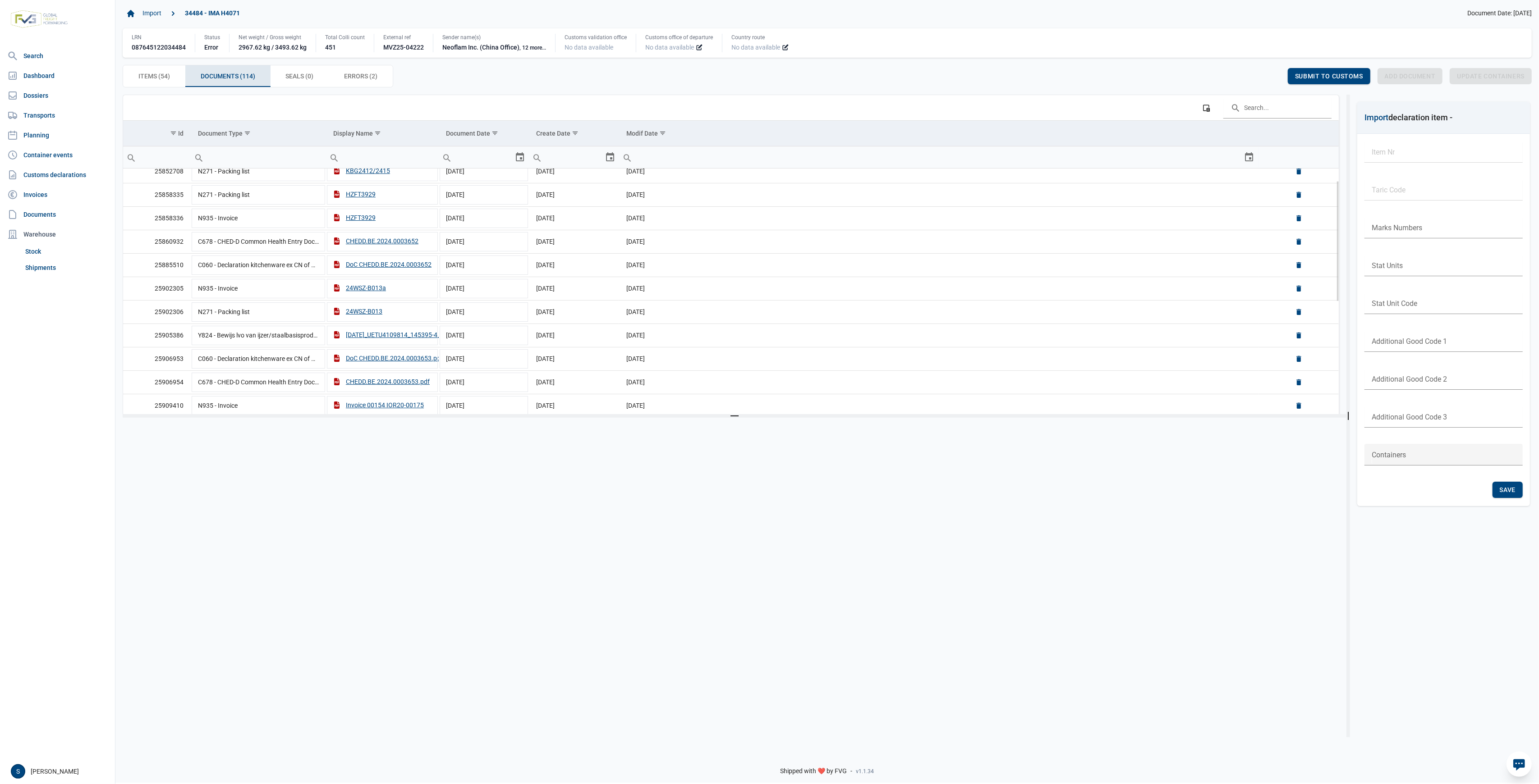
scroll to position [53, 0]
click at [133, 80] on div "Items (54) Items (54)" at bounding box center [154, 76] width 62 height 21
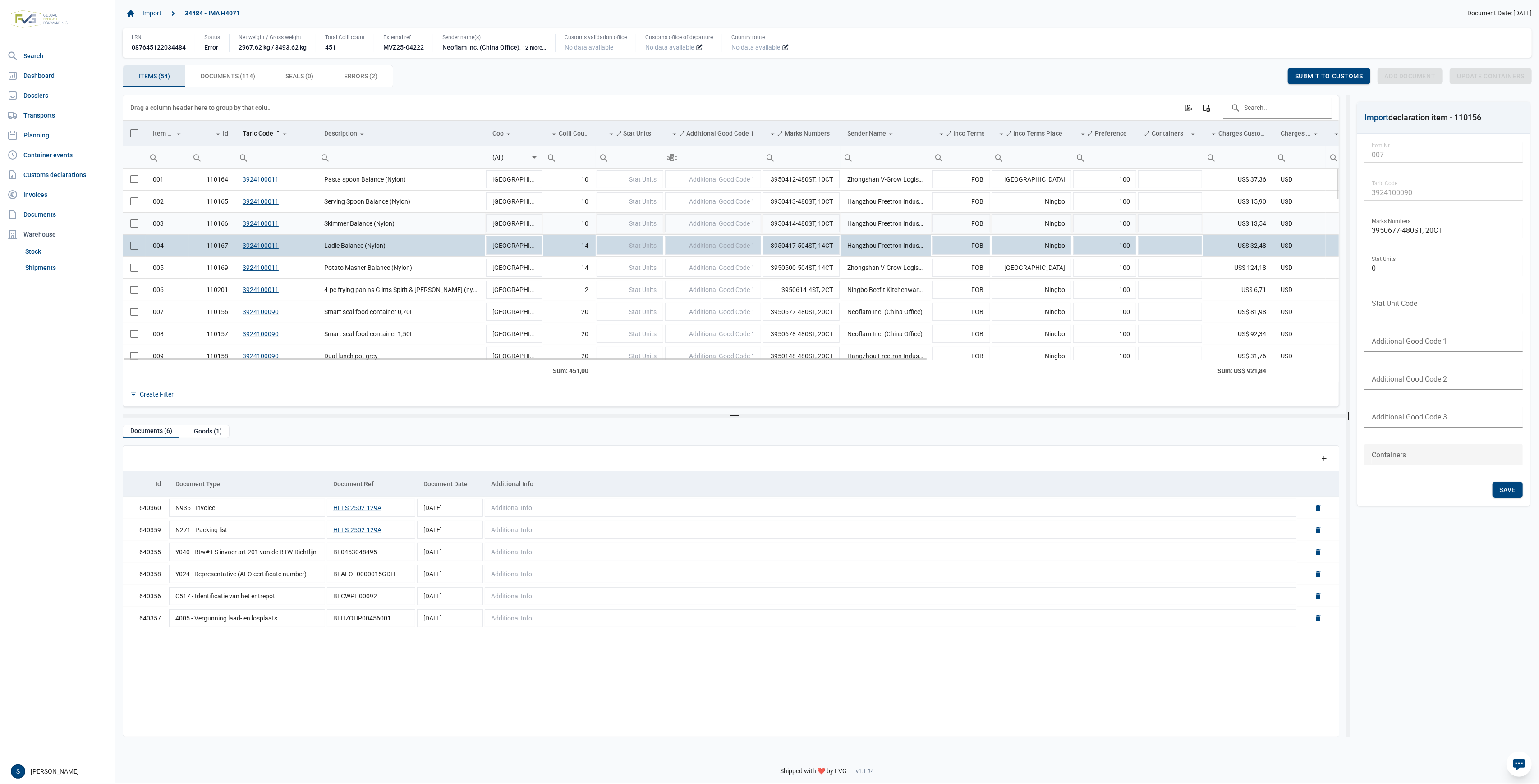
click at [320, 218] on td "Skimmer Balance (Nylon)" at bounding box center [401, 223] width 168 height 22
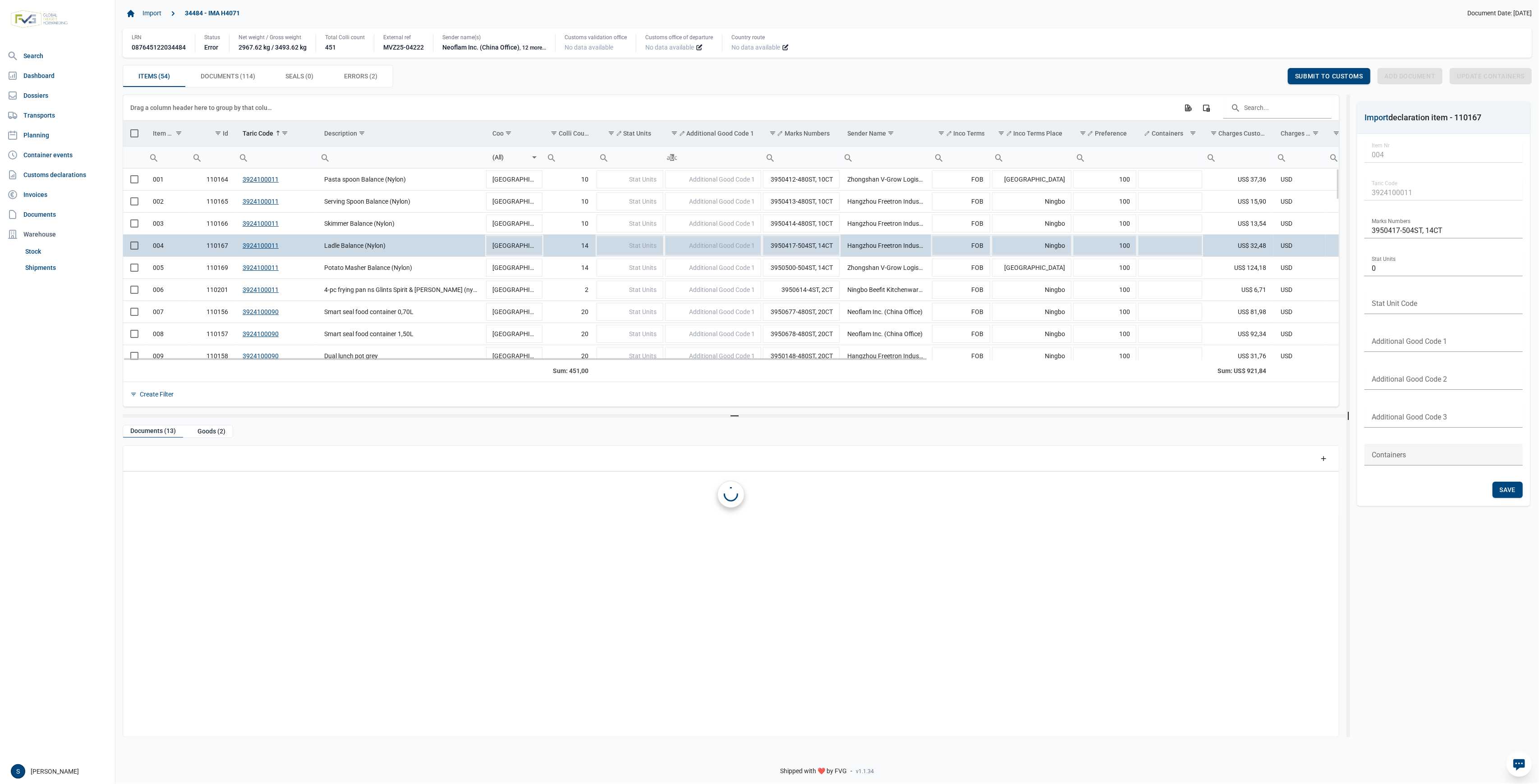
click at [317, 245] on td "Ladle Balance (Nylon)" at bounding box center [401, 245] width 168 height 22
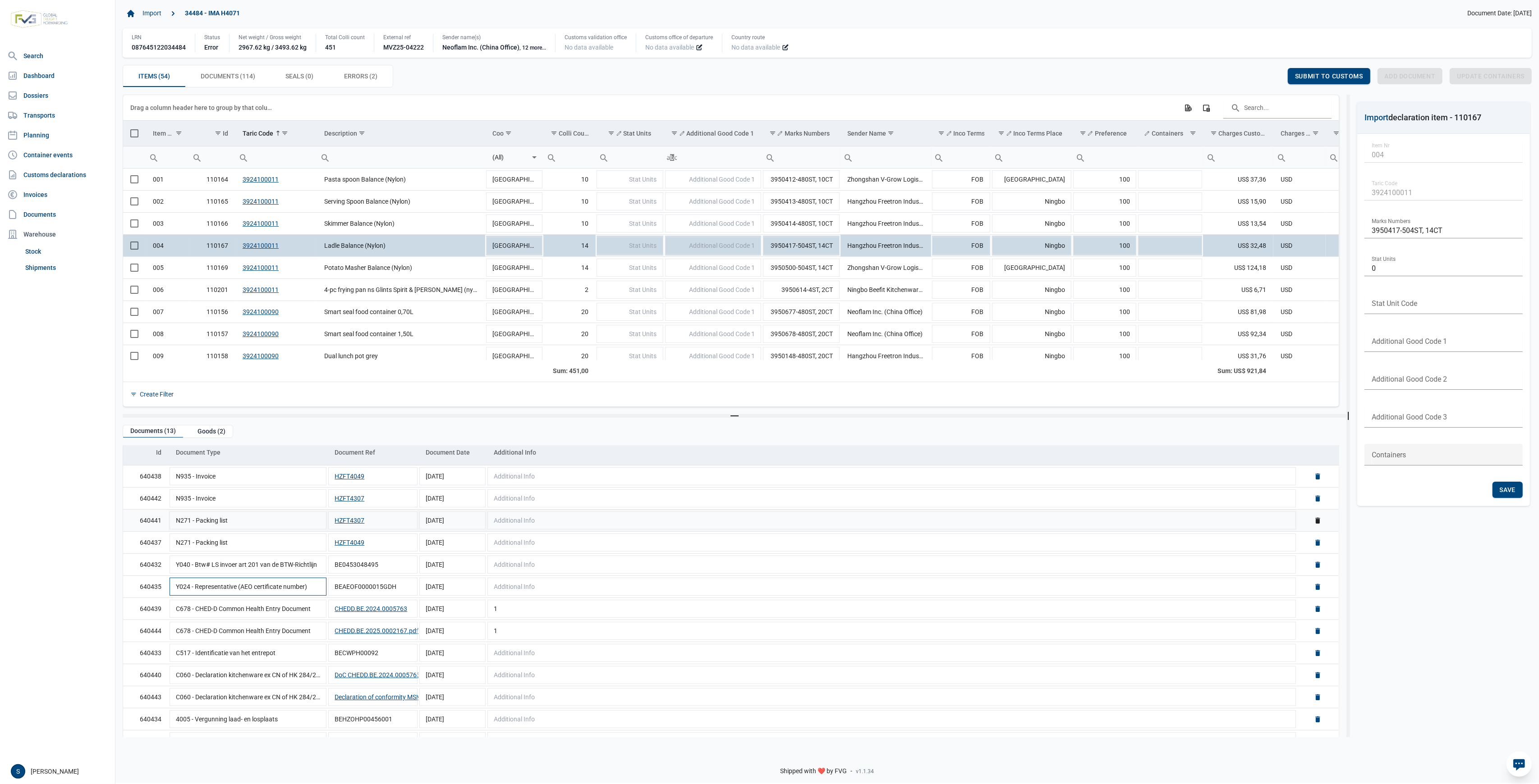
scroll to position [46, 0]
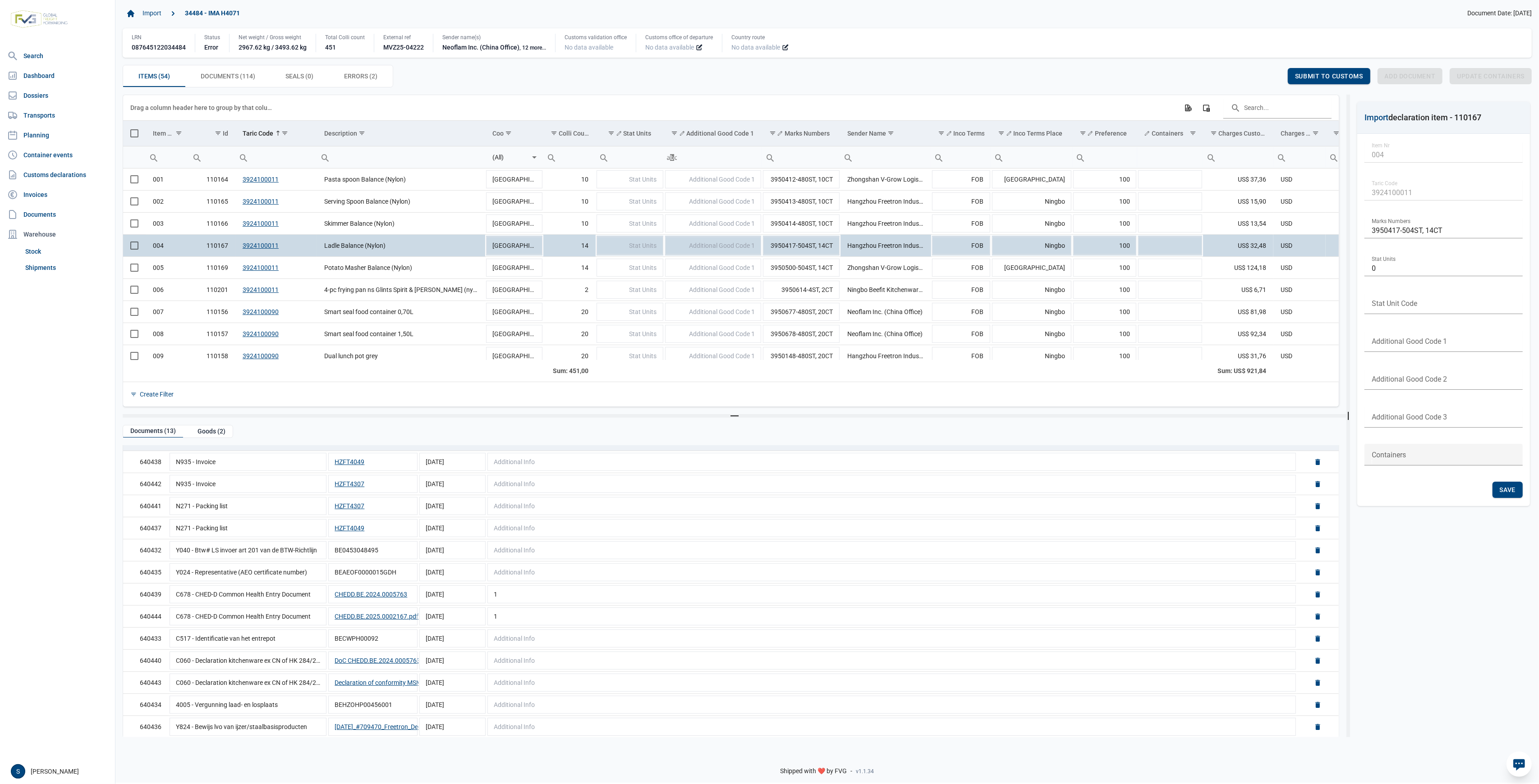
drag, startPoint x: 209, startPoint y: 433, endPoint x: 231, endPoint y: 444, distance: 24.6
click at [209, 433] on div "Goods (2)" at bounding box center [211, 431] width 42 height 12
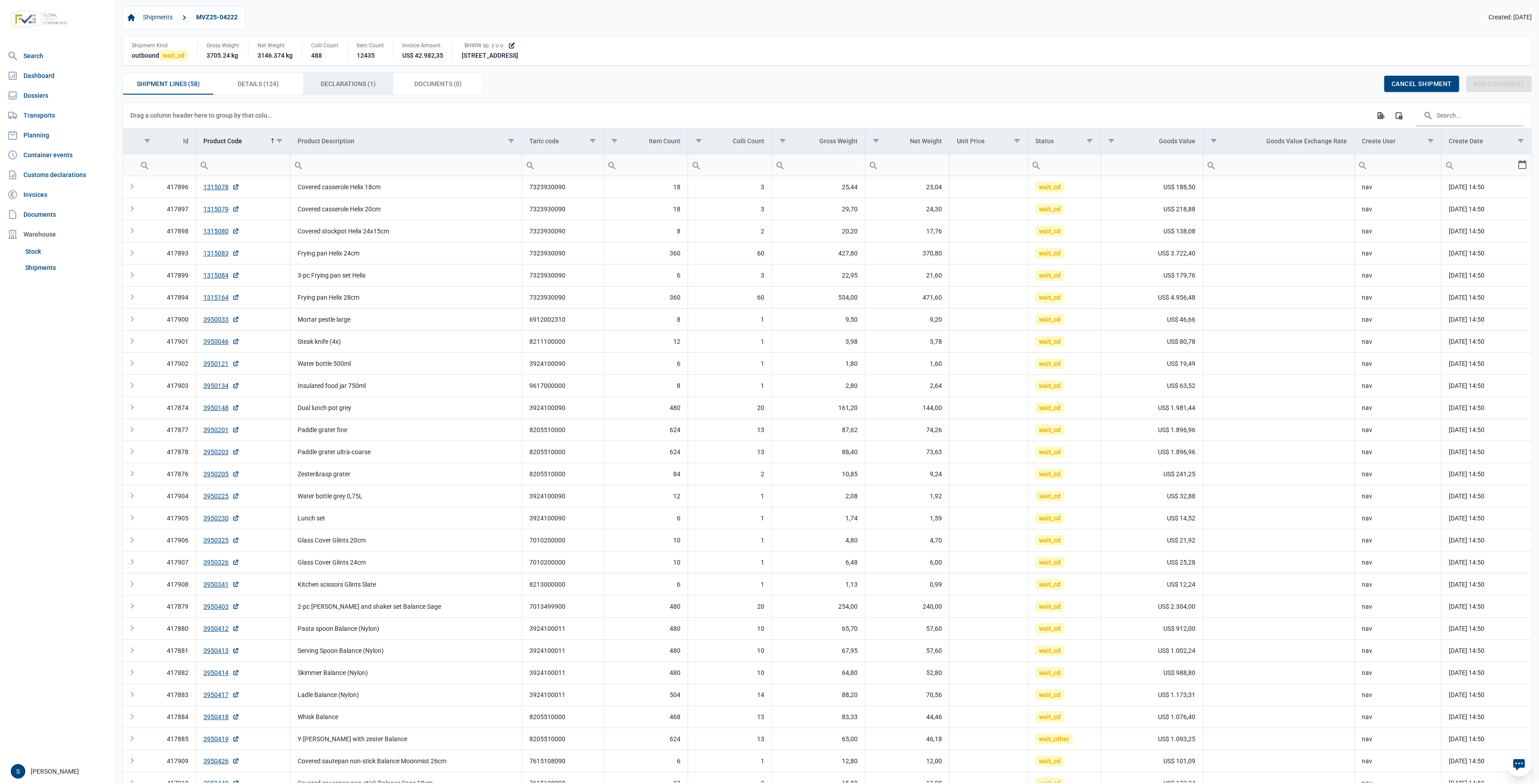
click at [358, 88] on span "Declarations (1) Declarations (1)" at bounding box center [348, 84] width 55 height 11
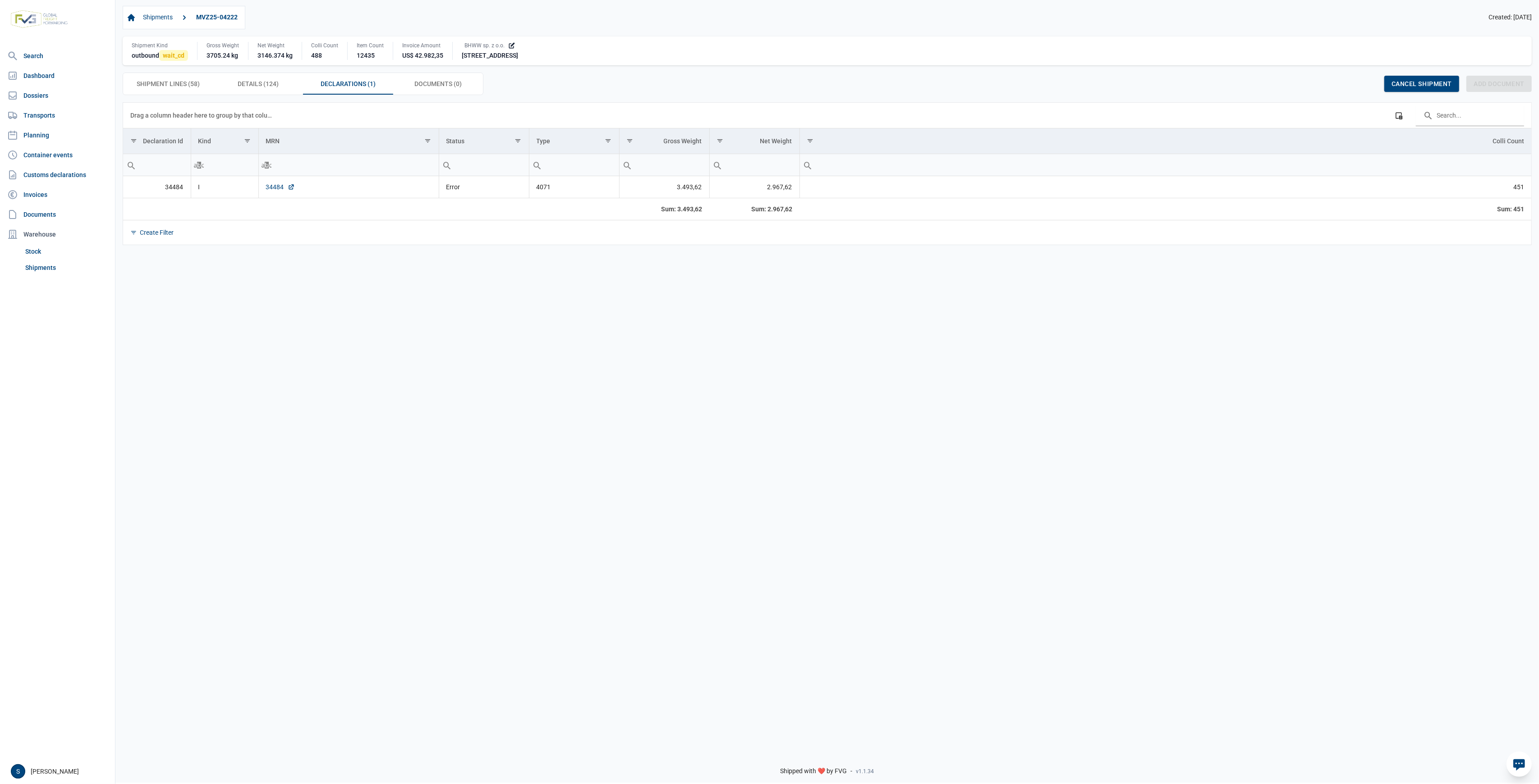
click at [275, 186] on link "34484" at bounding box center [280, 187] width 29 height 9
